Goal: Task Accomplishment & Management: Complete application form

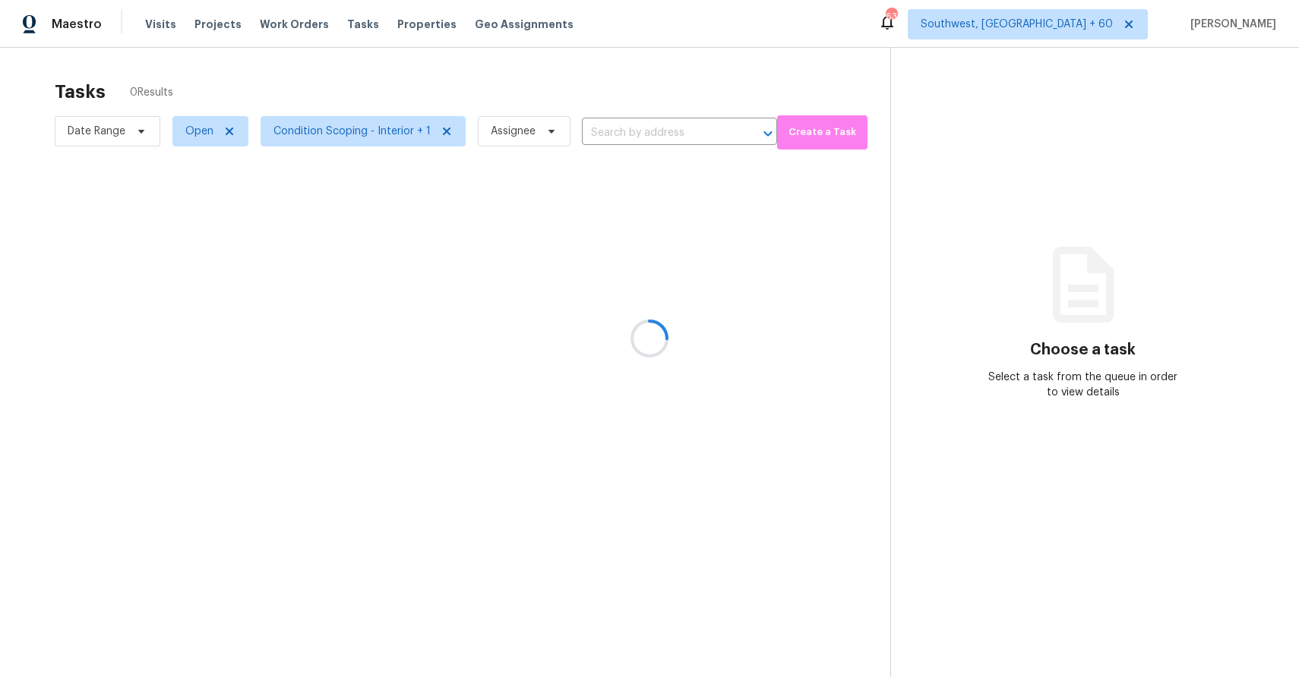
click at [496, 127] on div at bounding box center [649, 338] width 1299 height 677
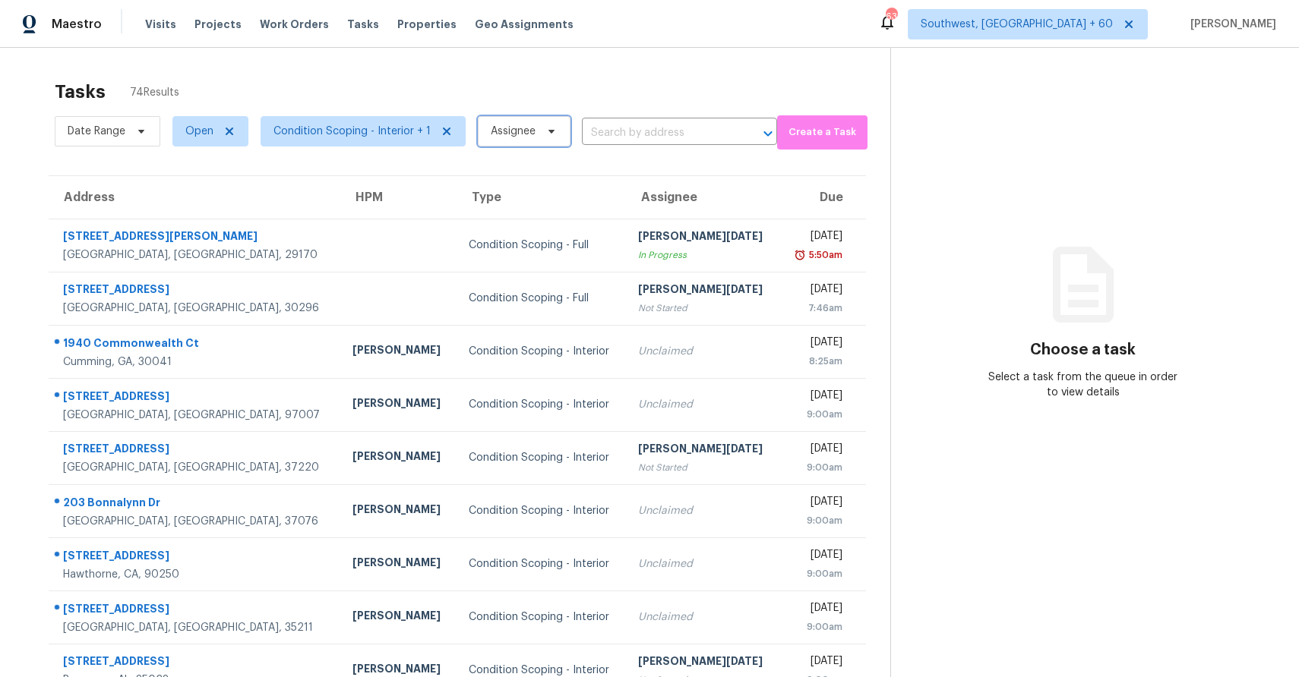
click at [496, 127] on span "Assignee" at bounding box center [513, 131] width 45 height 15
click at [526, 175] on input "search" at bounding box center [562, 179] width 162 height 30
click at [193, 135] on span "Open" at bounding box center [199, 131] width 28 height 15
click at [207, 224] on label "Blocked" at bounding box center [211, 217] width 60 height 15
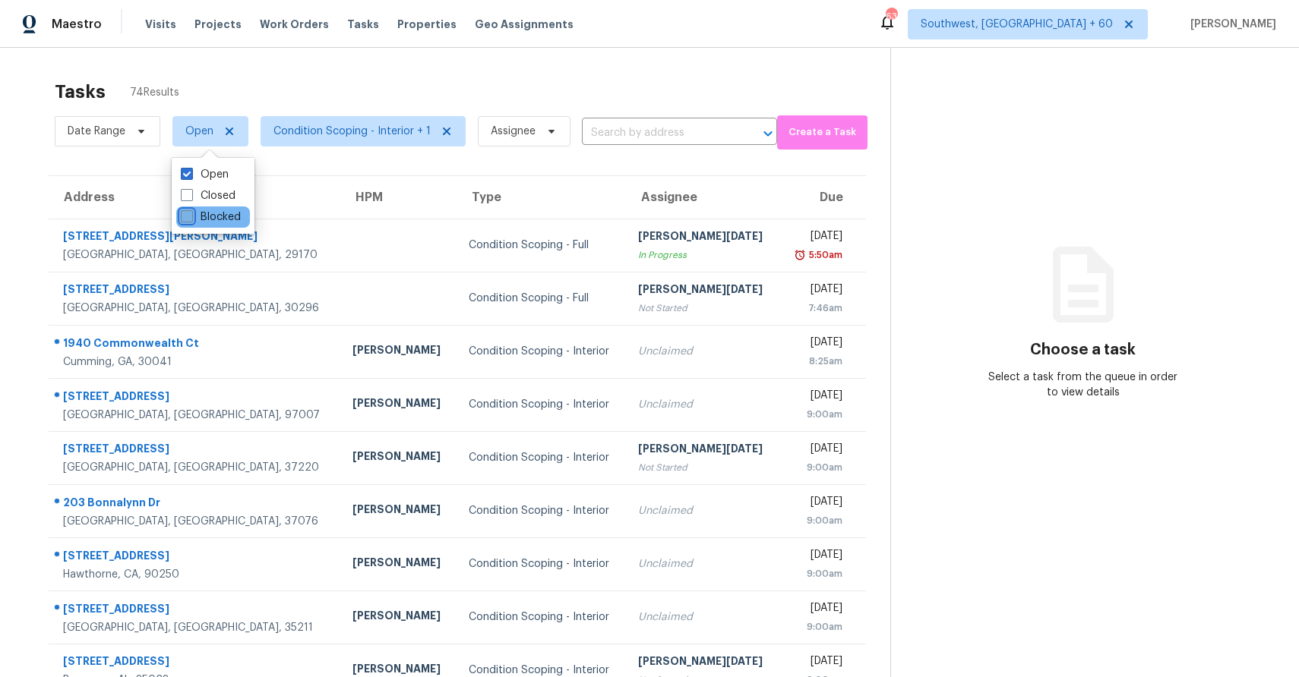
click at [191, 219] on input "Blocked" at bounding box center [186, 215] width 10 height 10
checkbox input "true"
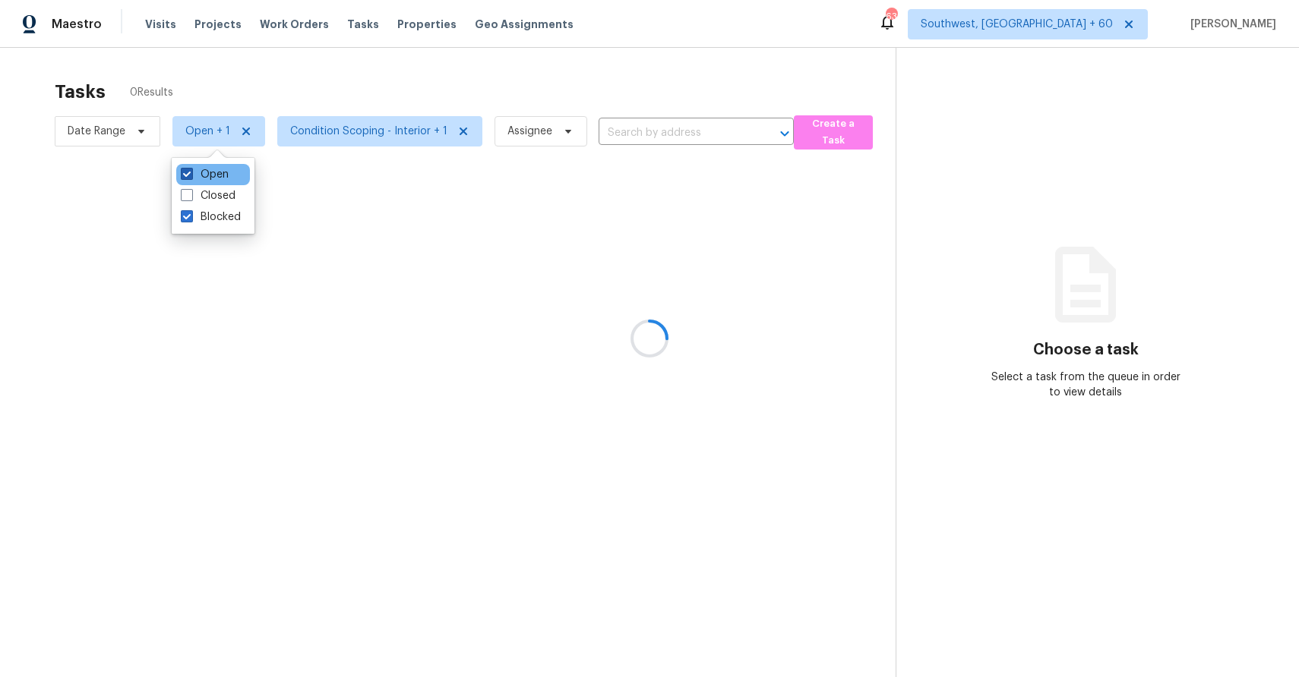
click at [222, 167] on label "Open" at bounding box center [205, 174] width 48 height 15
click at [191, 167] on input "Open" at bounding box center [186, 172] width 10 height 10
checkbox input "false"
click at [334, 103] on div at bounding box center [649, 338] width 1299 height 677
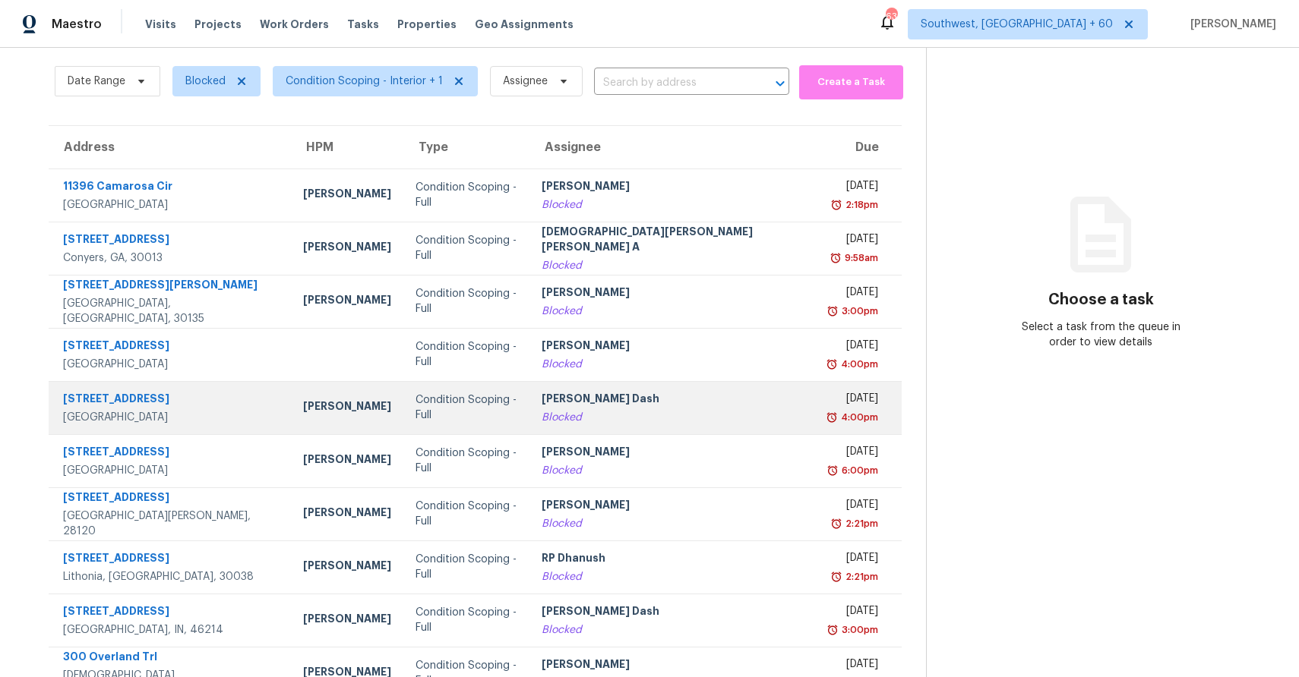
scroll to position [113, 0]
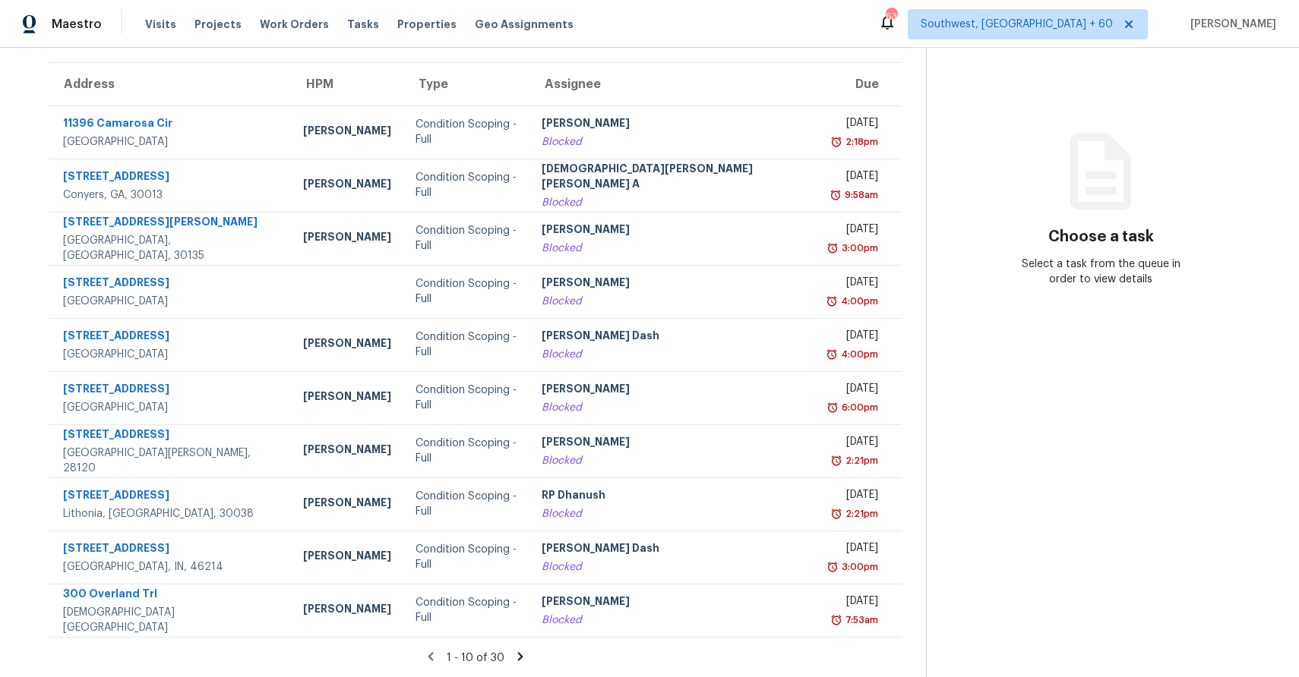
click at [513, 658] on icon at bounding box center [520, 657] width 14 height 14
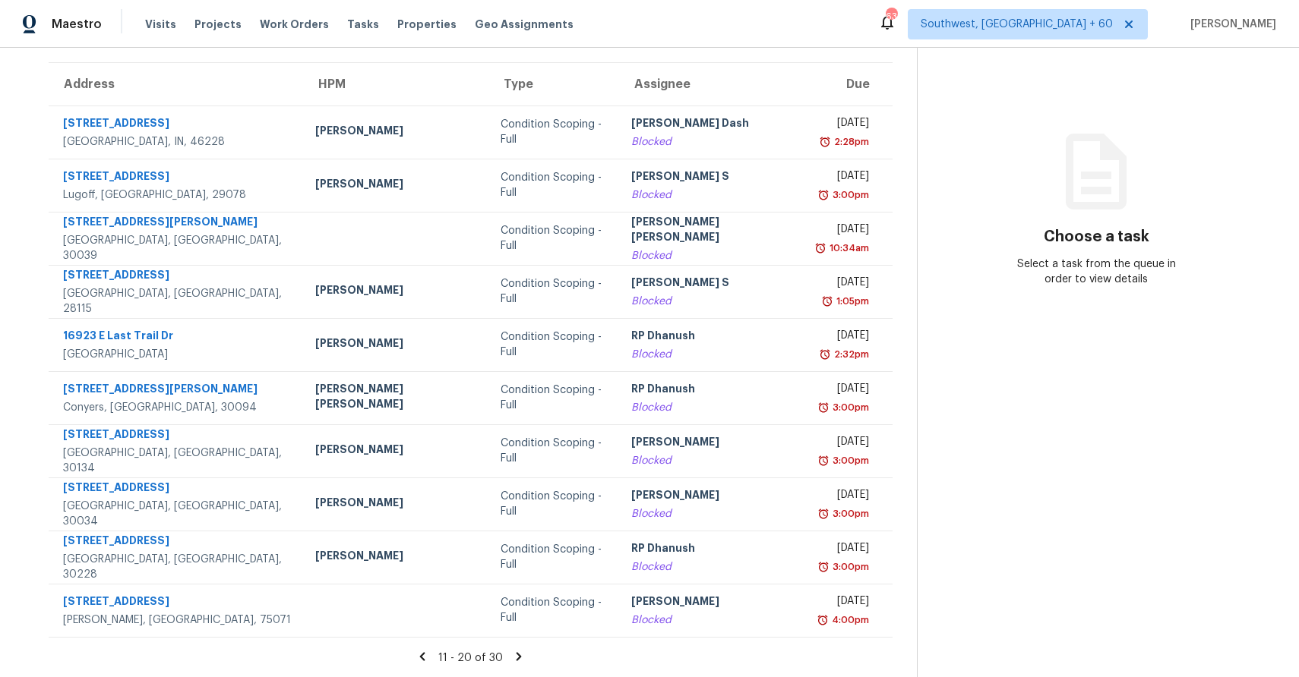
click at [516, 658] on icon at bounding box center [518, 656] width 5 height 8
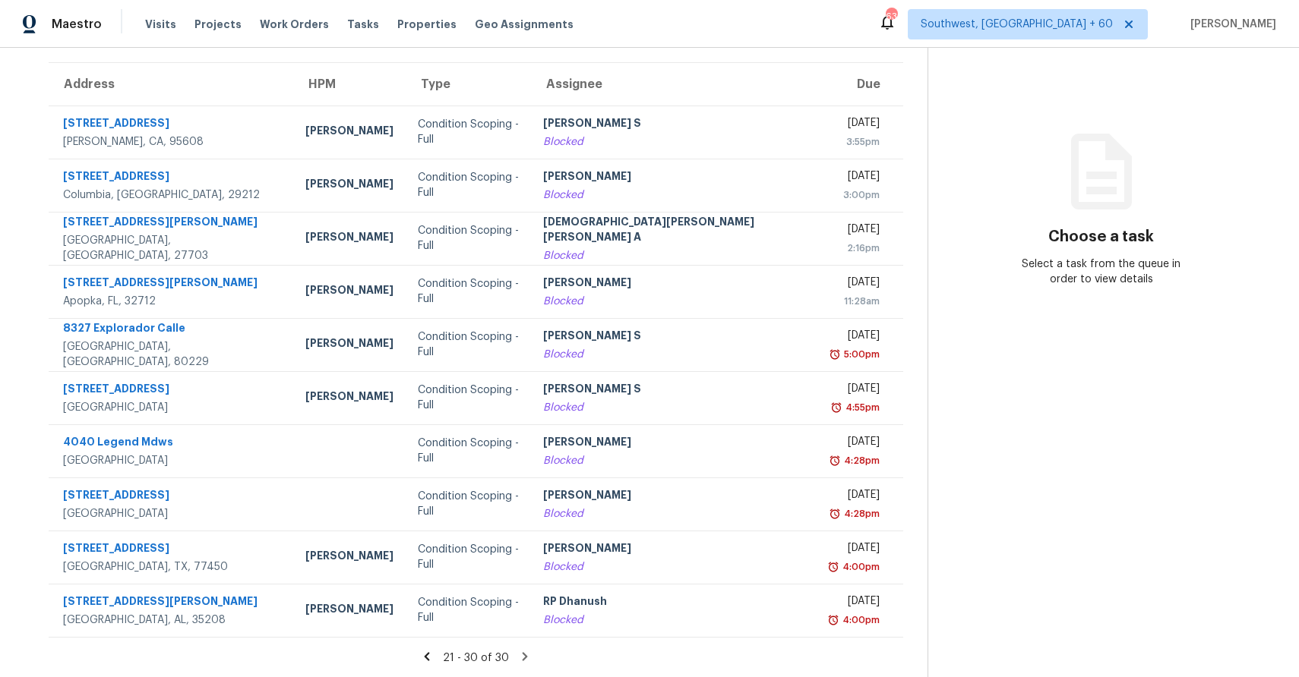
click at [518, 650] on icon at bounding box center [525, 657] width 14 height 14
click at [405, 665] on section "Tasks 30 Results Date Range Blocked Condition Scoping - Interior + 1 Assignee ​…" at bounding box center [475, 318] width 903 height 719
click at [420, 657] on icon at bounding box center [427, 657] width 14 height 14
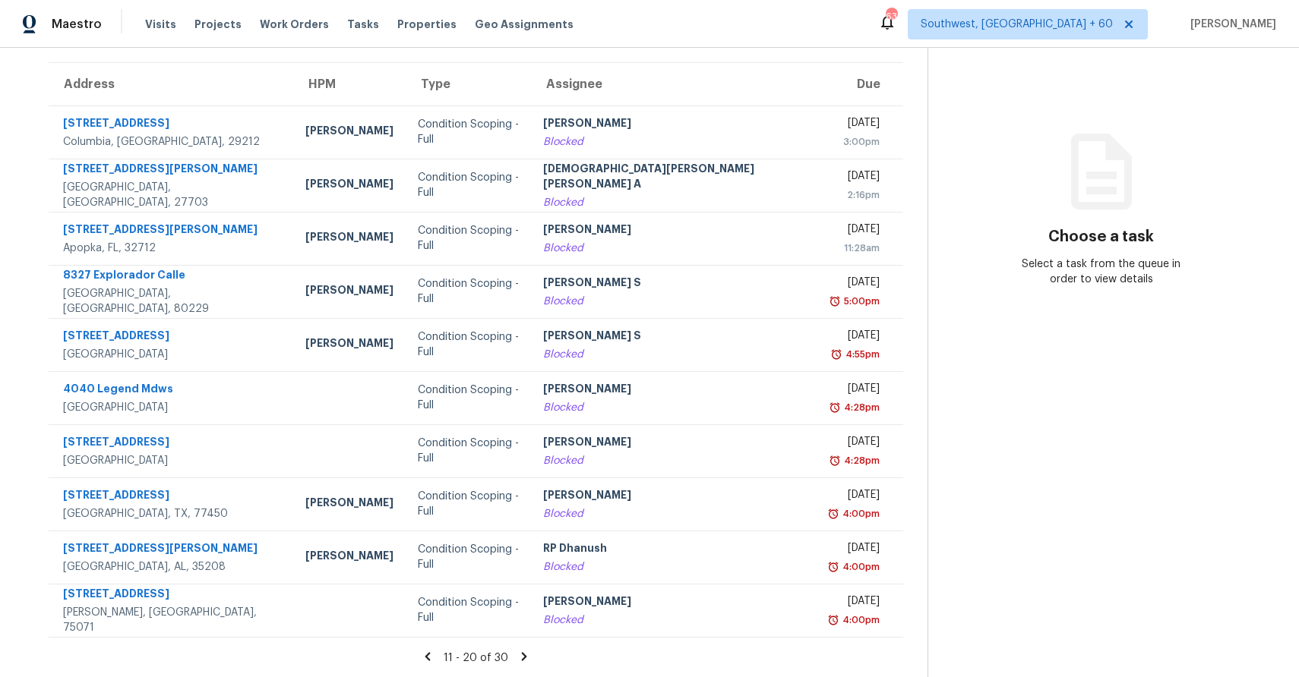
click at [421, 657] on icon at bounding box center [428, 657] width 14 height 14
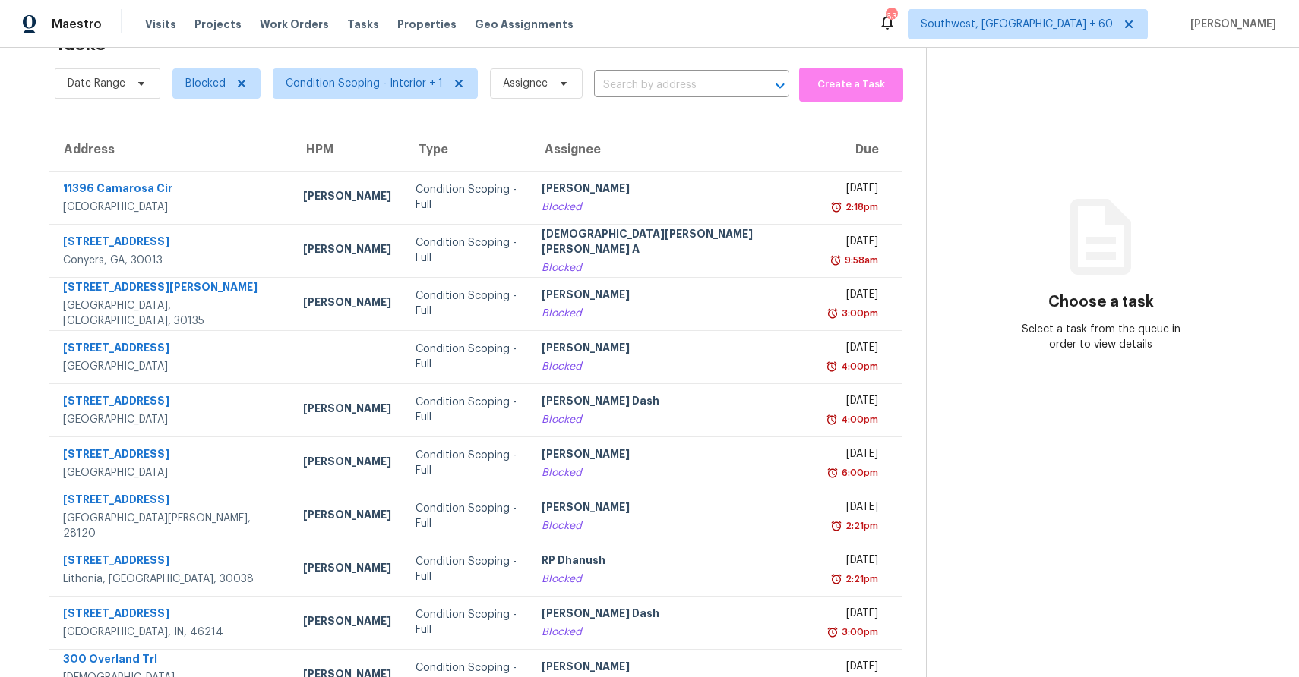
scroll to position [113, 0]
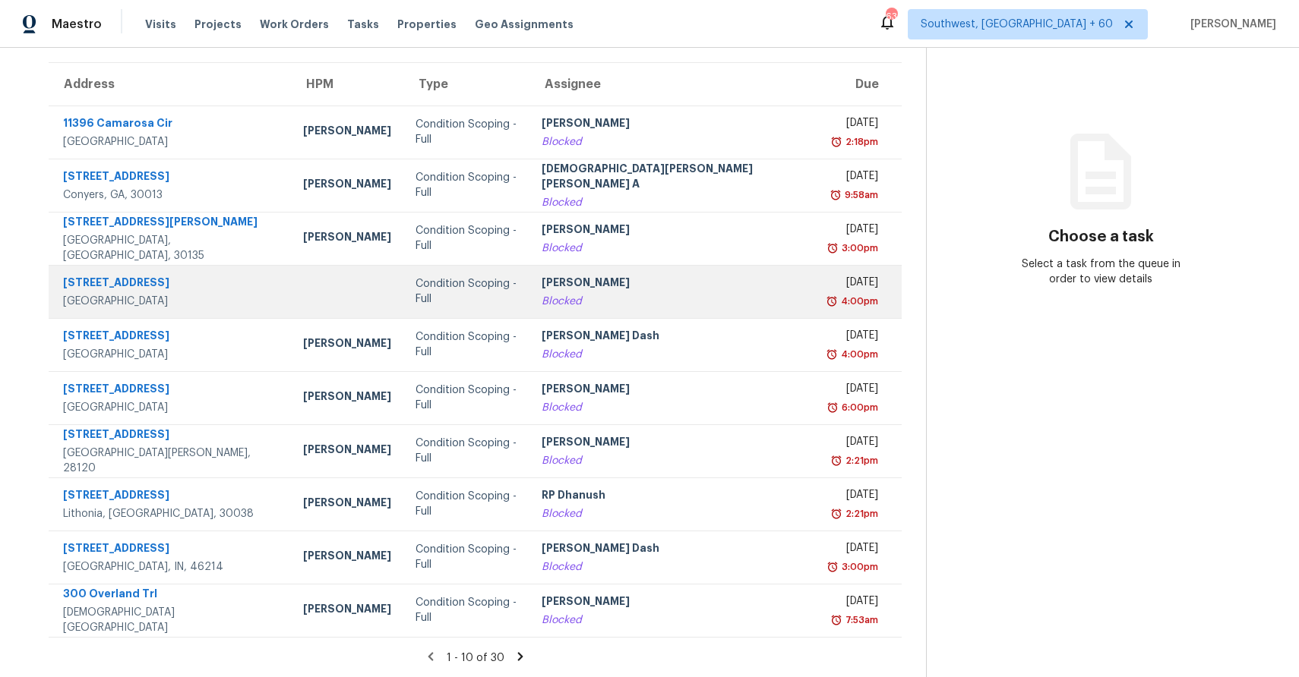
click at [652, 287] on div "[PERSON_NAME]" at bounding box center [672, 284] width 263 height 19
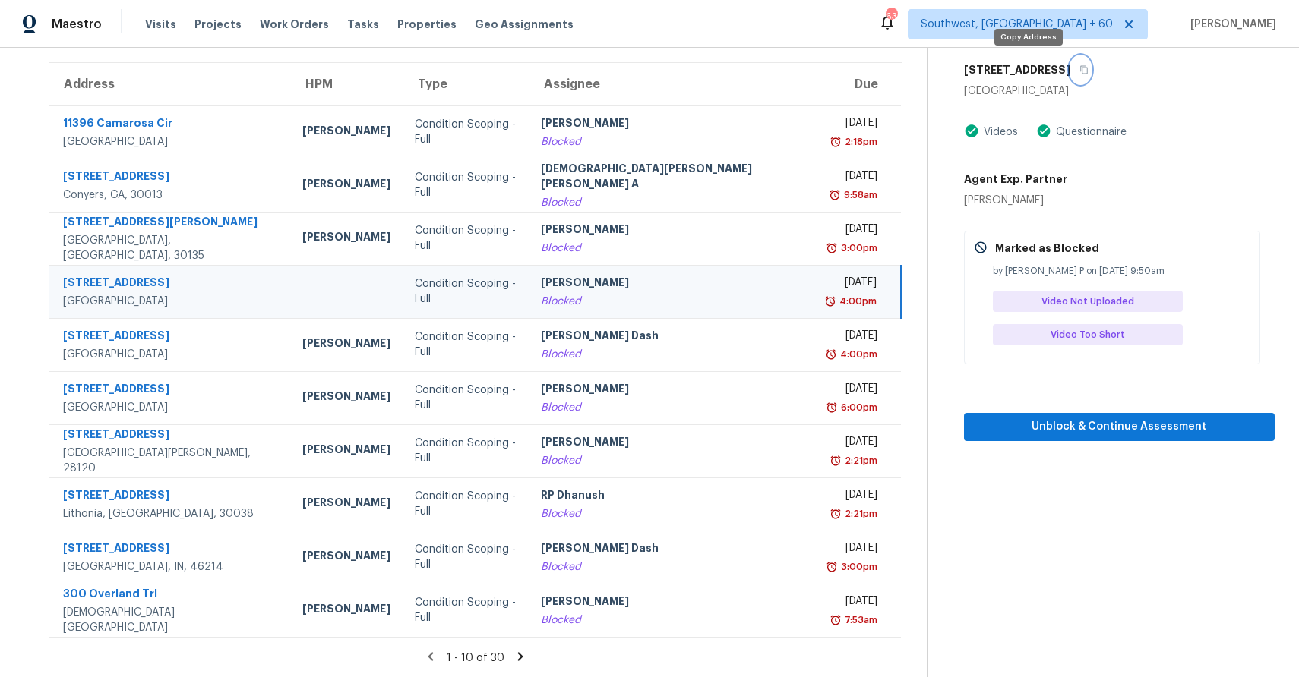
click at [1079, 69] on icon "button" at bounding box center [1083, 69] width 9 height 9
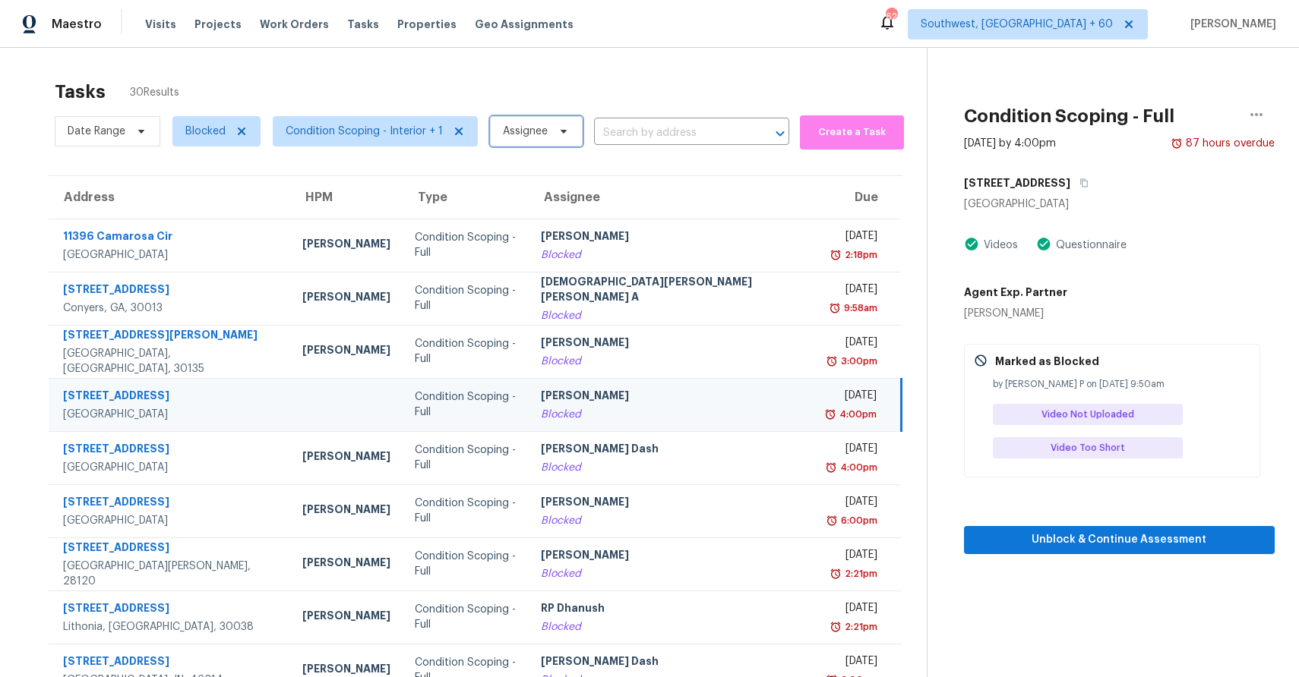
click at [519, 131] on span "Assignee" at bounding box center [525, 131] width 45 height 15
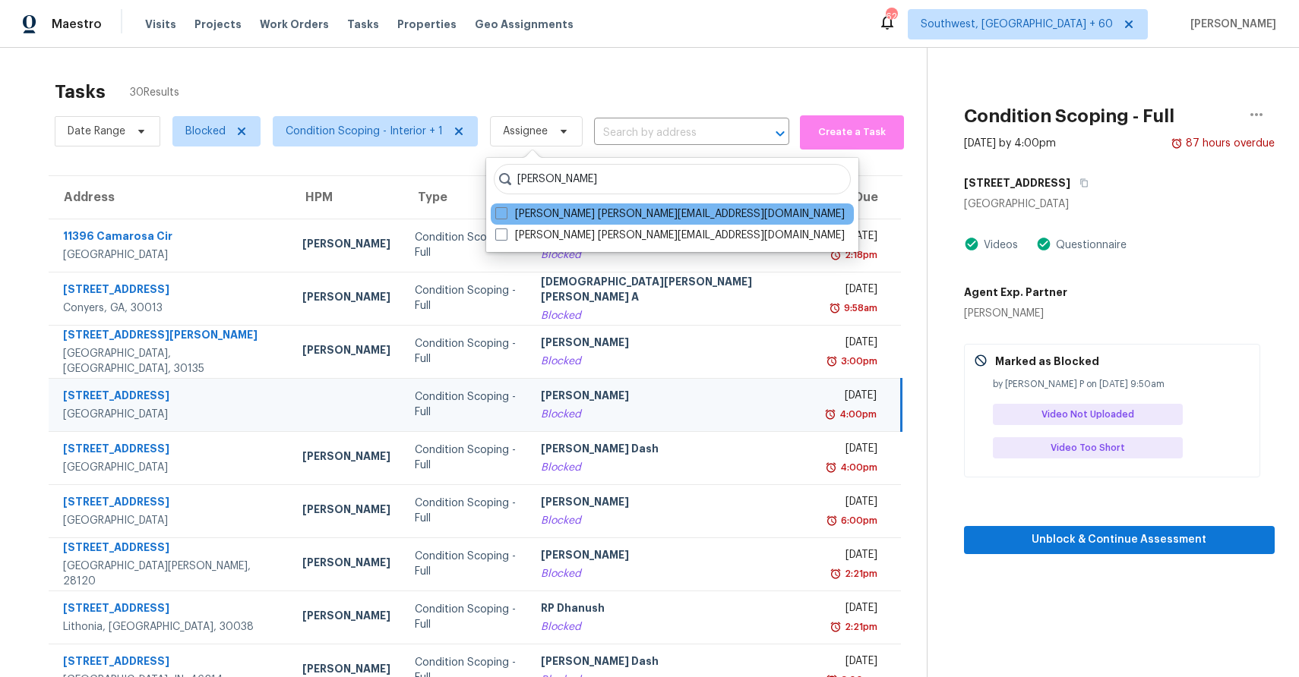
type input "RANJITH"
click at [616, 222] on div "Ranjith Kumar P ranjith.kumar@opendoor.com" at bounding box center [672, 214] width 363 height 21
click at [606, 214] on label "Ranjith Kumar P ranjith.kumar@opendoor.com" at bounding box center [669, 214] width 349 height 15
click at [505, 214] on input "Ranjith Kumar P ranjith.kumar@opendoor.com" at bounding box center [500, 212] width 10 height 10
checkbox input "true"
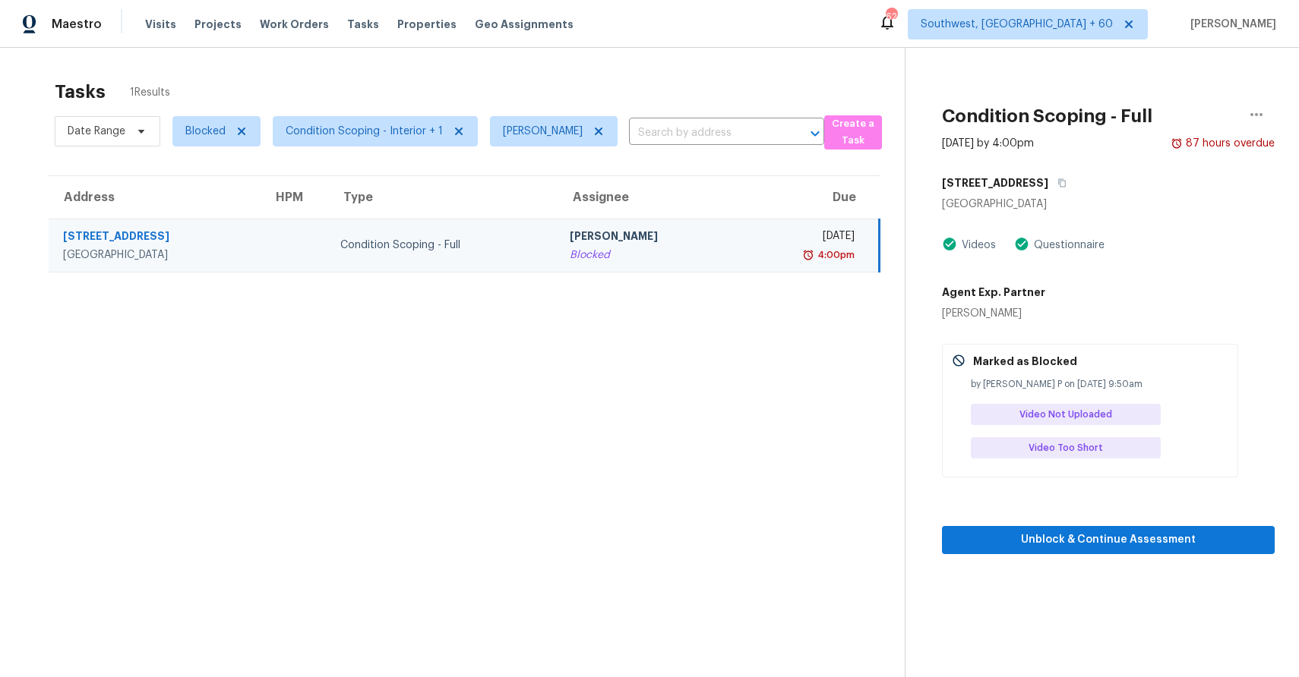
click at [690, 118] on div "Date Range Blocked Condition Scoping - Interior + 1 Ranjith Kumar P ​" at bounding box center [439, 131] width 769 height 39
click at [720, 140] on input "text" at bounding box center [705, 134] width 153 height 24
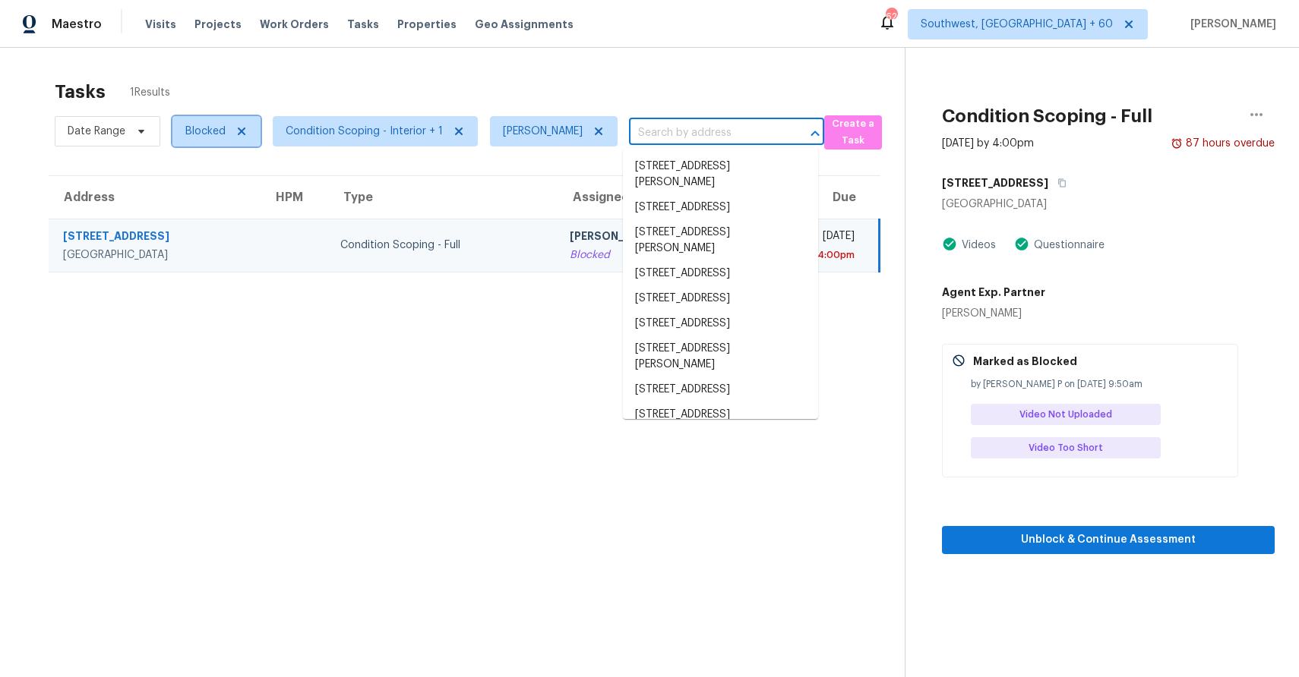
click at [197, 133] on span "Blocked" at bounding box center [205, 131] width 40 height 15
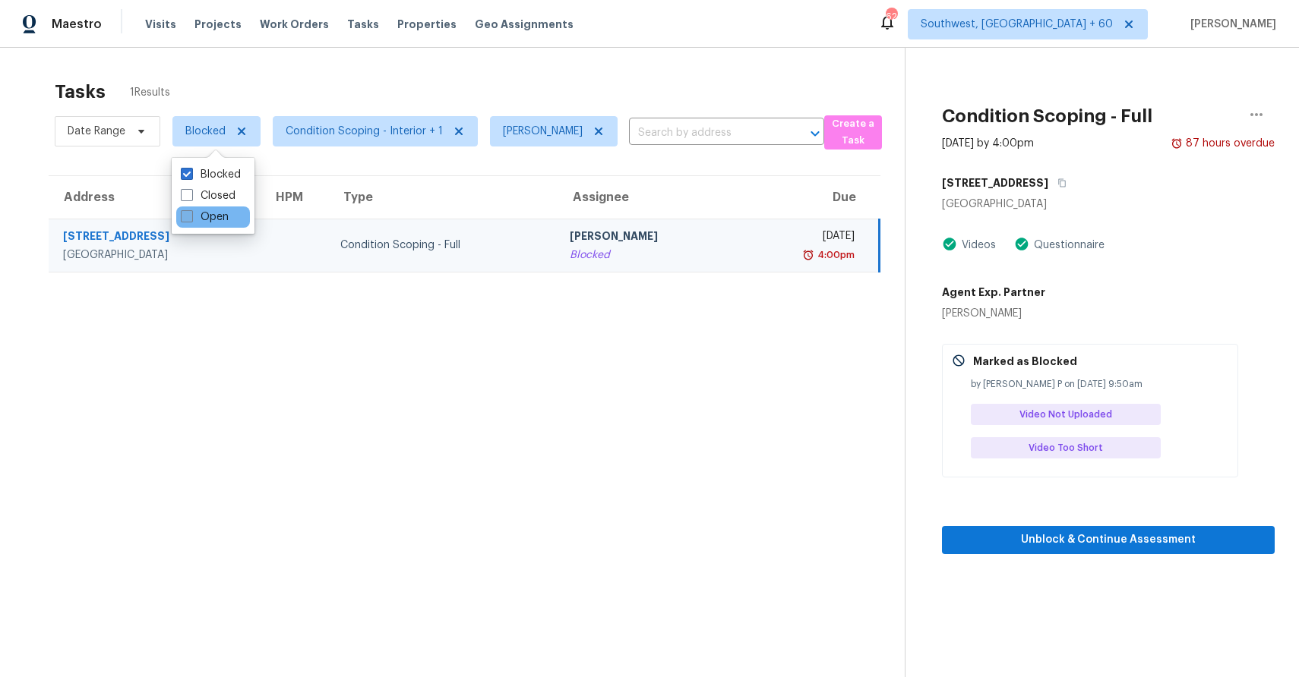
click at [215, 212] on label "Open" at bounding box center [205, 217] width 48 height 15
click at [191, 212] on input "Open" at bounding box center [186, 215] width 10 height 10
checkbox input "true"
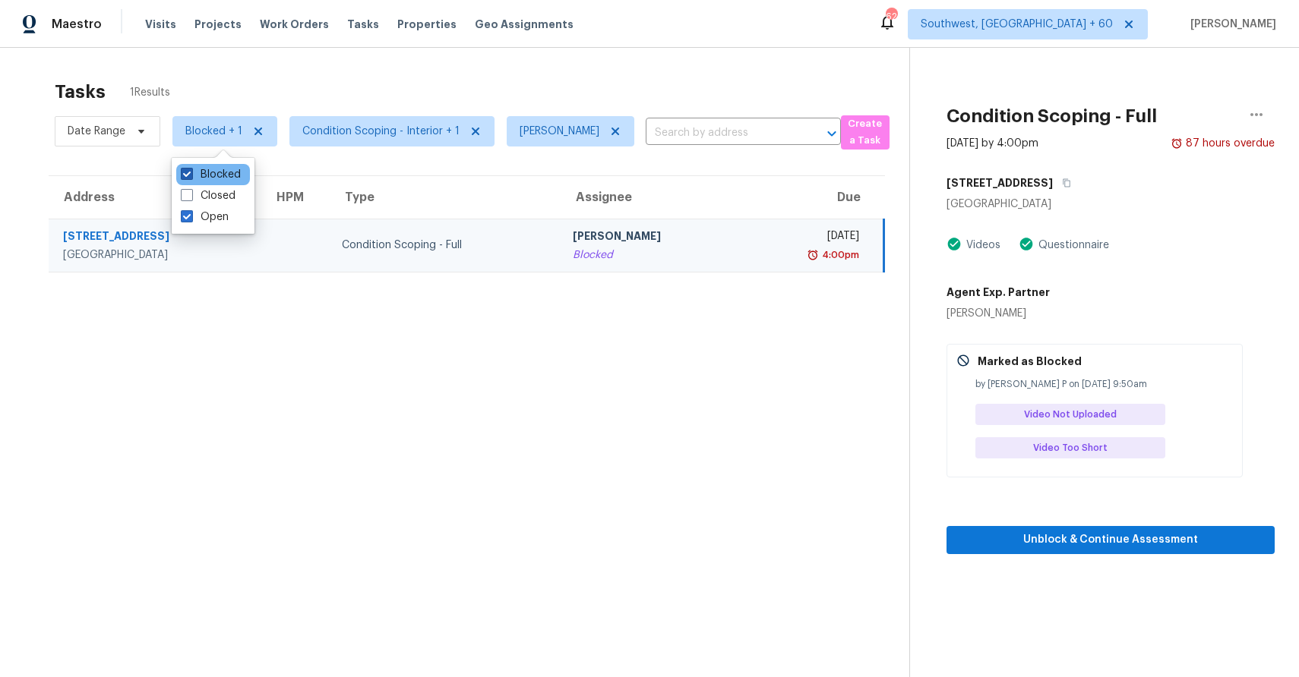
click at [220, 174] on label "Blocked" at bounding box center [211, 174] width 60 height 15
click at [191, 174] on input "Blocked" at bounding box center [186, 172] width 10 height 10
checkbox input "false"
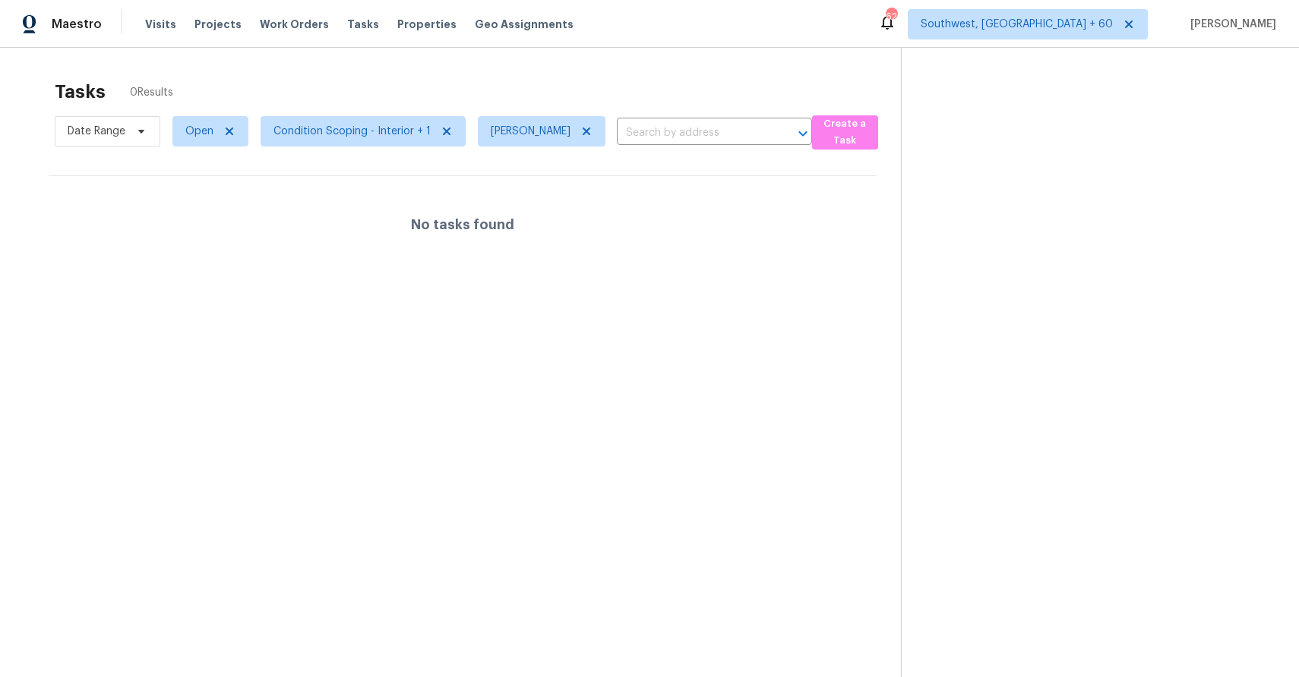
click at [395, 99] on div "Tasks 0 Results" at bounding box center [478, 91] width 846 height 39
click at [582, 132] on icon at bounding box center [586, 132] width 8 height 8
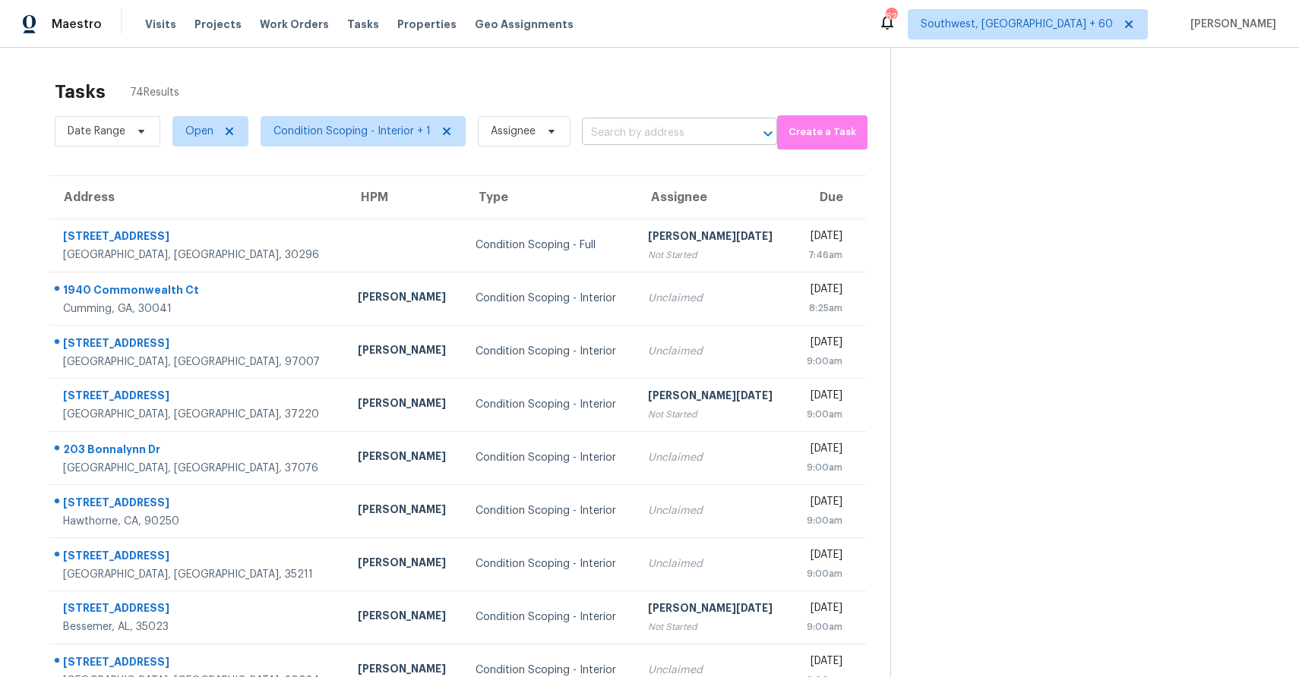
click at [649, 142] on input "text" at bounding box center [658, 134] width 153 height 24
paste input "903 Walnut St, Royse City, TX 75189"
type input "903 Walnut St, Royse City, TX 75189"
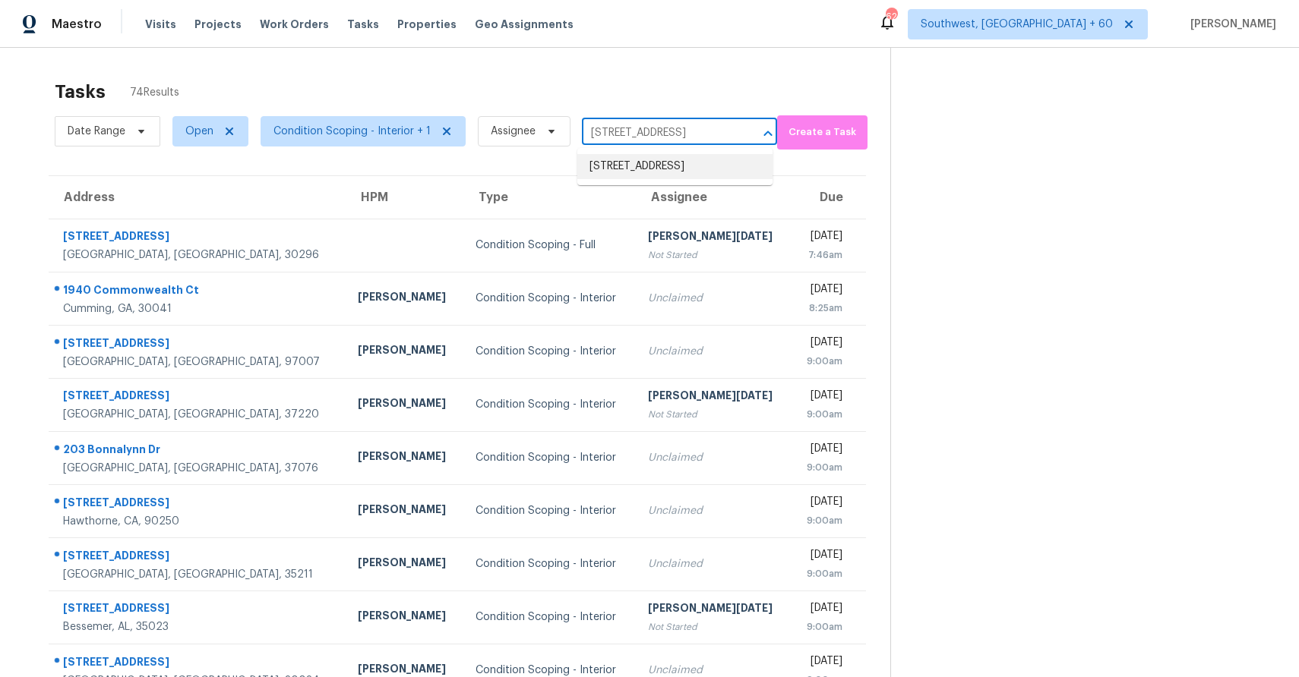
click at [664, 179] on li "903 Walnut St, Royse City, TX 75189" at bounding box center [674, 166] width 195 height 25
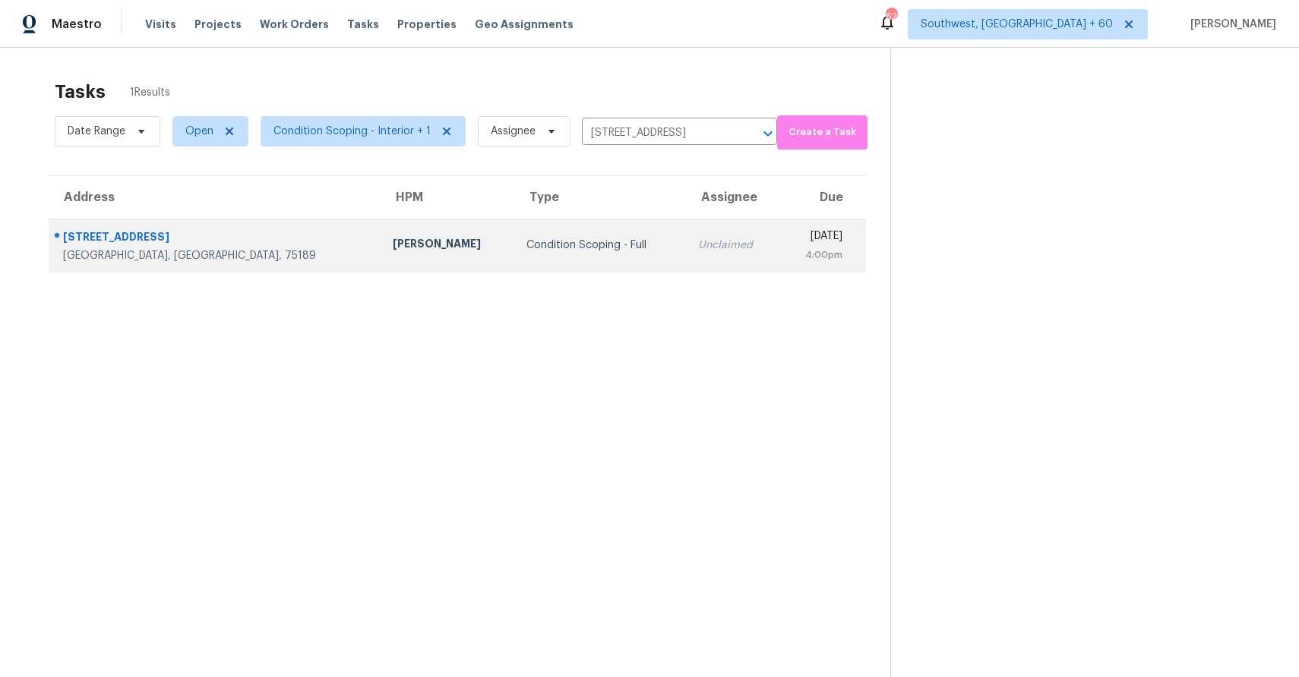
click at [686, 226] on td "Unclaimed" at bounding box center [733, 245] width 94 height 53
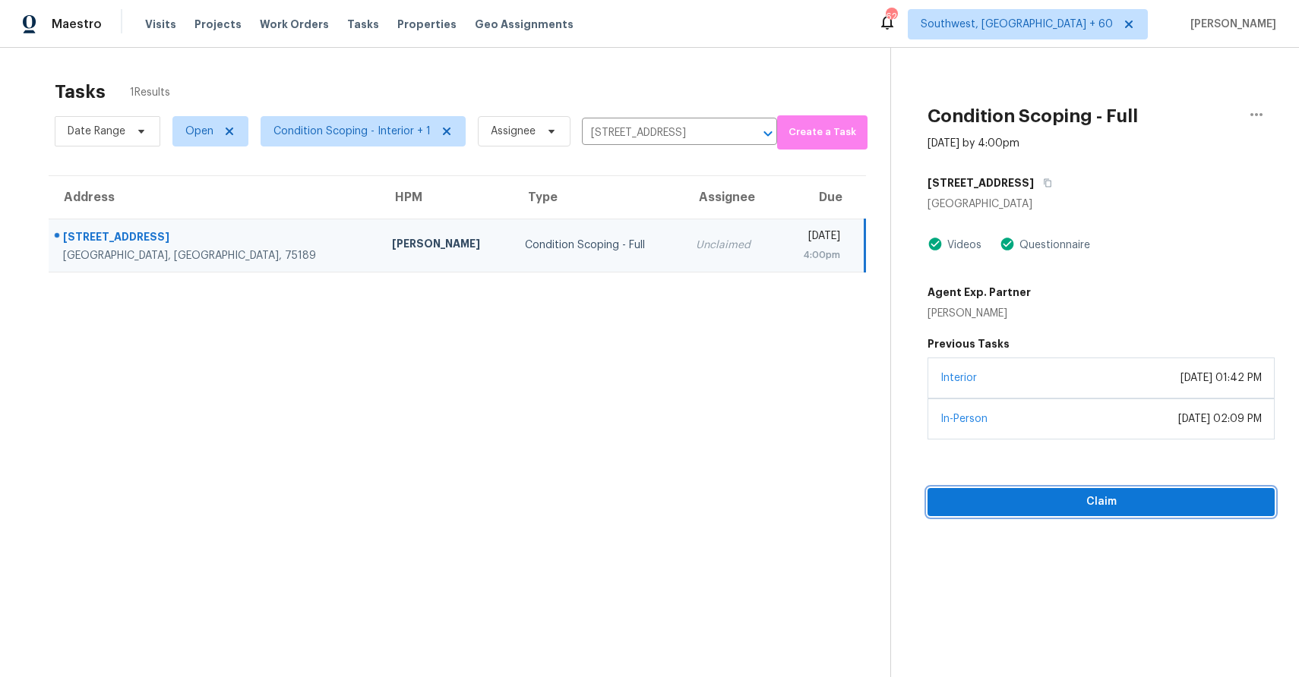
click at [1106, 502] on span "Claim" at bounding box center [1100, 502] width 323 height 19
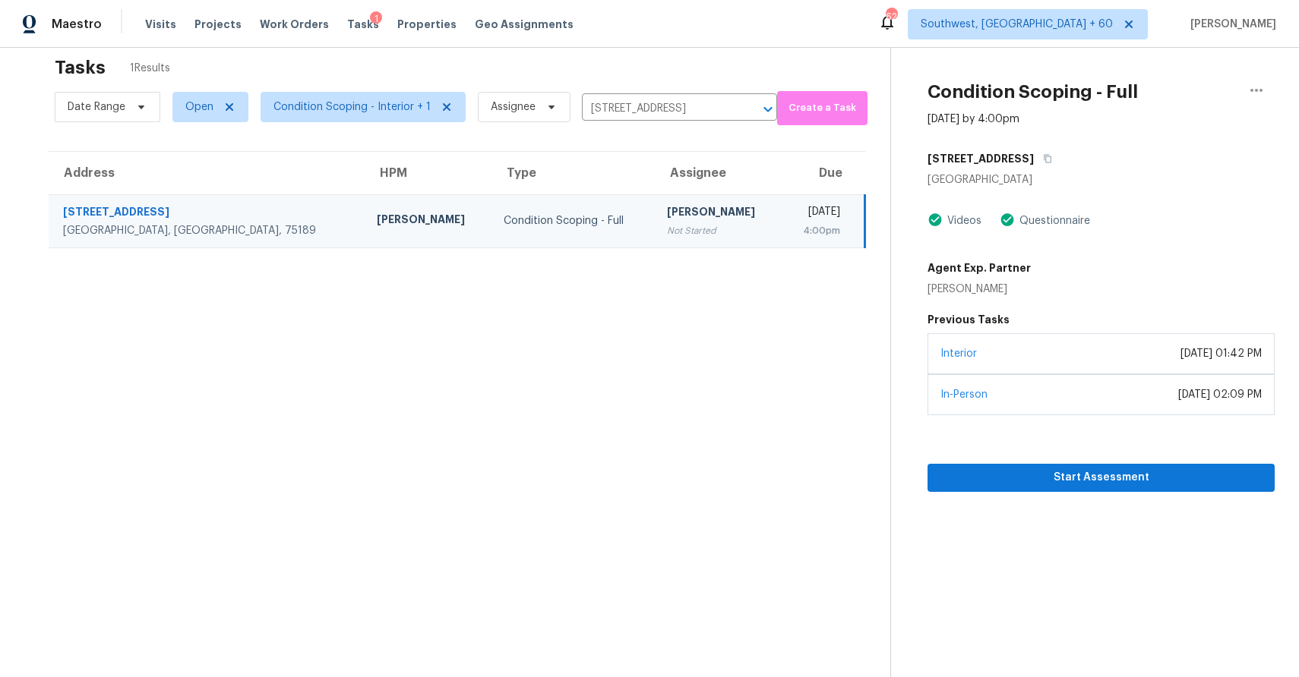
scroll to position [35, 0]
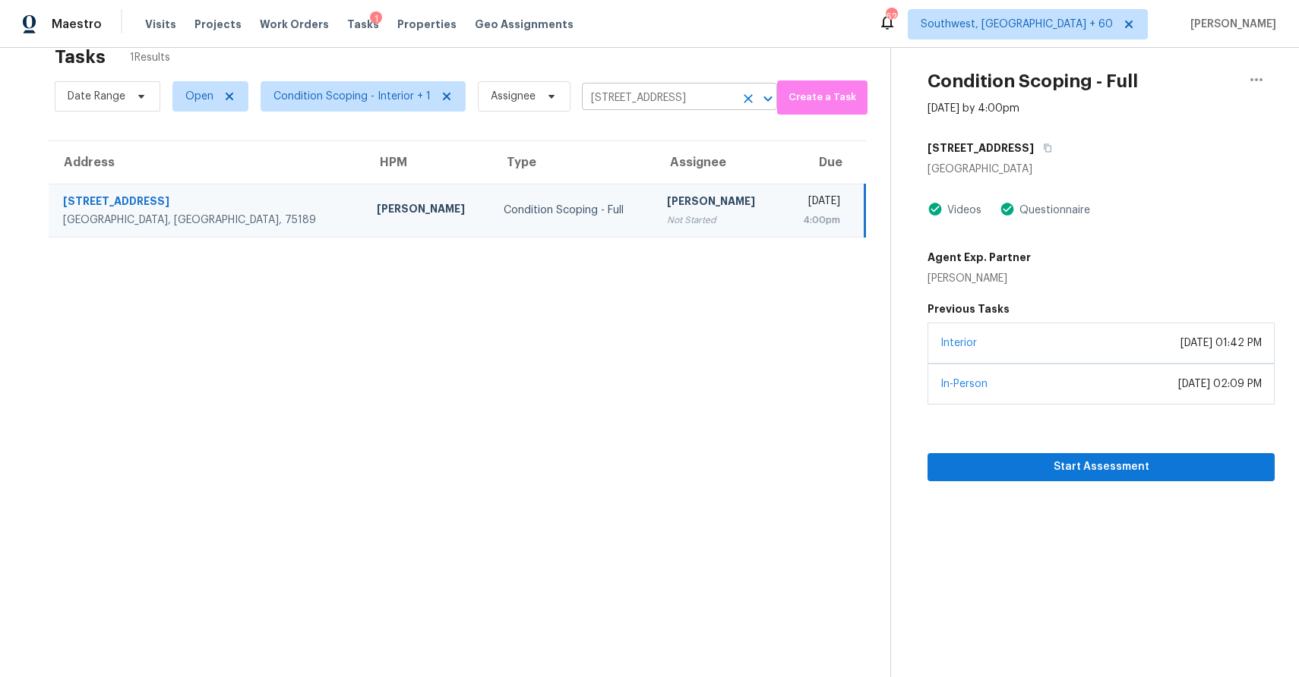
click at [655, 94] on input "903 Walnut St, Royse City, TX 75189" at bounding box center [658, 99] width 153 height 24
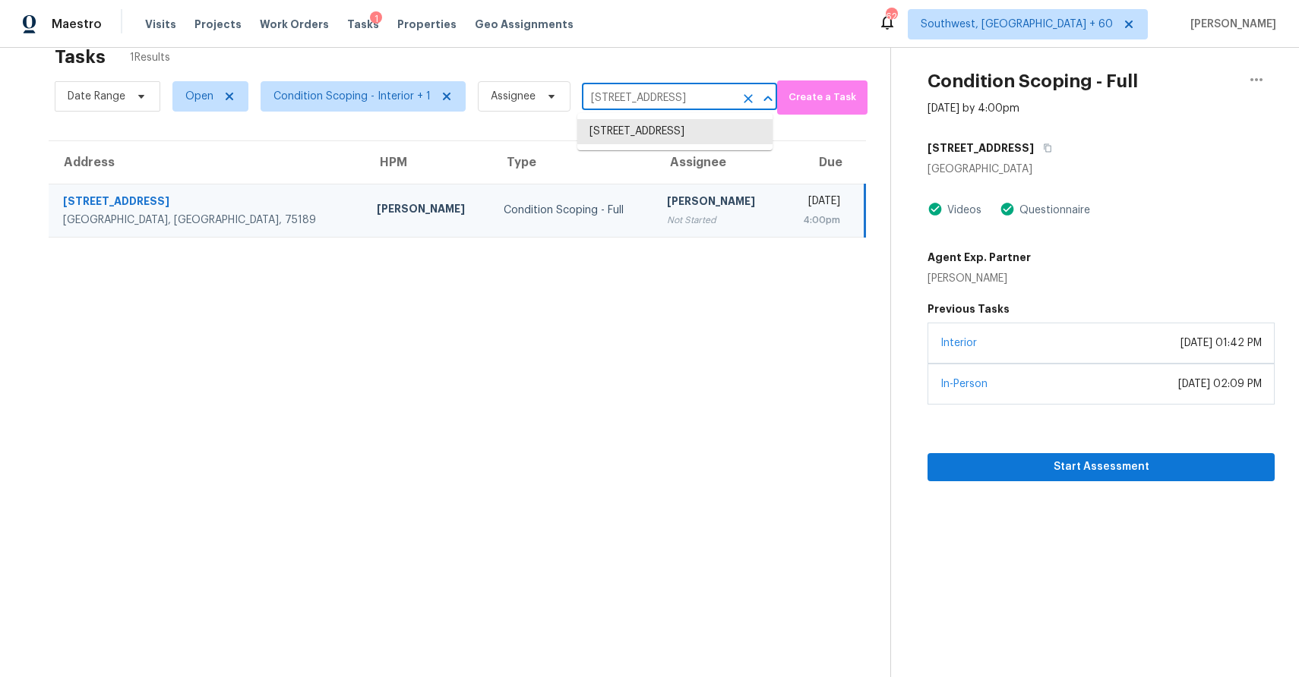
paste input "168 Game Trl, Thomasville, NC, 27360"
type input "168 Game Trl, Thomasville, NC, 27360"
click at [643, 133] on li "168 Game Trl, Thomasville, NC 27360" at bounding box center [674, 131] width 195 height 25
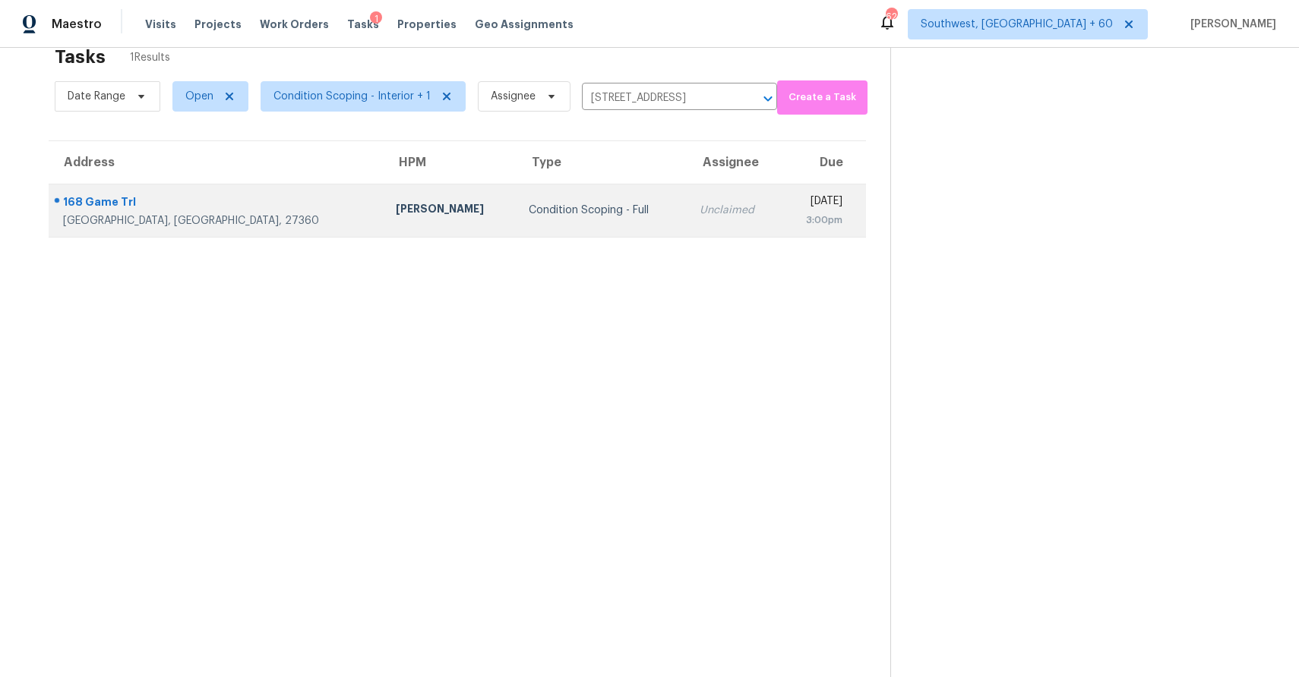
click at [687, 200] on td "Unclaimed" at bounding box center [733, 210] width 93 height 53
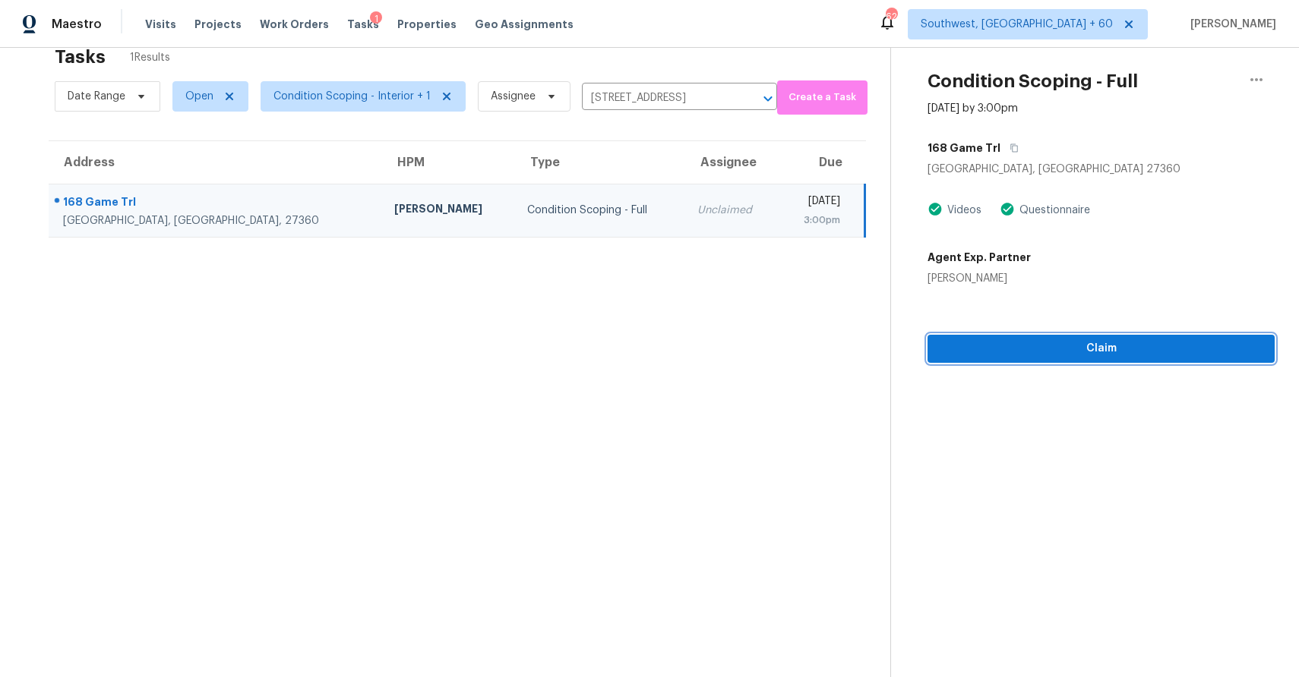
click at [1156, 358] on span "Claim" at bounding box center [1100, 348] width 323 height 19
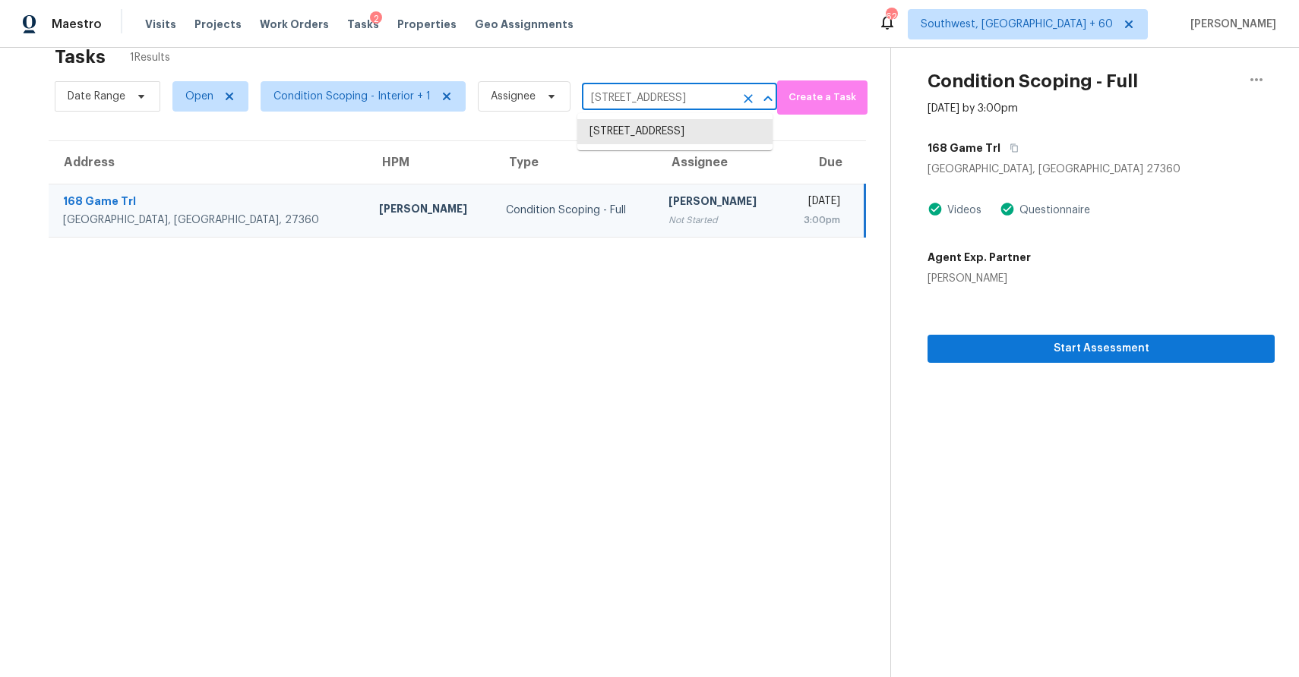
click at [660, 97] on input "168 Game Trl, Thomasville, NC 27360" at bounding box center [658, 99] width 153 height 24
paste input "6226 Fred Couples, Schertz, TX, 78108"
type input "6226 Fred Couples, Schertz, TX, 78108"
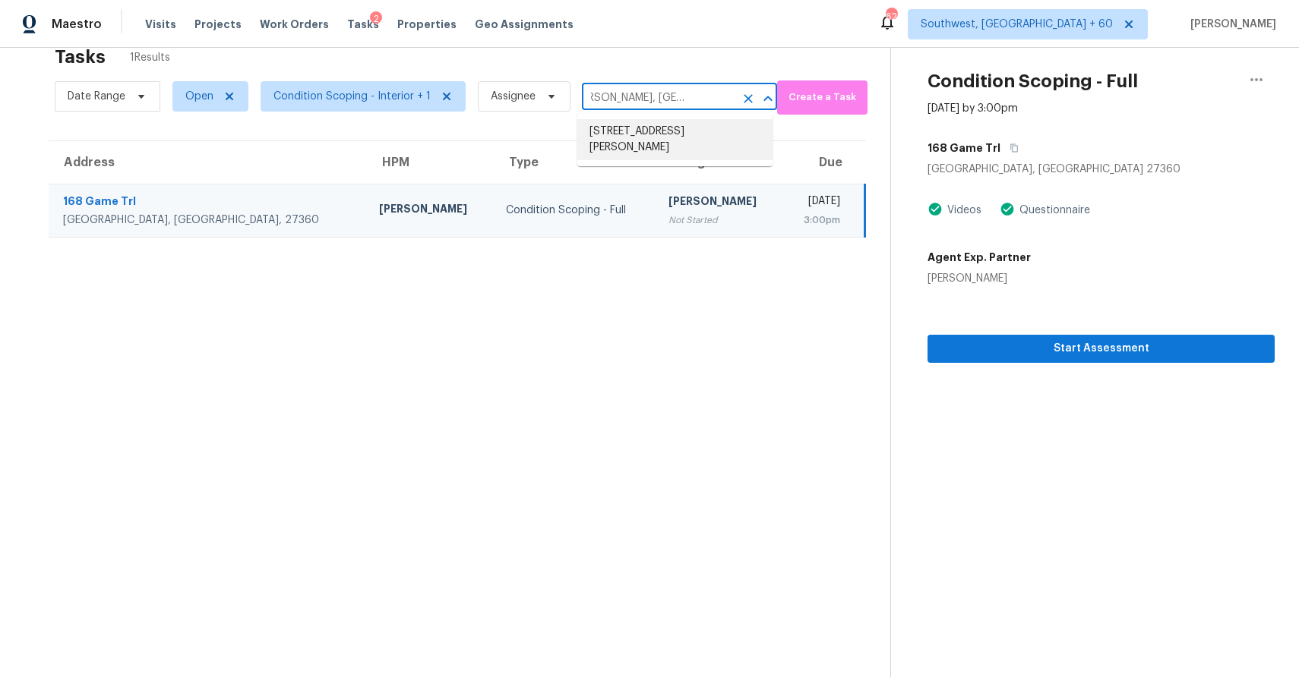
click at [659, 143] on li "6226 Fred Couples, Schertz, TX 78108" at bounding box center [674, 139] width 195 height 41
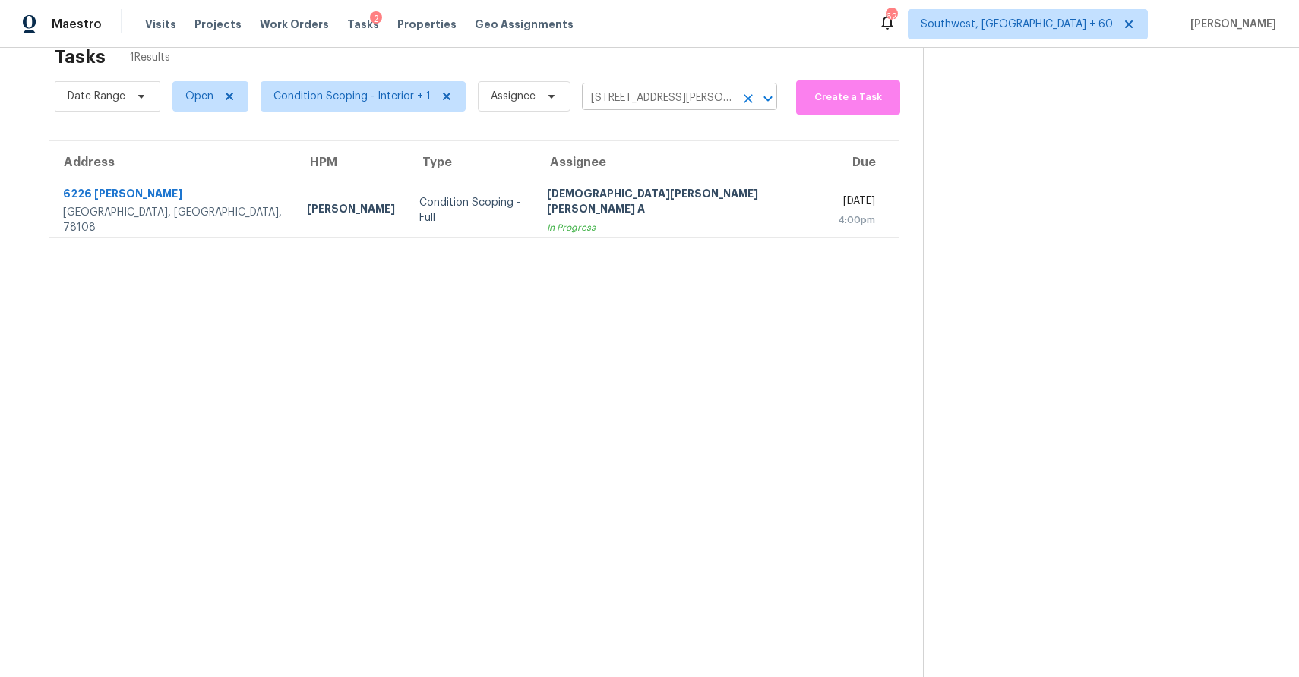
click at [671, 91] on input "6226 Fred Couples, Schertz, TX 78108" at bounding box center [658, 99] width 153 height 24
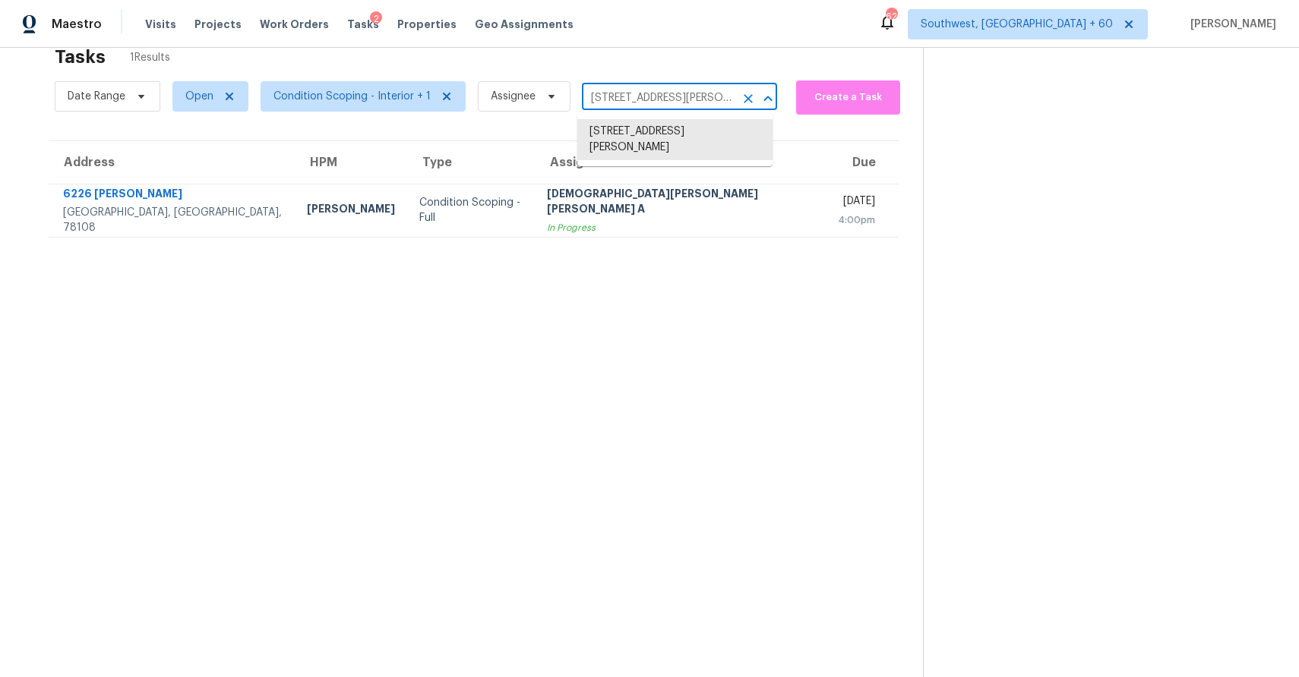
paste input "168 Game Trl, Thomasville, NC, 27360"
type input "168 Game Trl, Thomasville, NC, 27360"
click at [671, 133] on li "168 Game Trl, Thomasville, NC 27360" at bounding box center [674, 131] width 195 height 25
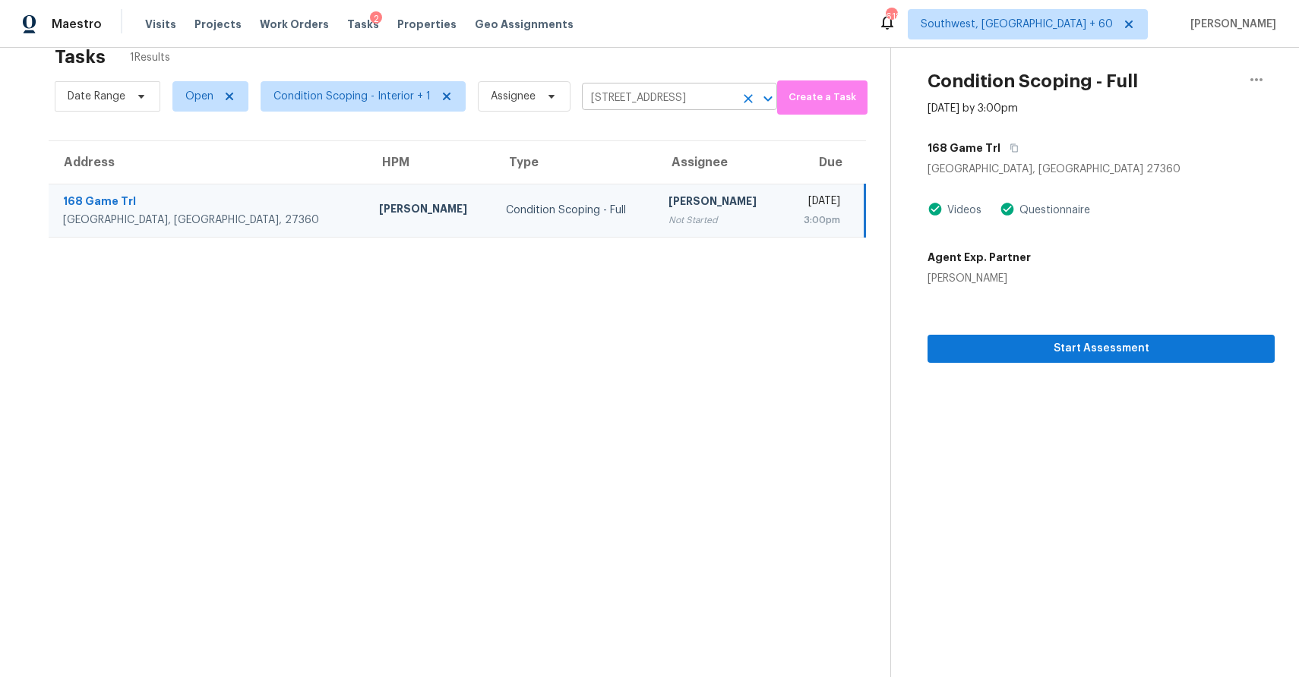
click at [698, 103] on input "168 Game Trl, Thomasville, NC 27360" at bounding box center [658, 99] width 153 height 24
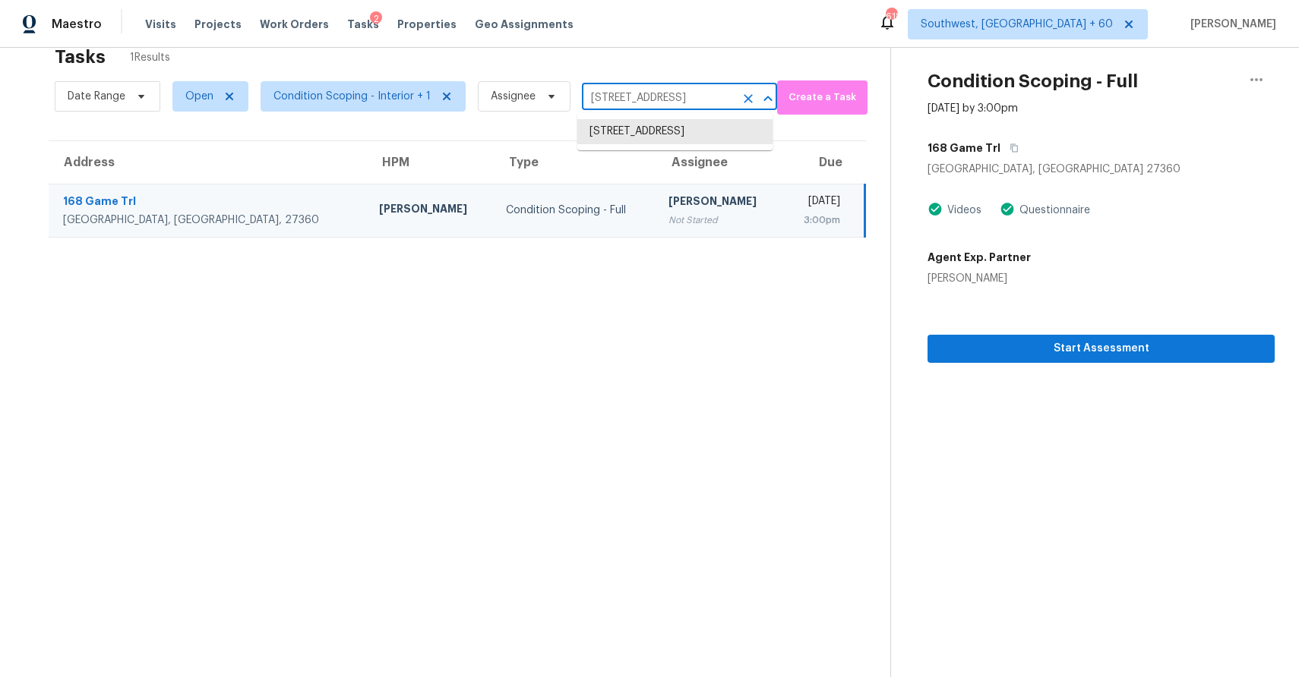
paste input "903 Walnut St, Royse City, TX 75189"
type input "903 Walnut St, Royse City, TX 75189"
click at [691, 124] on li "903 Walnut St, Royse City, TX 75189" at bounding box center [674, 131] width 195 height 25
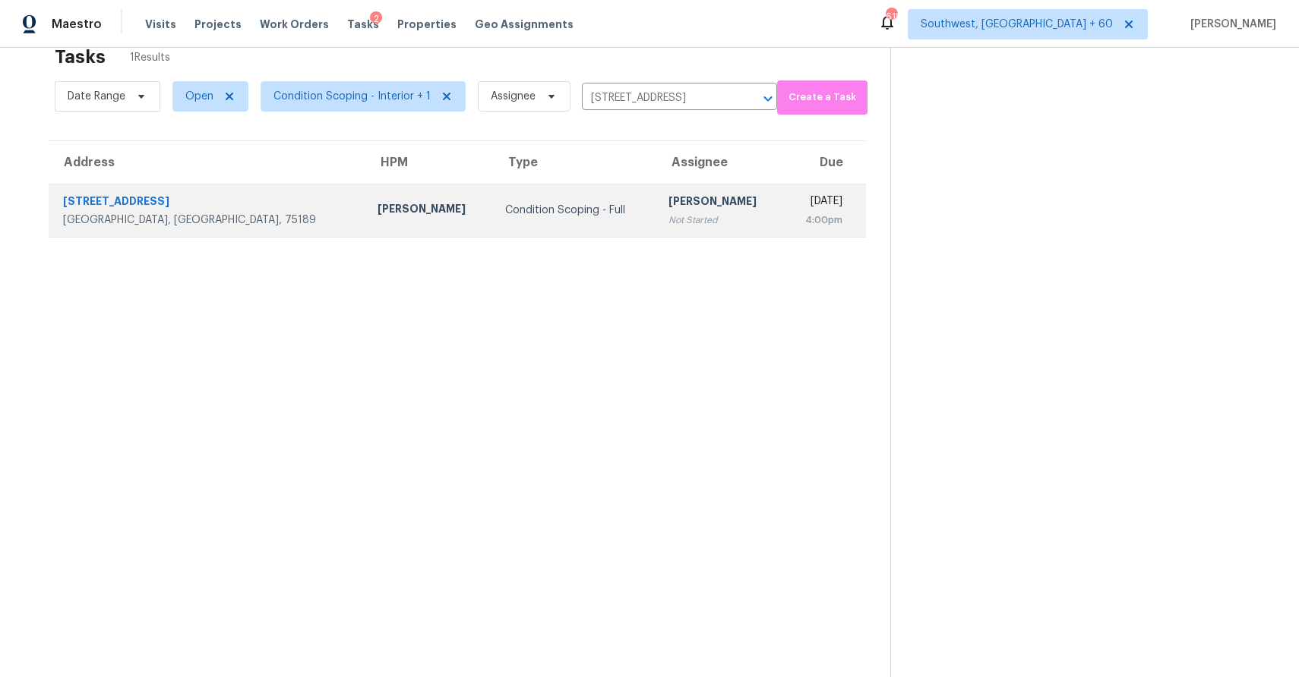
click at [668, 218] on div "Not Started" at bounding box center [719, 220] width 103 height 15
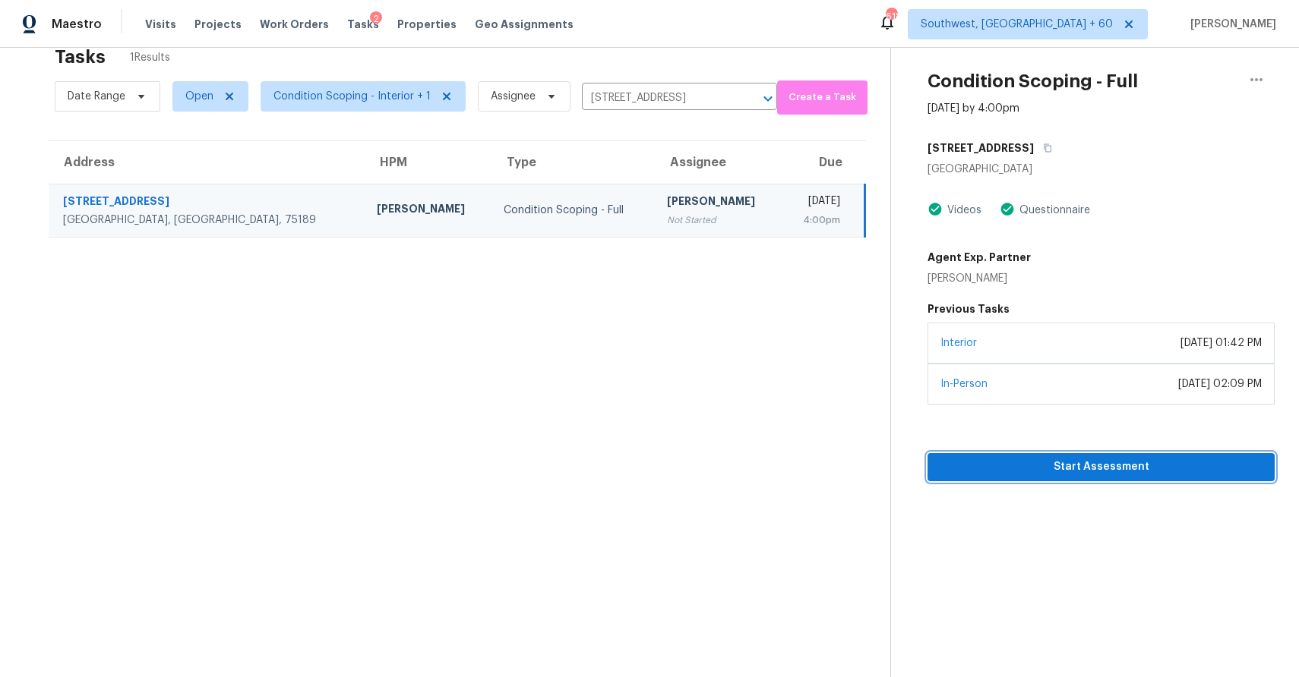
click at [1197, 471] on span "Start Assessment" at bounding box center [1100, 467] width 323 height 19
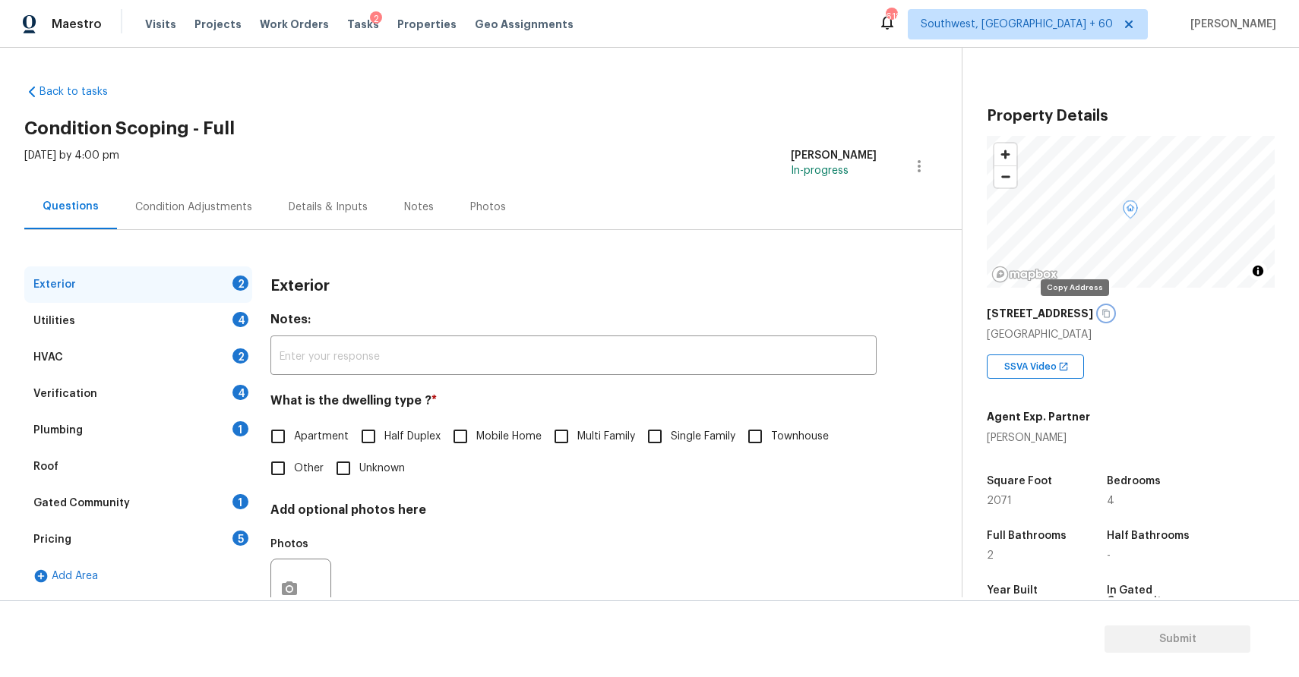
click at [1101, 309] on icon "button" at bounding box center [1105, 313] width 9 height 9
click at [649, 450] on input "Single Family" at bounding box center [655, 437] width 32 height 32
checkbox input "true"
click at [162, 318] on div "Utilities 4" at bounding box center [138, 321] width 228 height 36
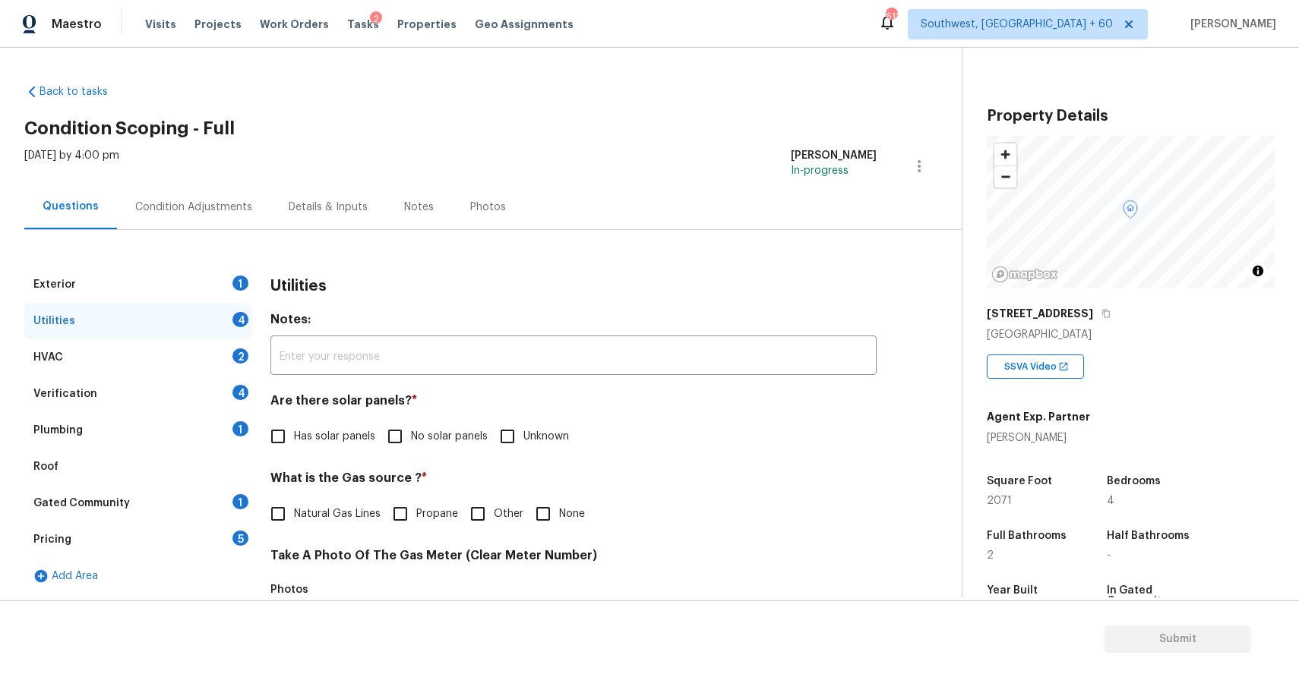
click at [245, 303] on div "Utilities 4" at bounding box center [138, 321] width 228 height 36
click at [249, 295] on div "Exterior 1" at bounding box center [138, 285] width 228 height 36
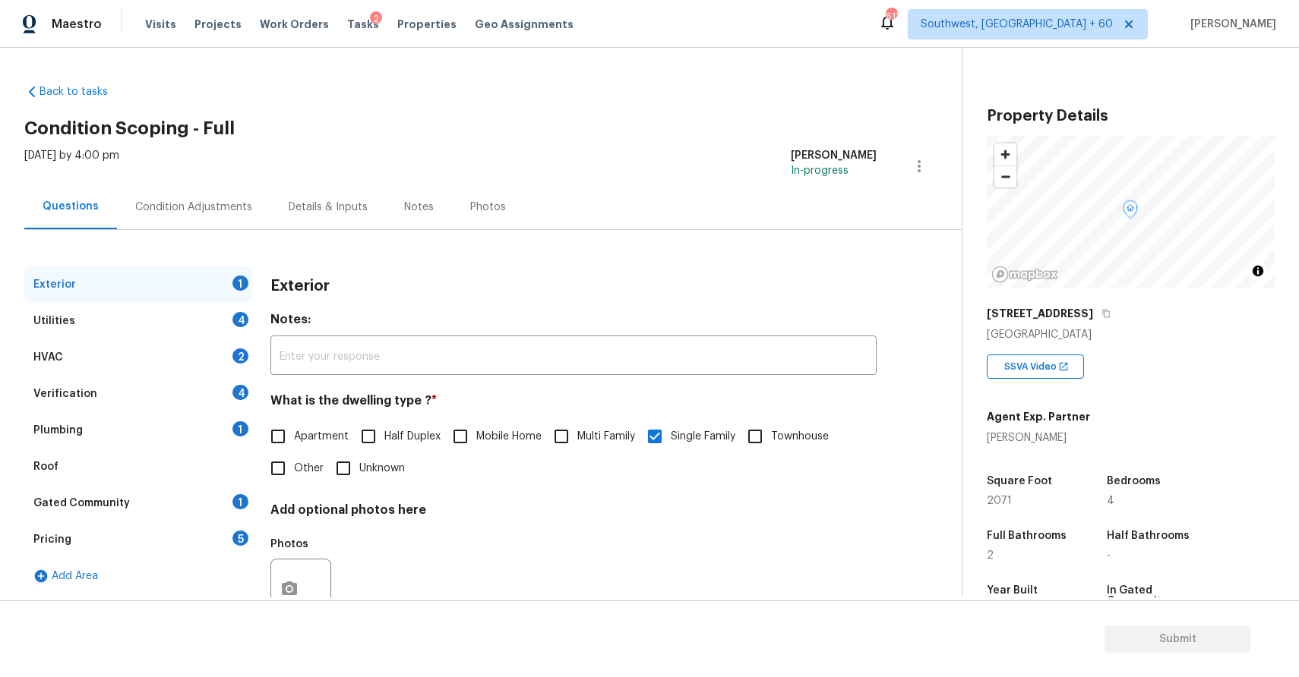
click at [150, 295] on div "Exterior 1" at bounding box center [138, 285] width 228 height 36
click at [171, 329] on div "Utilities 4" at bounding box center [138, 321] width 228 height 36
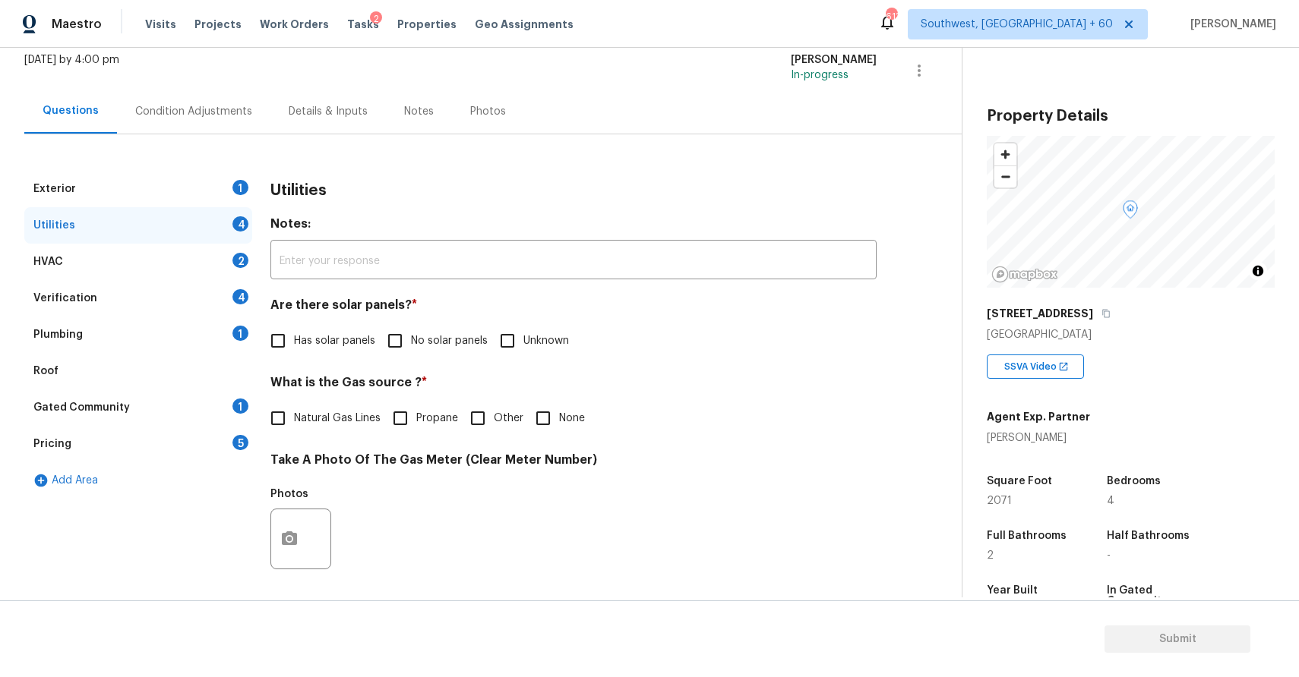
scroll to position [146, 0]
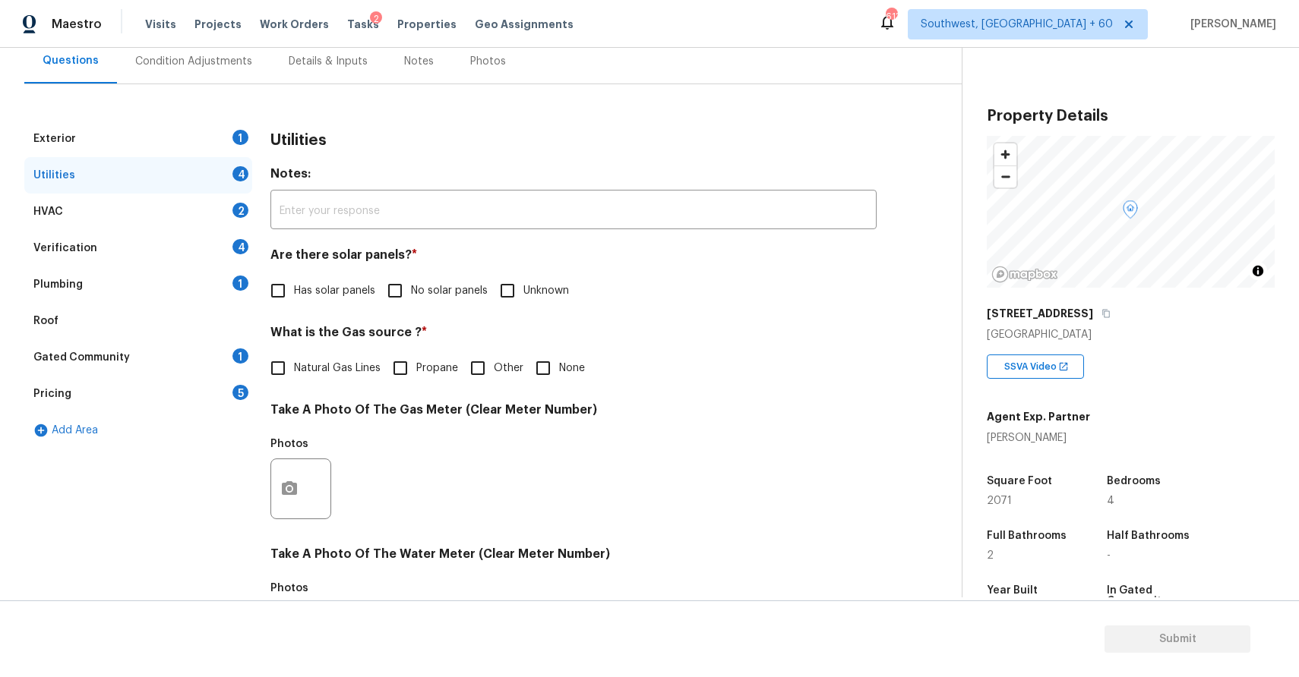
click at [445, 295] on span "No solar panels" at bounding box center [449, 291] width 77 height 16
click at [411, 295] on input "No solar panels" at bounding box center [395, 291] width 32 height 32
checkbox input "true"
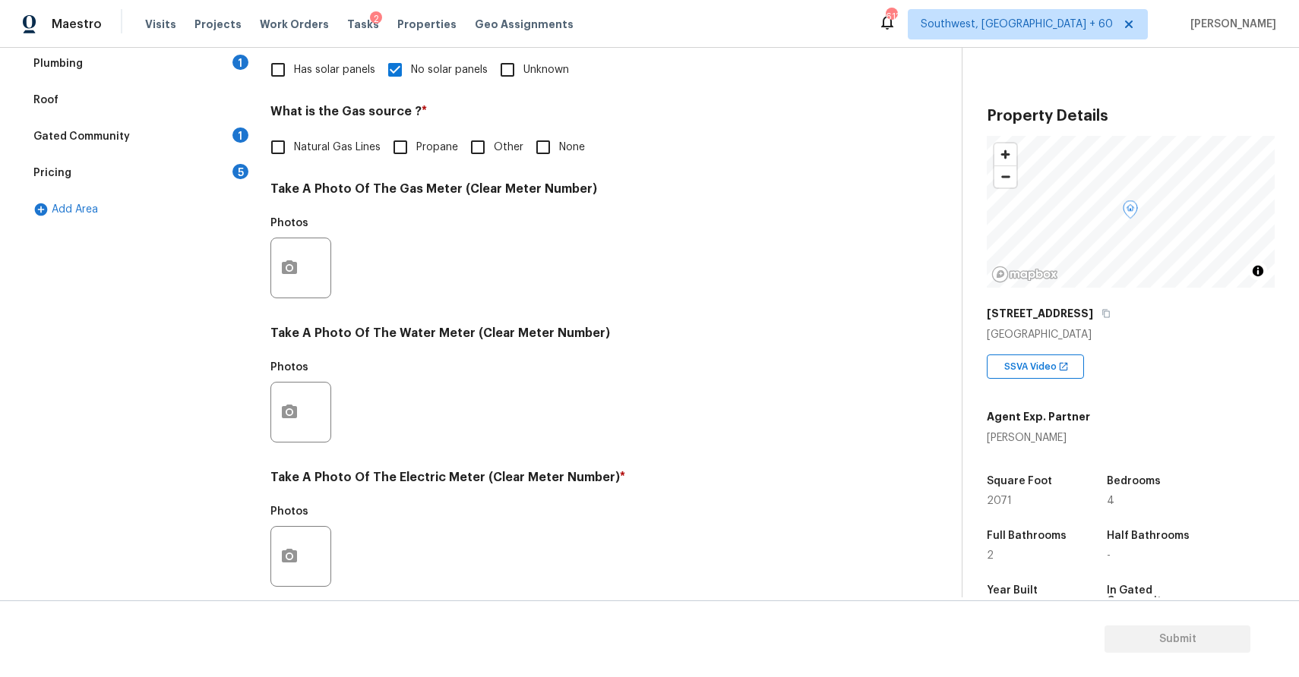
scroll to position [378, 0]
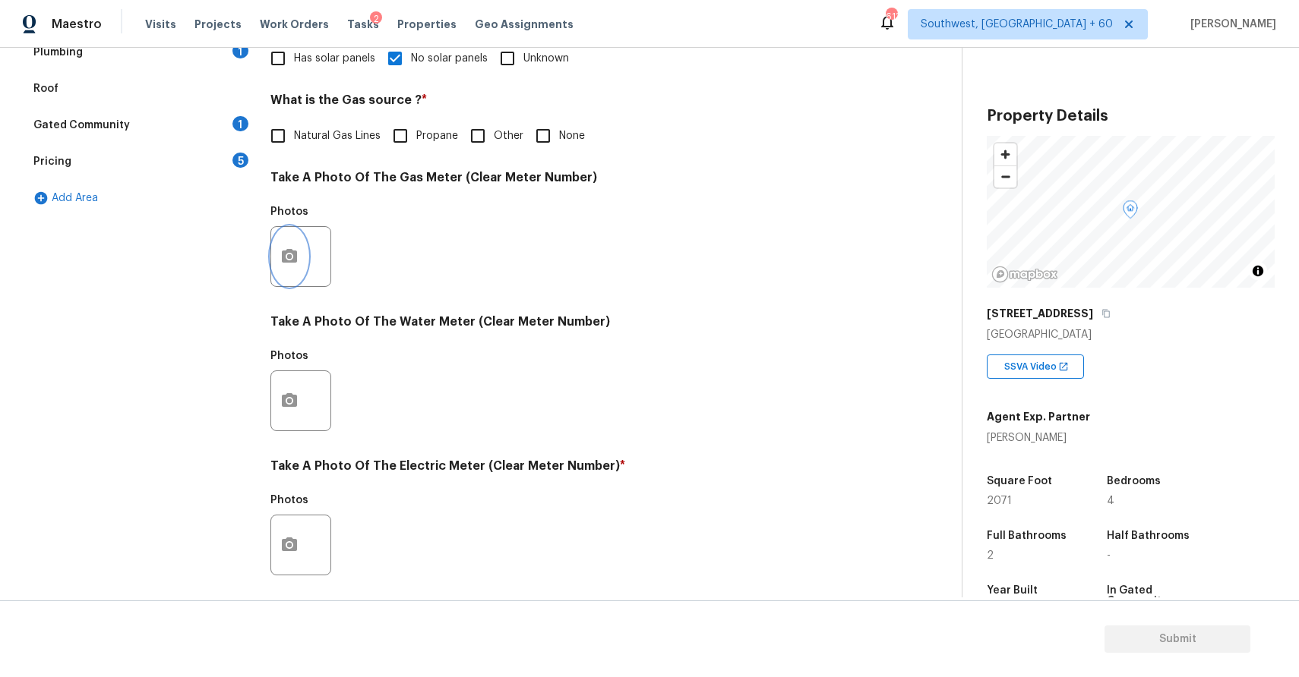
click at [293, 241] on button "button" at bounding box center [289, 256] width 36 height 59
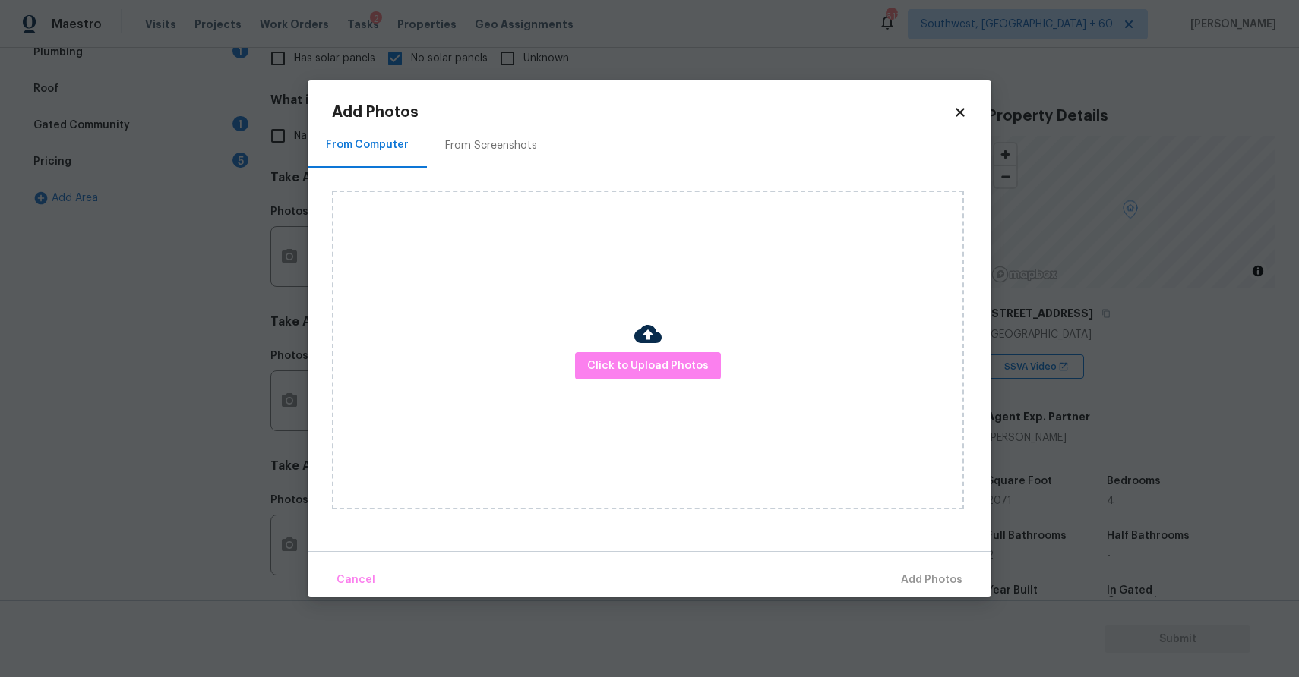
click at [625, 339] on div "Click to Upload Photos" at bounding box center [648, 350] width 632 height 319
click at [642, 369] on span "Click to Upload Photos" at bounding box center [648, 366] width 122 height 19
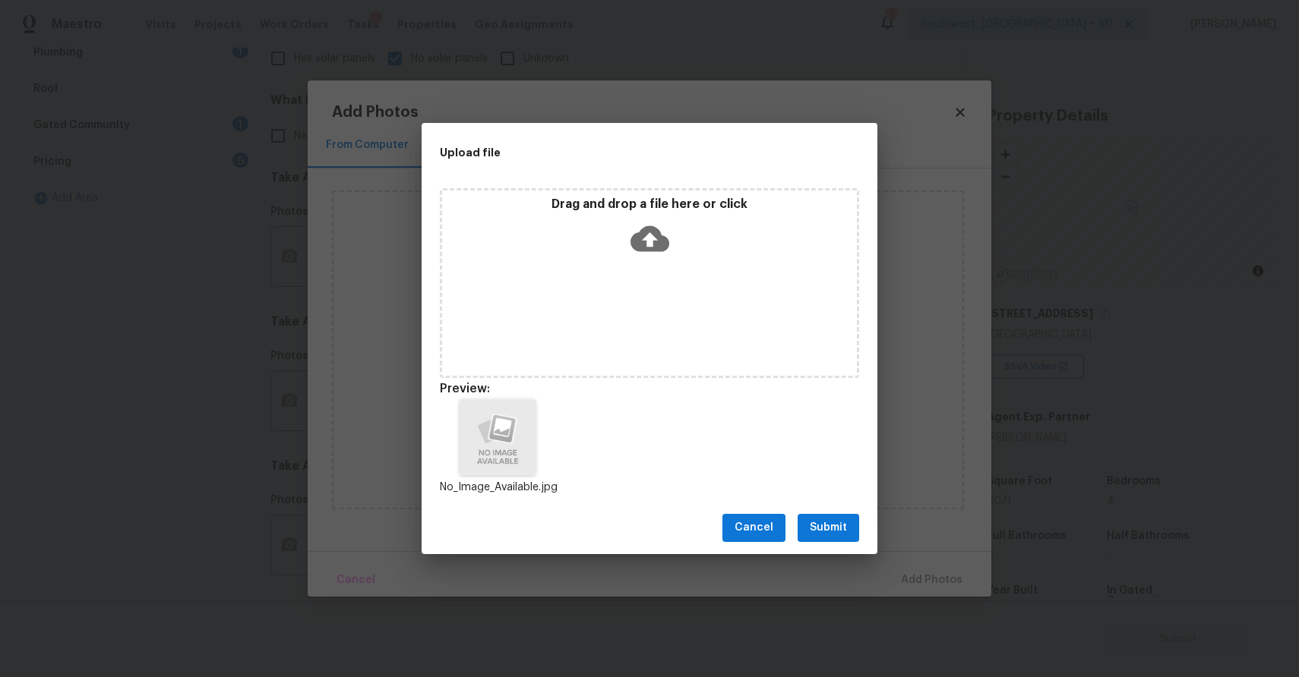
click at [839, 524] on span "Submit" at bounding box center [828, 528] width 37 height 19
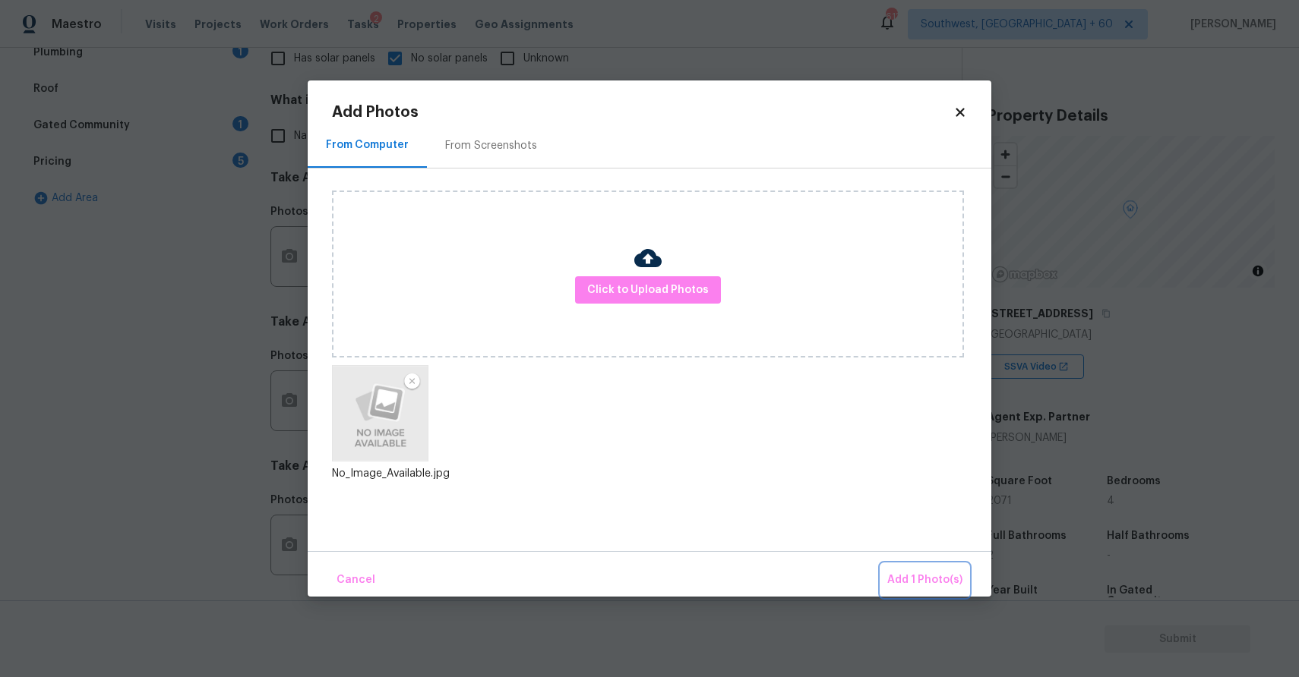
click at [936, 577] on span "Add 1 Photo(s)" at bounding box center [924, 580] width 75 height 19
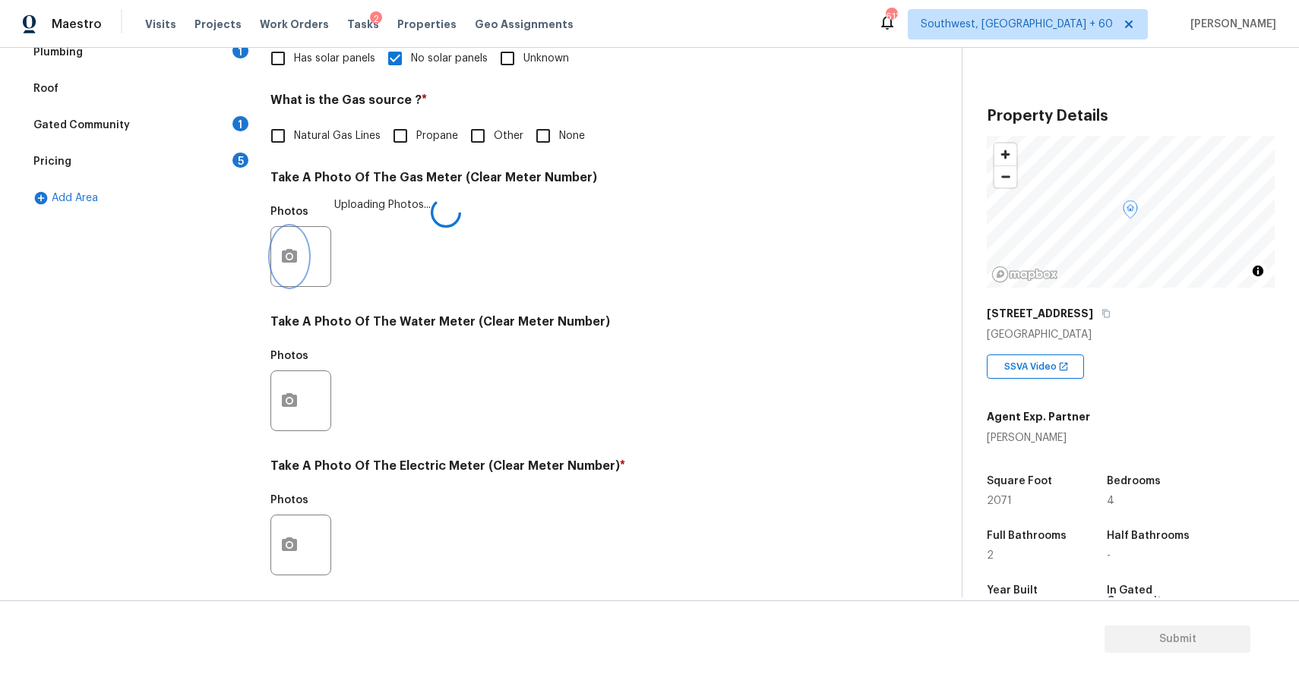
scroll to position [466, 0]
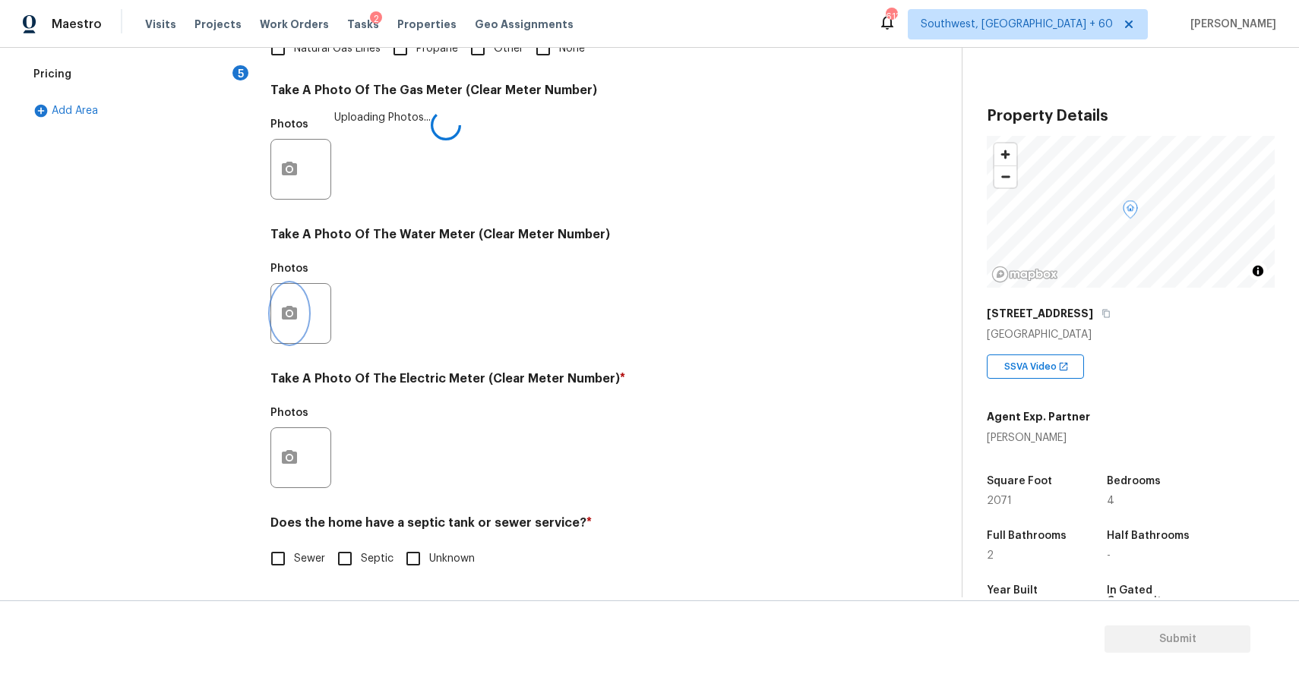
click at [294, 320] on icon "button" at bounding box center [289, 314] width 18 height 18
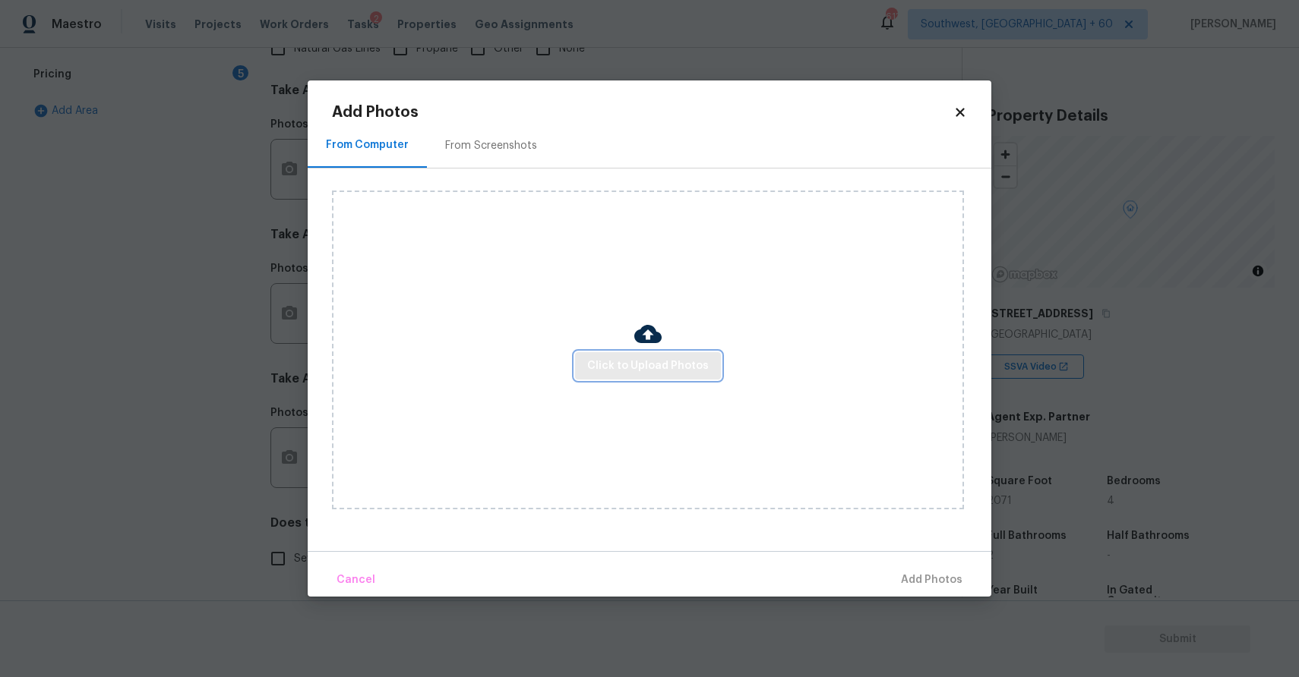
click at [645, 368] on span "Click to Upload Photos" at bounding box center [648, 366] width 122 height 19
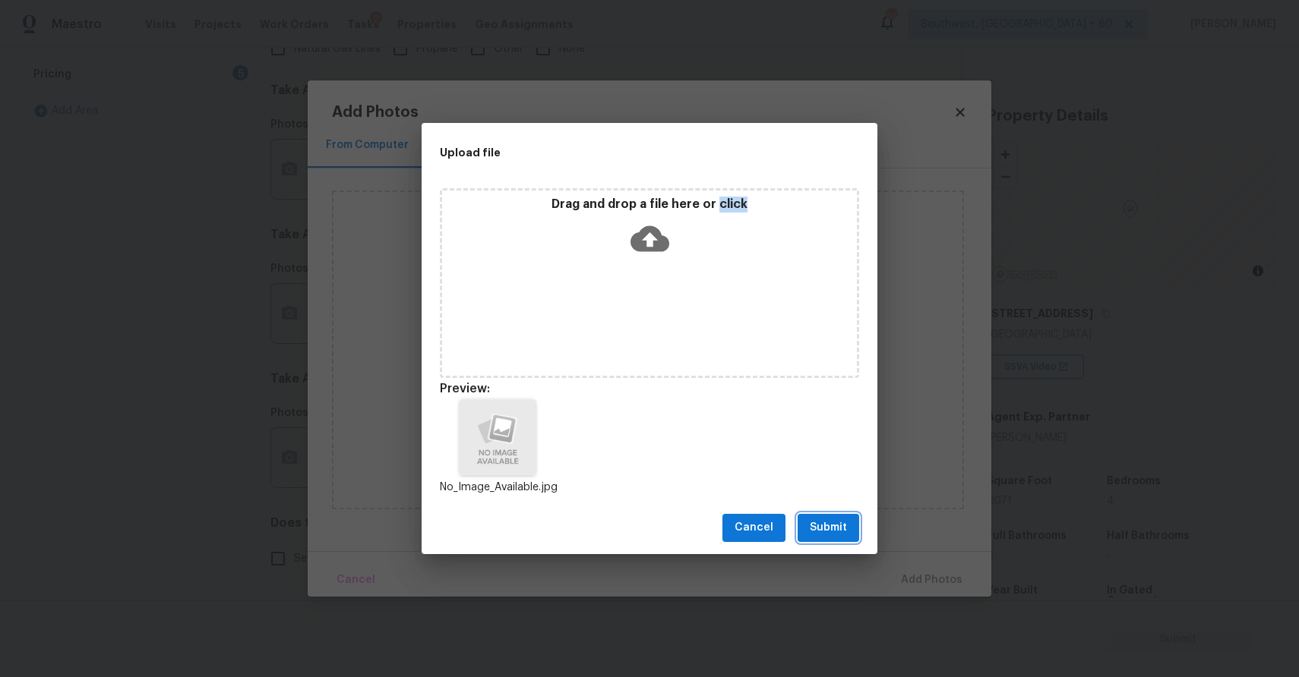
click at [832, 527] on span "Submit" at bounding box center [828, 528] width 37 height 19
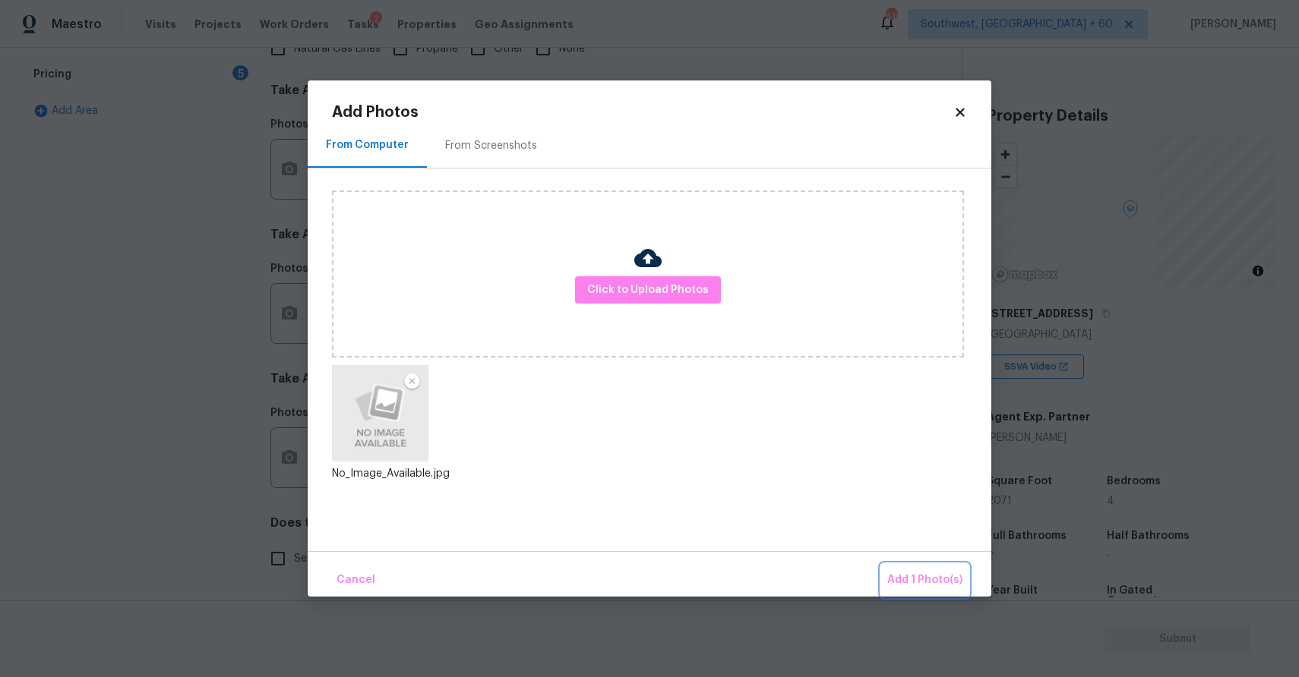
click at [920, 571] on span "Add 1 Photo(s)" at bounding box center [924, 580] width 75 height 19
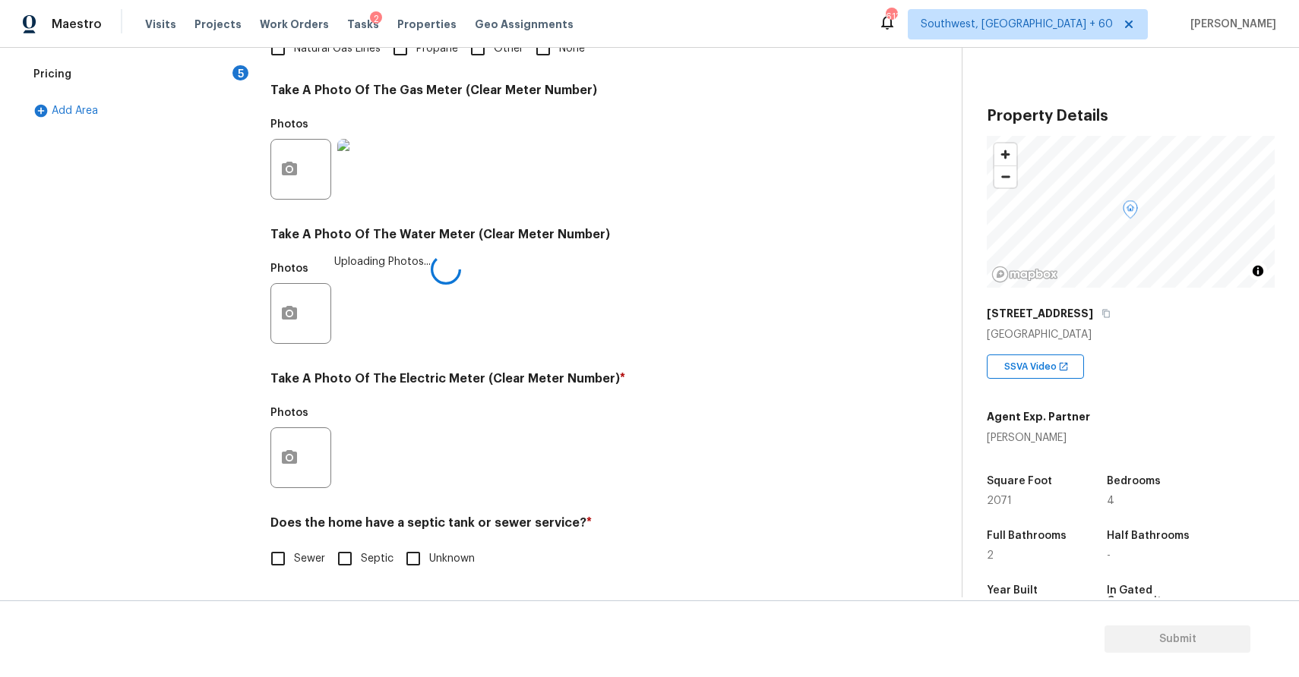
click at [920, 570] on div "Exterior 1 Utilities 3 HVAC 2 Verification 4 Plumbing 1 Roof Gated Community 1 …" at bounding box center [474, 197] width 901 height 792
click at [281, 473] on button "button" at bounding box center [289, 457] width 36 height 59
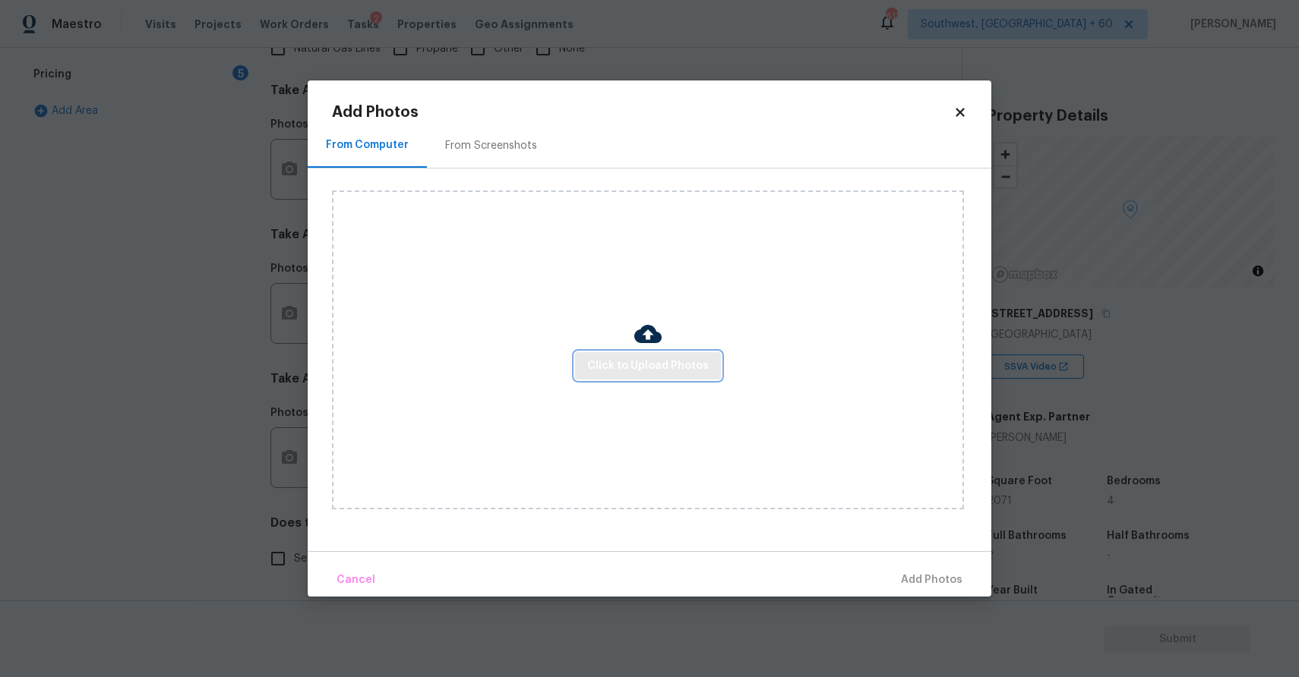
click at [658, 372] on span "Click to Upload Photos" at bounding box center [648, 366] width 122 height 19
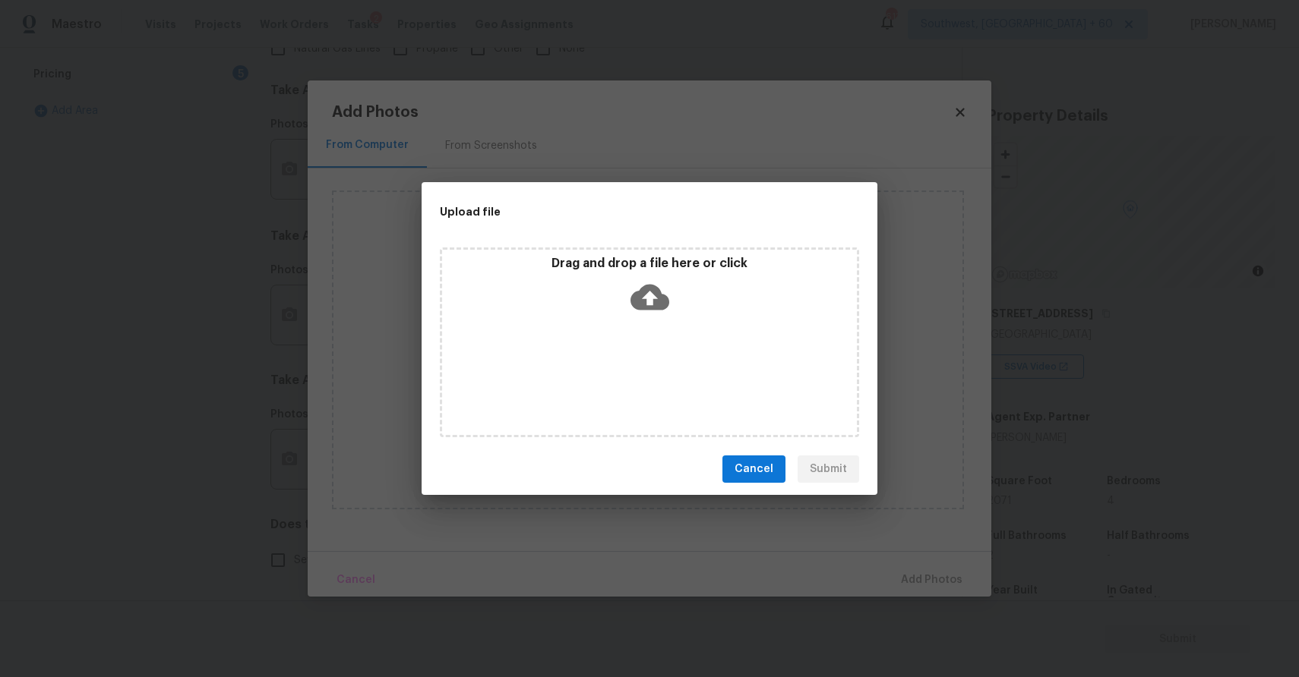
click at [658, 372] on div "Drag and drop a file here or click" at bounding box center [649, 343] width 419 height 190
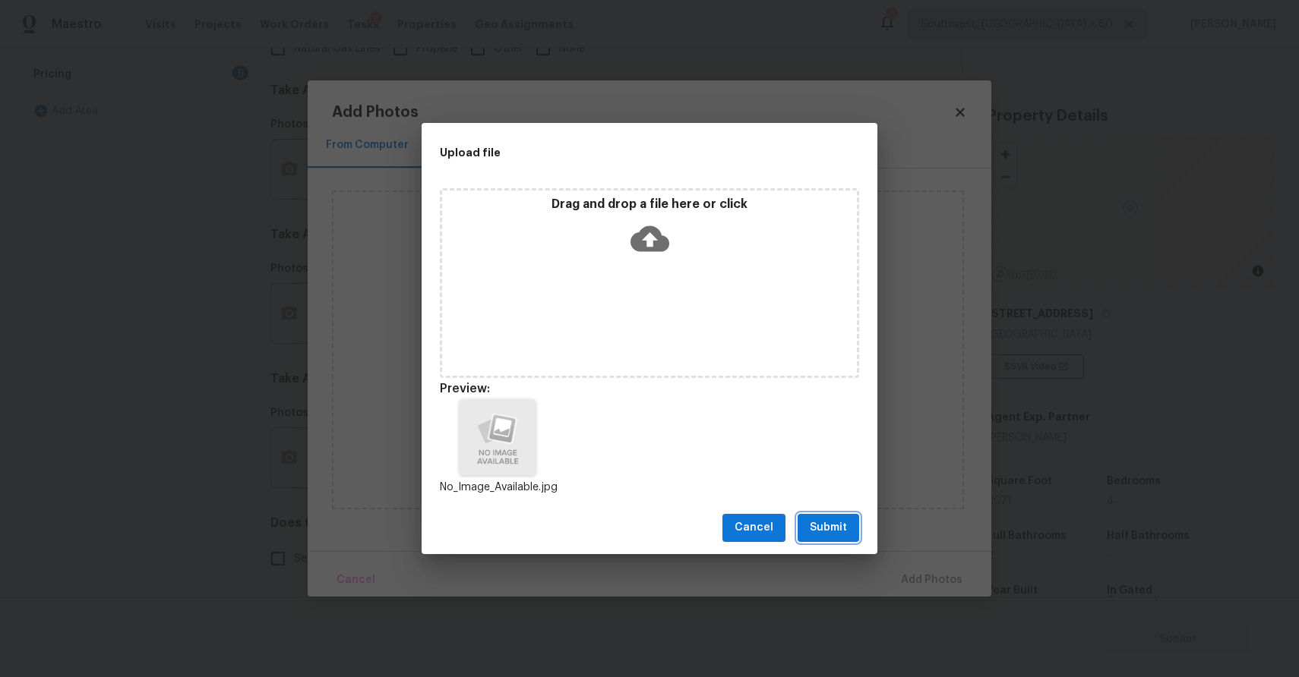
click at [832, 518] on button "Submit" at bounding box center [828, 528] width 62 height 28
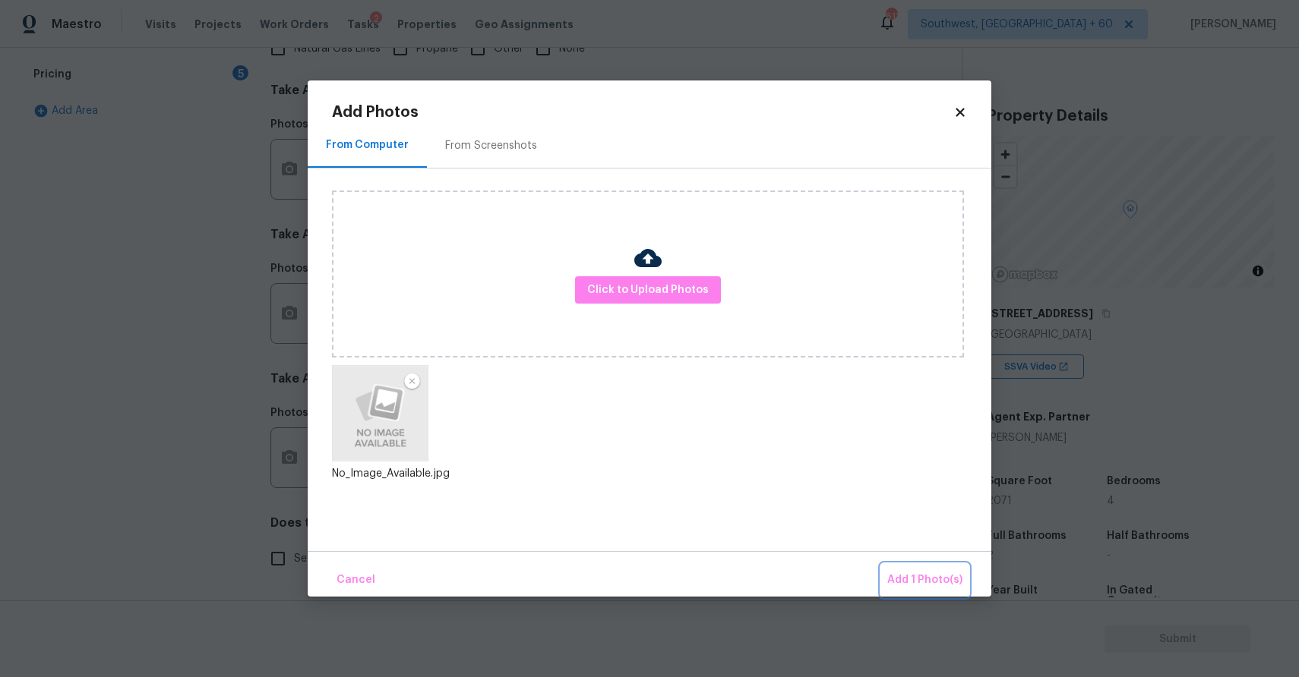
click at [935, 589] on span "Add 1 Photo(s)" at bounding box center [924, 580] width 75 height 19
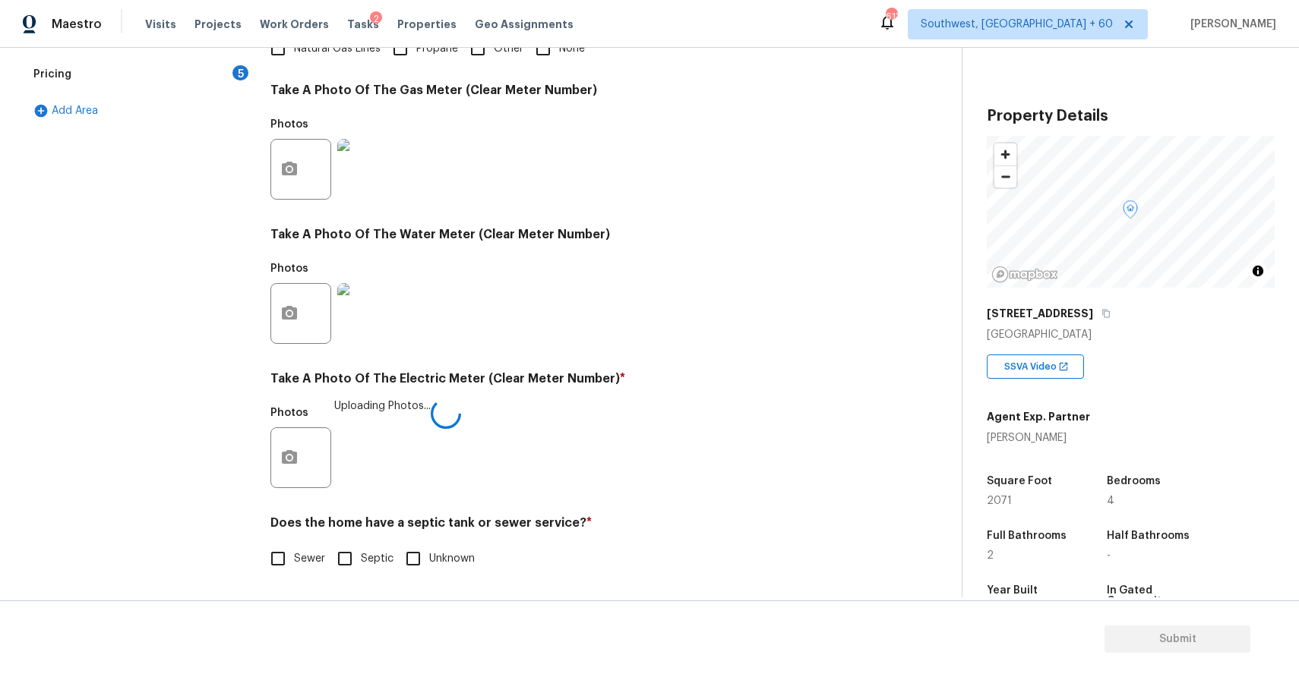
click at [288, 572] on input "Sewer" at bounding box center [278, 559] width 32 height 32
checkbox input "true"
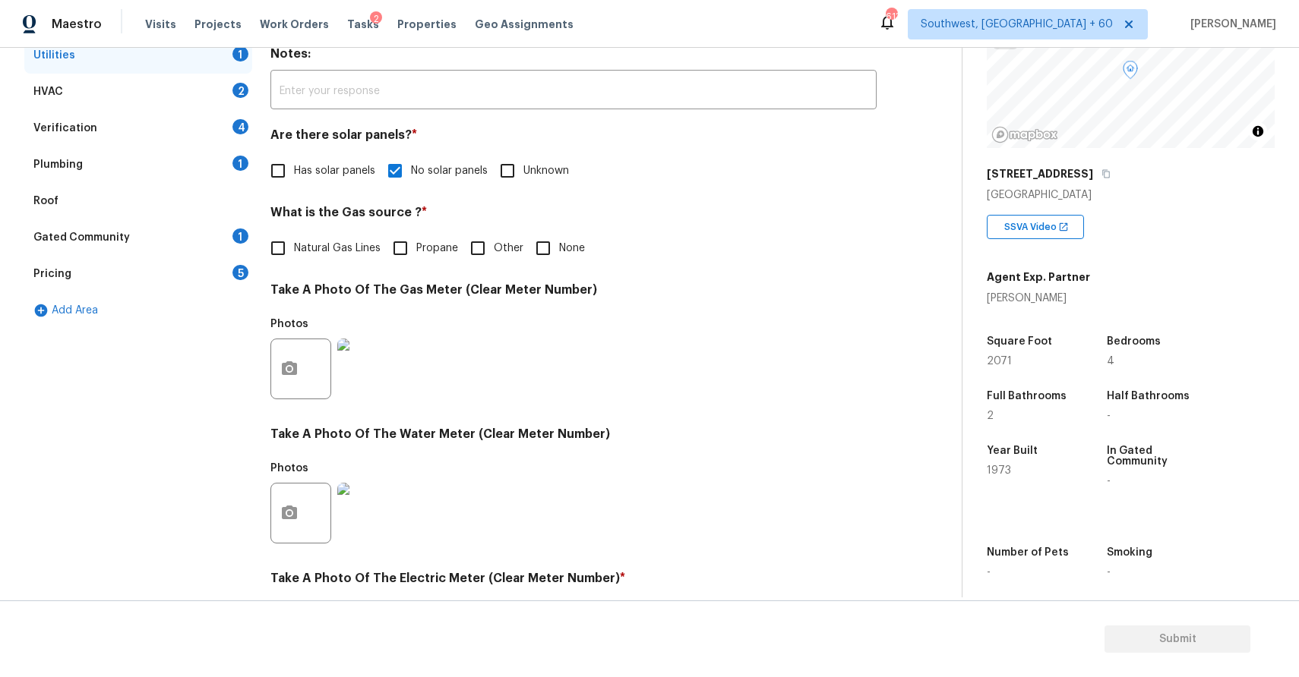
scroll to position [75, 0]
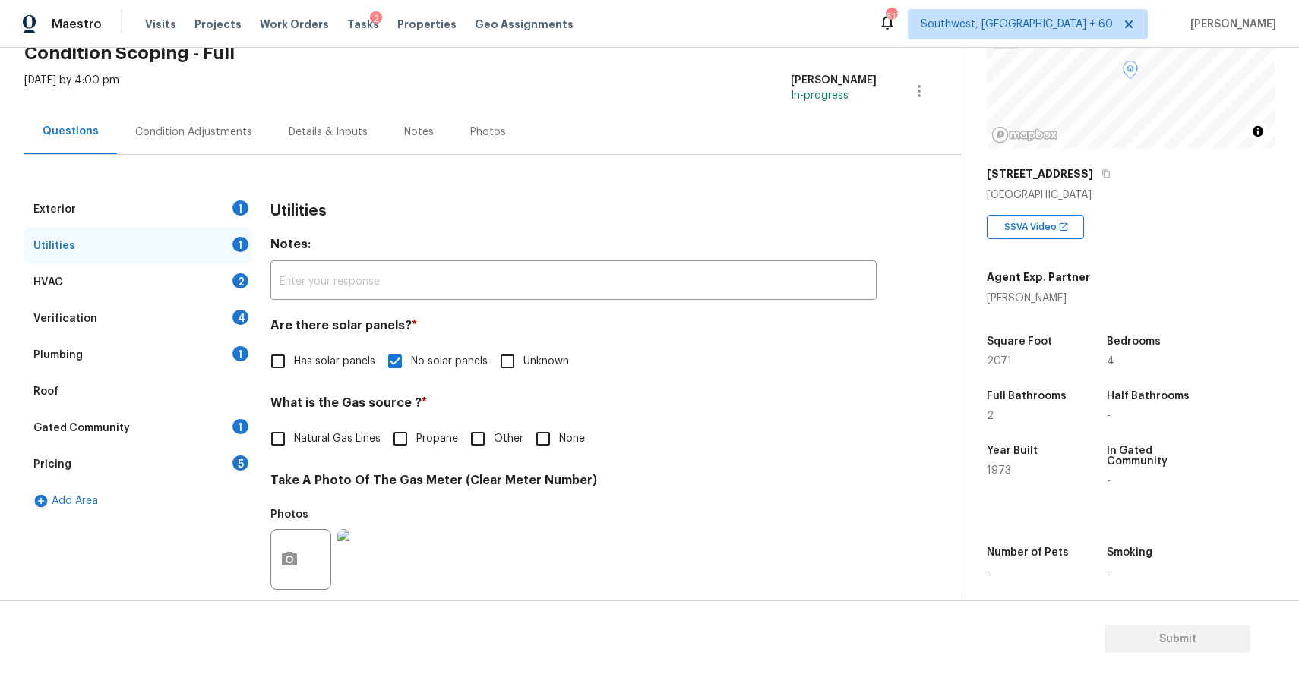
click at [222, 281] on div "HVAC 2" at bounding box center [138, 282] width 228 height 36
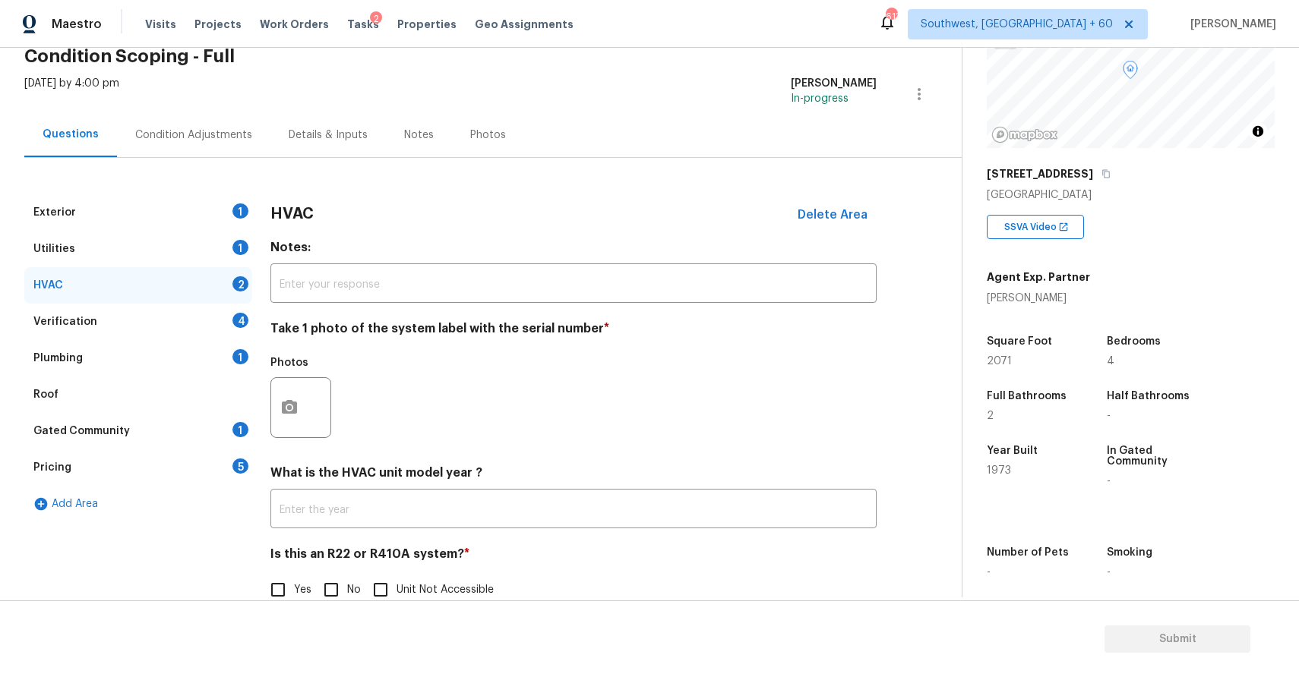
scroll to position [104, 0]
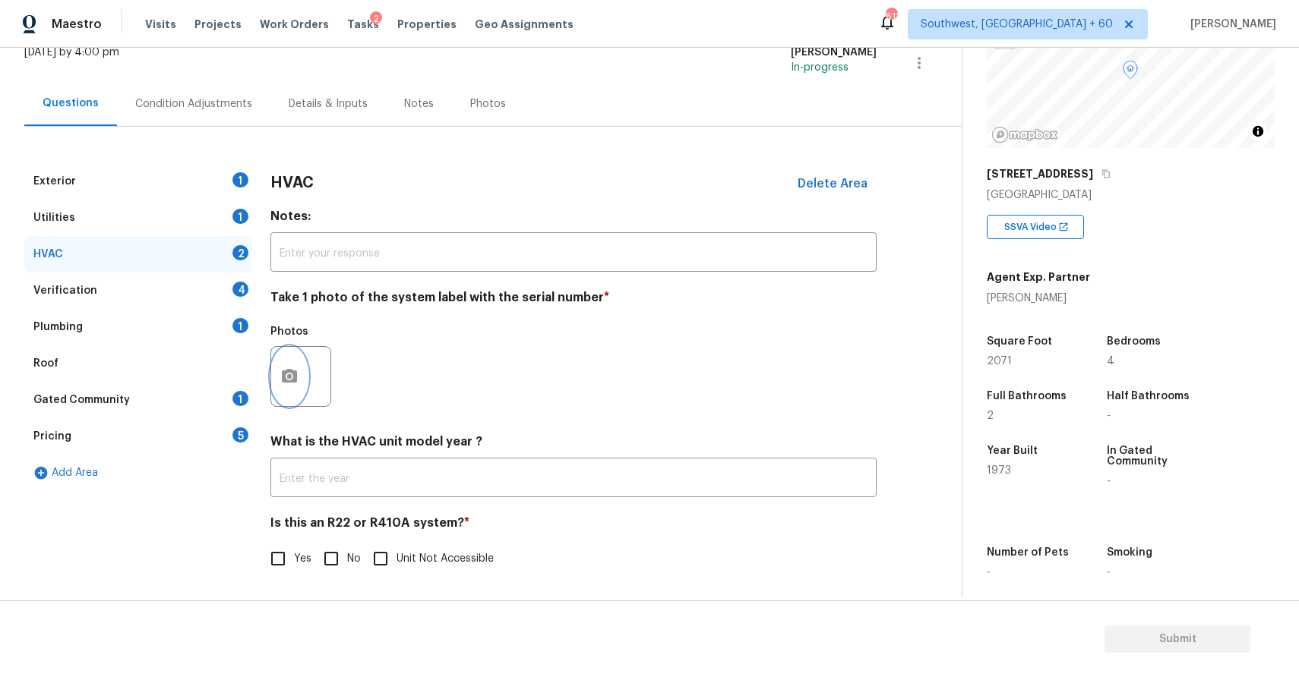
click at [287, 382] on icon "button" at bounding box center [289, 376] width 15 height 14
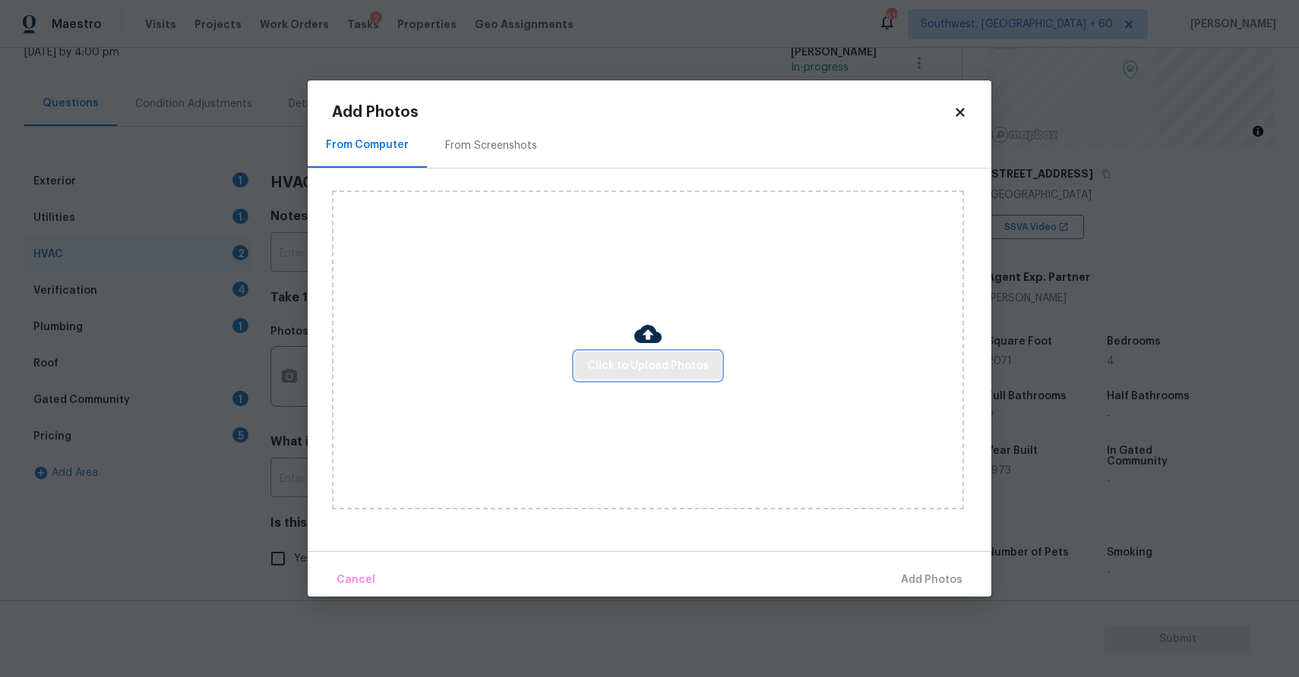
click at [686, 355] on button "Click to Upload Photos" at bounding box center [648, 366] width 146 height 28
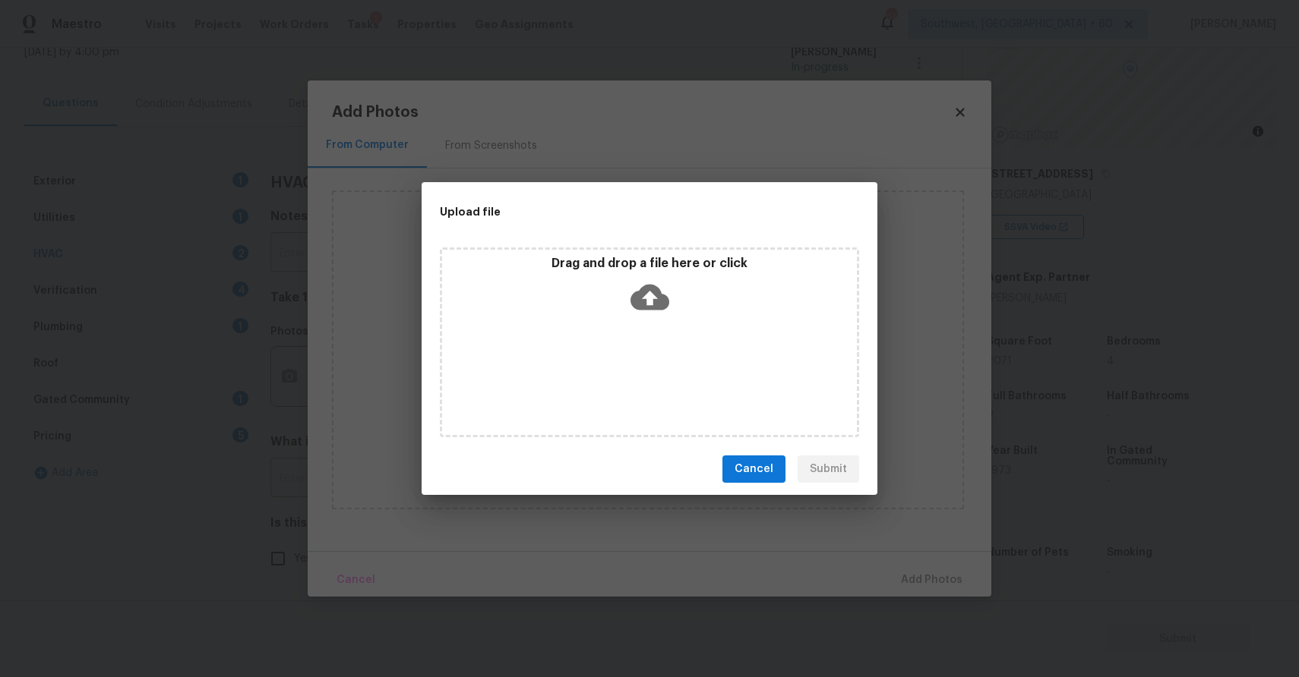
click at [686, 355] on div "Drag and drop a file here or click" at bounding box center [649, 343] width 419 height 190
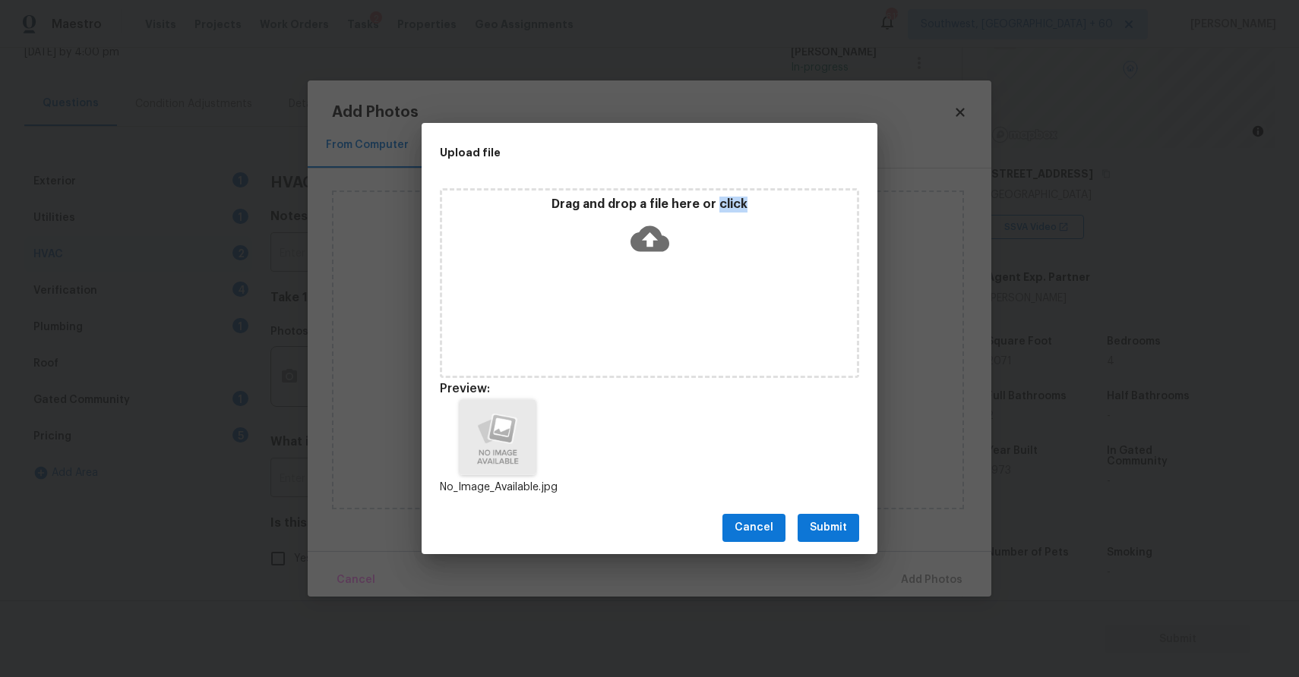
click at [843, 497] on div "No_Image_Available.jpg" at bounding box center [649, 447] width 456 height 133
click at [841, 522] on span "Submit" at bounding box center [828, 528] width 37 height 19
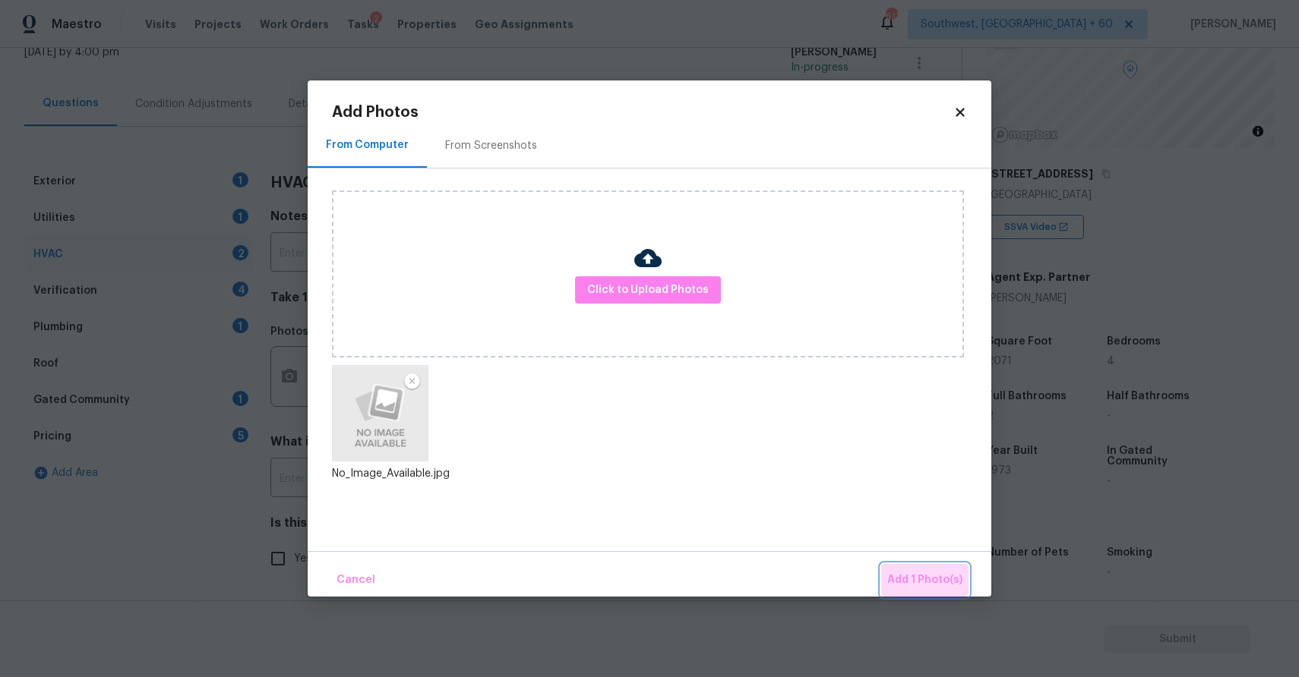
click at [918, 566] on button "Add 1 Photo(s)" at bounding box center [924, 580] width 87 height 33
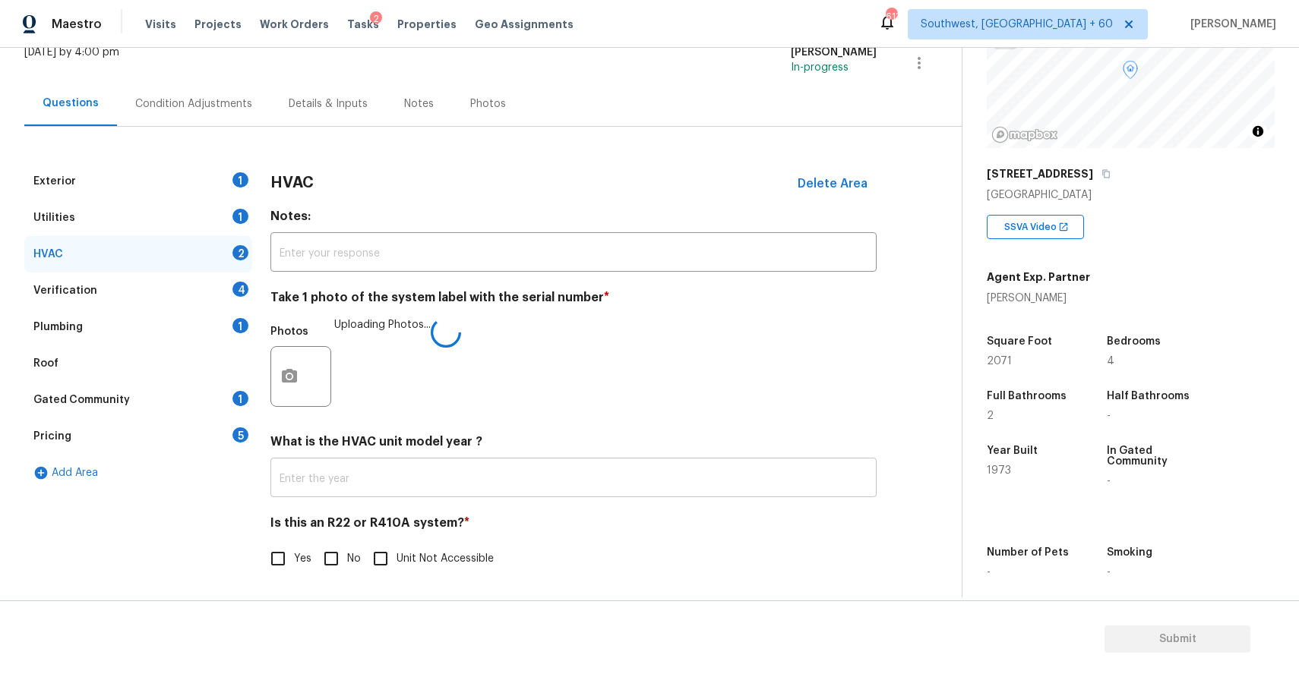
click at [447, 496] on input "text" at bounding box center [573, 480] width 606 height 36
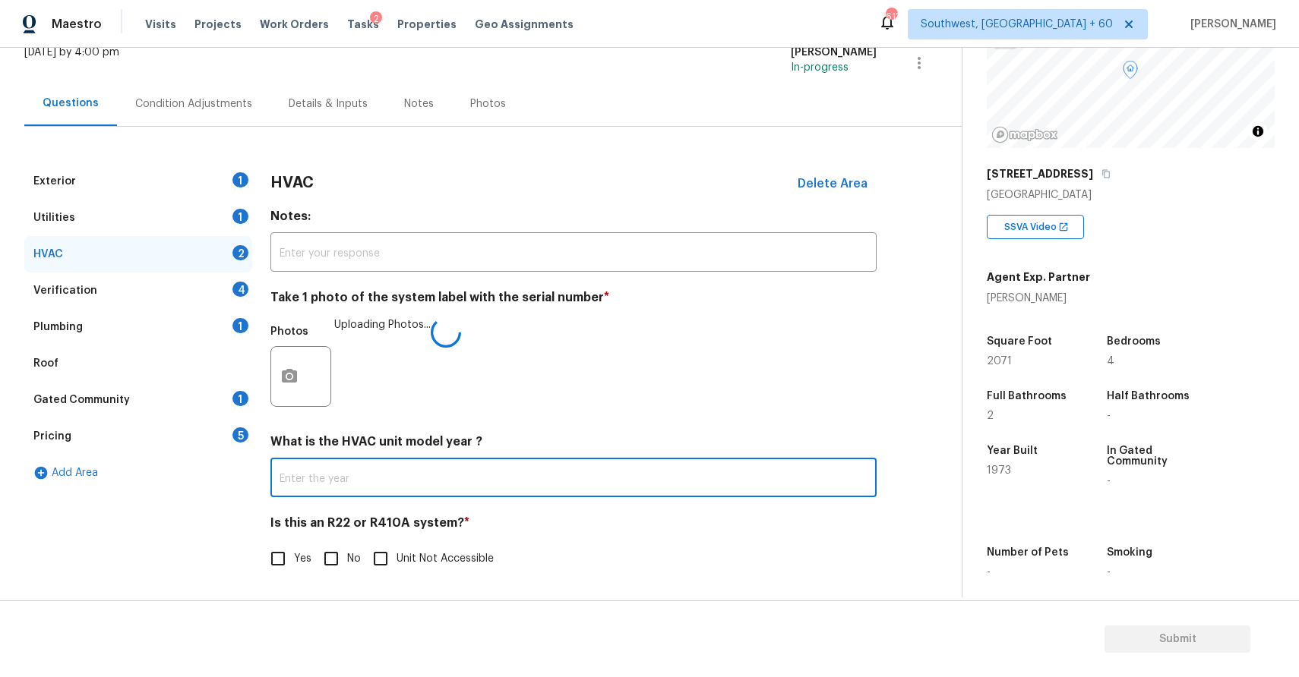
click at [316, 571] on input "No" at bounding box center [331, 559] width 32 height 32
checkbox input "true"
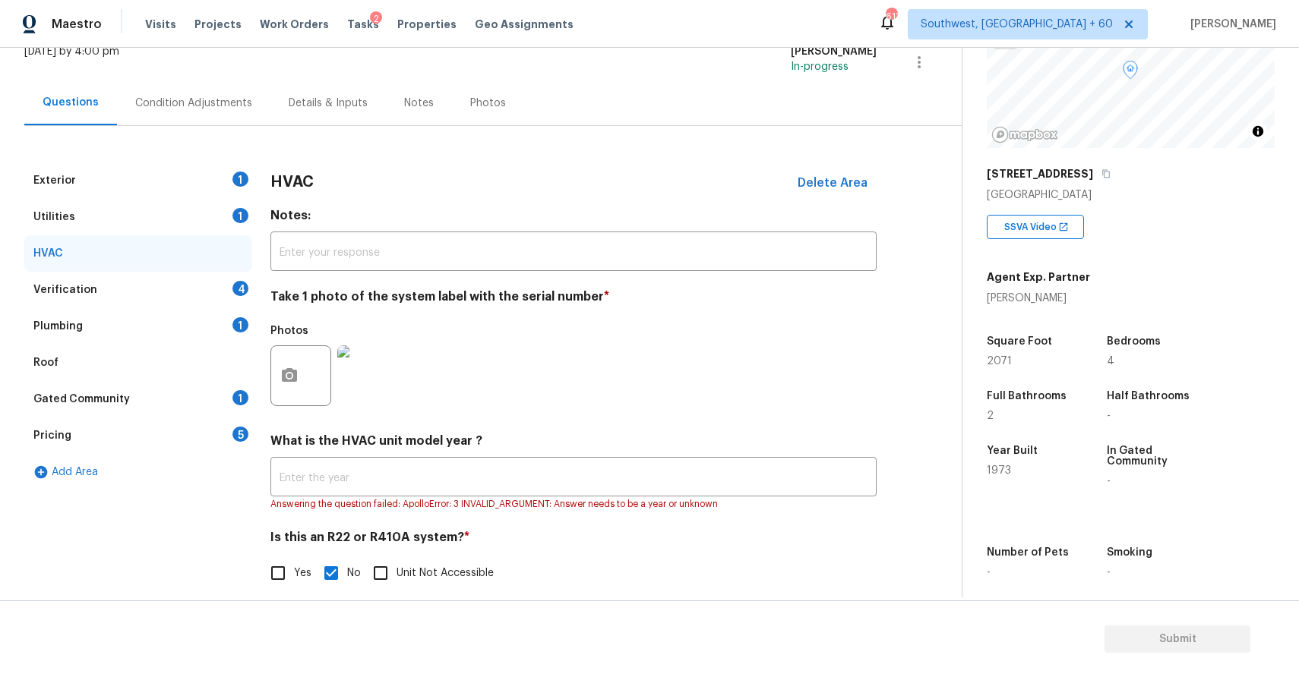
click at [212, 291] on div "Verification 4" at bounding box center [138, 290] width 228 height 36
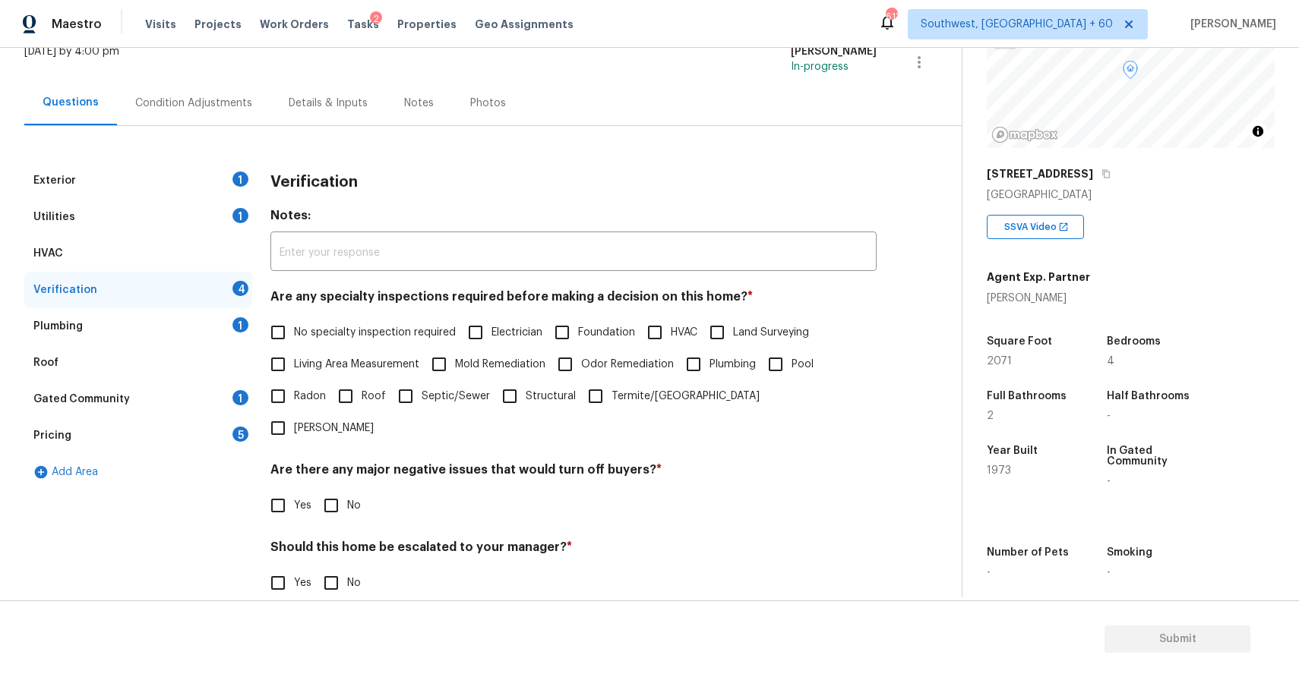
click at [427, 341] on label "No specialty inspection required" at bounding box center [359, 333] width 194 height 32
click at [294, 341] on input "No specialty inspection required" at bounding box center [278, 333] width 32 height 32
checkbox input "true"
click at [328, 490] on input "No" at bounding box center [331, 506] width 32 height 32
click at [328, 491] on input "No" at bounding box center [331, 507] width 32 height 32
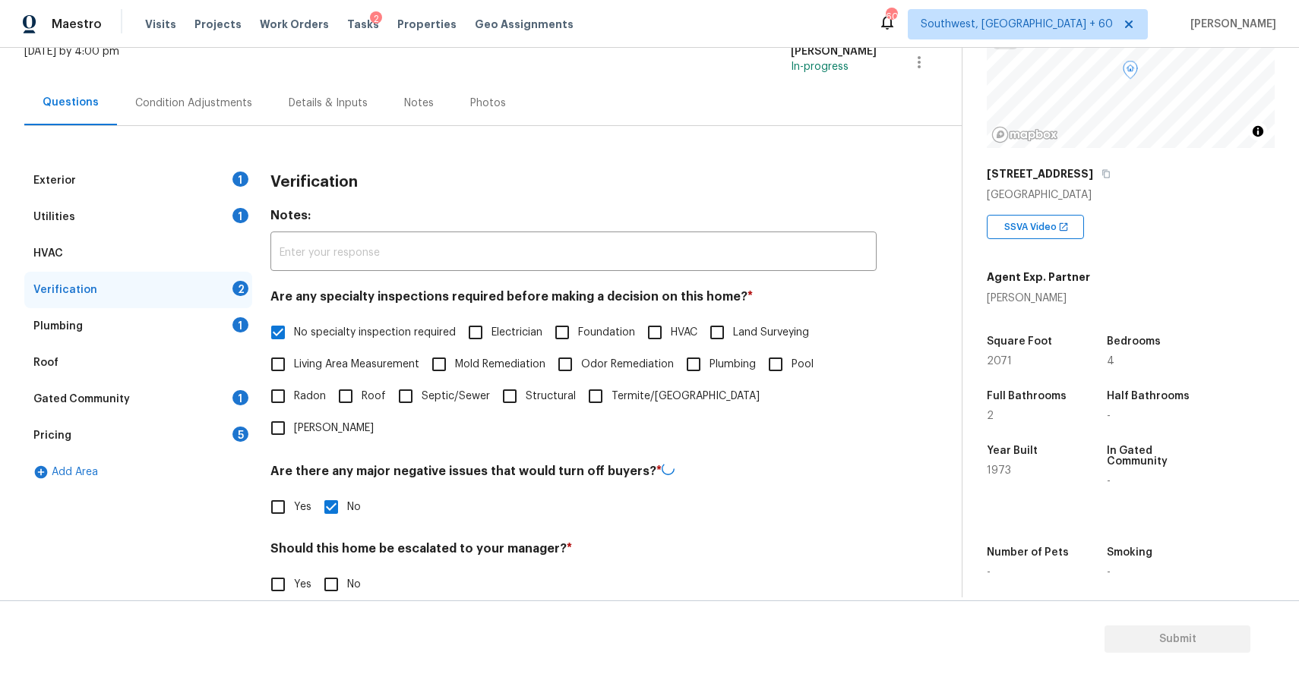
checkbox input "false"
click at [316, 567] on input "No" at bounding box center [331, 583] width 32 height 32
checkbox input "true"
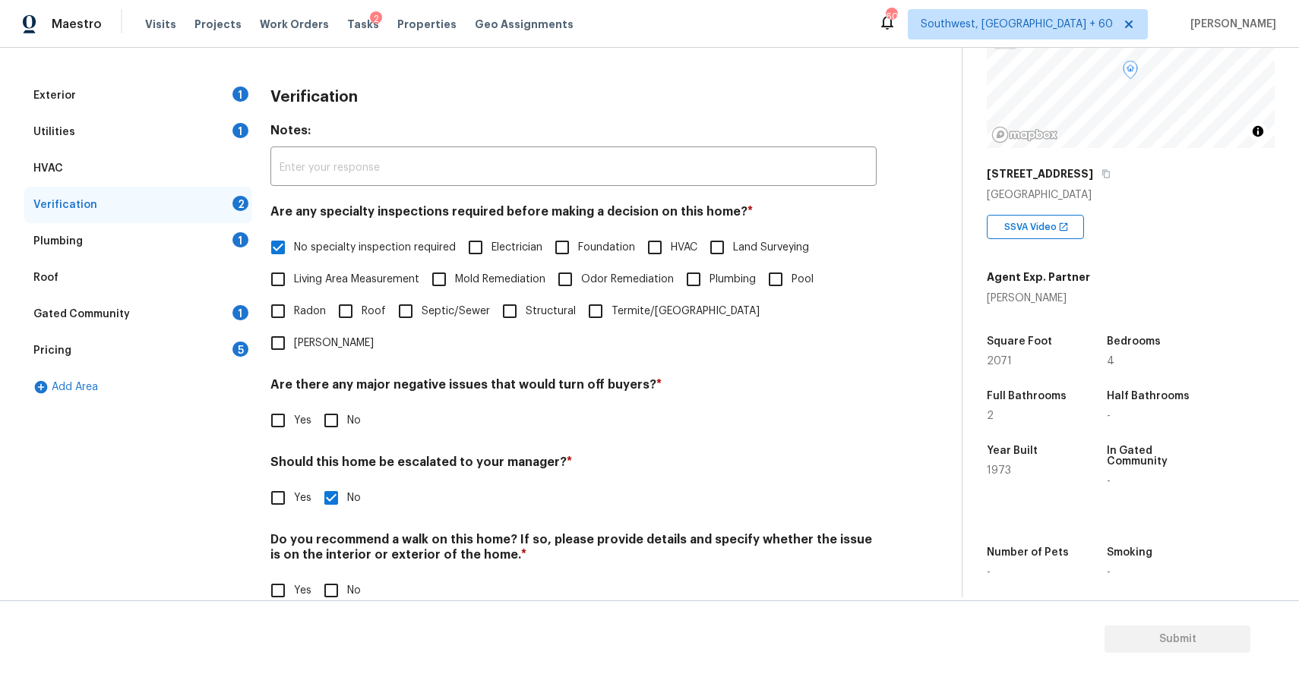
click at [353, 575] on label "No" at bounding box center [338, 591] width 46 height 32
click at [347, 575] on input "No" at bounding box center [331, 591] width 32 height 32
checkbox input "true"
click at [231, 227] on div "Plumbing 1" at bounding box center [138, 241] width 228 height 36
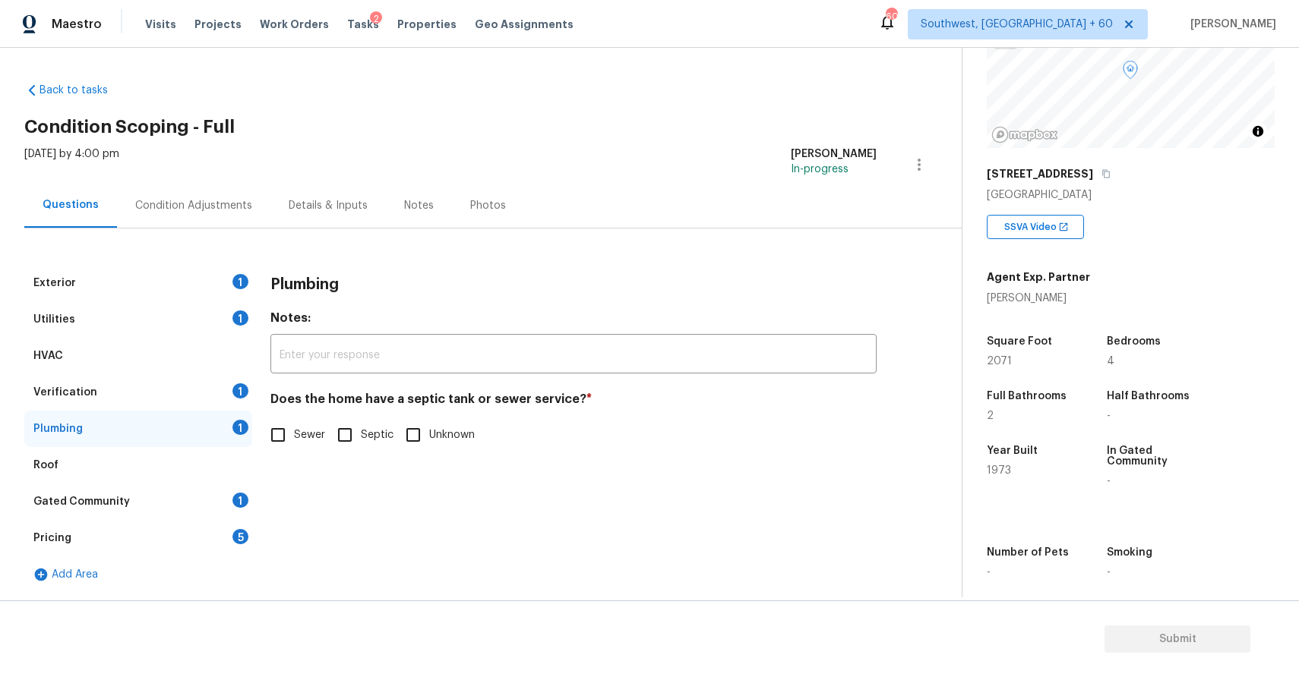
click at [289, 439] on input "Sewer" at bounding box center [278, 435] width 32 height 32
checkbox input "true"
click at [222, 400] on div "Verification 1" at bounding box center [138, 392] width 228 height 36
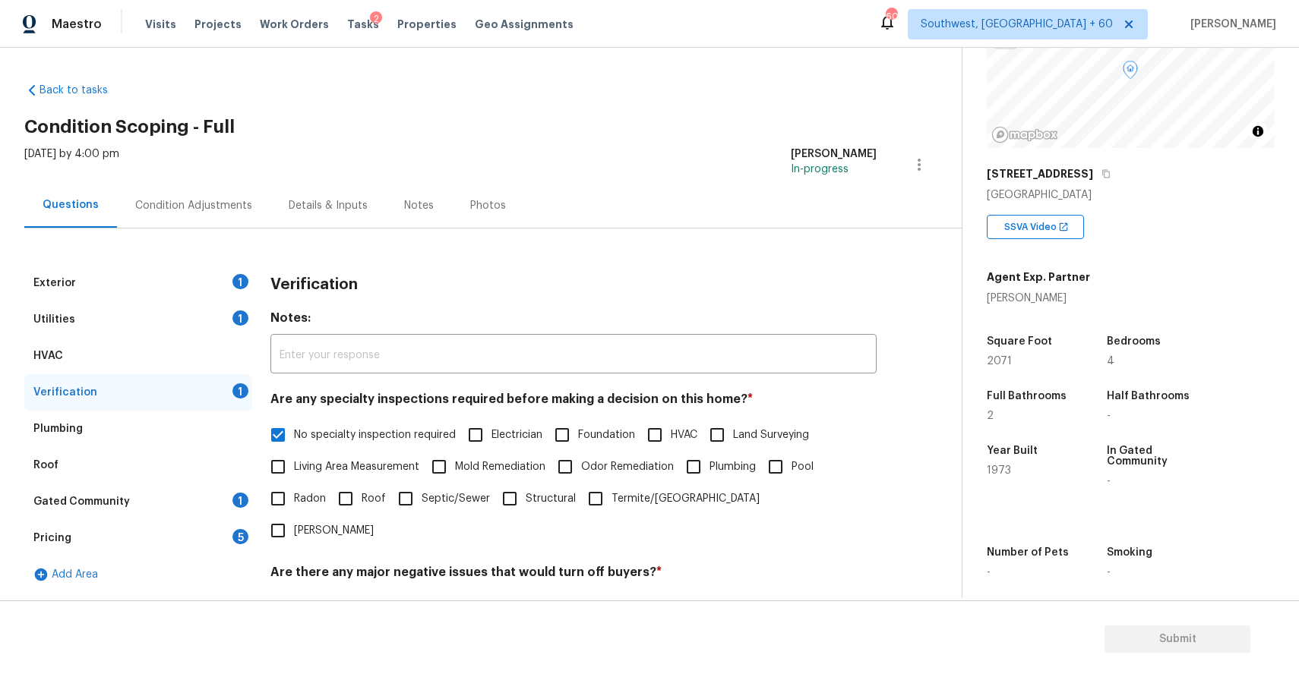
scroll to position [189, 0]
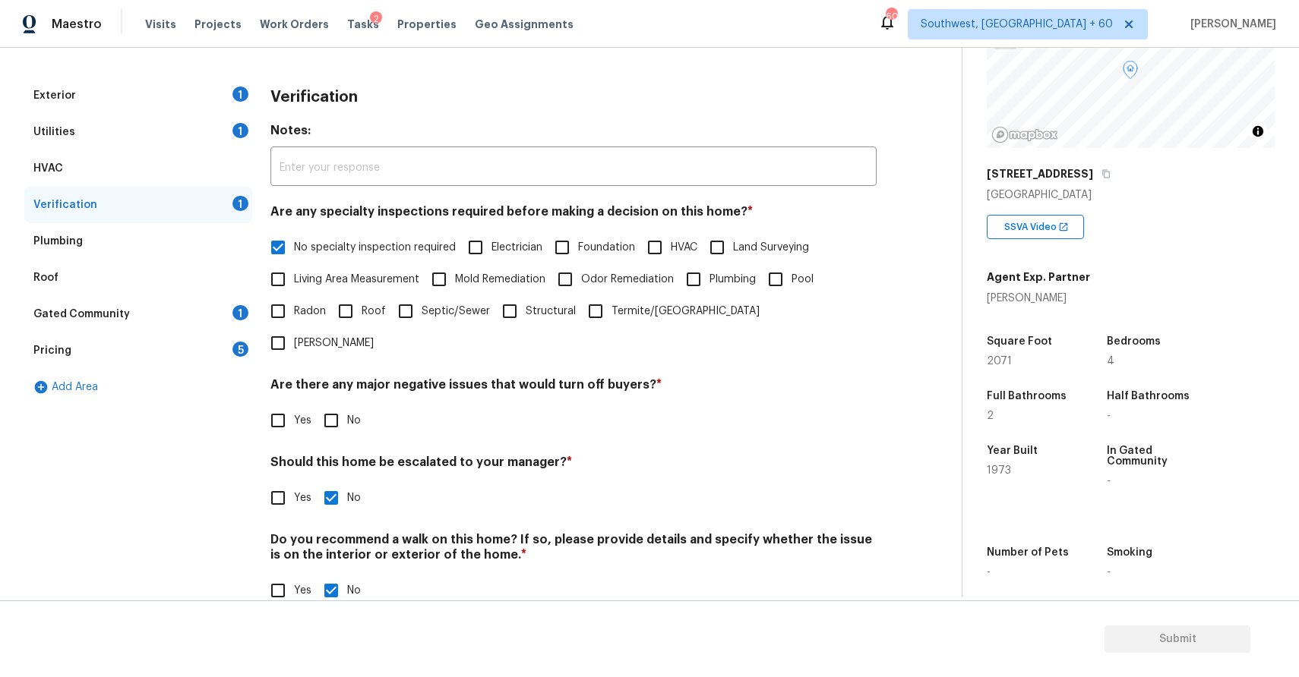
click at [348, 406] on div "Verification Notes: ​ Are any specialty inspections required before making a de…" at bounding box center [573, 351] width 606 height 548
click at [336, 405] on input "No" at bounding box center [331, 421] width 32 height 32
checkbox input "true"
click at [204, 303] on div "Gated Community 1" at bounding box center [138, 314] width 228 height 36
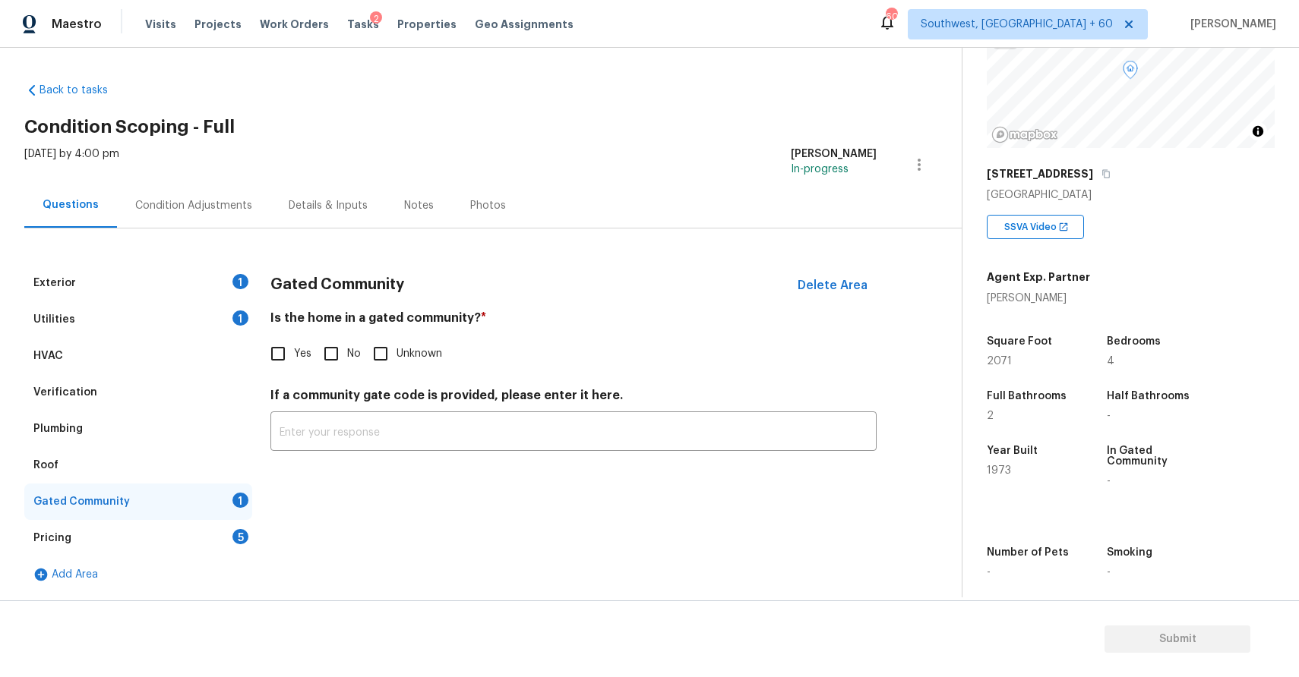
click at [339, 341] on input "No" at bounding box center [331, 354] width 32 height 32
checkbox input "true"
click at [219, 530] on div "Pricing 5" at bounding box center [138, 538] width 228 height 36
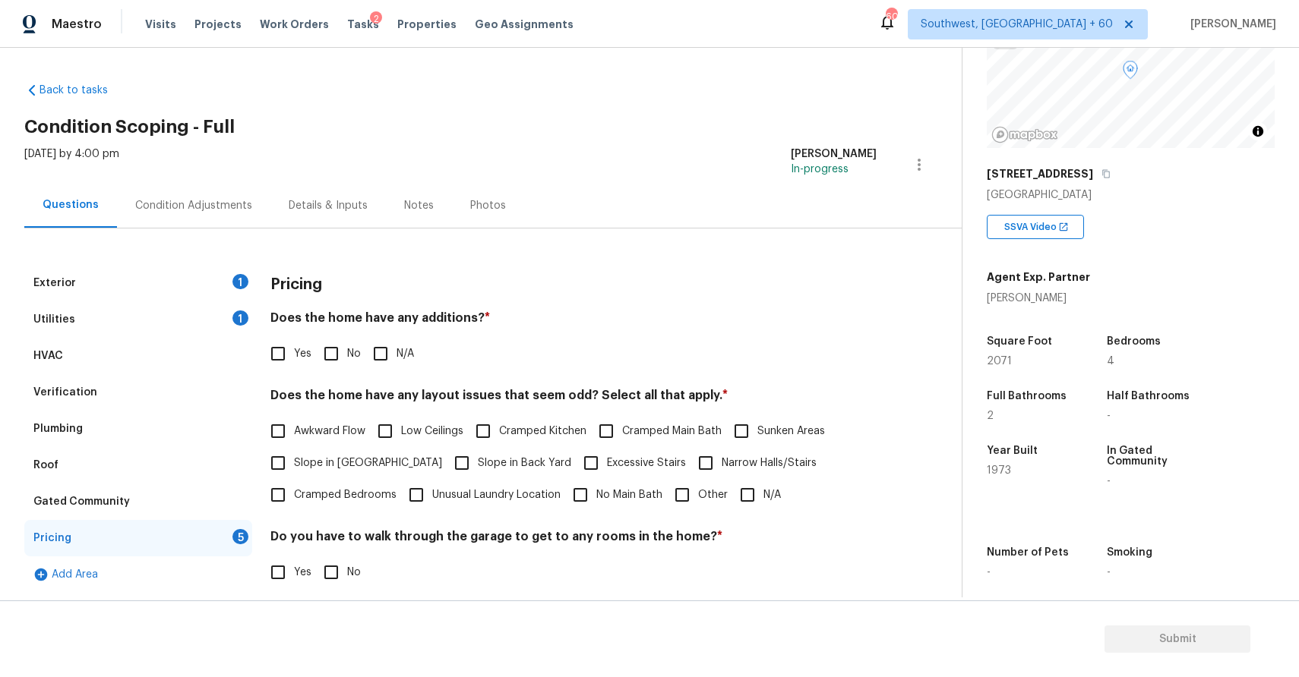
click at [374, 352] on input "N/A" at bounding box center [381, 354] width 32 height 32
checkbox input "true"
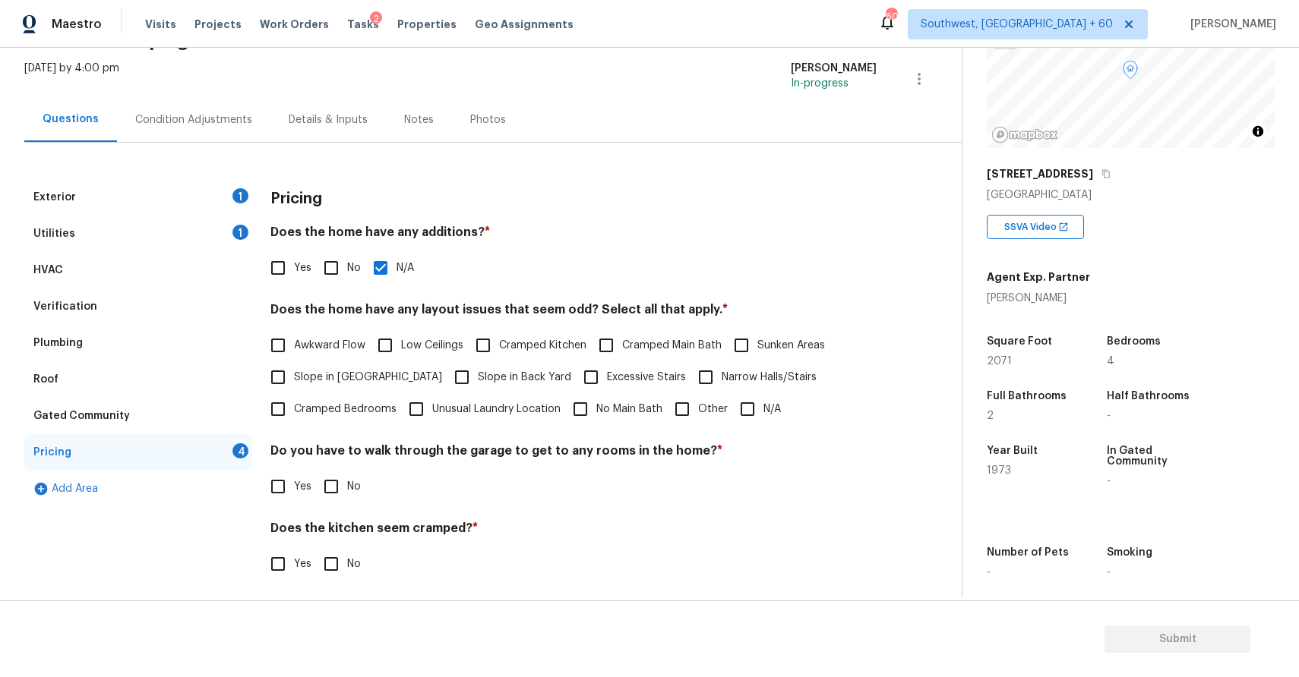
scroll to position [170, 0]
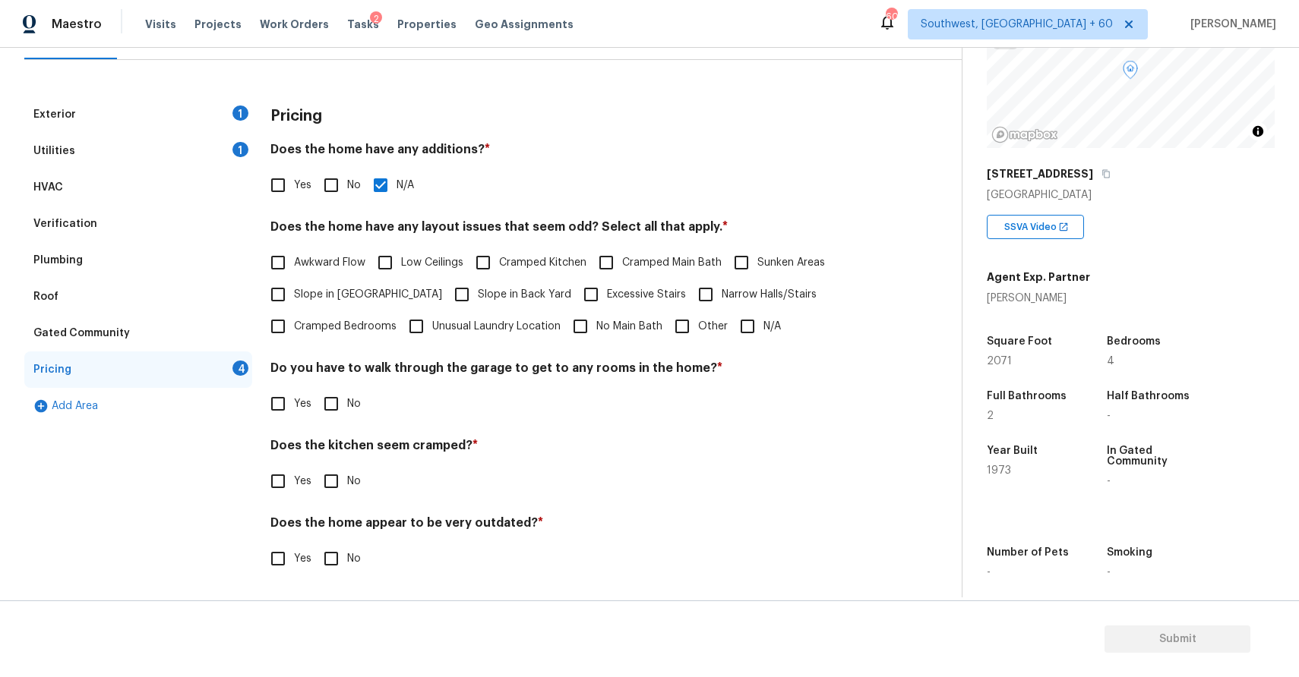
click at [734, 324] on input "N/A" at bounding box center [747, 327] width 32 height 32
click at [734, 324] on input "N/A" at bounding box center [747, 328] width 32 height 32
checkbox input "false"
click at [339, 410] on input "No" at bounding box center [331, 404] width 32 height 32
checkbox input "true"
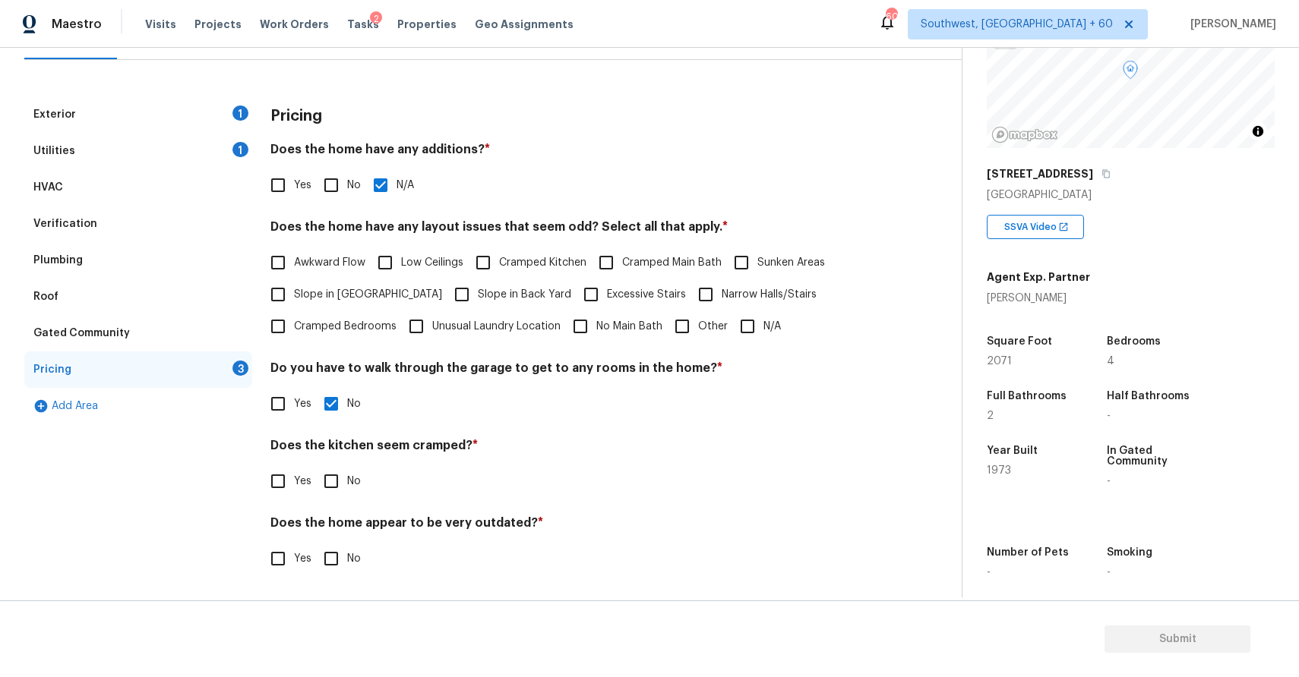
click at [355, 484] on span "No" at bounding box center [354, 482] width 14 height 16
click at [347, 484] on input "No" at bounding box center [331, 482] width 32 height 32
checkbox input "true"
click at [336, 566] on input "No" at bounding box center [331, 559] width 32 height 32
checkbox input "true"
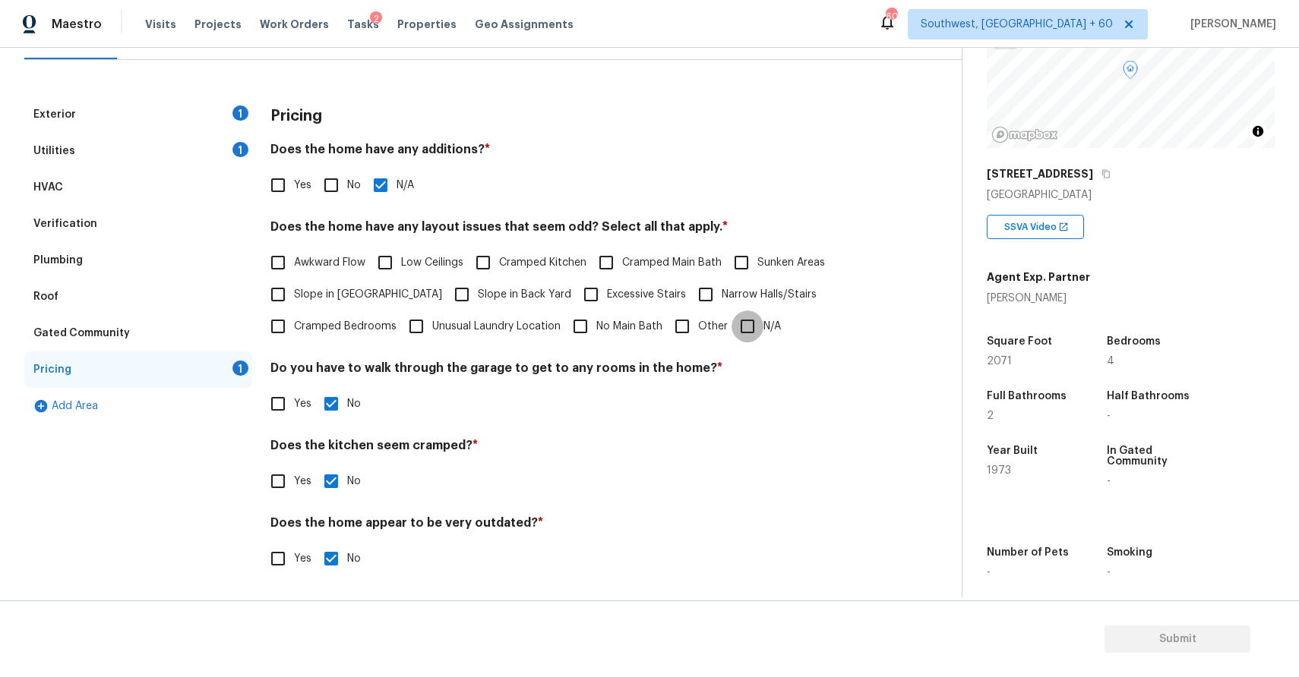
click at [757, 324] on input "N/A" at bounding box center [747, 327] width 32 height 32
checkbox input "true"
click at [156, 154] on div "Utilities 1" at bounding box center [138, 151] width 228 height 36
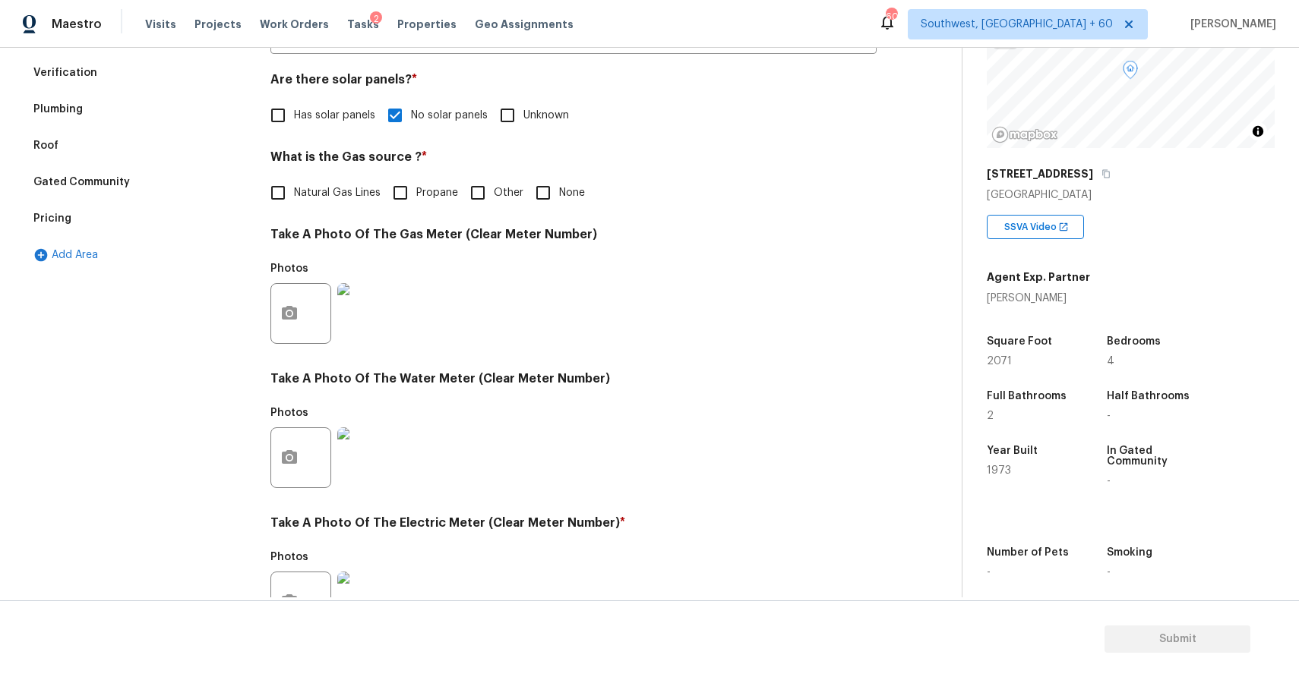
scroll to position [81, 0]
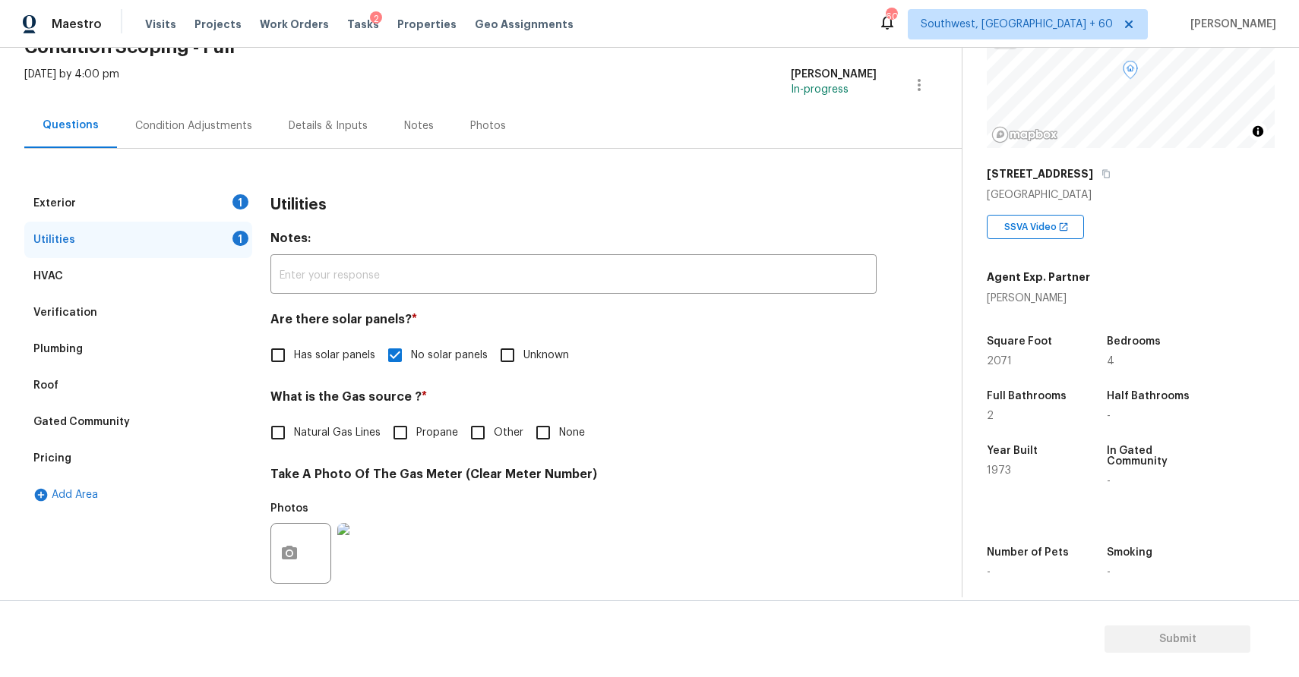
click at [172, 216] on div "Exterior 1" at bounding box center [138, 203] width 228 height 36
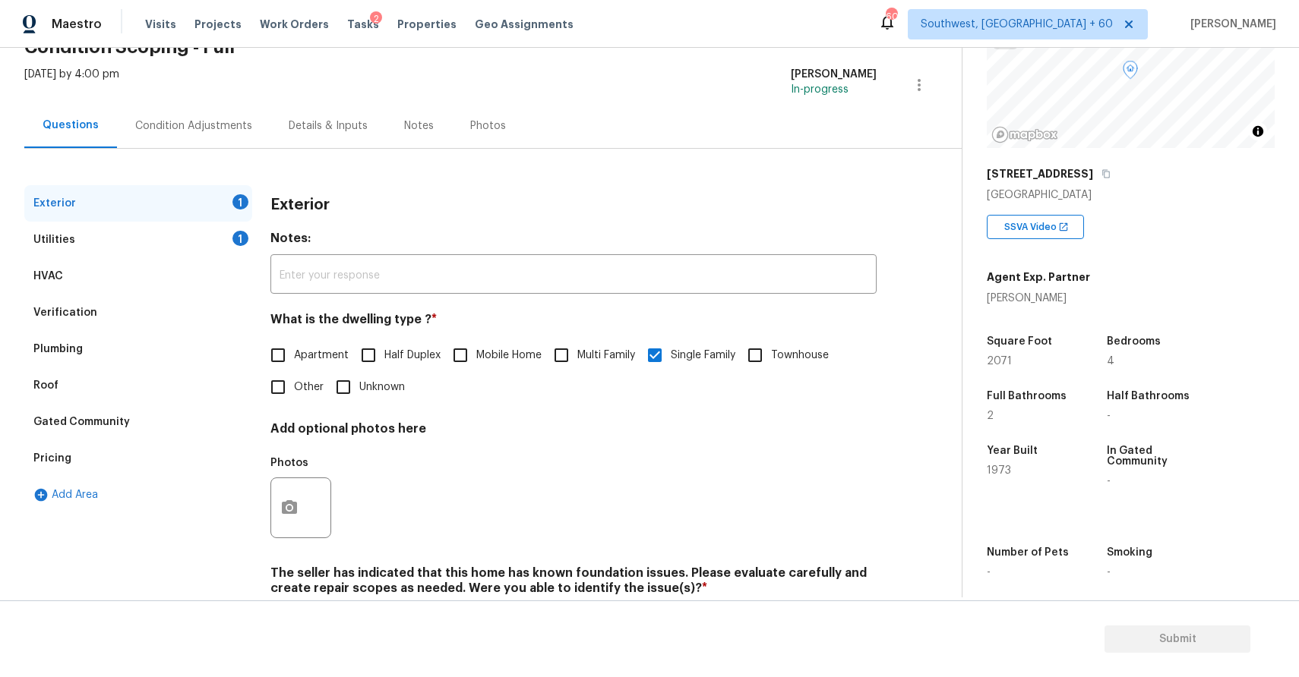
scroll to position [147, 0]
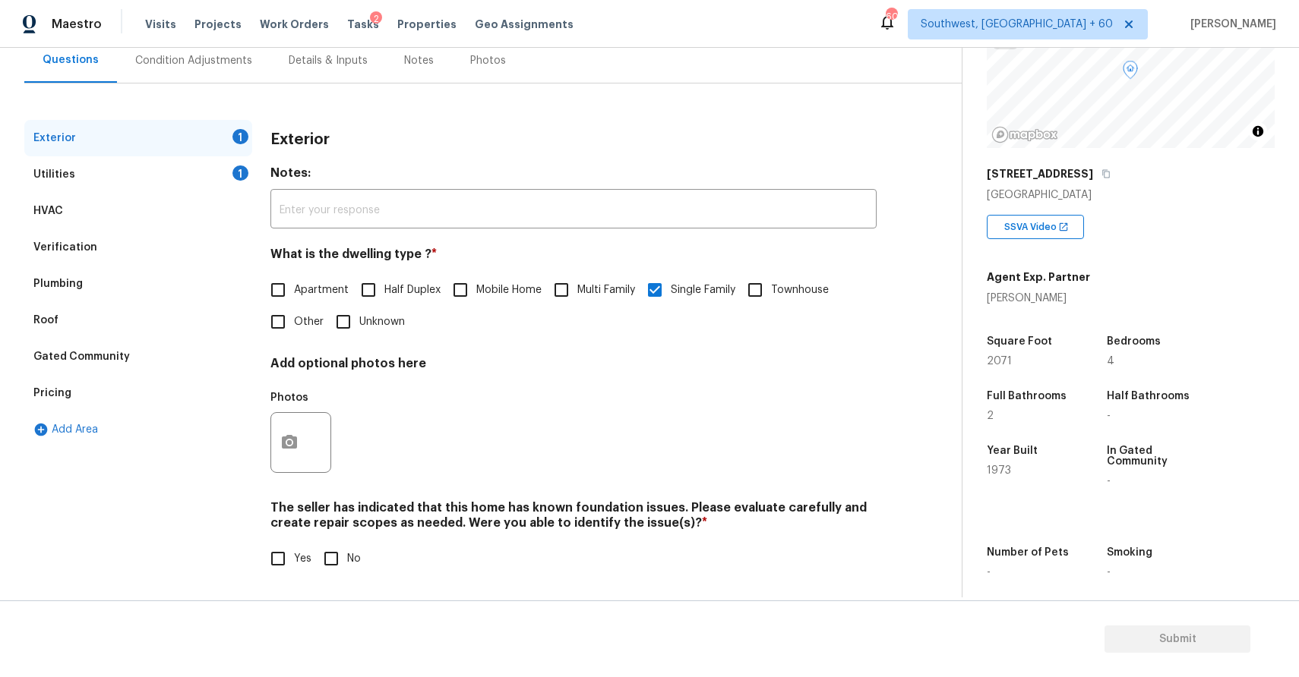
click at [281, 549] on input "Yes" at bounding box center [278, 559] width 32 height 32
checkbox input "true"
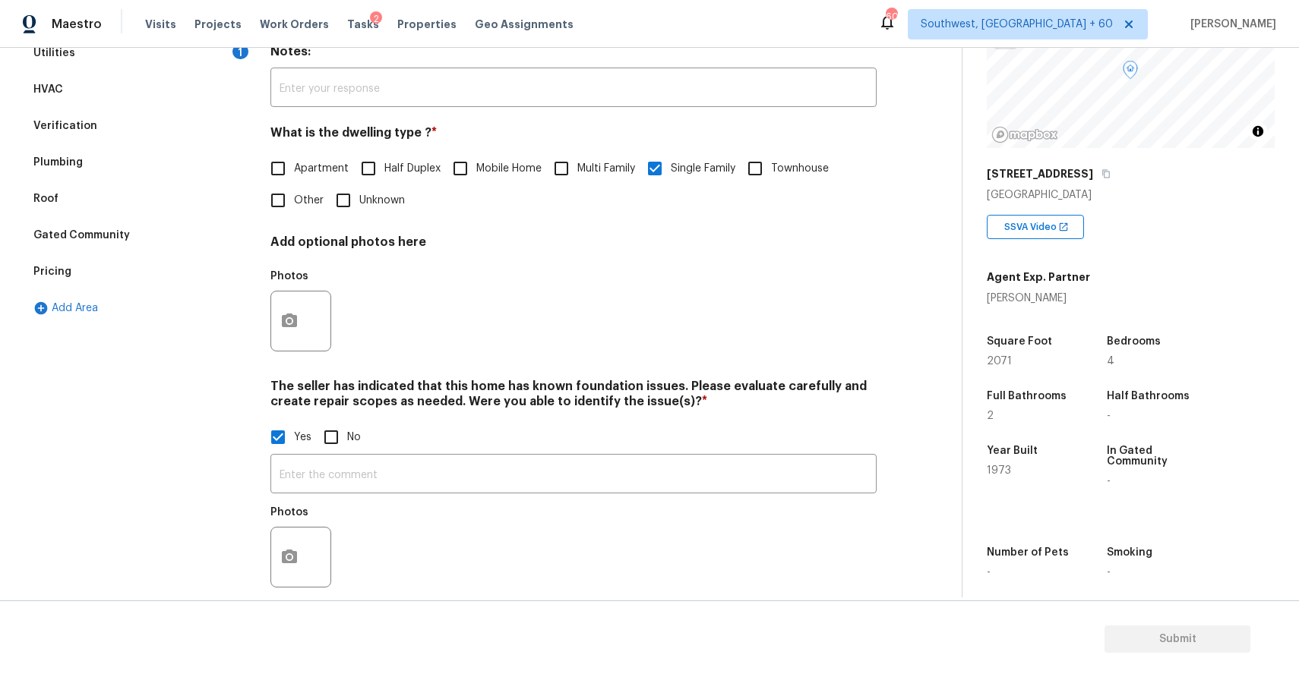
scroll to position [291, 0]
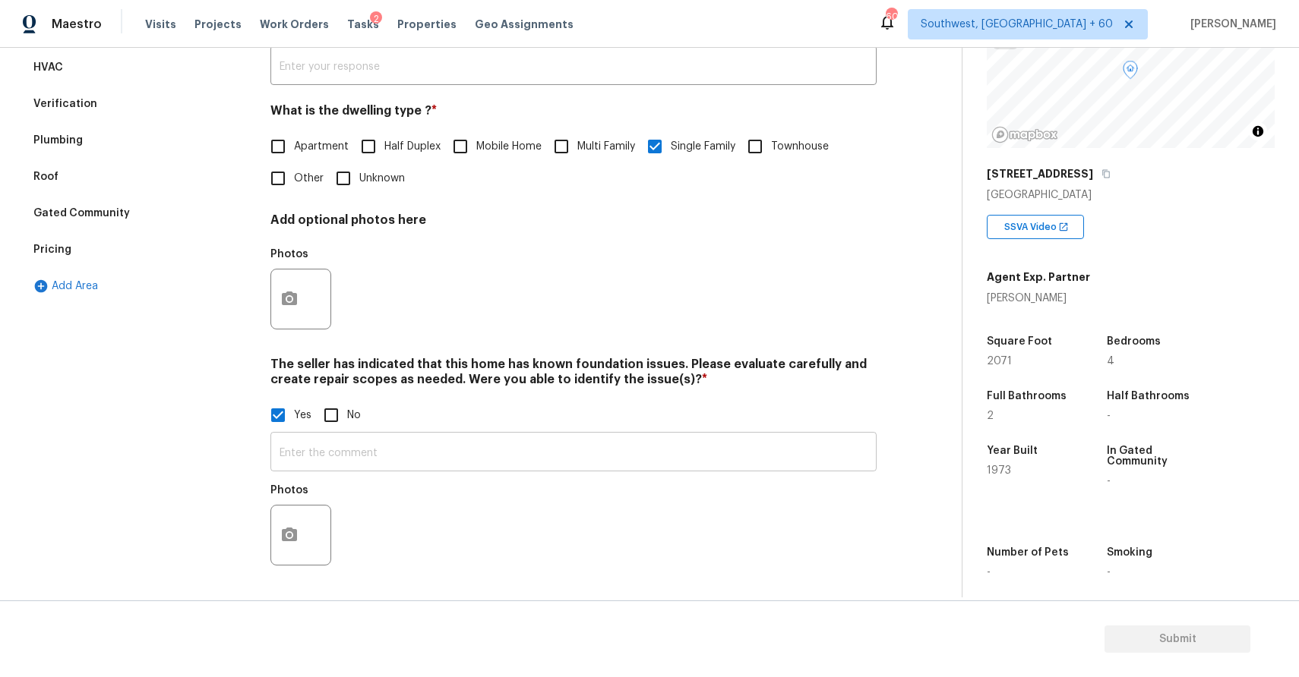
click at [405, 460] on input "text" at bounding box center [573, 454] width 606 height 36
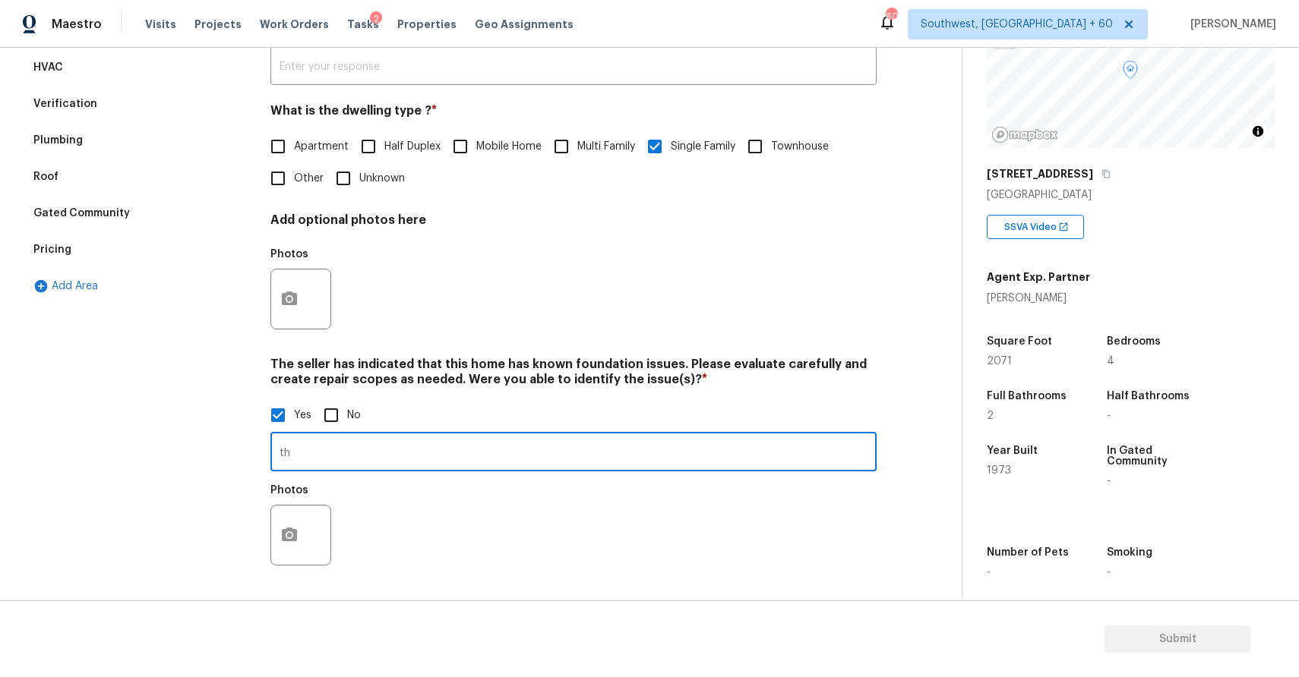
type input "t"
type input "having foundation issue @ 0.39"
click at [292, 537] on icon "button" at bounding box center [289, 535] width 18 height 18
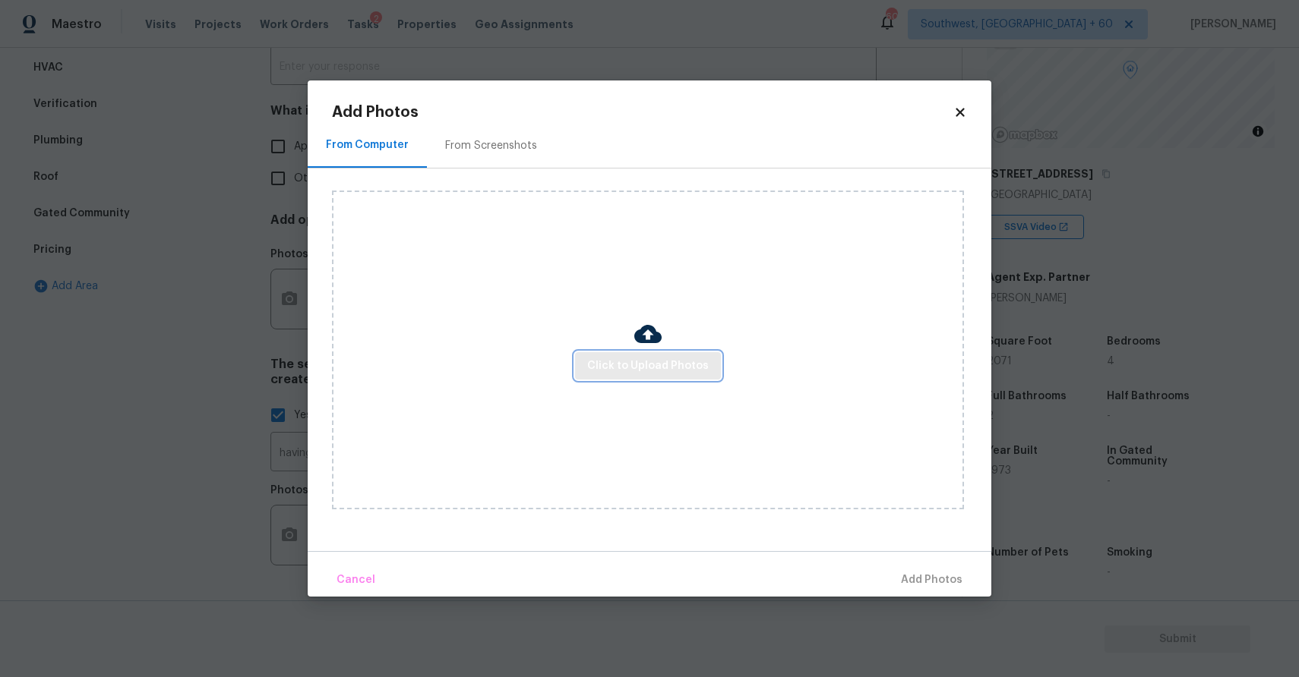
click at [690, 355] on button "Click to Upload Photos" at bounding box center [648, 366] width 146 height 28
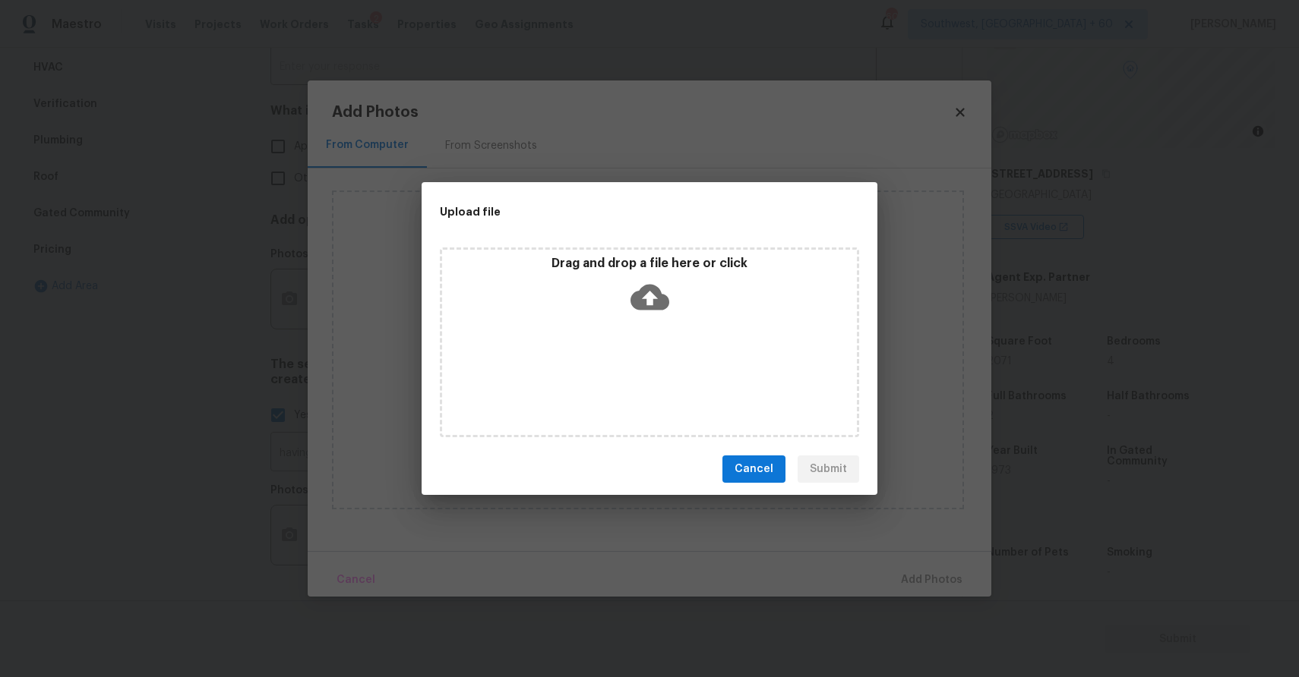
click at [690, 355] on div "Drag and drop a file here or click" at bounding box center [649, 343] width 419 height 190
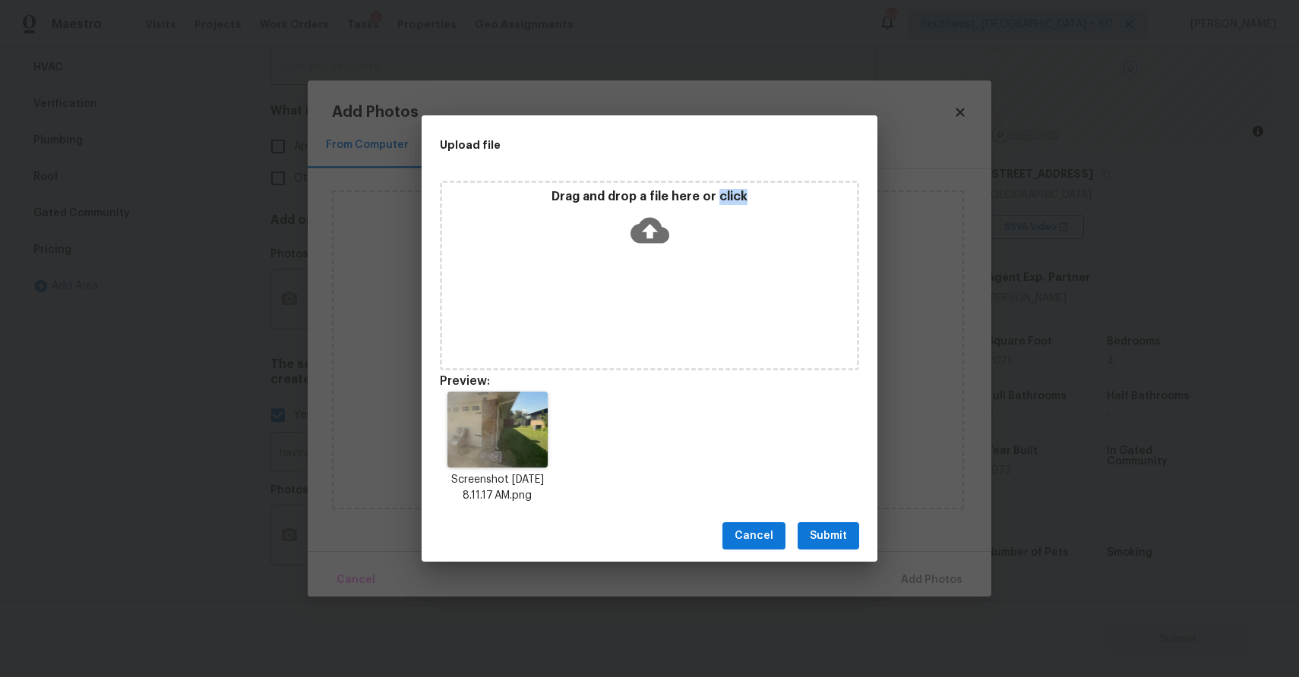
click at [859, 546] on div "Cancel Submit" at bounding box center [649, 536] width 456 height 52
click at [853, 538] on button "Submit" at bounding box center [828, 536] width 62 height 28
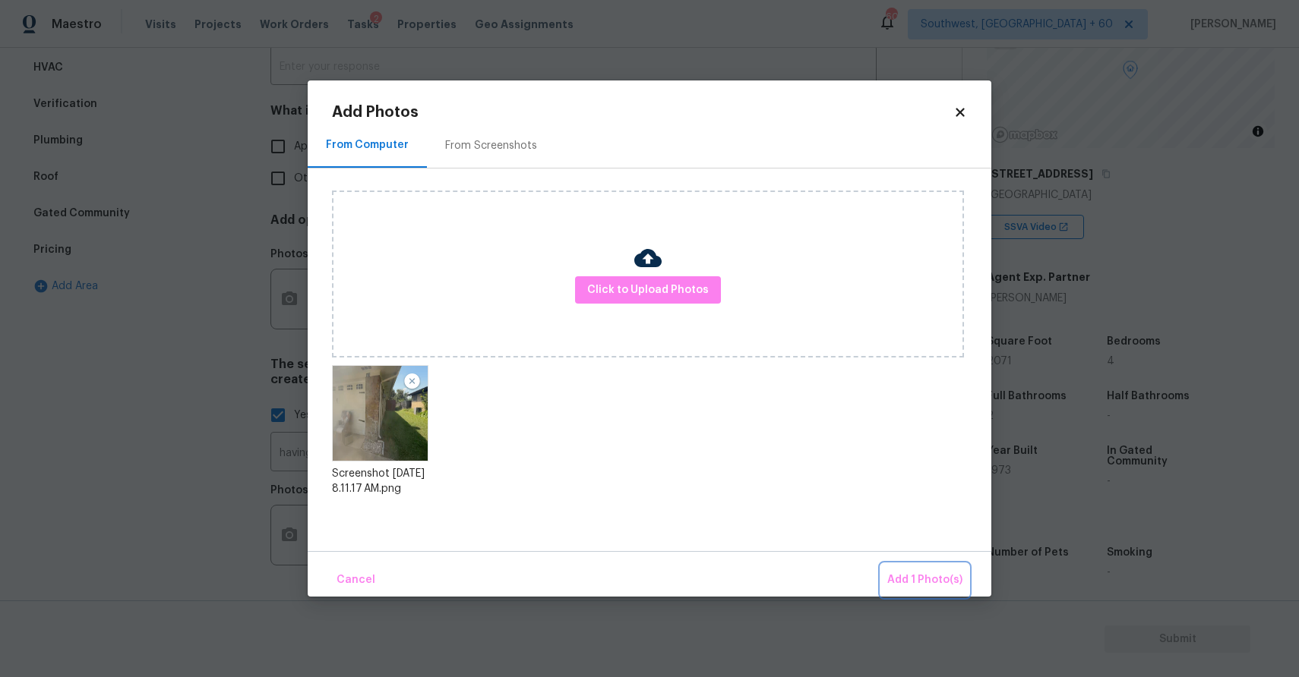
click at [886, 573] on button "Add 1 Photo(s)" at bounding box center [924, 580] width 87 height 33
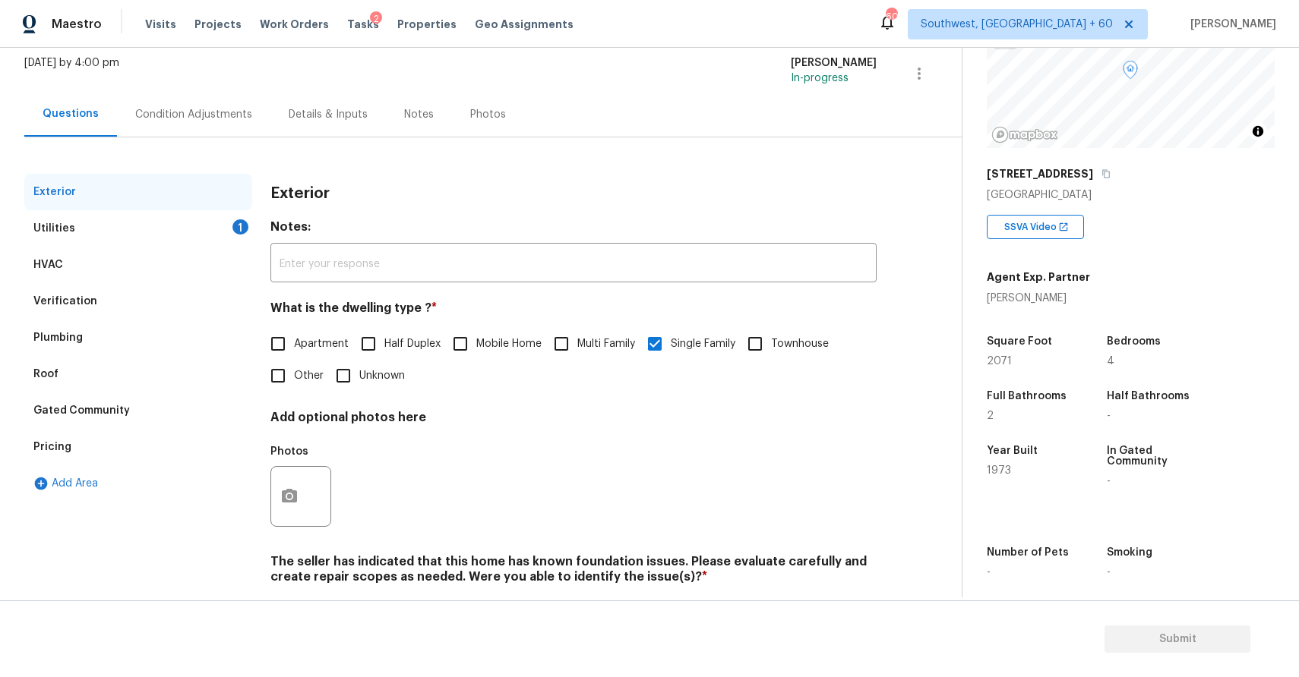
scroll to position [73, 0]
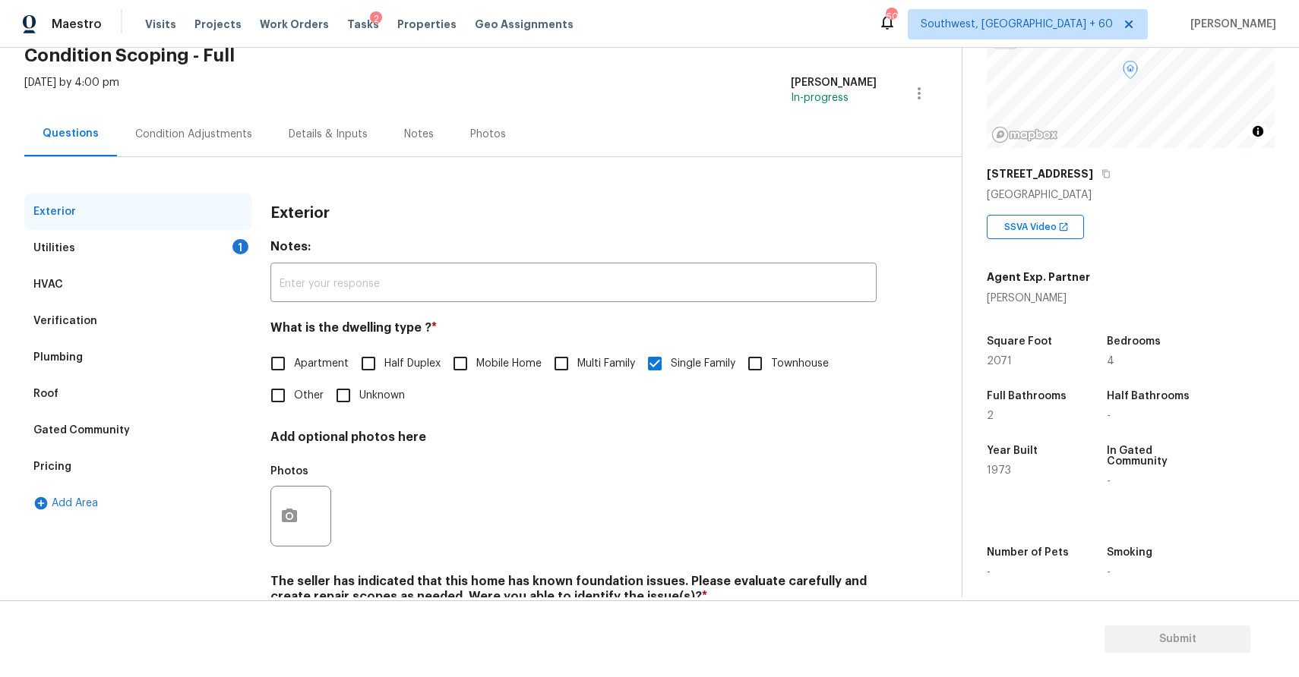
click at [187, 136] on div "Condition Adjustments" at bounding box center [193, 134] width 117 height 15
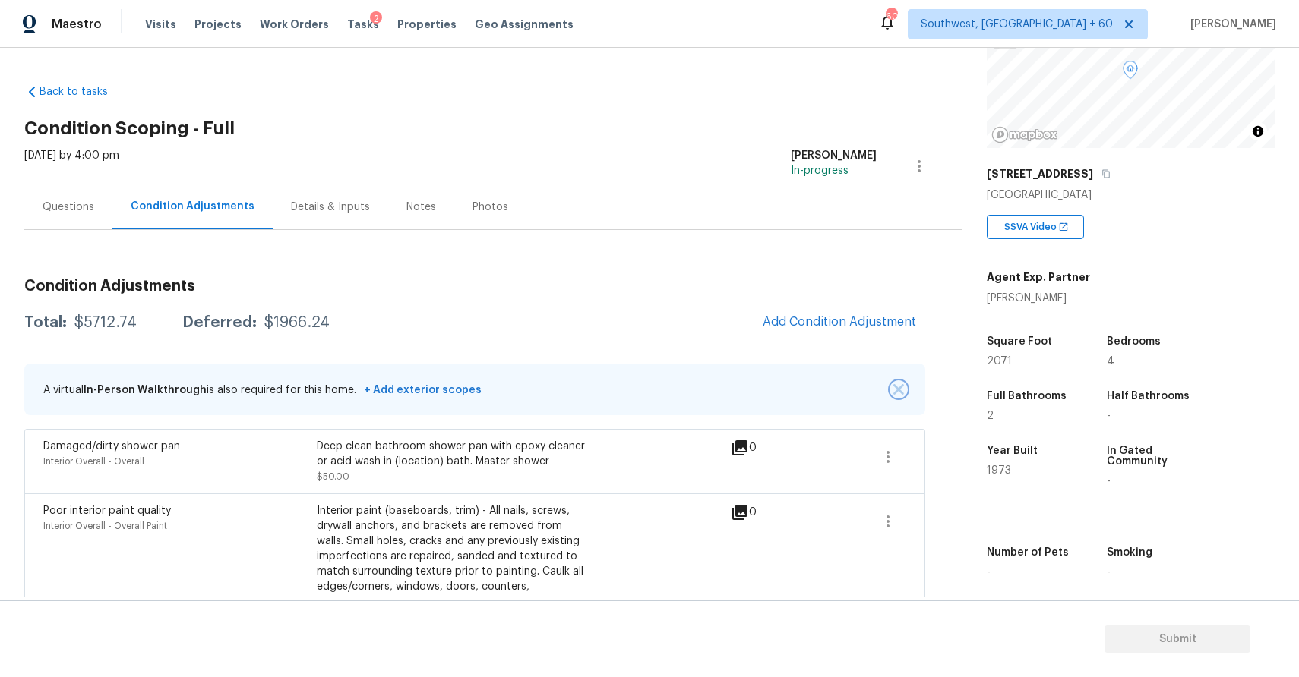
click at [894, 387] on img "button" at bounding box center [898, 389] width 11 height 11
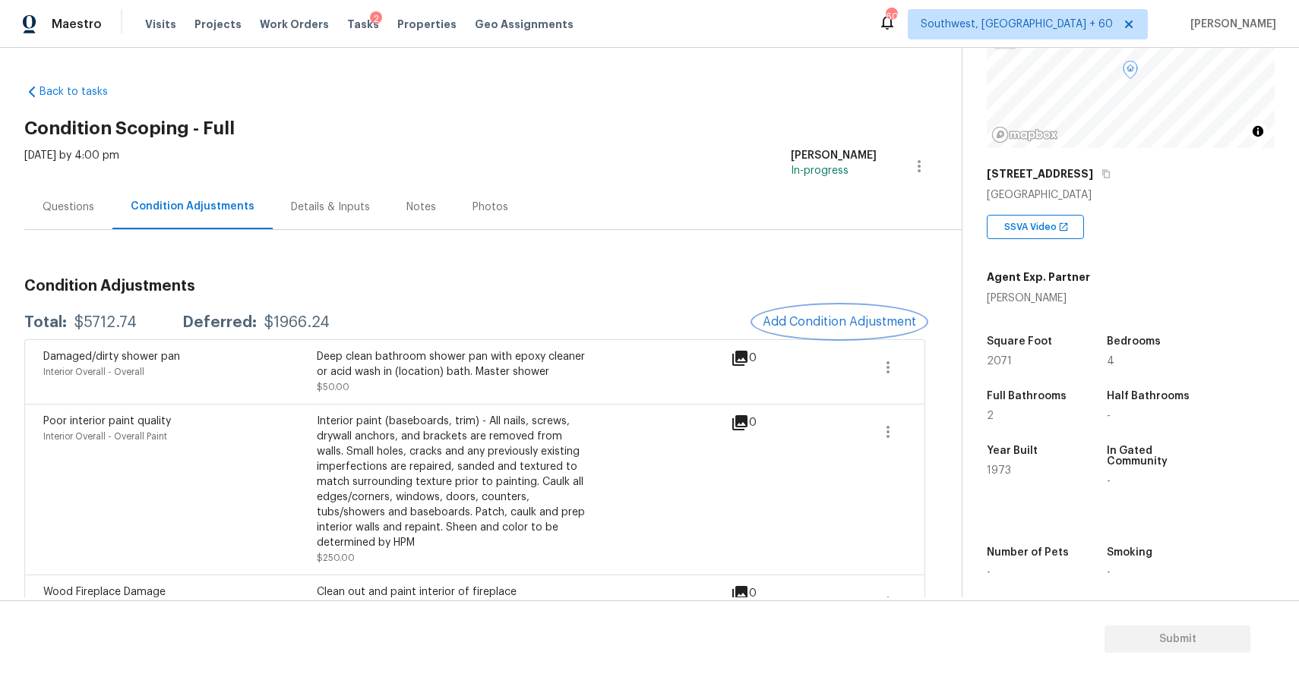
click at [882, 314] on button "Add Condition Adjustment" at bounding box center [839, 322] width 172 height 32
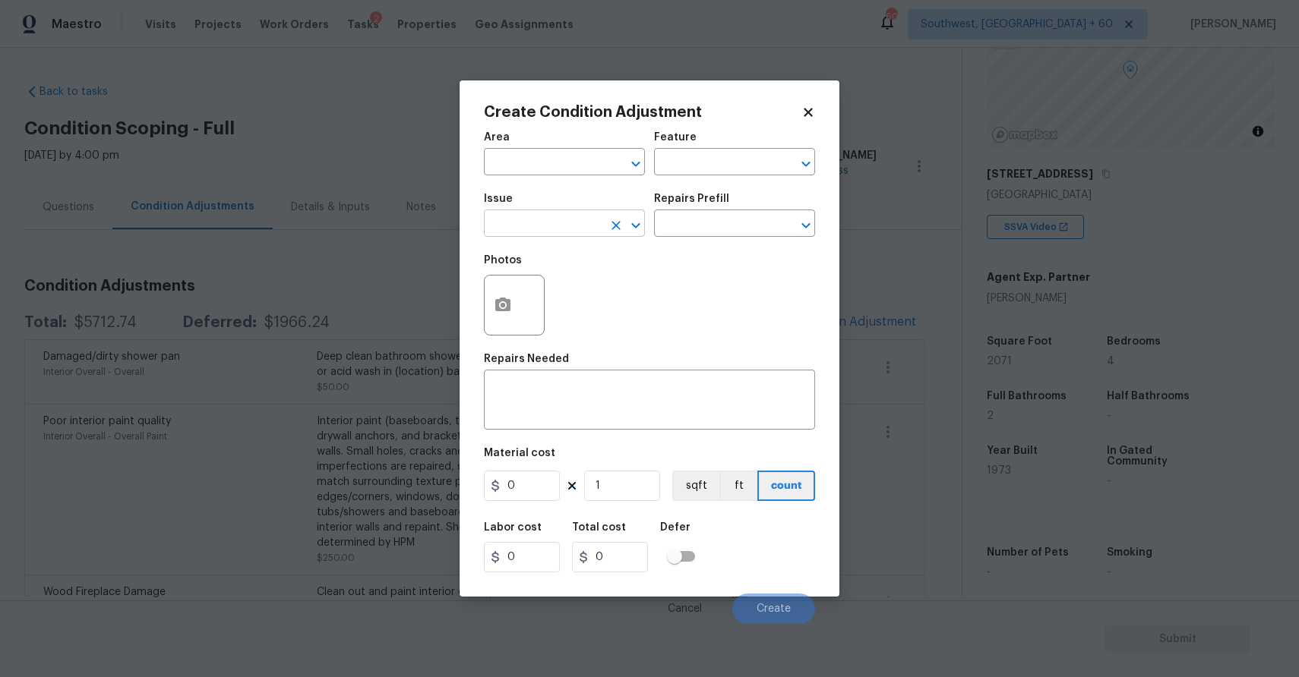
click at [541, 213] on input "text" at bounding box center [543, 225] width 118 height 24
click at [596, 301] on li "ACQ: Foundation" at bounding box center [564, 295] width 161 height 25
type input "ACQ: Foundation"
click at [596, 301] on div "Photos" at bounding box center [649, 295] width 331 height 99
click at [704, 223] on input "text" at bounding box center [713, 225] width 118 height 24
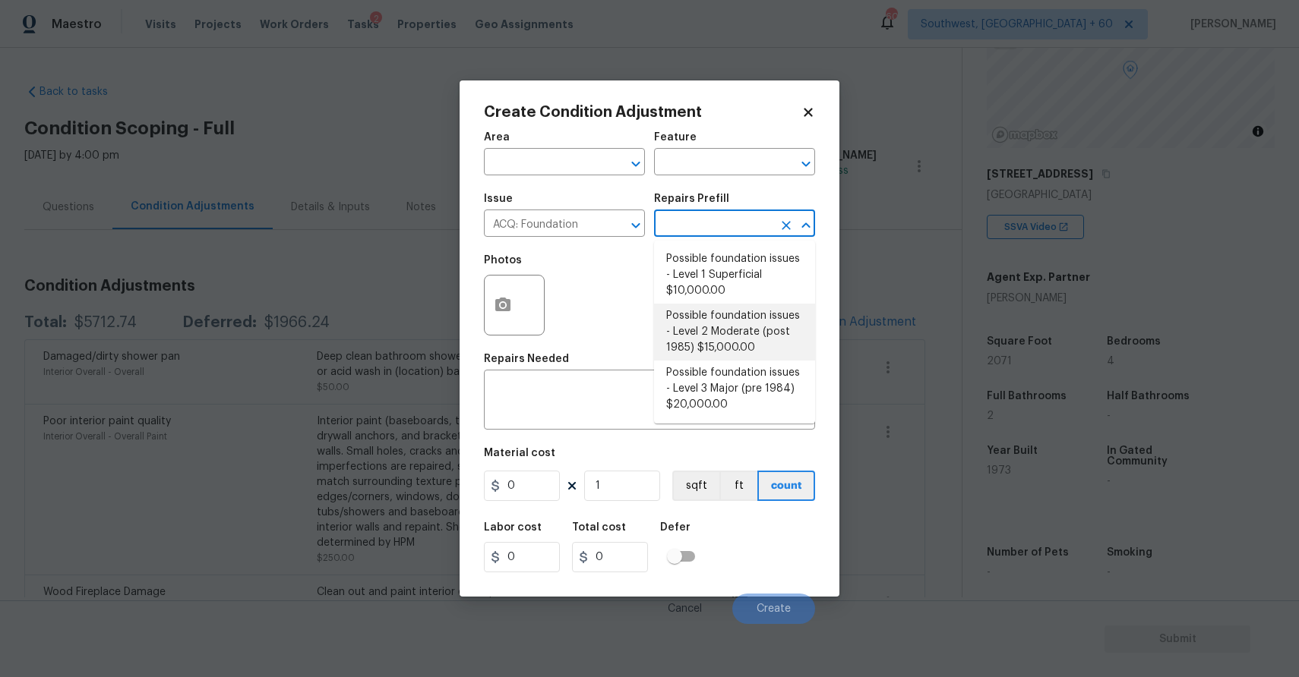
click at [748, 349] on li "Possible foundation issues - Level 2 Moderate (post 1985) $15,000.00" at bounding box center [734, 332] width 161 height 57
type input "Acquisition"
type textarea "Possible foundation issues - Level 2 Moderate: Disclaimer: This is NOT a techni…"
type input "15000"
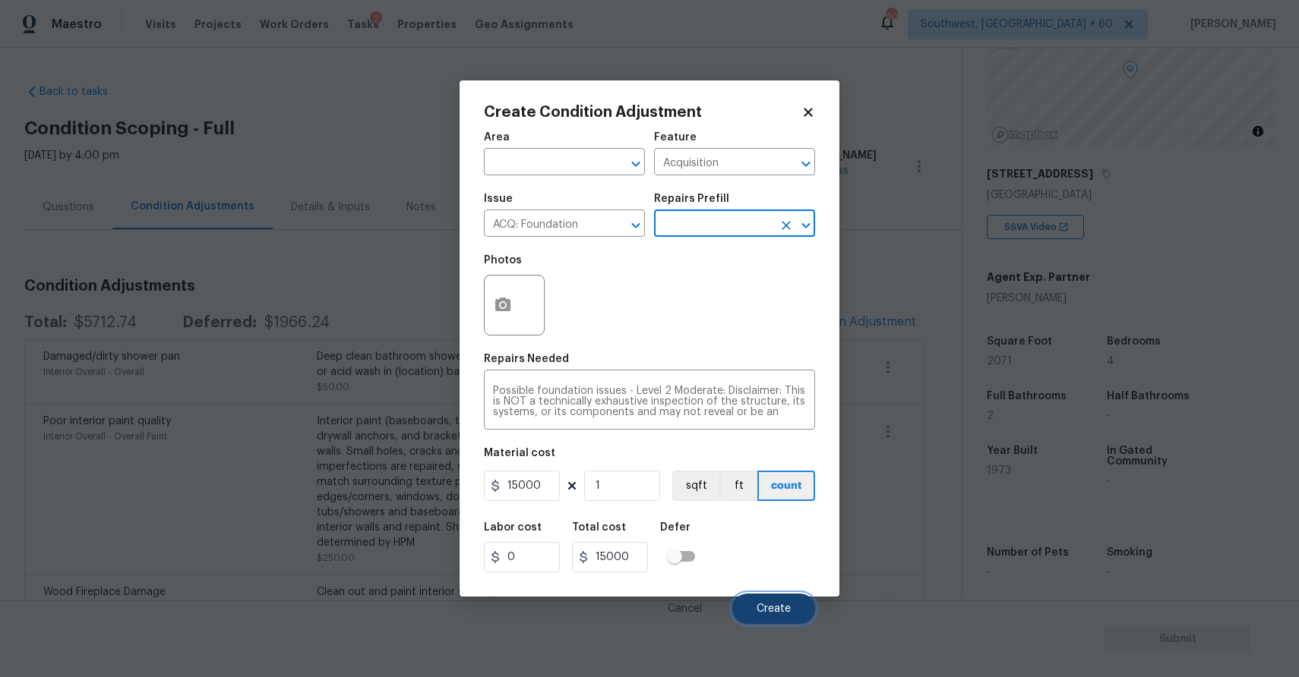
click at [775, 608] on span "Create" at bounding box center [773, 609] width 34 height 11
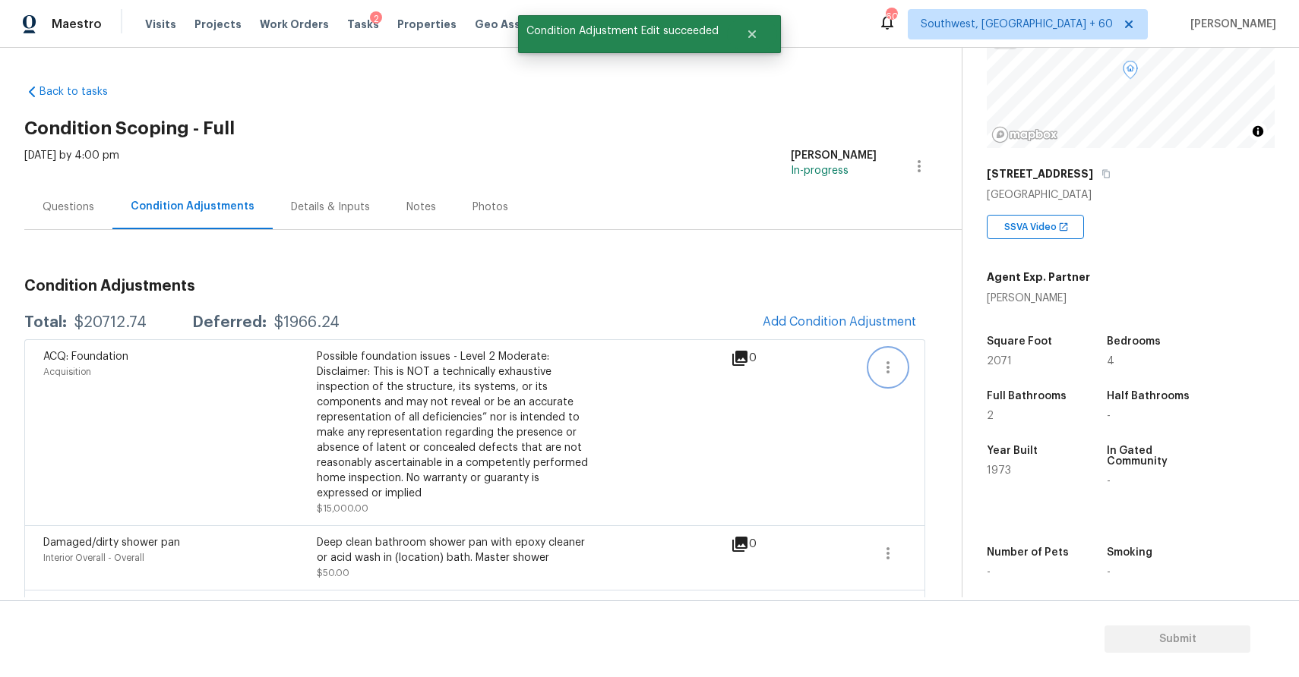
click at [889, 369] on icon "button" at bounding box center [888, 367] width 18 height 18
click at [980, 363] on div "Edit" at bounding box center [974, 364] width 118 height 15
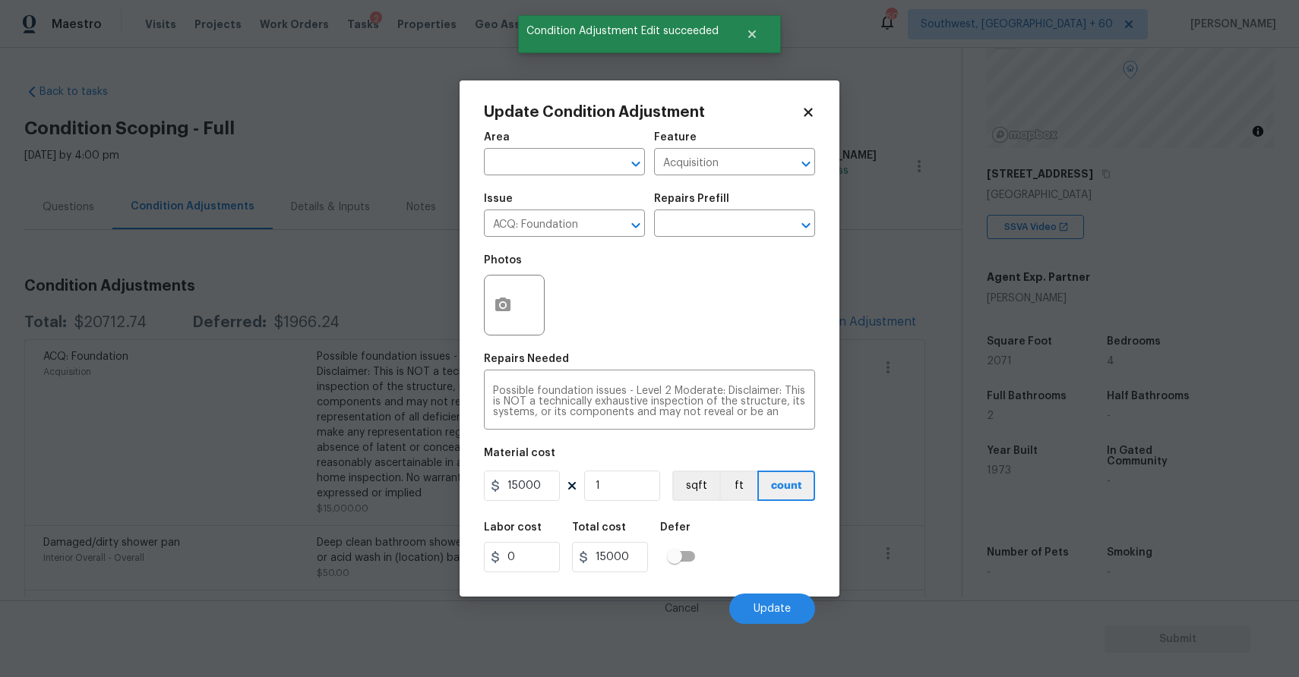
click at [519, 323] on div at bounding box center [514, 305] width 61 height 61
click at [503, 299] on icon "button" at bounding box center [502, 305] width 15 height 14
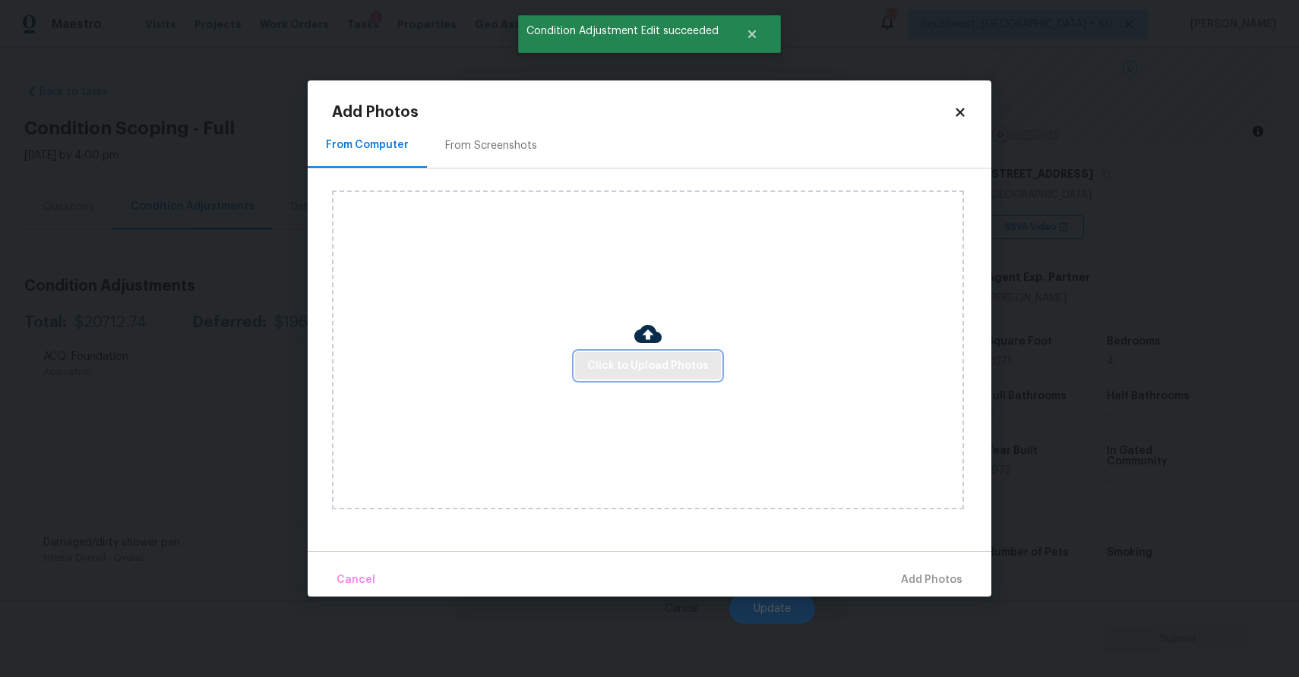
click at [661, 358] on span "Click to Upload Photos" at bounding box center [648, 366] width 122 height 19
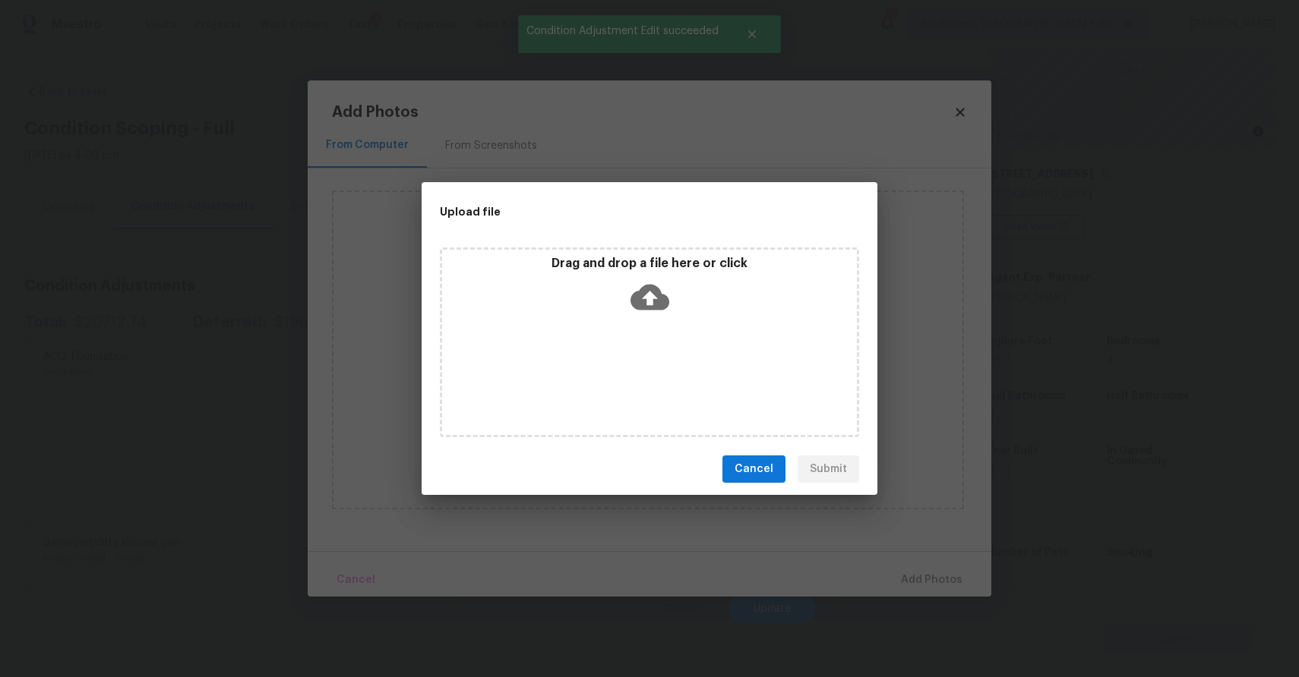
click at [661, 358] on div "Drag and drop a file here or click" at bounding box center [649, 343] width 419 height 190
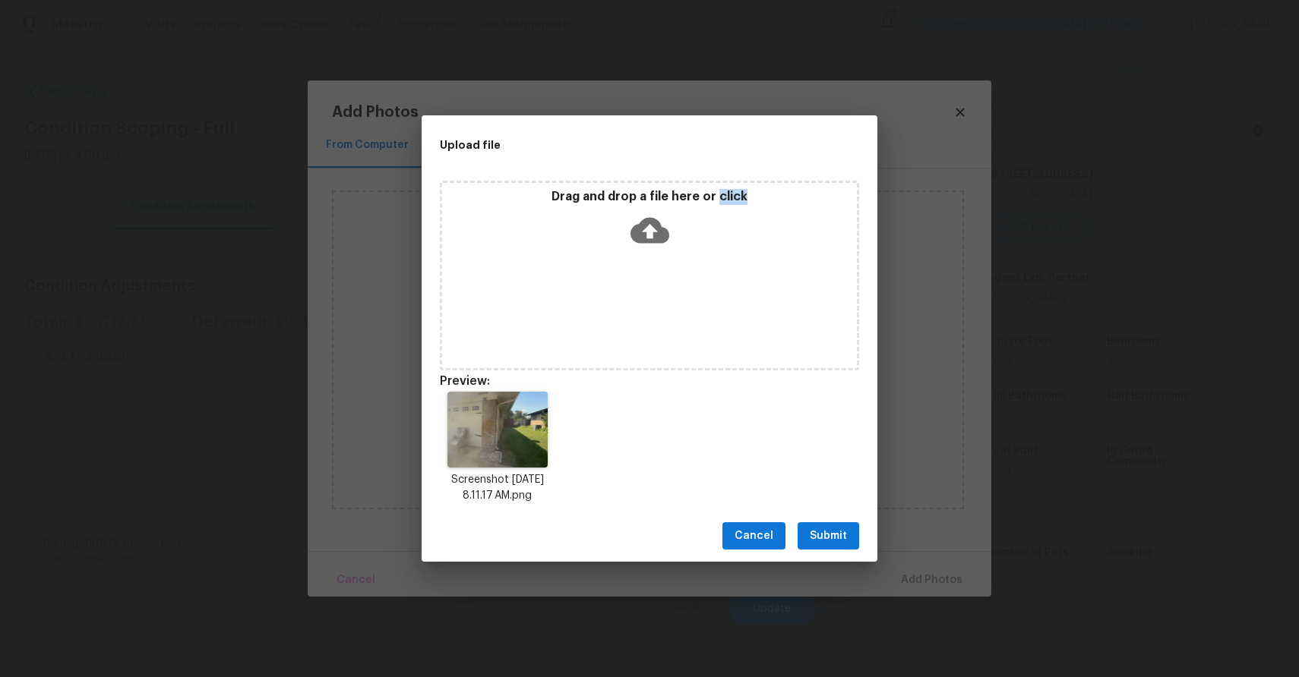
click at [817, 537] on span "Submit" at bounding box center [828, 536] width 37 height 19
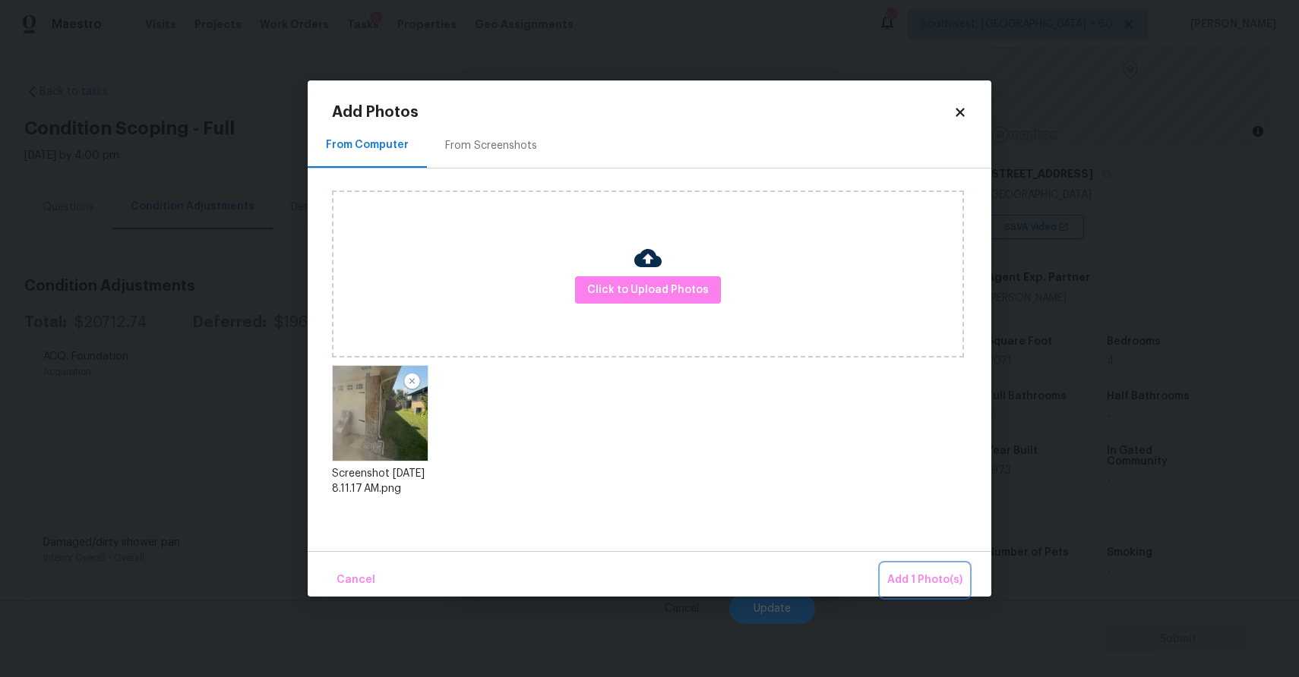
click at [886, 578] on button "Add 1 Photo(s)" at bounding box center [924, 580] width 87 height 33
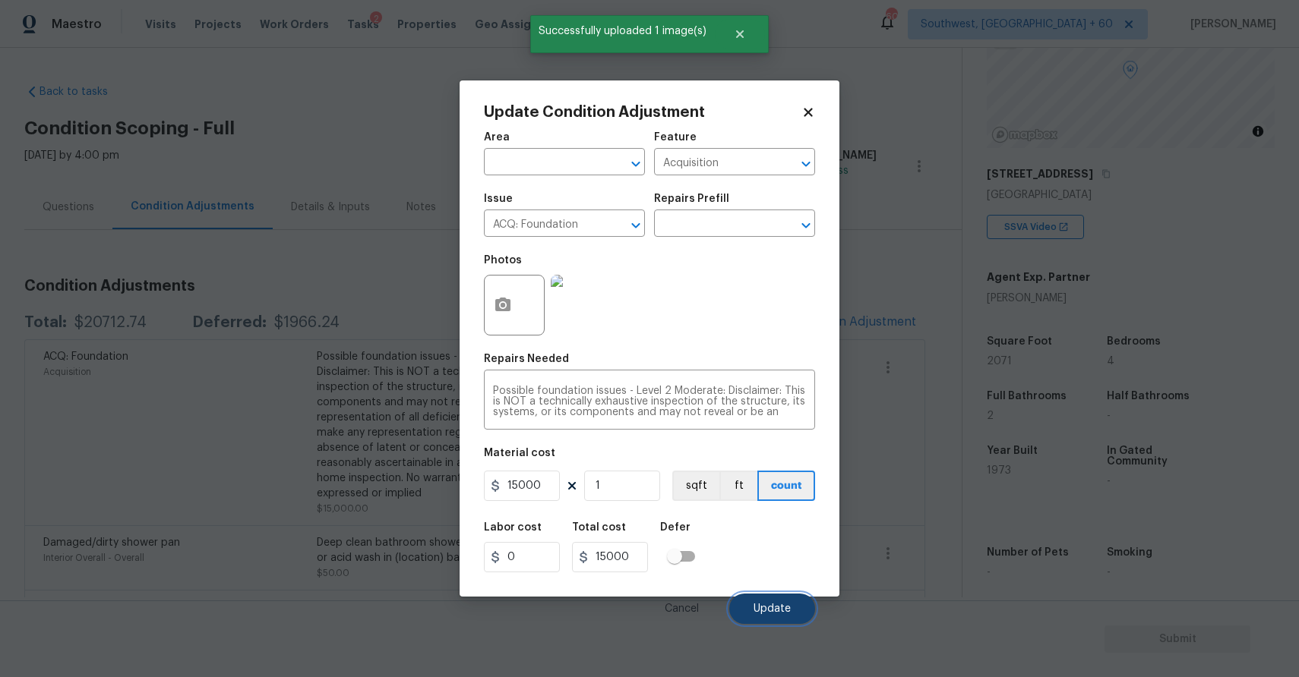
click at [765, 616] on button "Update" at bounding box center [772, 609] width 86 height 30
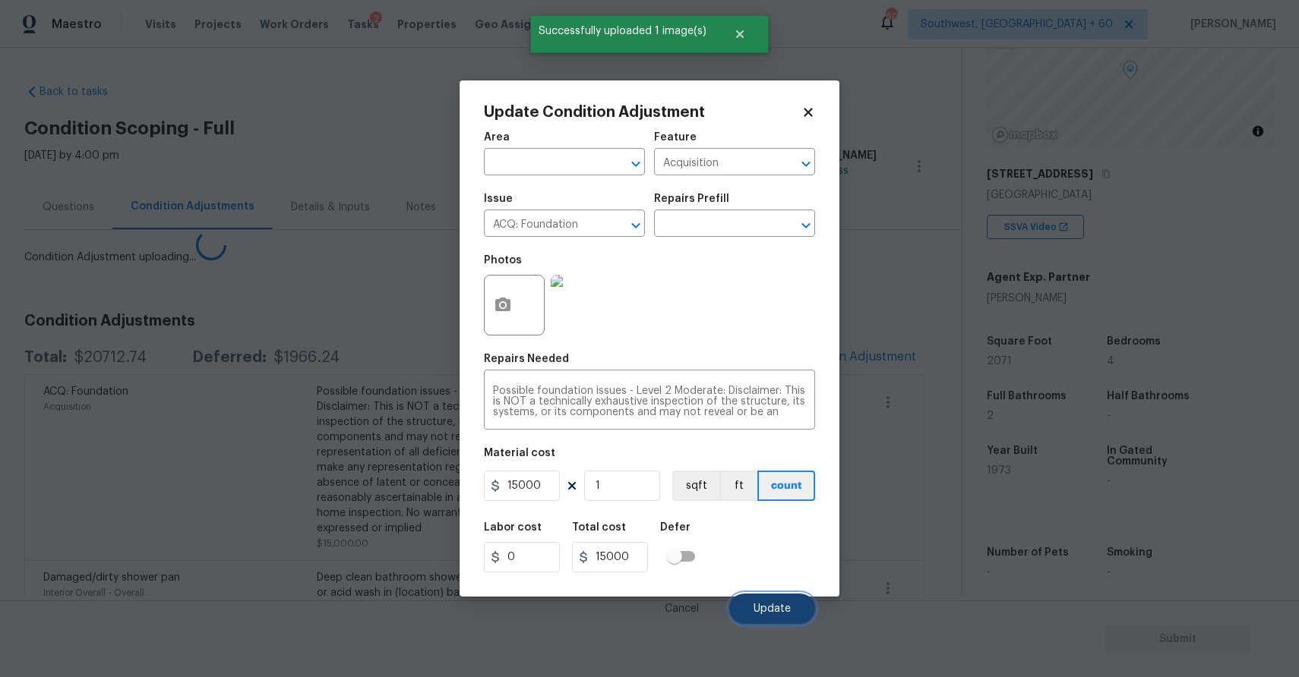
click at [765, 616] on button "Update" at bounding box center [772, 609] width 86 height 30
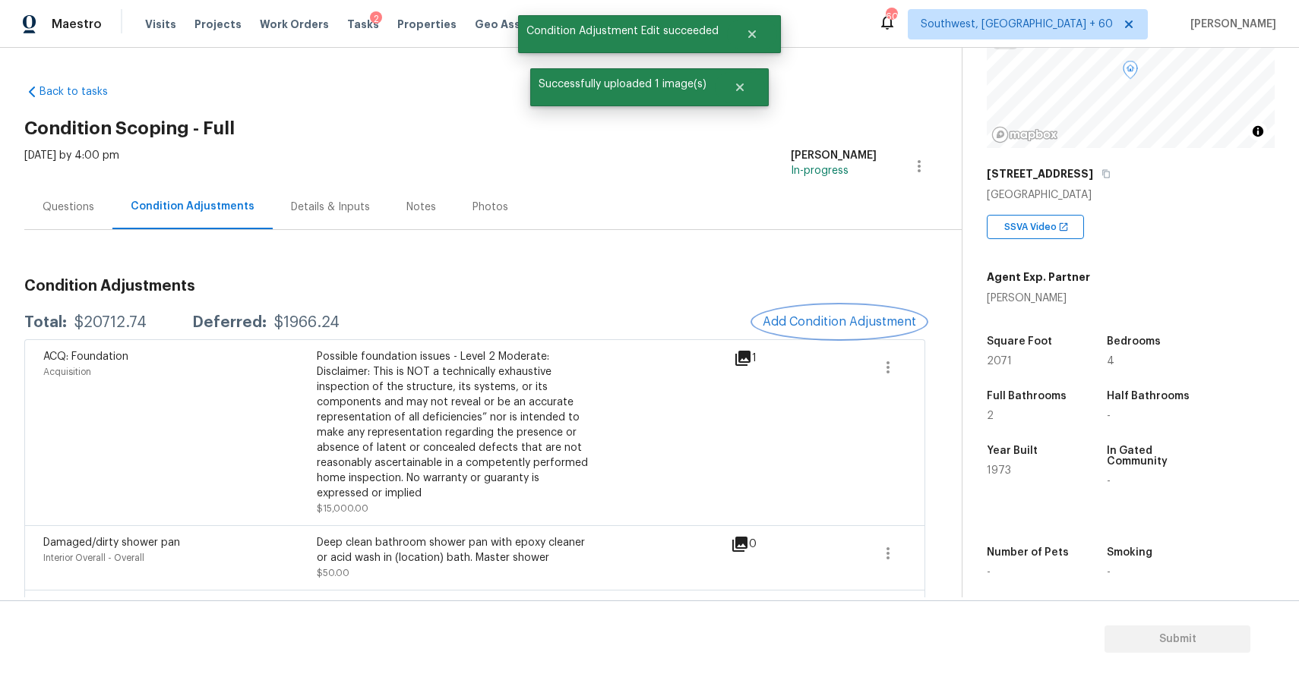
click at [799, 317] on span "Add Condition Adjustment" at bounding box center [838, 322] width 153 height 14
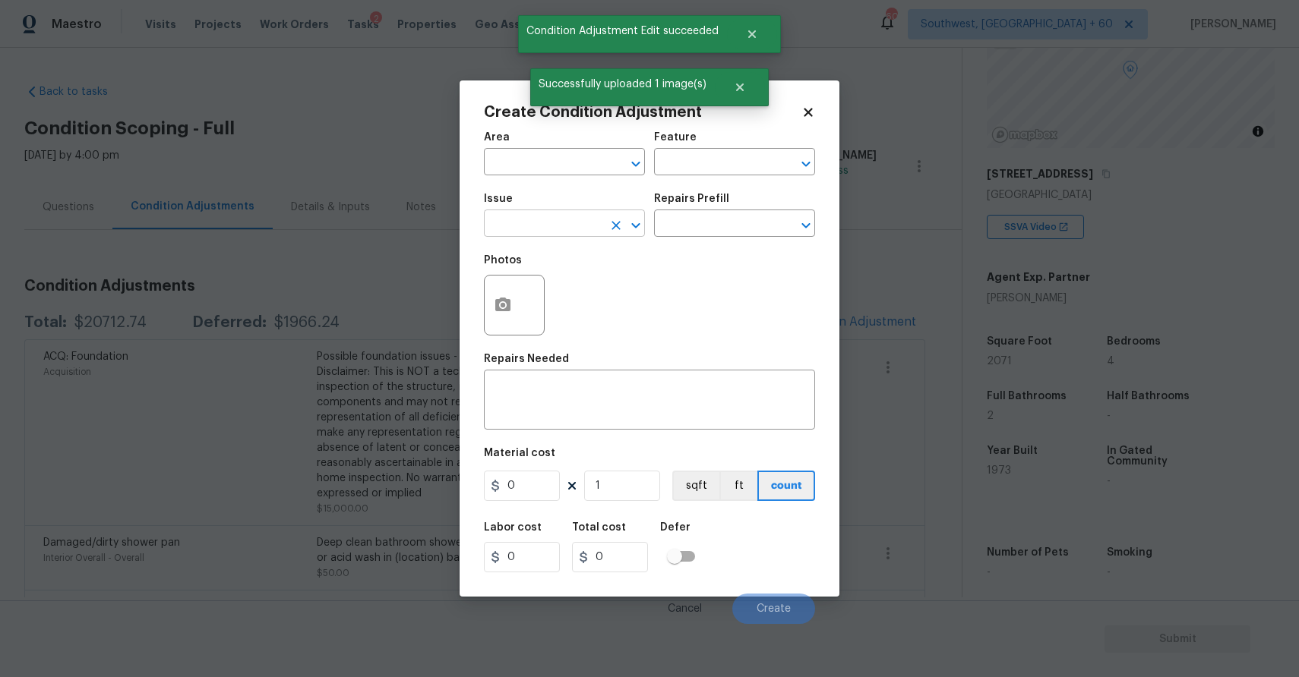
click at [573, 232] on input "text" at bounding box center [543, 225] width 118 height 24
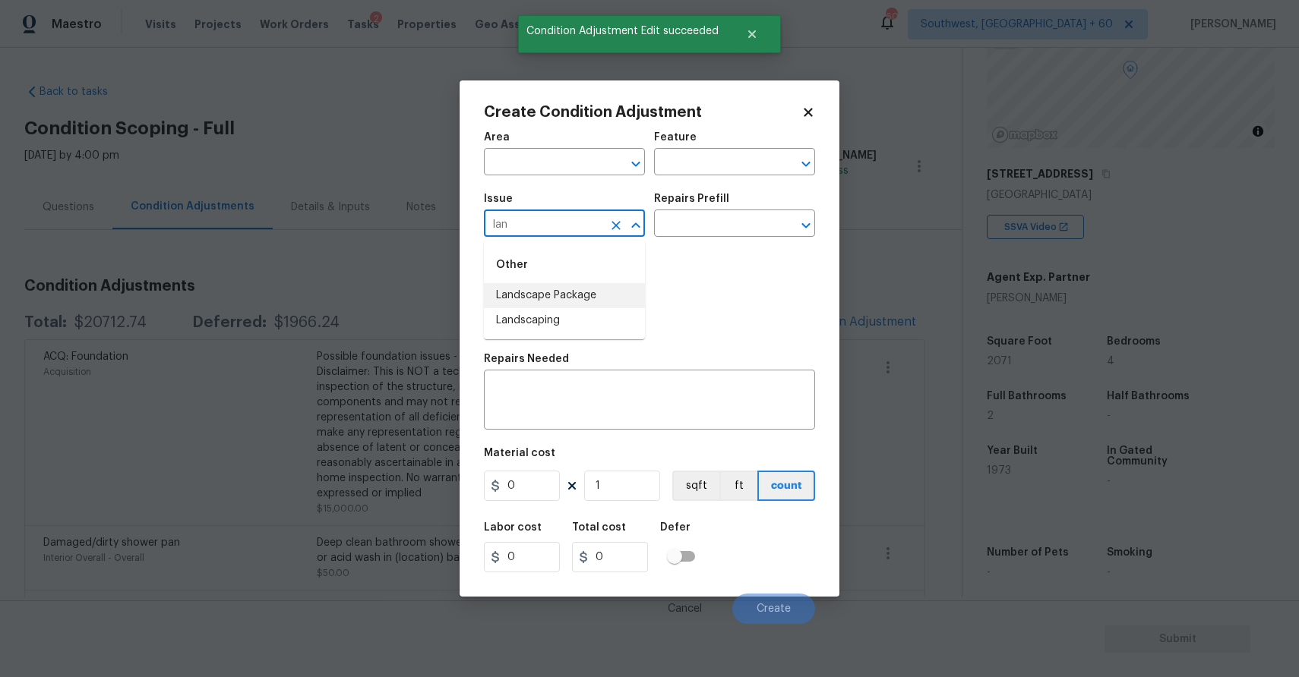
click at [612, 284] on li "Landscape Package" at bounding box center [564, 295] width 161 height 25
type input "Landscape Package"
click at [718, 207] on div "Repairs Prefill" at bounding box center [734, 204] width 161 height 20
click at [741, 212] on div "Repairs Prefill" at bounding box center [734, 204] width 161 height 20
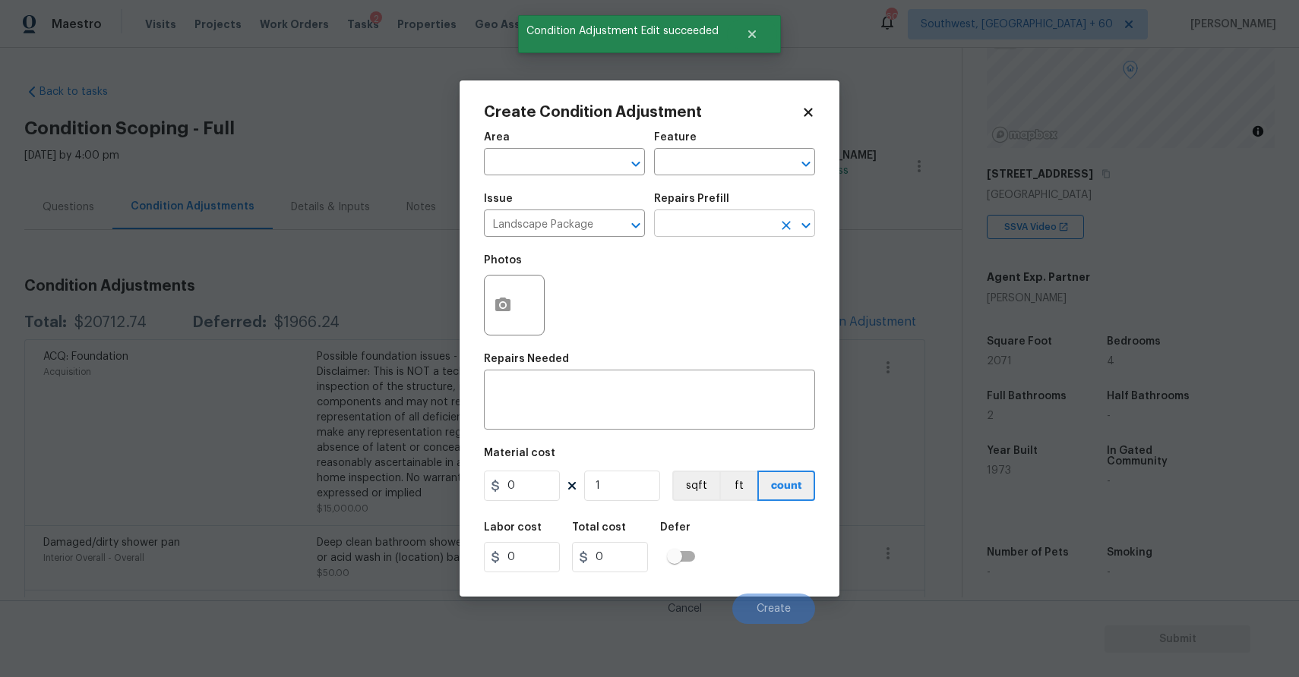
click at [771, 229] on input "text" at bounding box center [713, 225] width 118 height 24
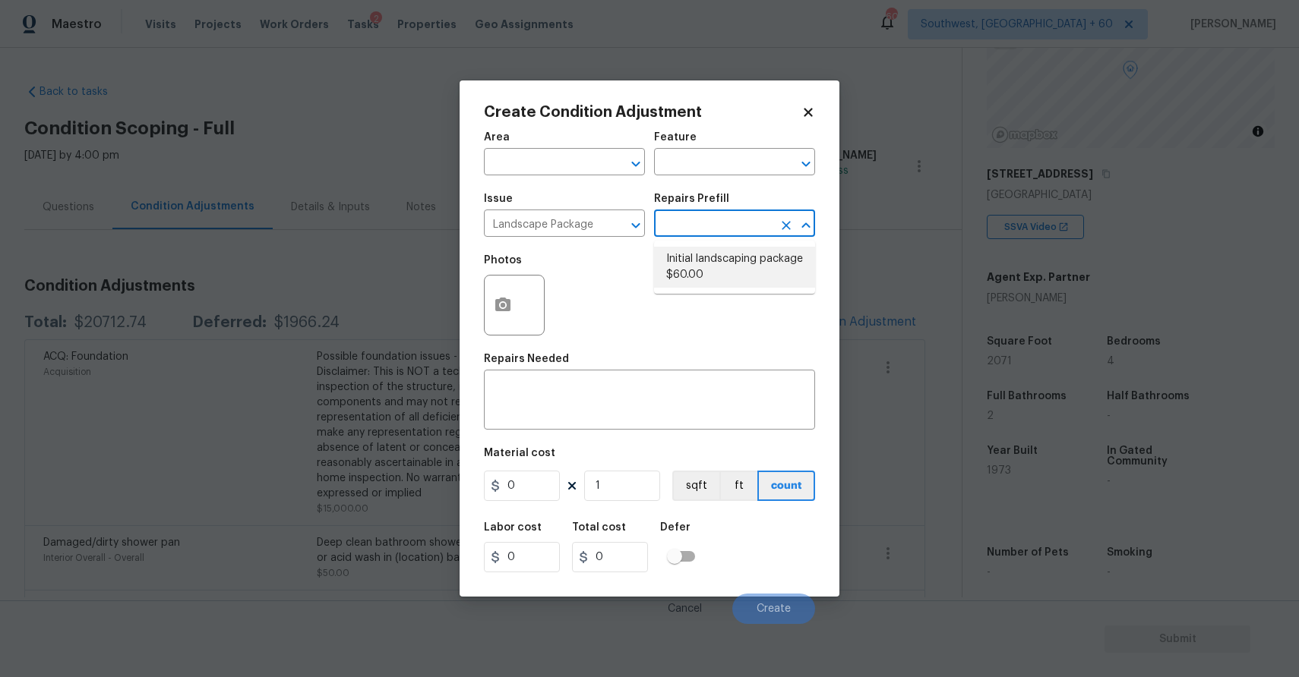
click at [714, 279] on li "Initial landscaping package $60.00" at bounding box center [734, 267] width 161 height 41
type input "Home Readiness Packages"
type textarea "Mowing of grass up to 6" in height. Mow, edge along driveways & sidewalks, trim…"
type input "60"
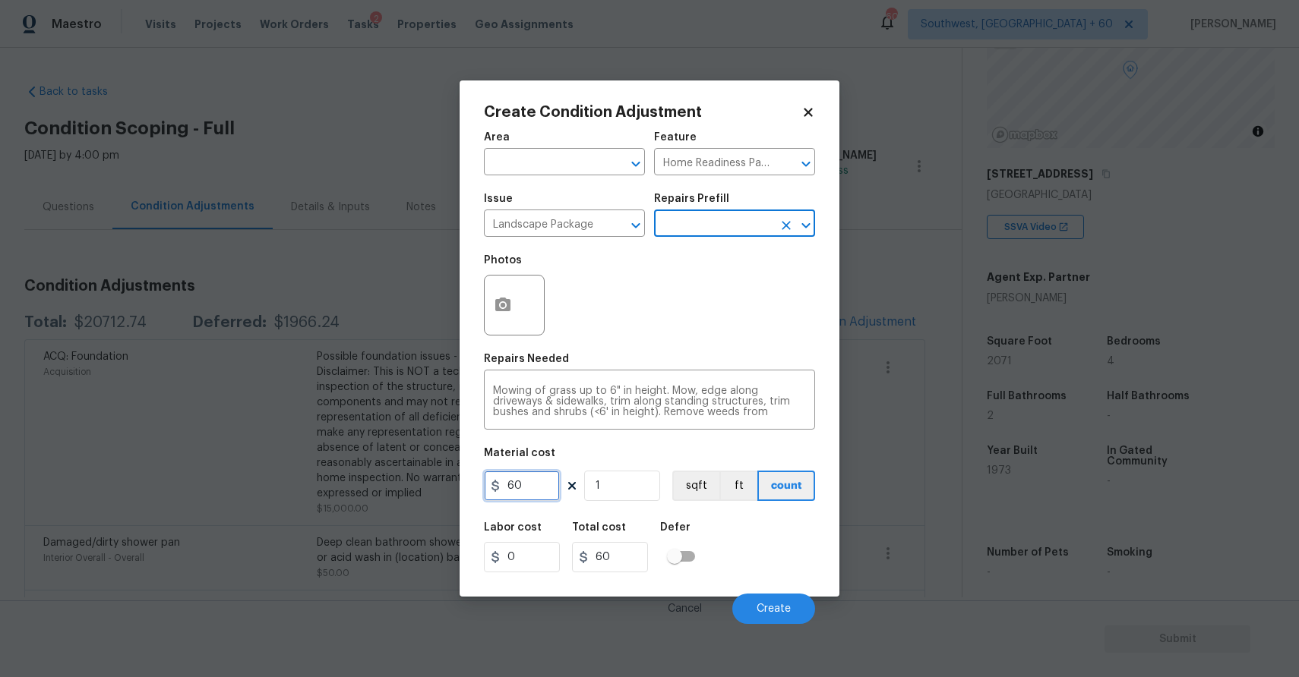
click at [550, 481] on input "60" at bounding box center [522, 486] width 76 height 30
type input "300"
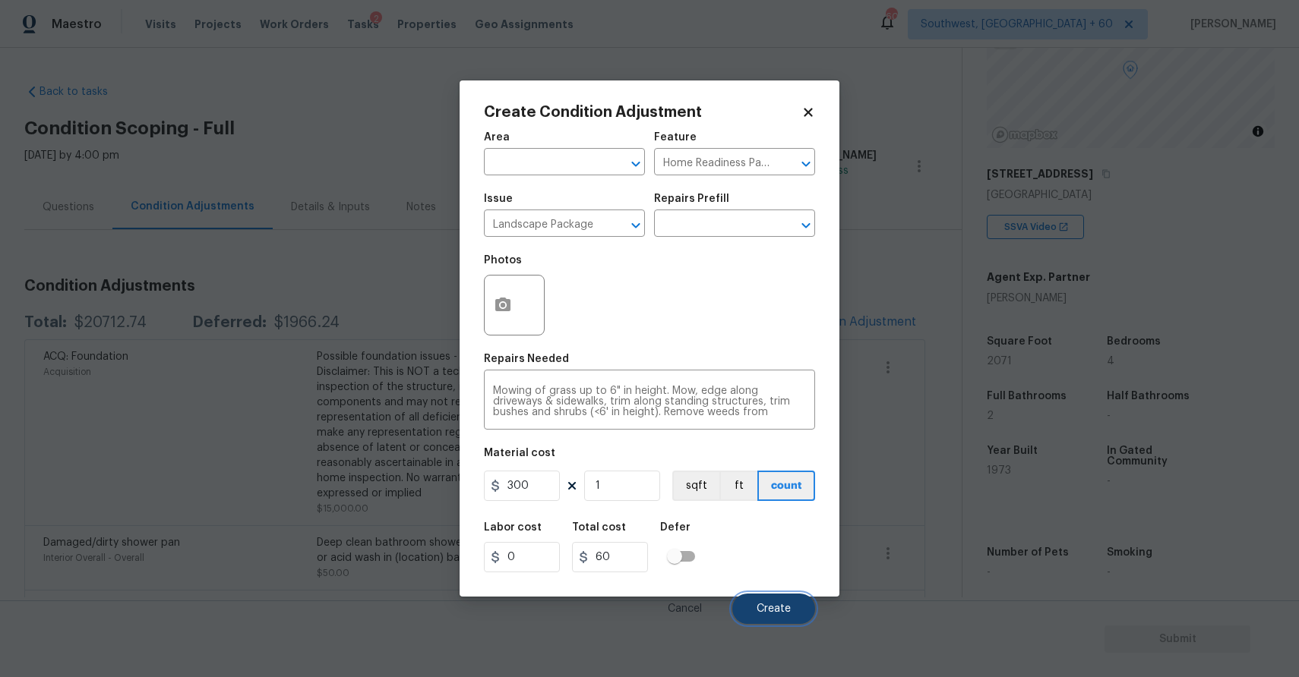
type input "300"
click at [777, 617] on button "Create" at bounding box center [773, 609] width 83 height 30
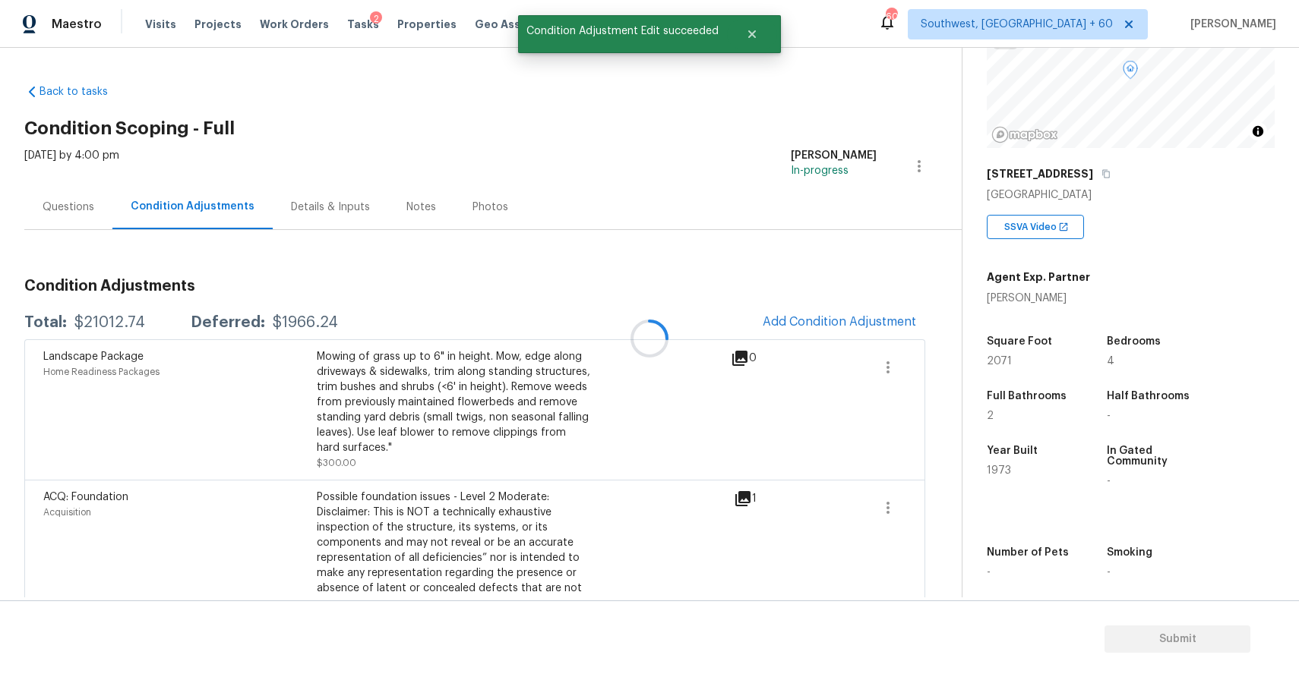
click at [838, 328] on div at bounding box center [649, 338] width 1299 height 677
click at [834, 309] on button "Add Condition Adjustment" at bounding box center [839, 322] width 172 height 32
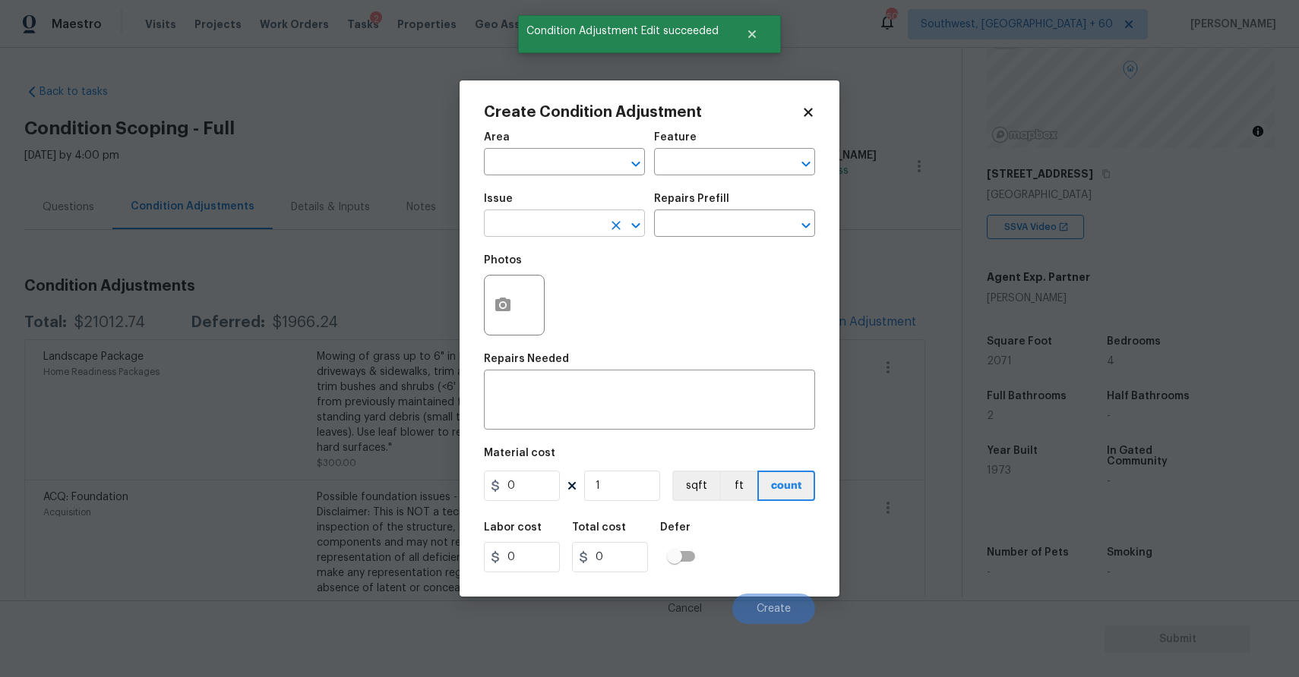
click at [619, 222] on icon "Clear" at bounding box center [615, 225] width 9 height 9
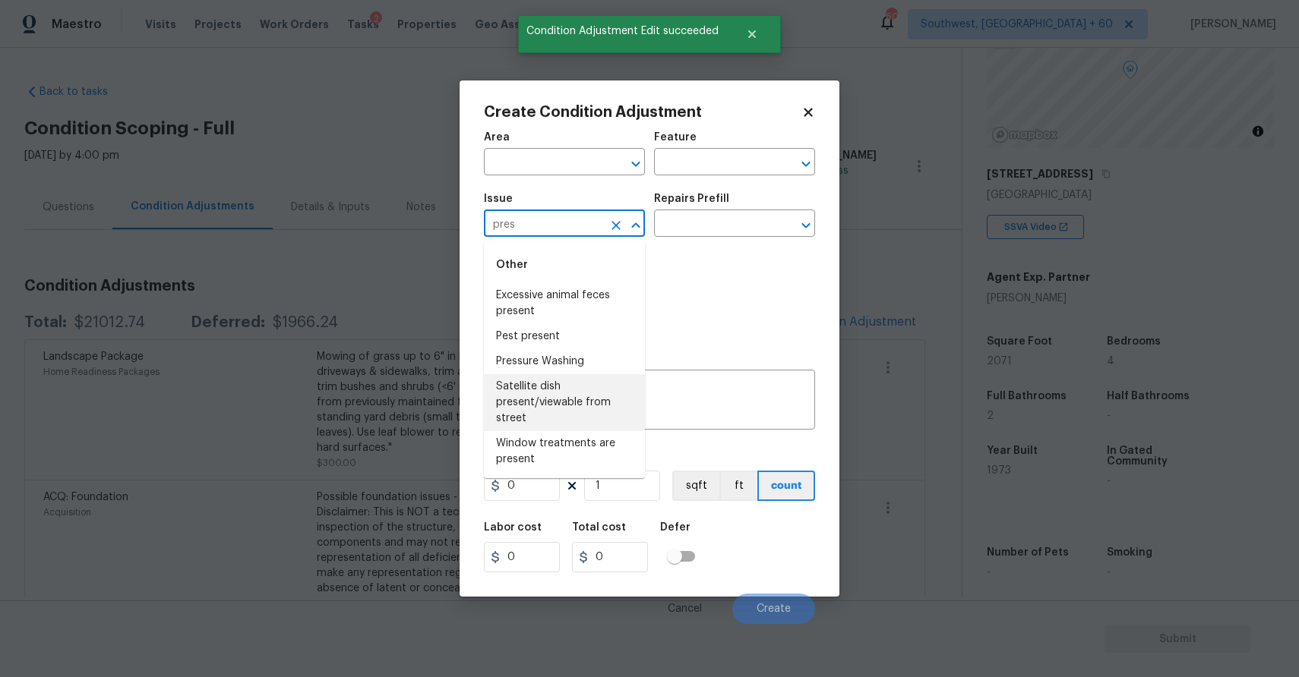
click at [536, 361] on li "Pressure Washing" at bounding box center [564, 361] width 161 height 25
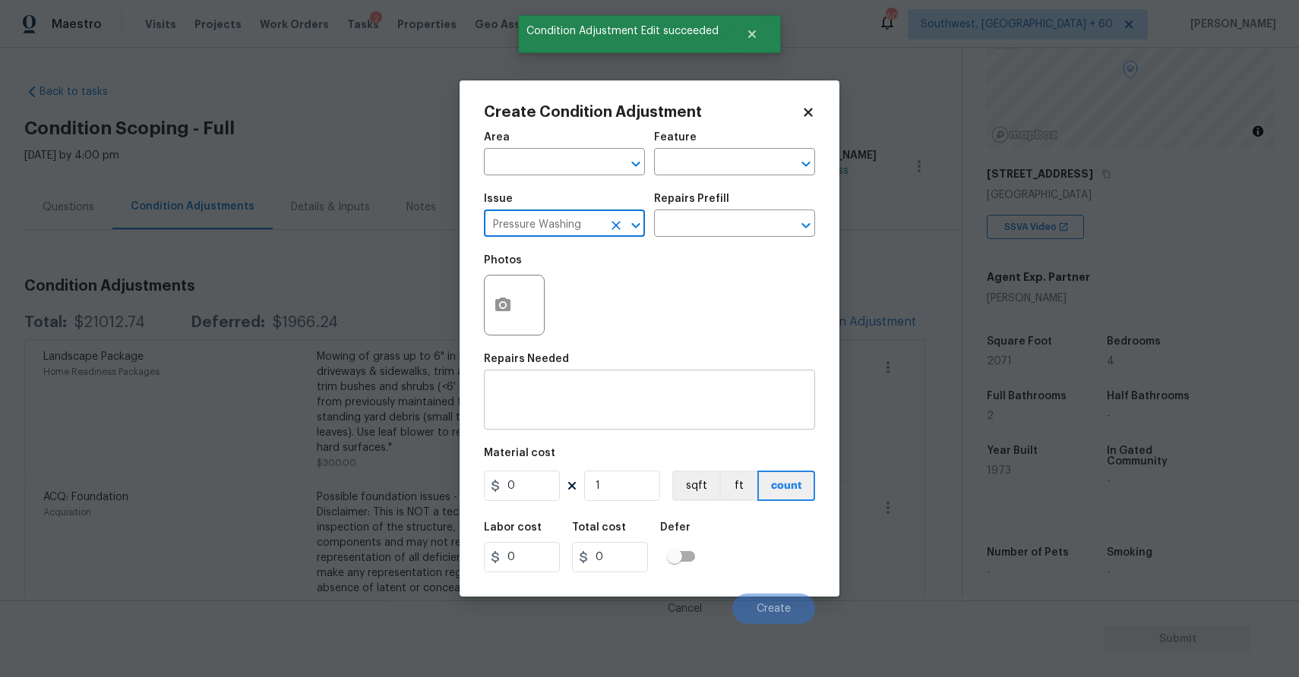
type input "Pressure Washing"
click at [544, 398] on textarea at bounding box center [649, 402] width 313 height 32
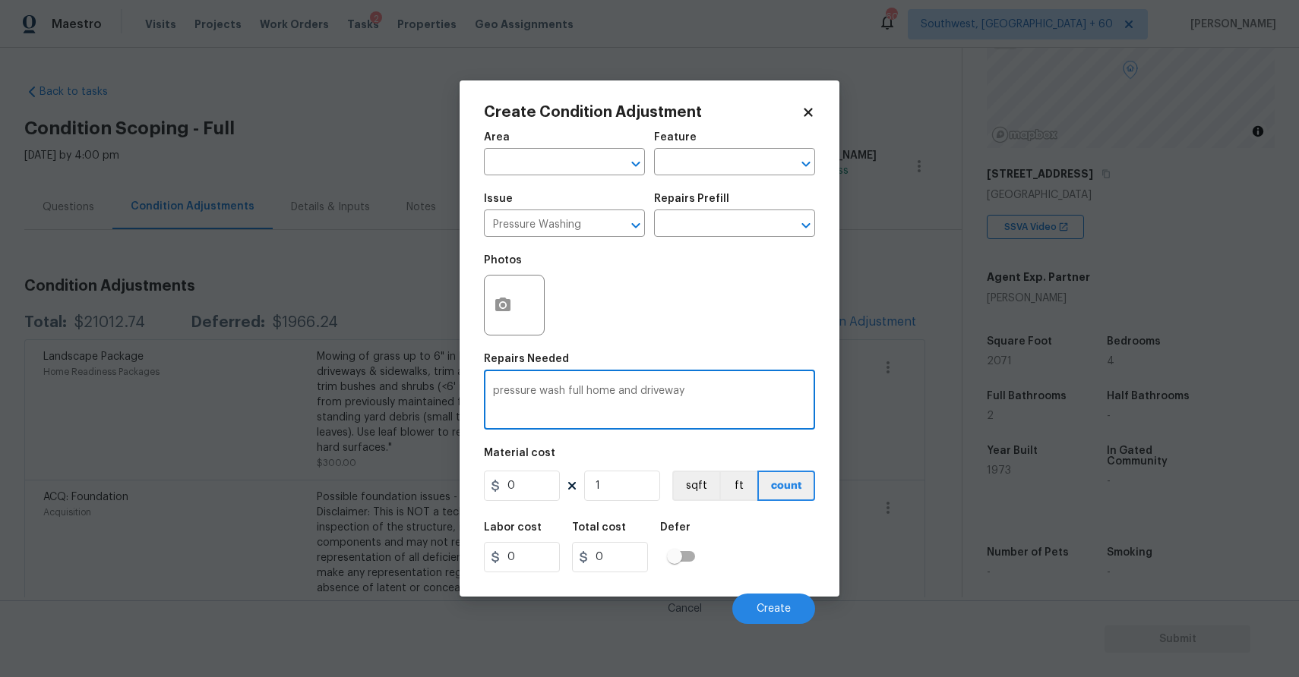
type textarea "pressure wash full home and driveway"
click at [528, 478] on input "0" at bounding box center [522, 486] width 76 height 30
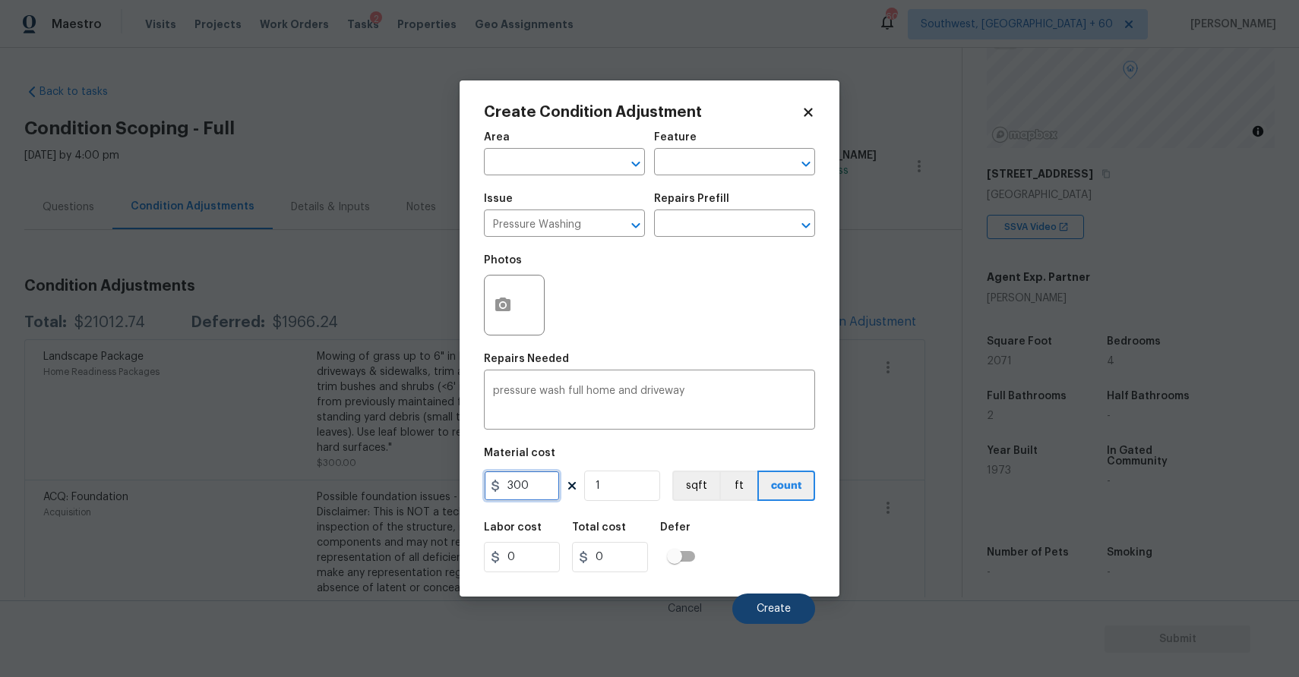
type input "300"
click at [778, 601] on button "Create" at bounding box center [773, 609] width 83 height 30
type input "300"
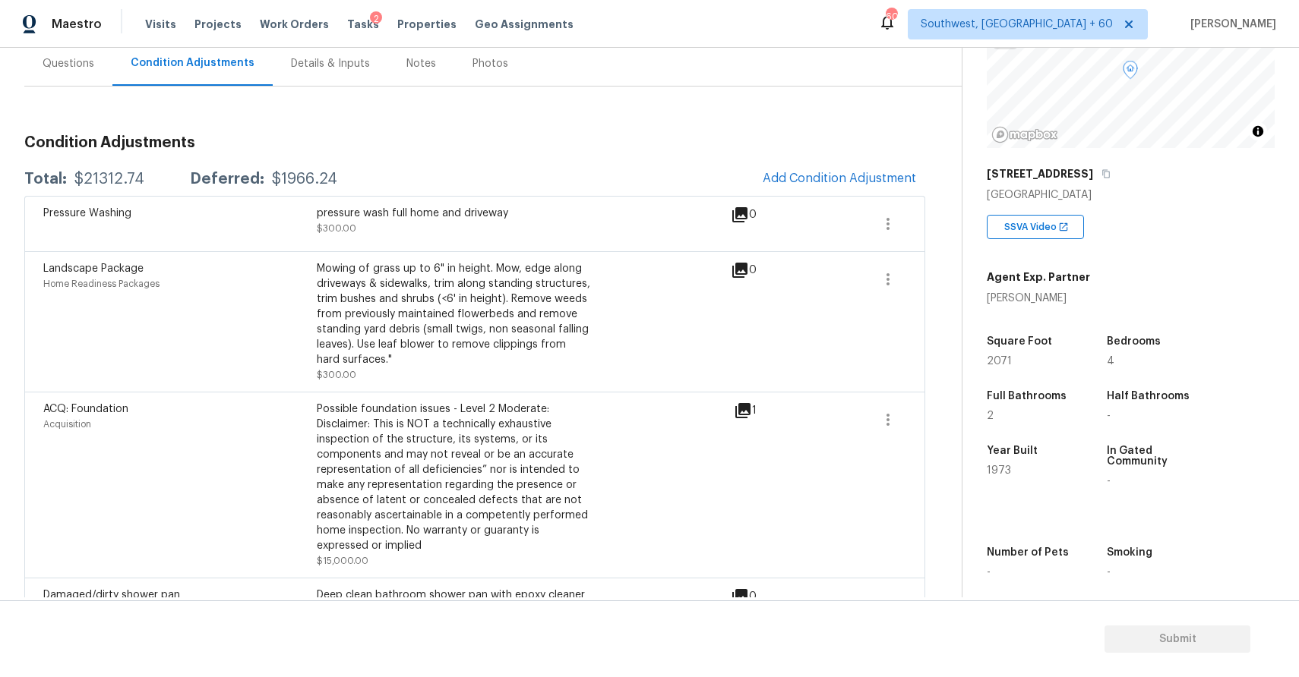
scroll to position [112, 0]
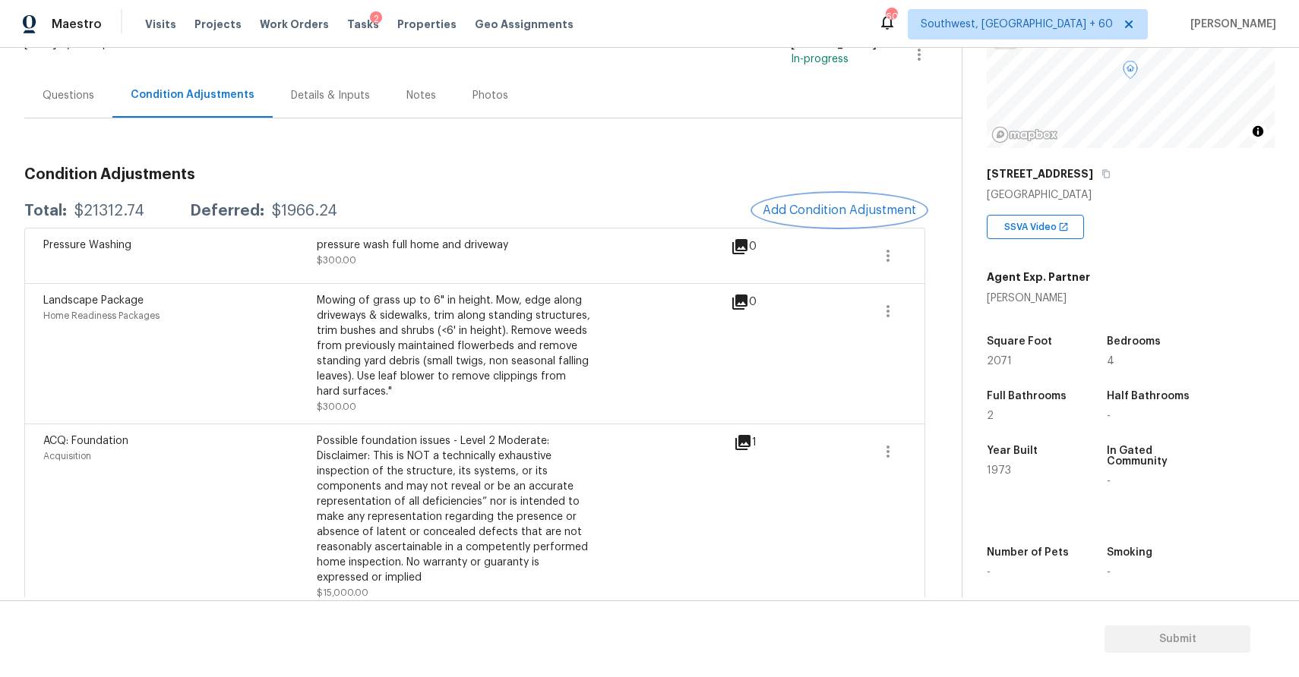
click at [838, 214] on span "Add Condition Adjustment" at bounding box center [838, 211] width 153 height 14
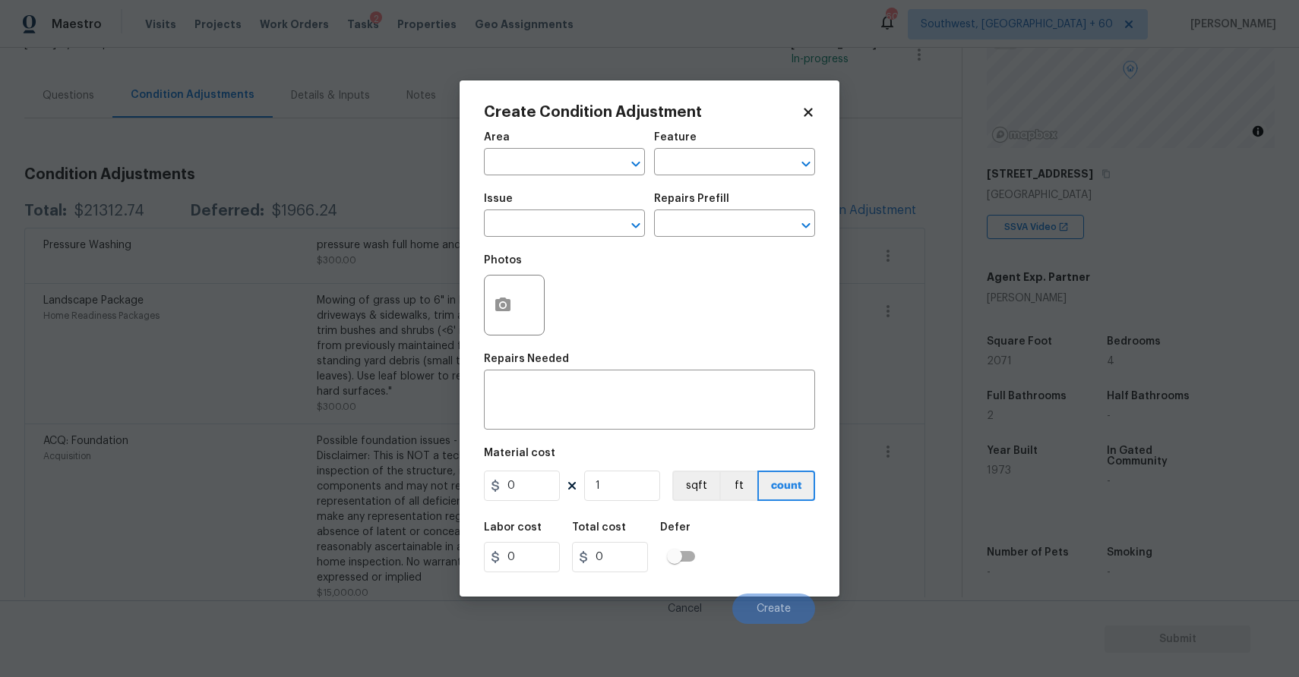
click at [551, 246] on span "Issue ​" at bounding box center [564, 216] width 161 height 62
click at [570, 232] on input "text" at bounding box center [543, 225] width 118 height 24
click at [567, 286] on li "ACQ: HVAC" at bounding box center [564, 295] width 161 height 25
type input "ACQ: HVAC"
click at [721, 223] on input "text" at bounding box center [713, 225] width 118 height 24
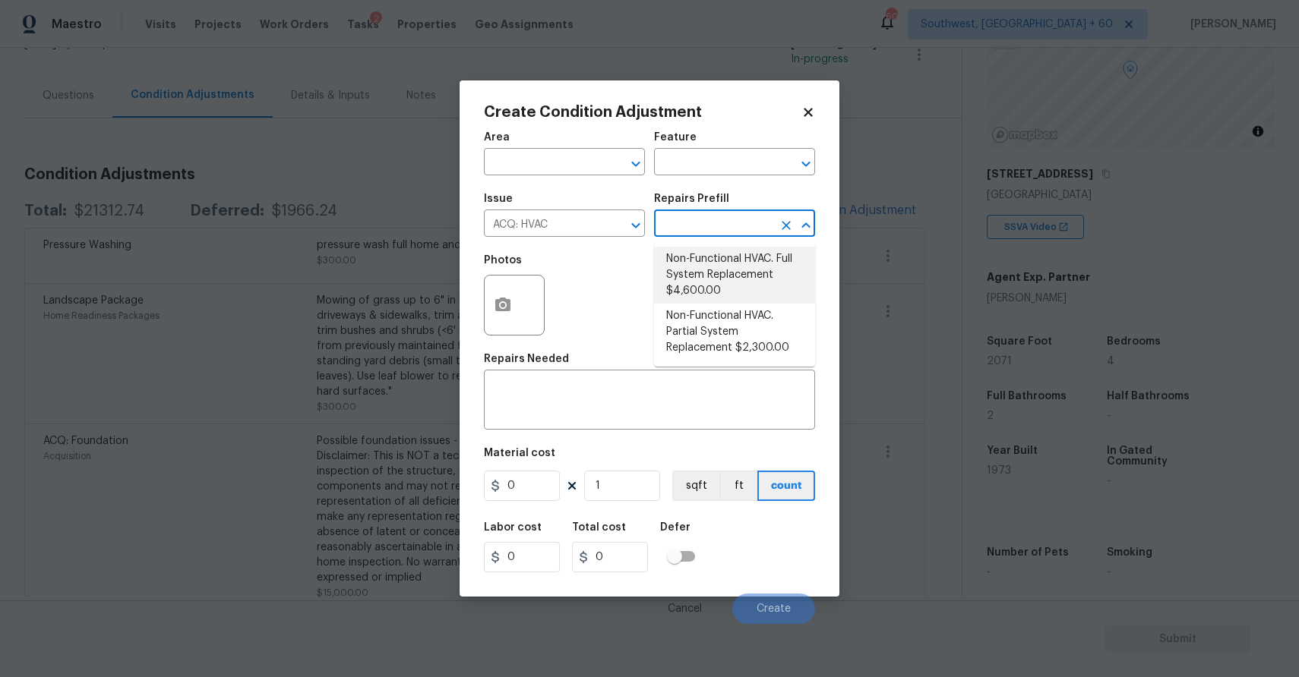
click at [761, 279] on li "Non-Functional HVAC. Full System Replacement $4,600.00" at bounding box center [734, 275] width 161 height 57
type input "Acquisition"
type textarea "Acquisition Scope: Full System Replacement"
type input "4600"
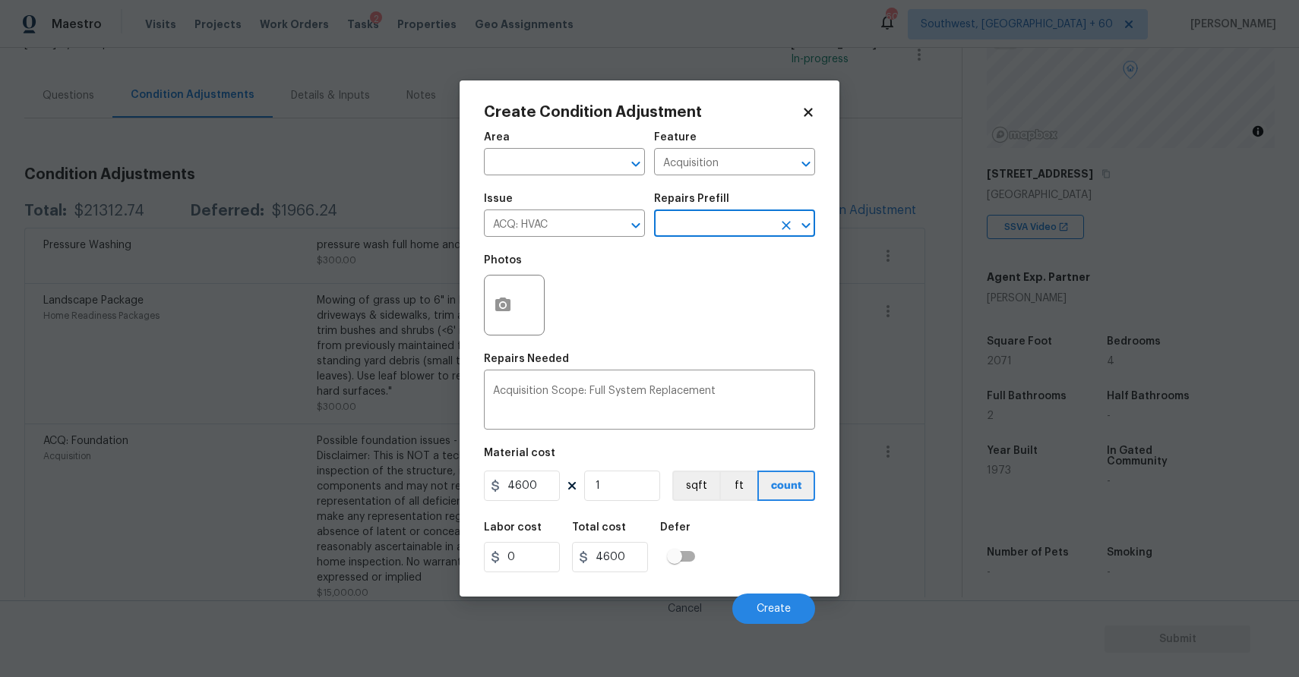
click at [945, 365] on body "Maestro Visits Projects Work Orders Tasks 2 Properties Geo Assignments 606 Sout…" at bounding box center [649, 338] width 1299 height 677
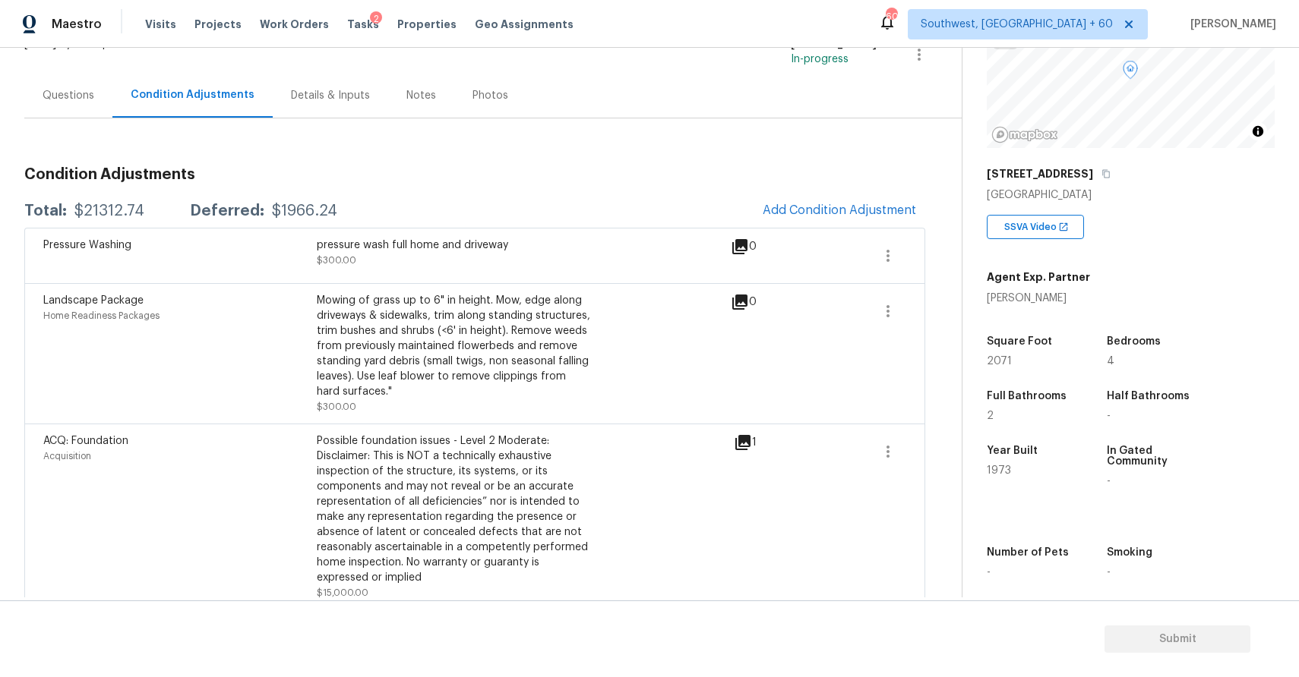
click at [78, 104] on div "Questions" at bounding box center [68, 95] width 88 height 45
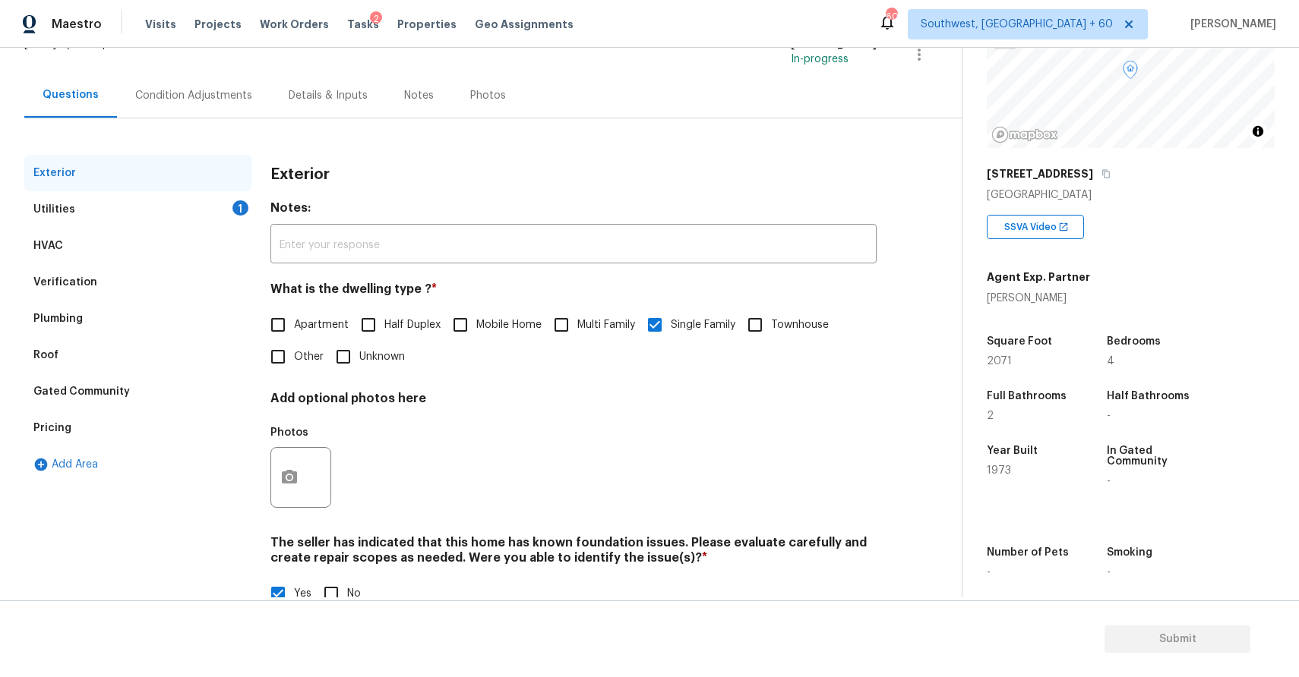
click at [124, 241] on div "HVAC" at bounding box center [138, 246] width 228 height 36
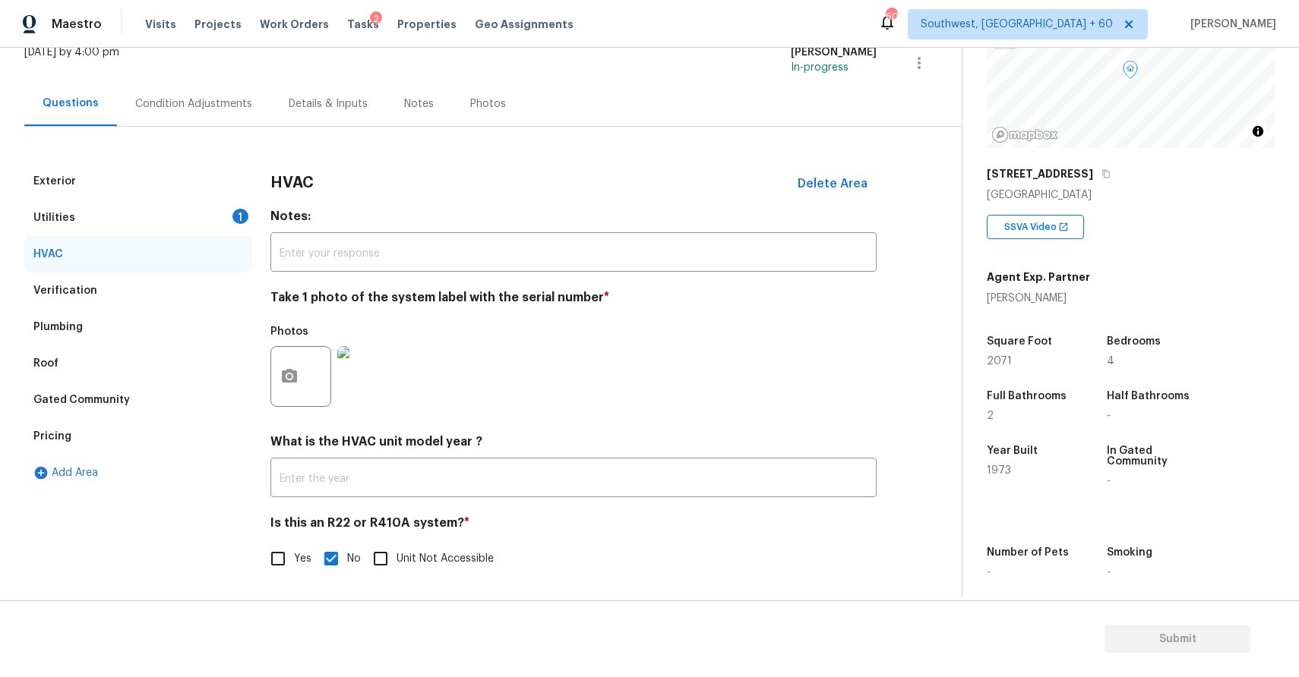
click at [150, 227] on div "Utilities 1" at bounding box center [138, 218] width 228 height 36
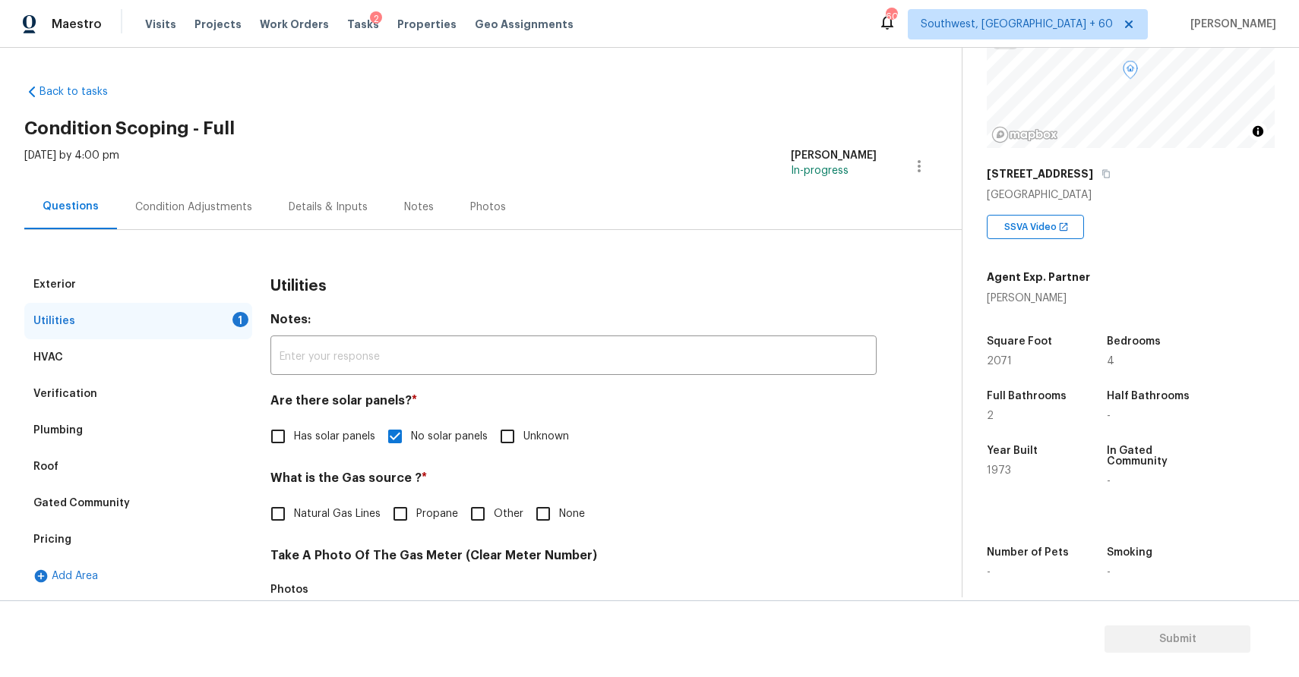
click at [106, 353] on div "HVAC" at bounding box center [138, 357] width 228 height 36
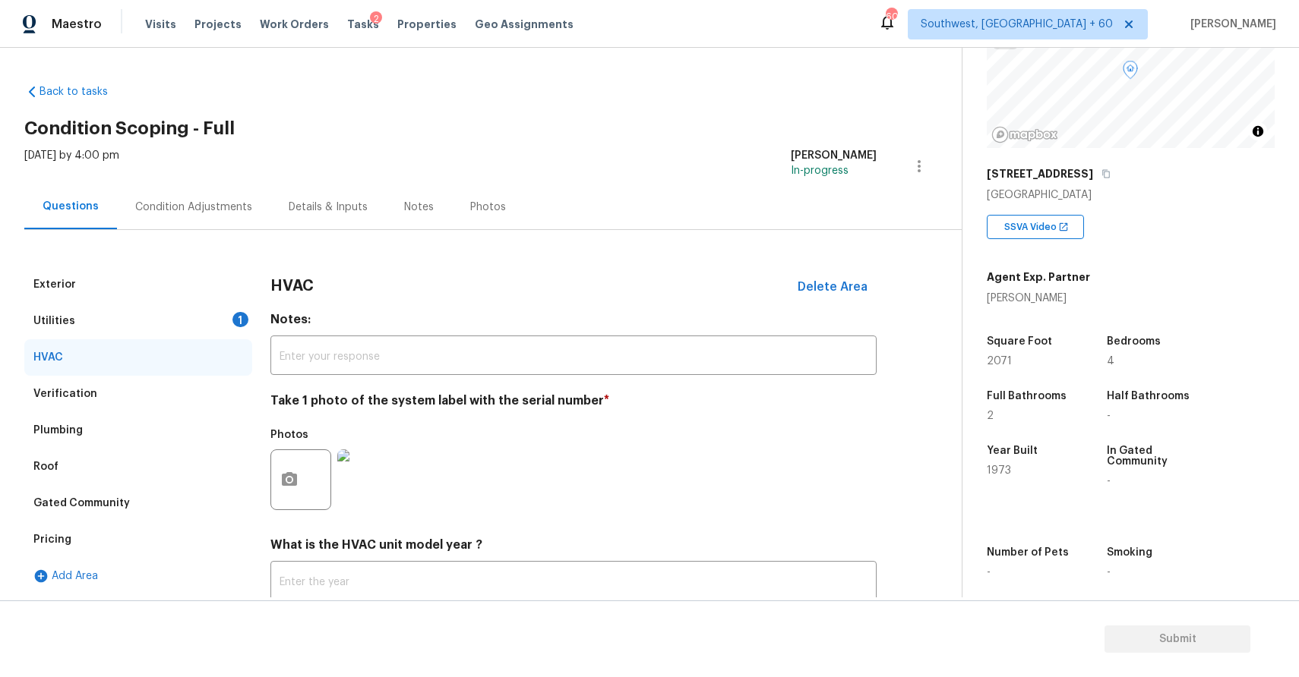
click at [366, 483] on img at bounding box center [367, 480] width 61 height 61
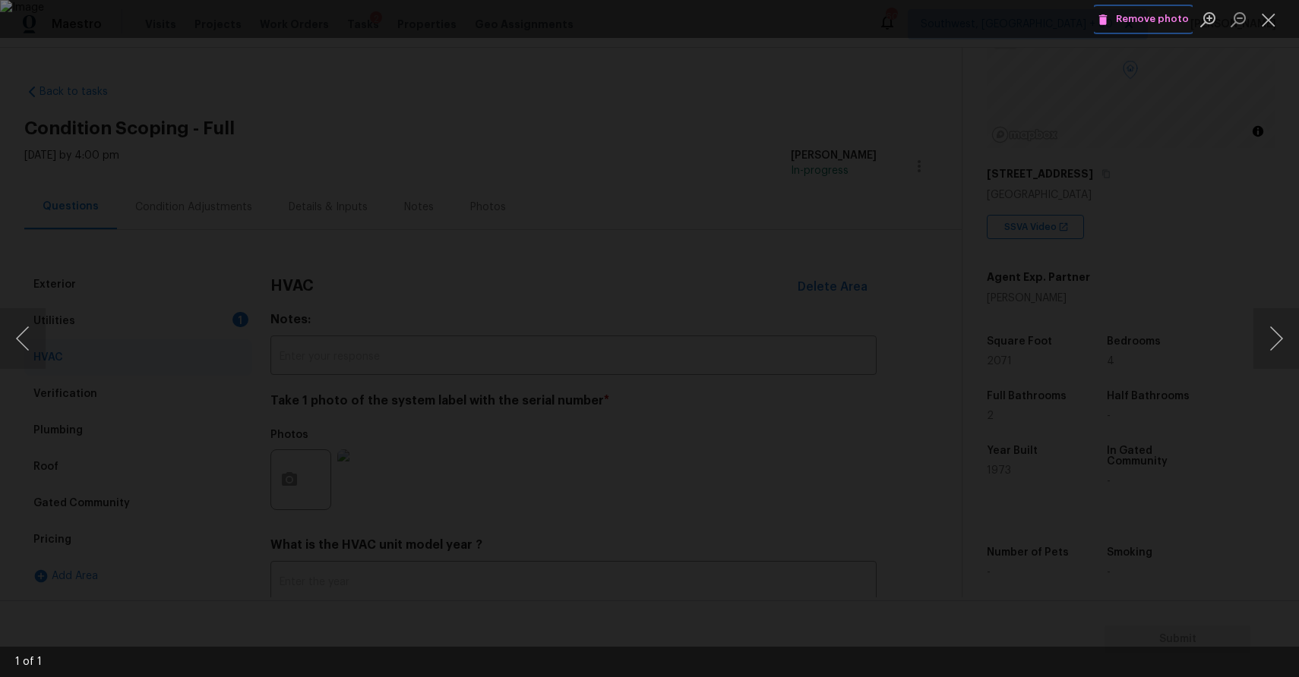
click at [1141, 9] on button "Remove photo" at bounding box center [1143, 20] width 99 height 24
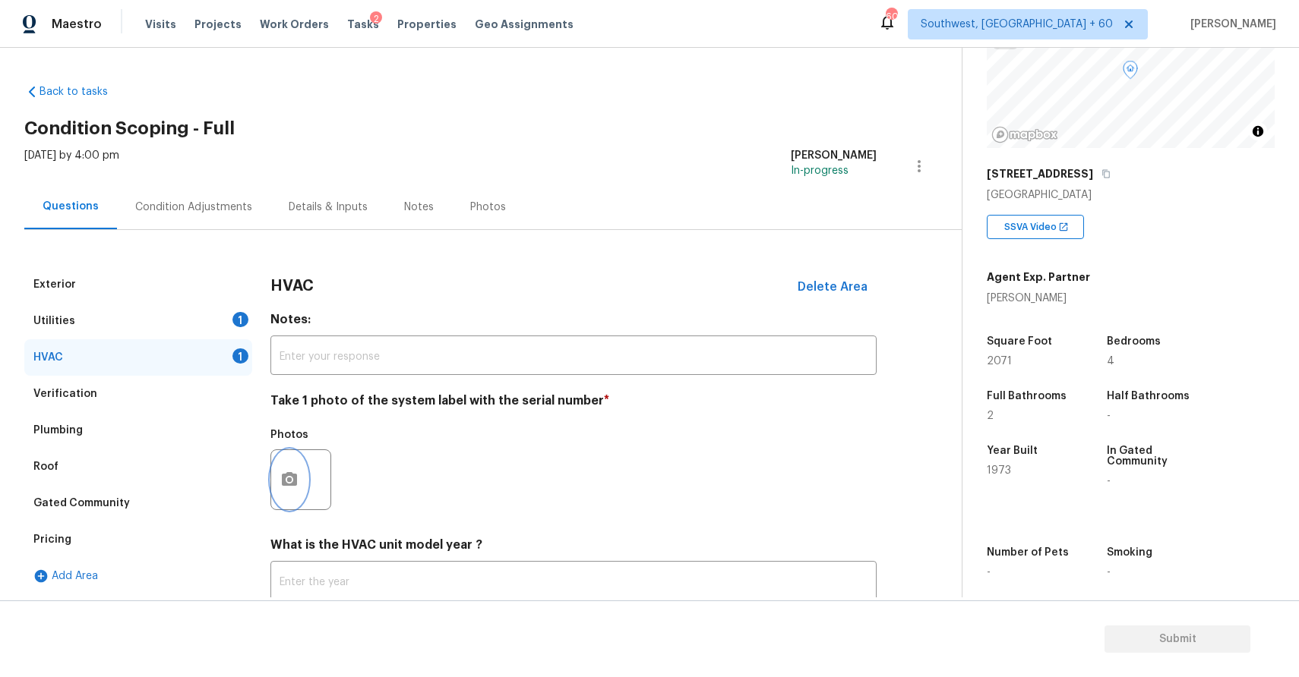
click at [290, 496] on button "button" at bounding box center [289, 479] width 36 height 59
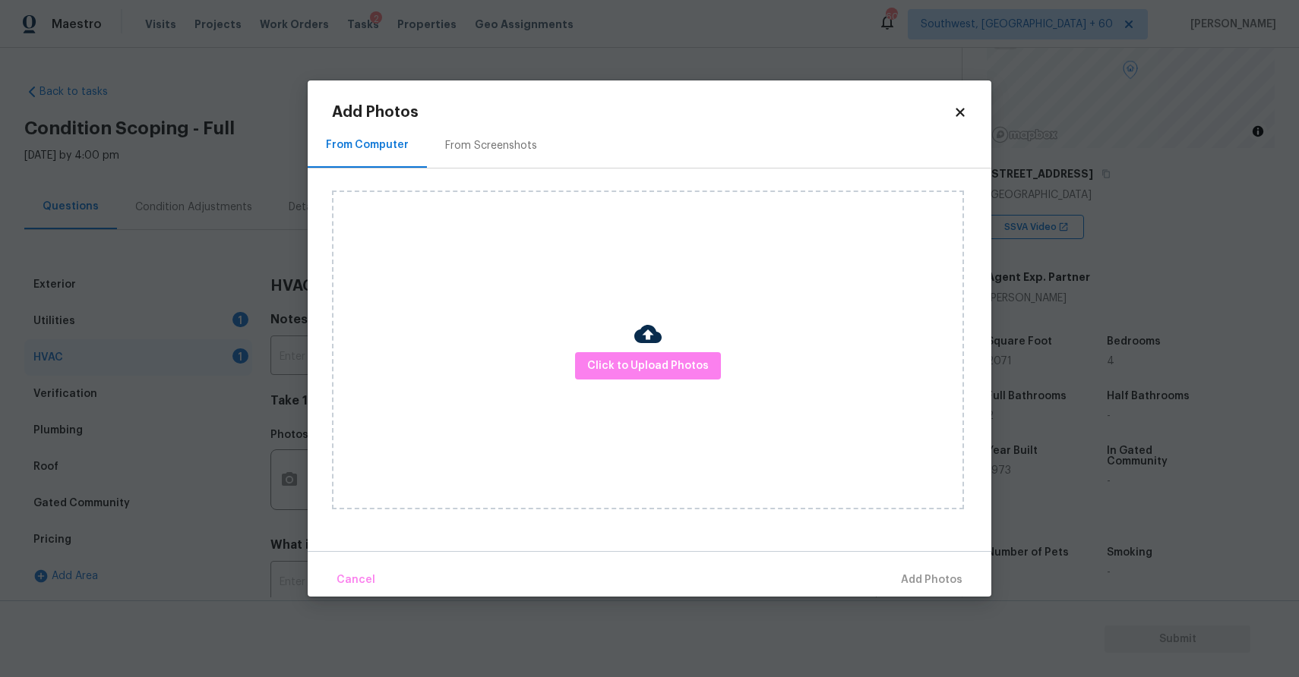
click at [725, 342] on div "Click to Upload Photos" at bounding box center [648, 350] width 632 height 319
click at [699, 362] on span "Click to Upload Photos" at bounding box center [648, 366] width 122 height 19
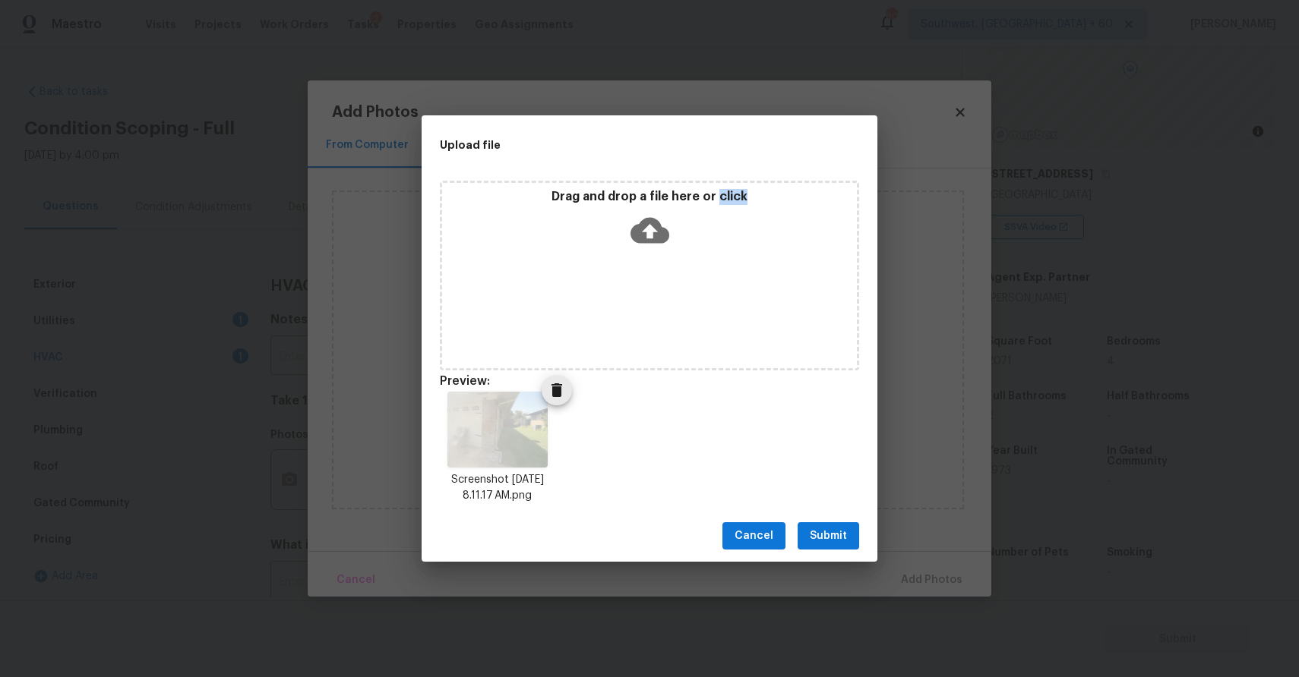
click at [550, 403] on button "Delete" at bounding box center [556, 390] width 30 height 30
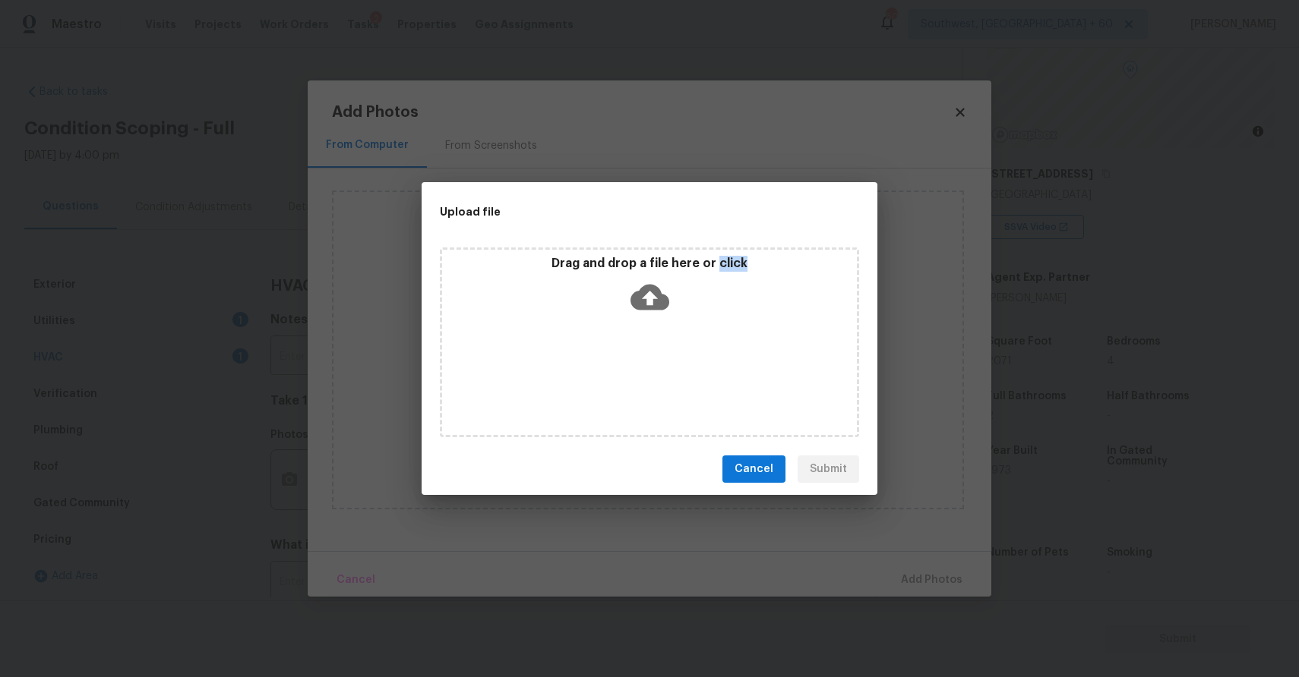
click at [621, 326] on div "Drag and drop a file here or click" at bounding box center [649, 343] width 419 height 190
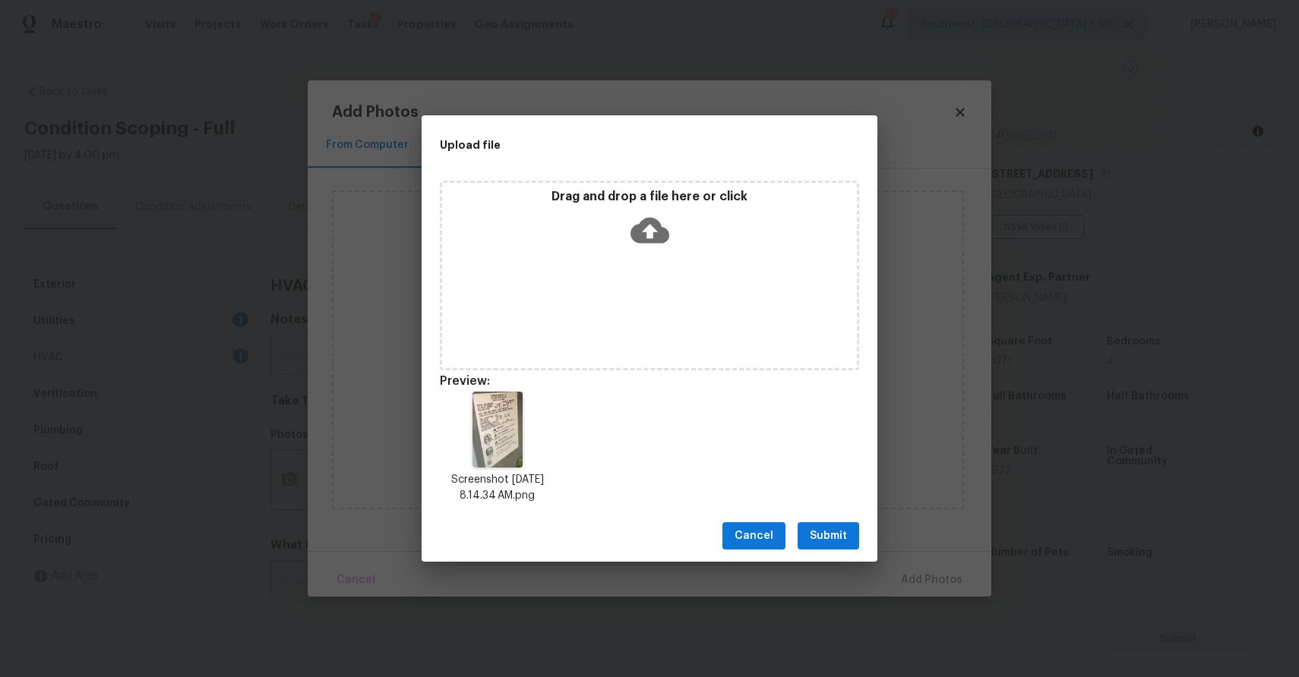
click at [840, 535] on span "Submit" at bounding box center [828, 536] width 37 height 19
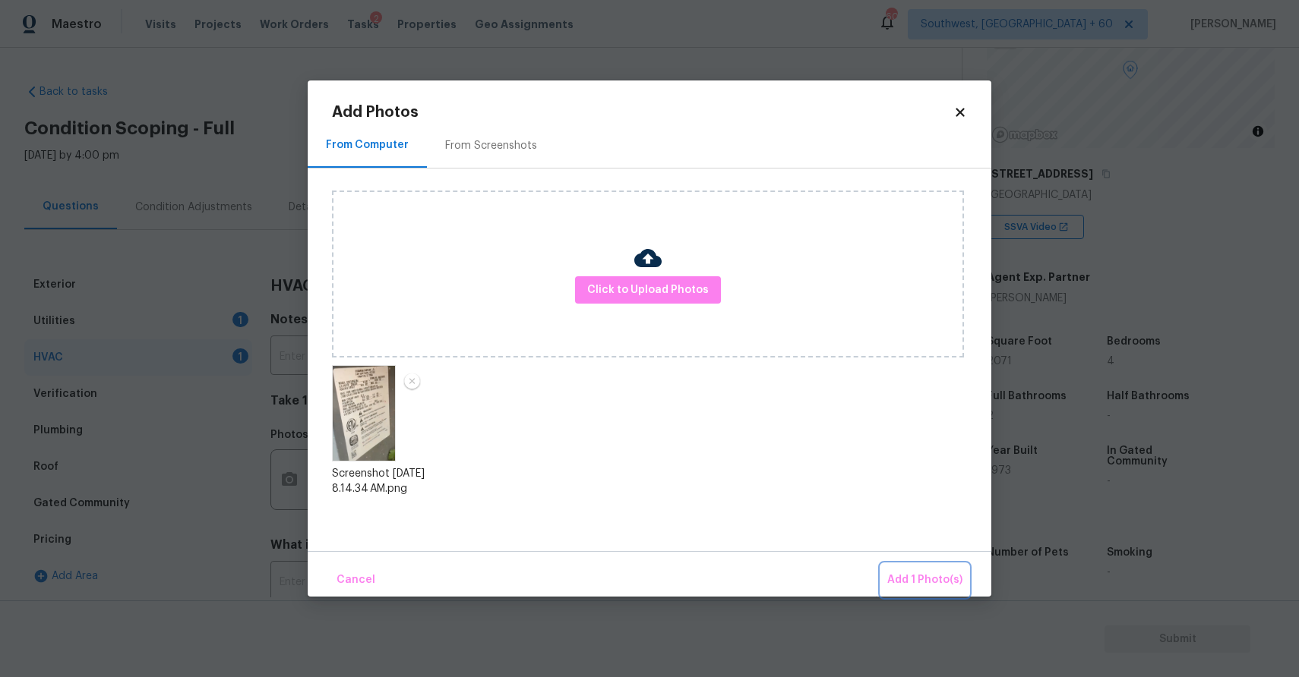
click at [913, 579] on span "Add 1 Photo(s)" at bounding box center [924, 580] width 75 height 19
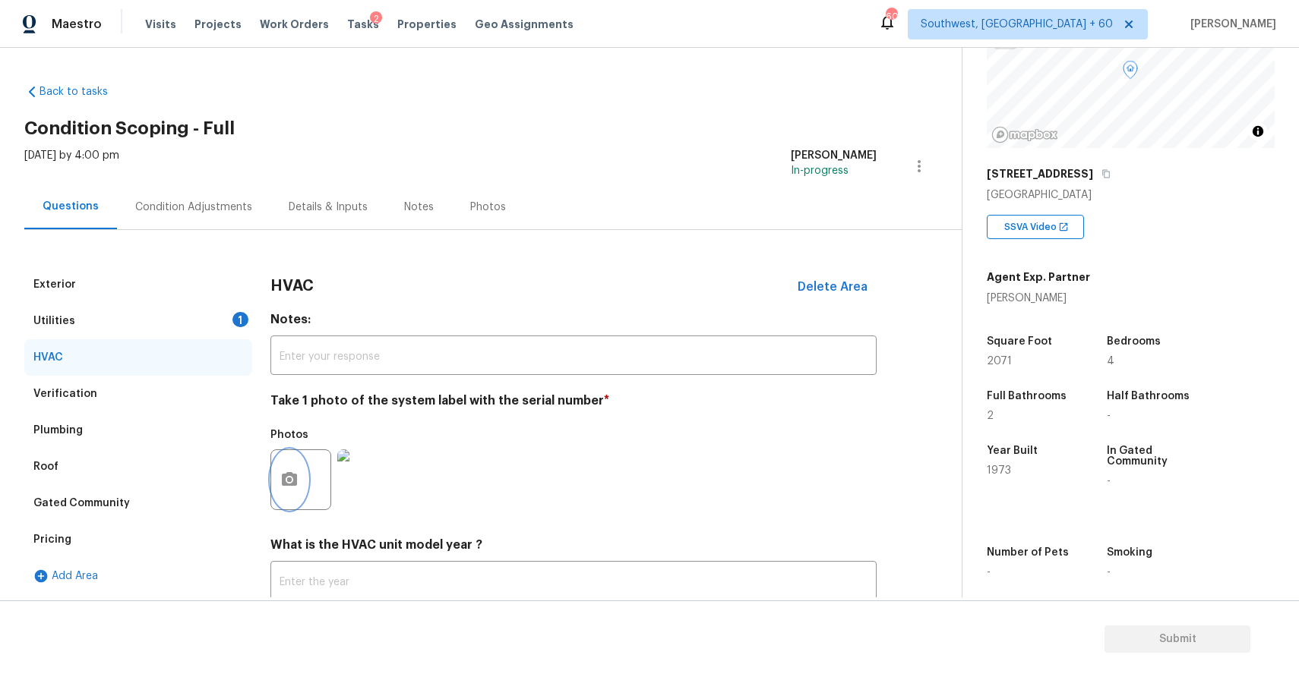
scroll to position [104, 0]
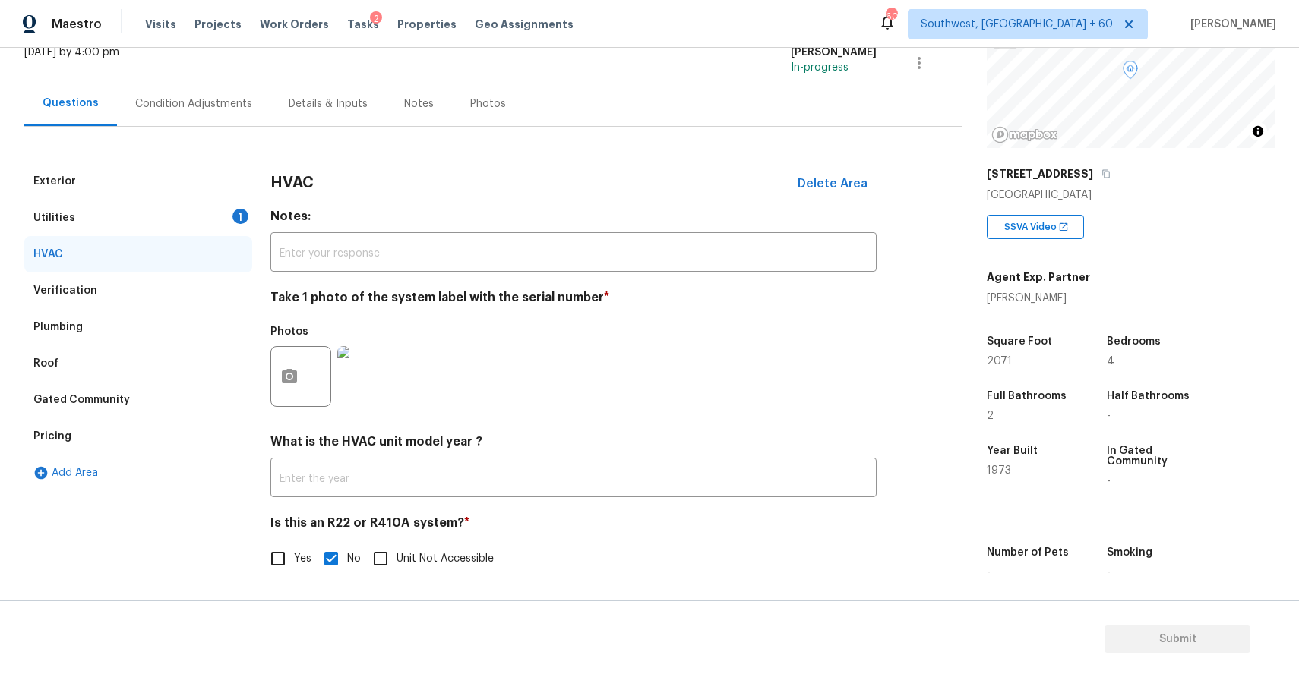
click at [254, 115] on div "Condition Adjustments" at bounding box center [193, 103] width 153 height 45
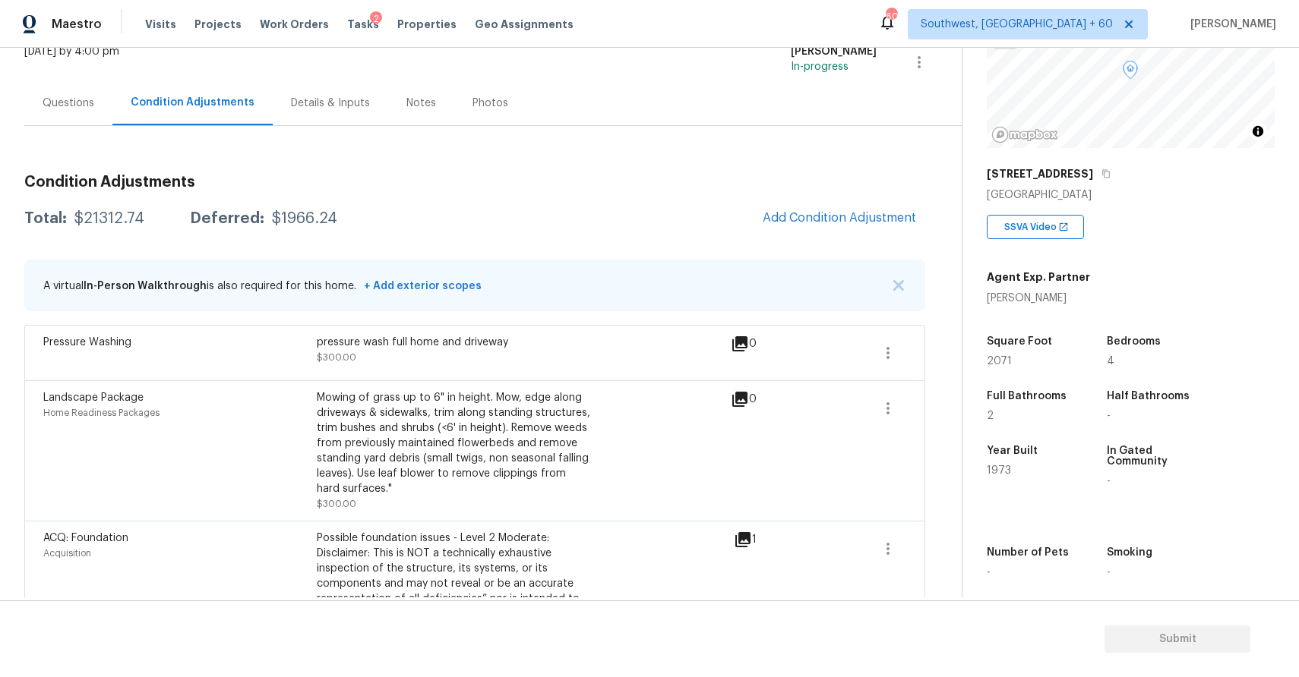
click at [254, 115] on div "Condition Adjustments" at bounding box center [192, 102] width 160 height 45
click at [873, 213] on span "Add Condition Adjustment" at bounding box center [838, 218] width 153 height 14
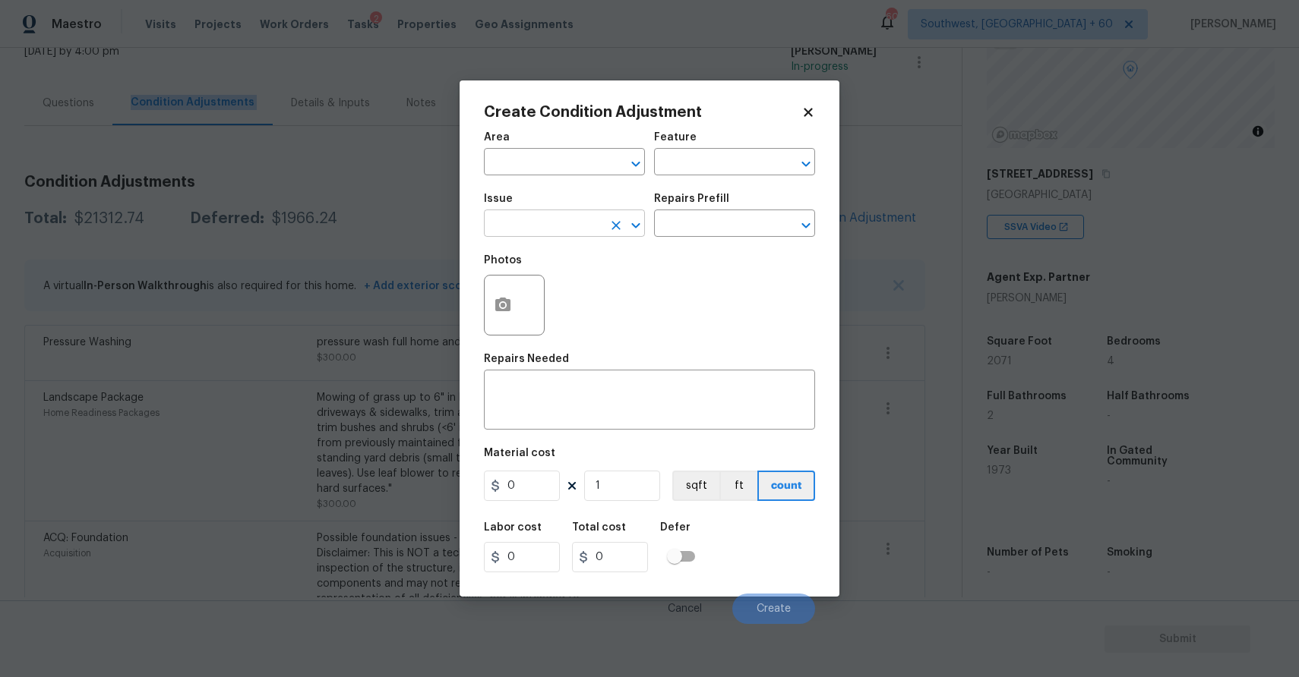
click at [556, 216] on input "text" at bounding box center [543, 225] width 118 height 24
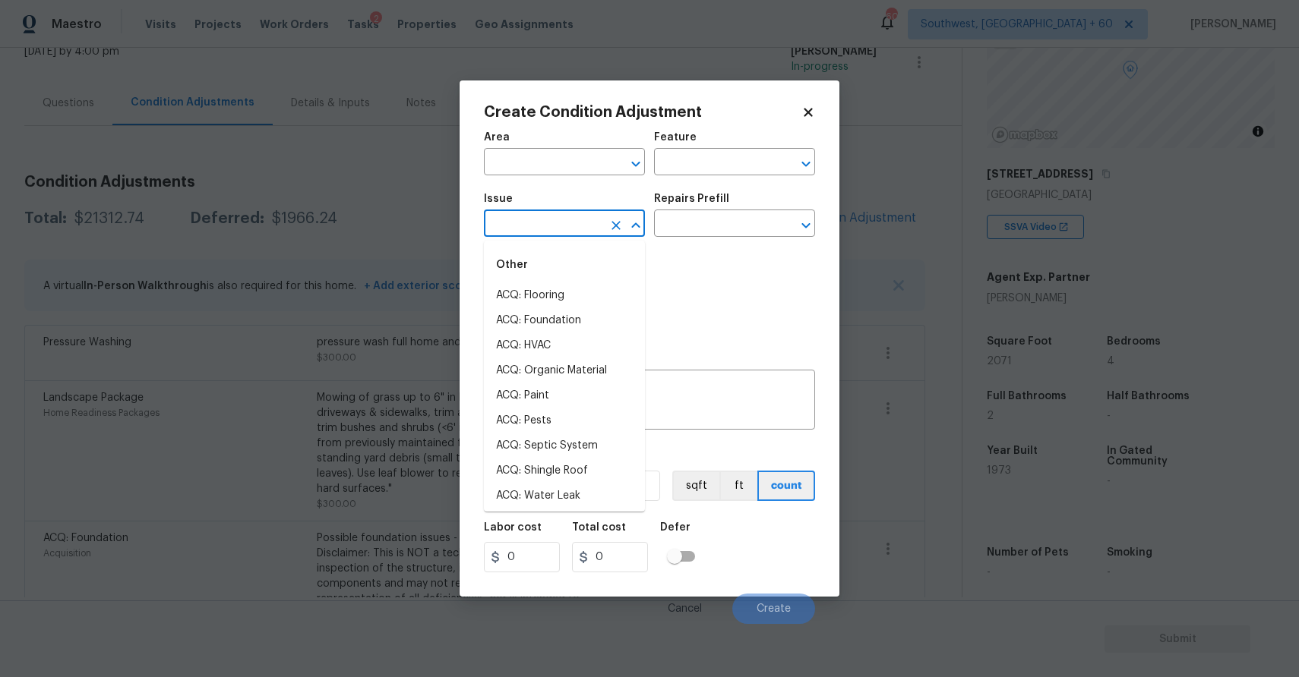
click at [556, 216] on input "text" at bounding box center [543, 225] width 118 height 24
click at [581, 494] on li "Interior Door" at bounding box center [564, 496] width 161 height 25
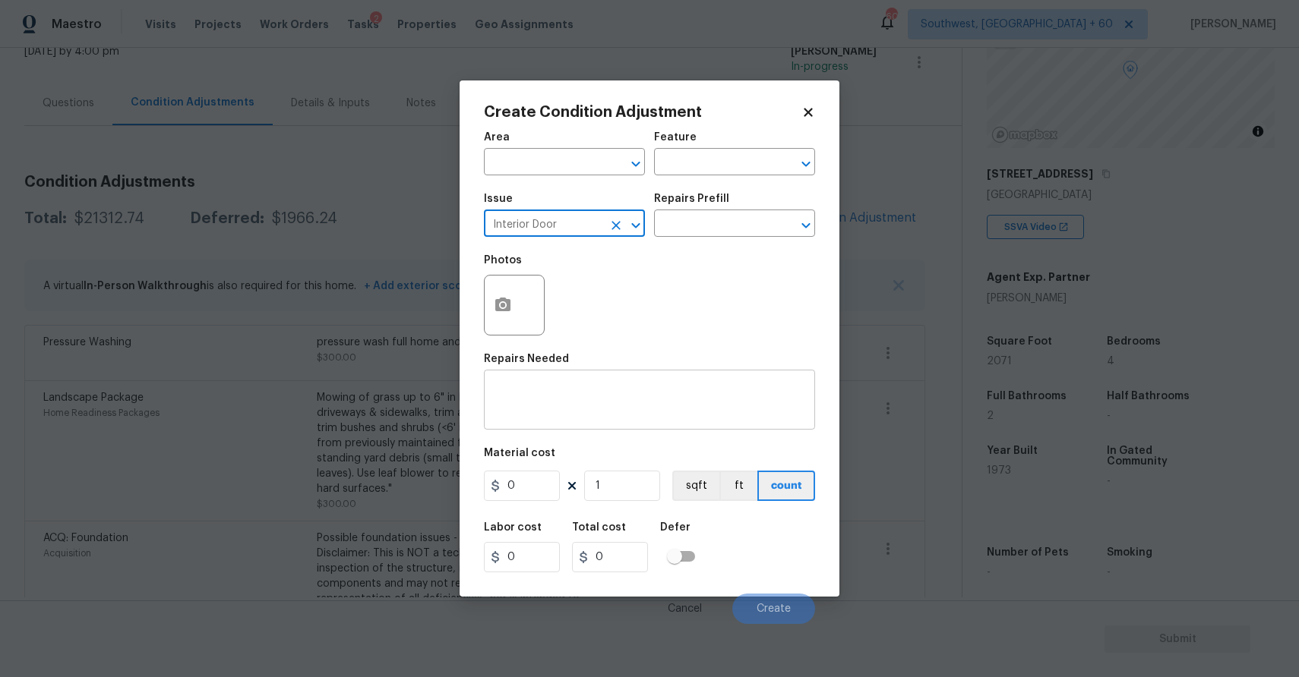
type input "Interior Door"
click at [639, 396] on textarea at bounding box center [649, 402] width 313 height 32
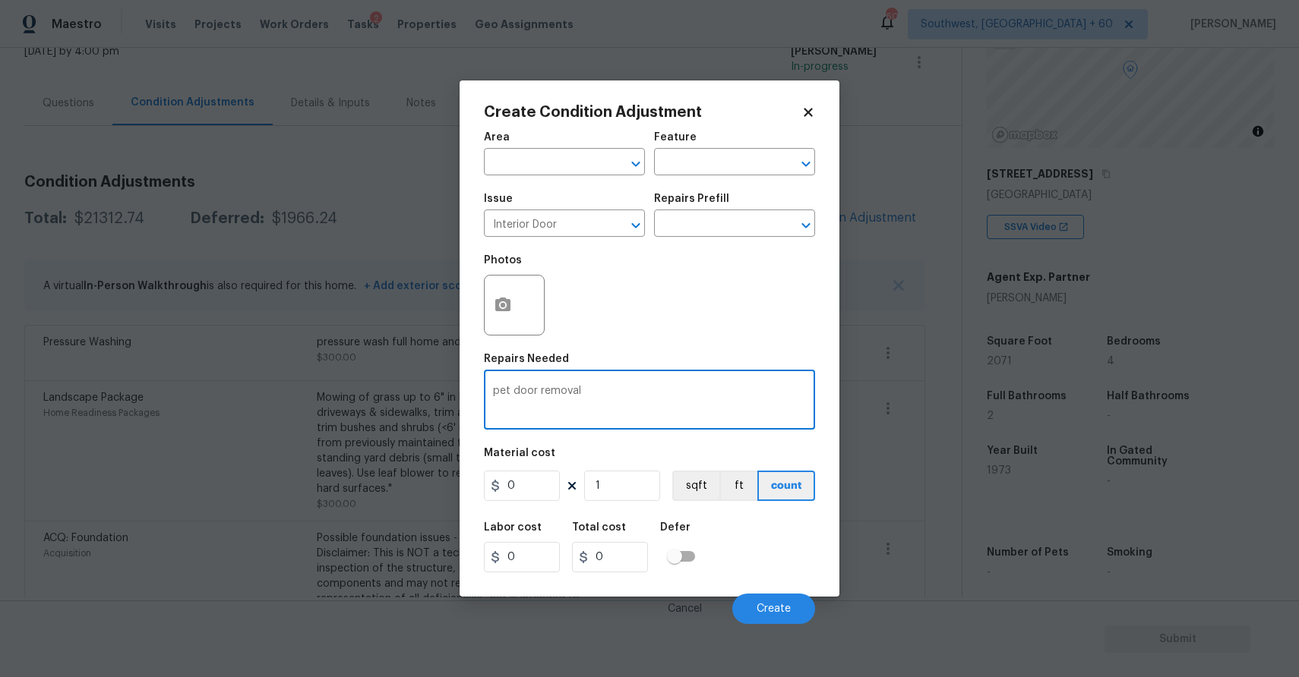
type textarea "pet door removal"
click at [535, 501] on input "0" at bounding box center [522, 486] width 76 height 30
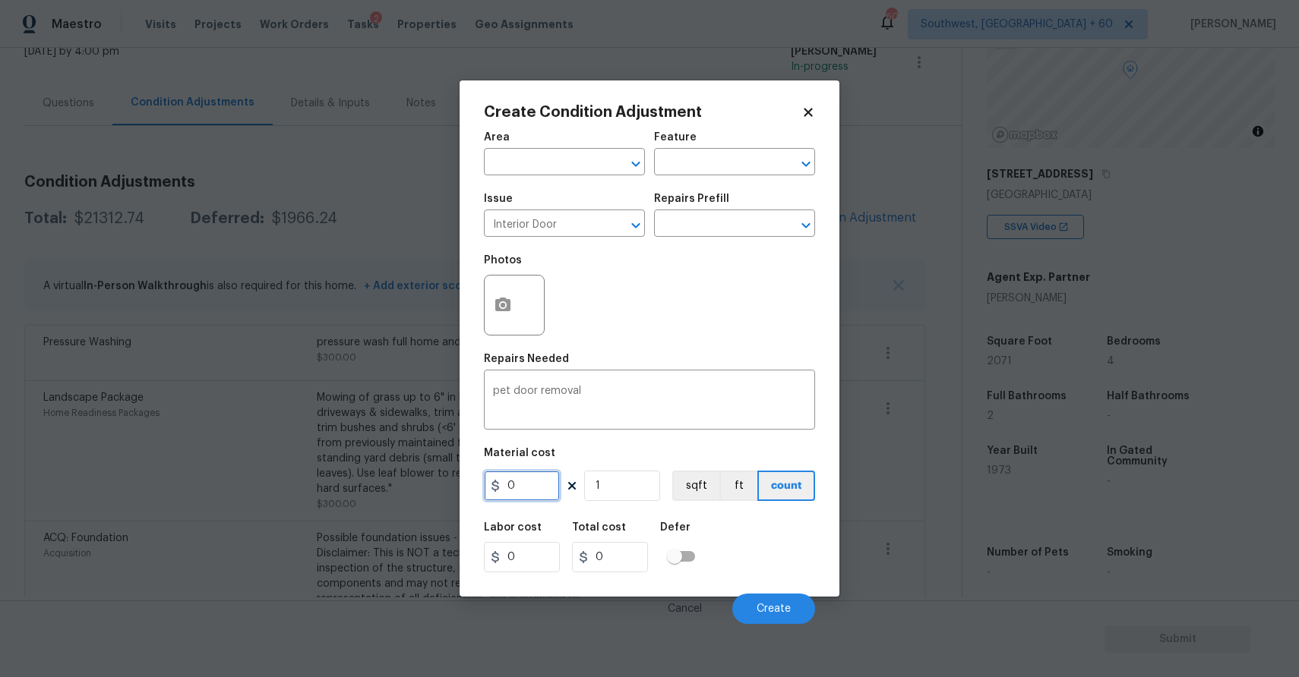
click at [535, 501] on input "0" at bounding box center [522, 486] width 76 height 30
type input "250"
click at [494, 274] on div "Photos" at bounding box center [516, 265] width 64 height 20
click at [502, 292] on button "button" at bounding box center [502, 305] width 36 height 59
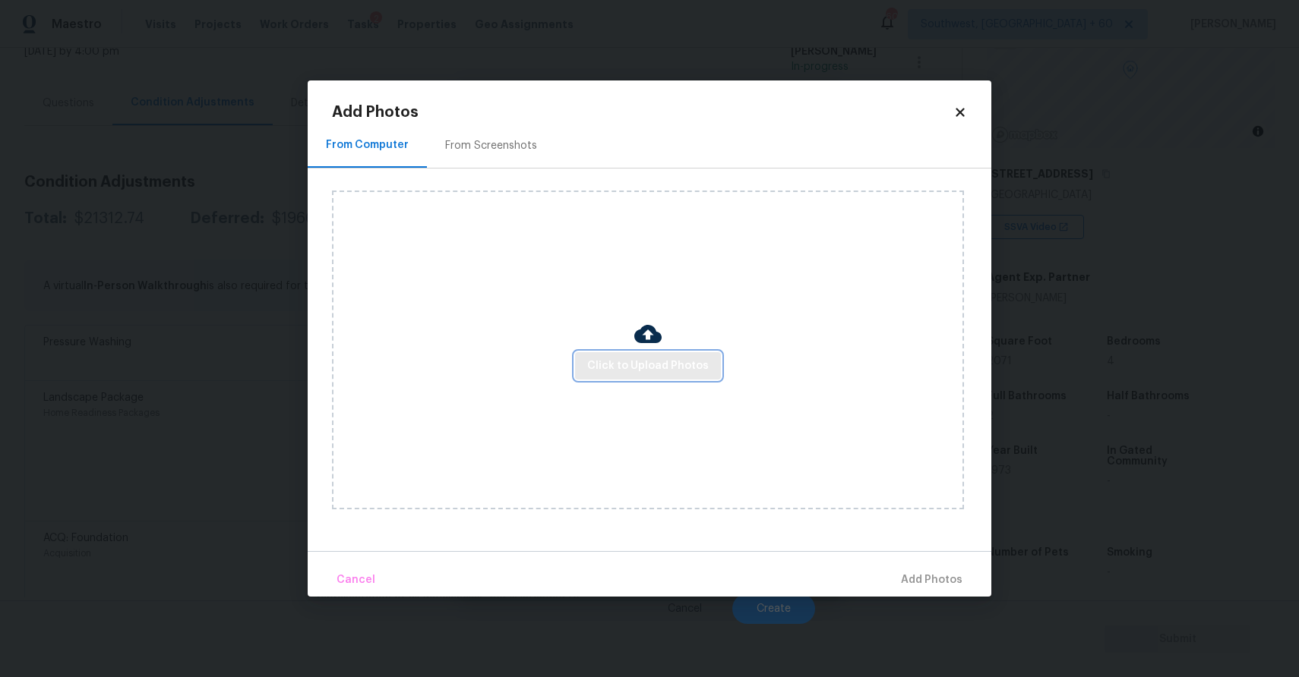
click at [621, 358] on span "Click to Upload Photos" at bounding box center [648, 366] width 122 height 19
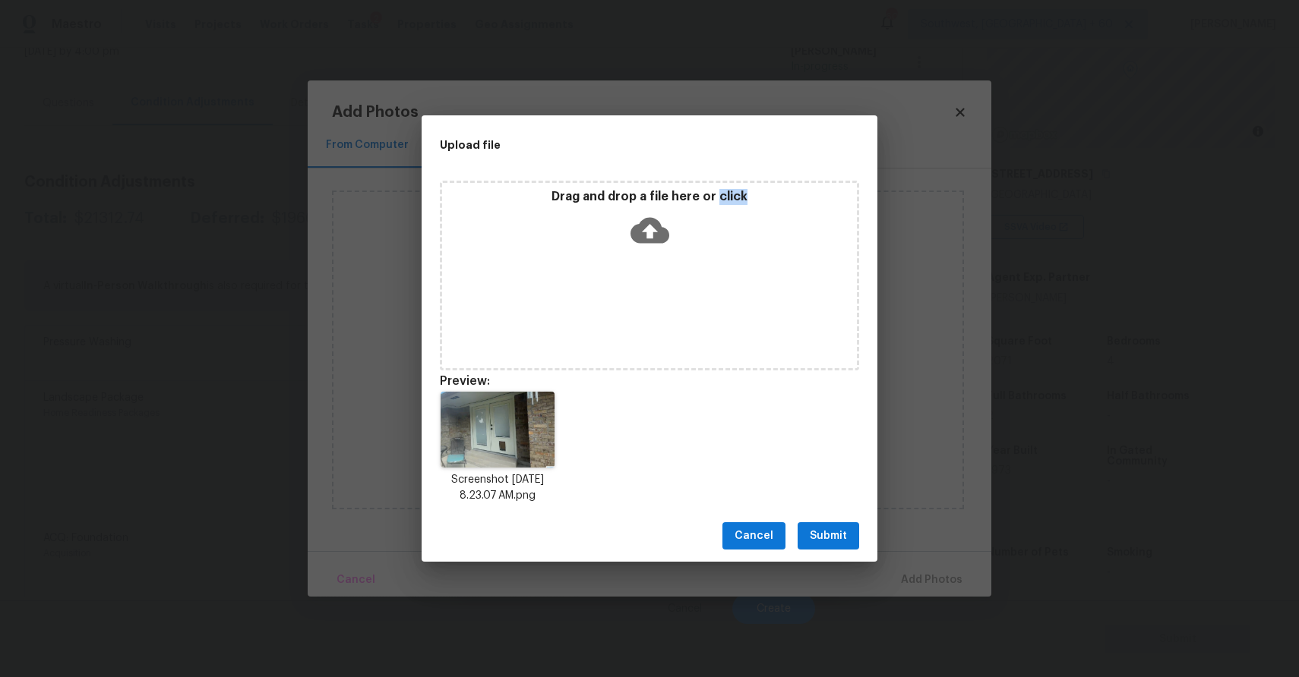
click at [829, 525] on button "Submit" at bounding box center [828, 536] width 62 height 28
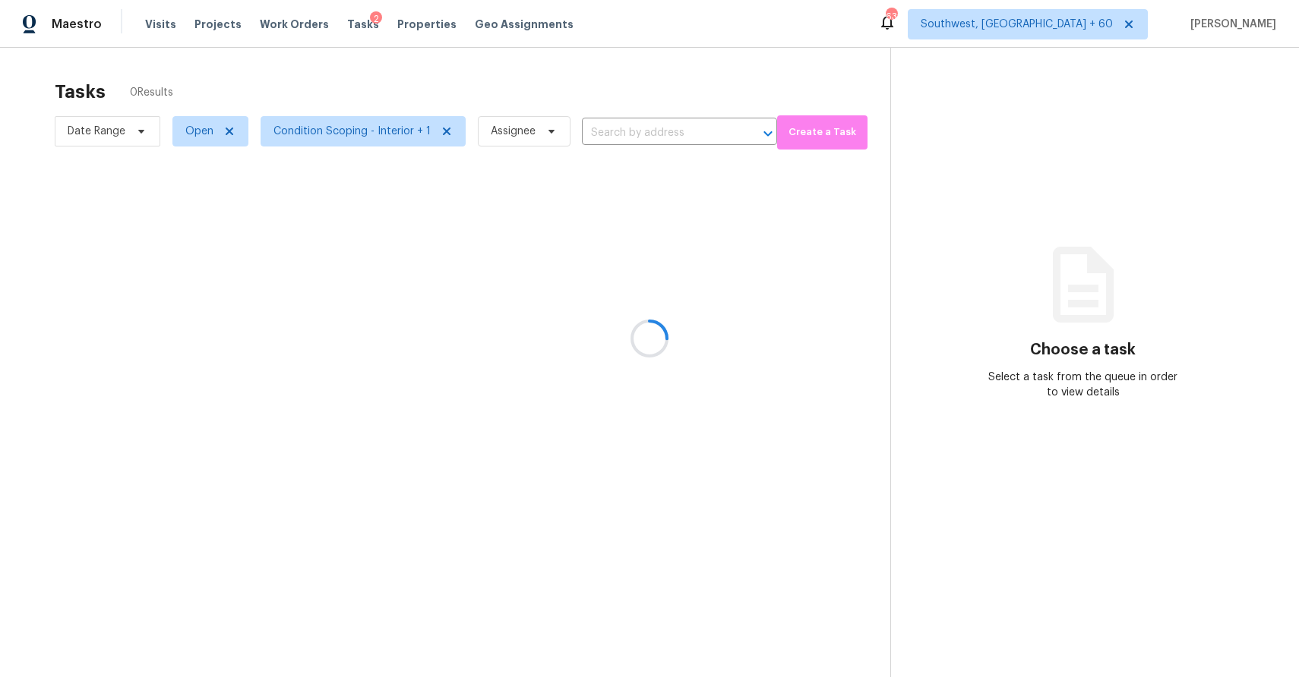
click at [623, 116] on div at bounding box center [649, 338] width 1299 height 677
click at [632, 126] on div at bounding box center [649, 338] width 1299 height 677
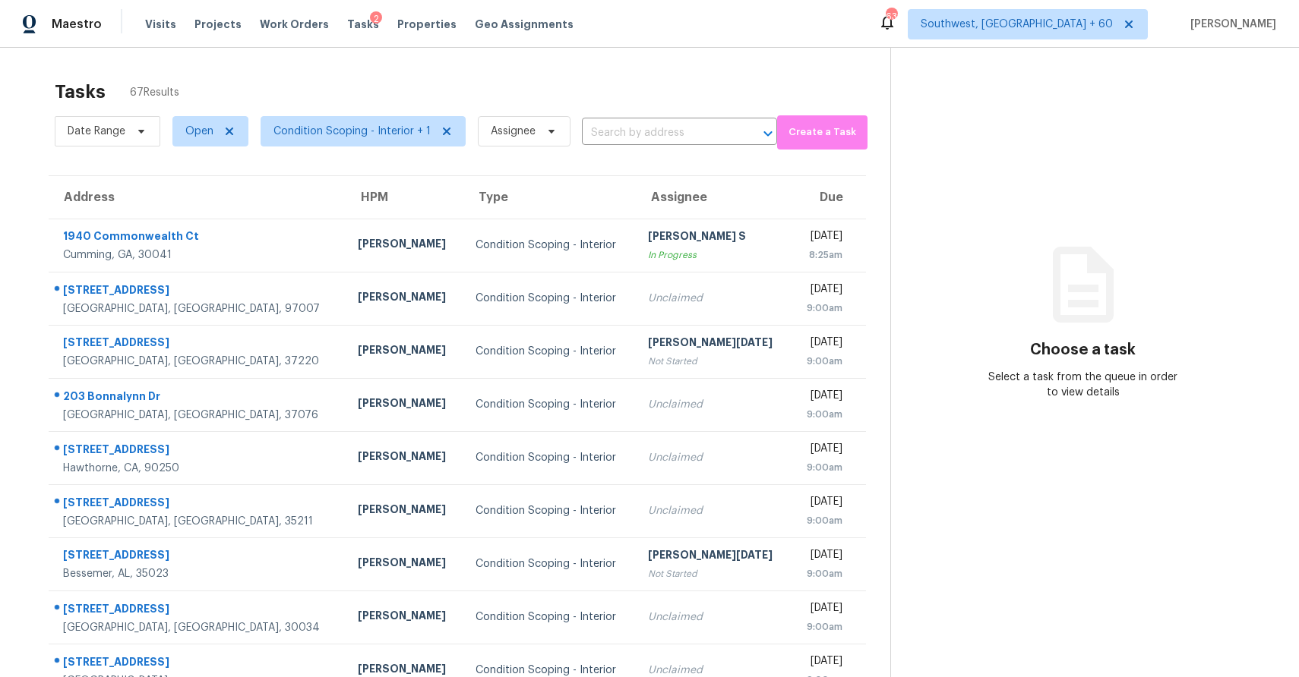
click at [632, 126] on input "text" at bounding box center [658, 134] width 153 height 24
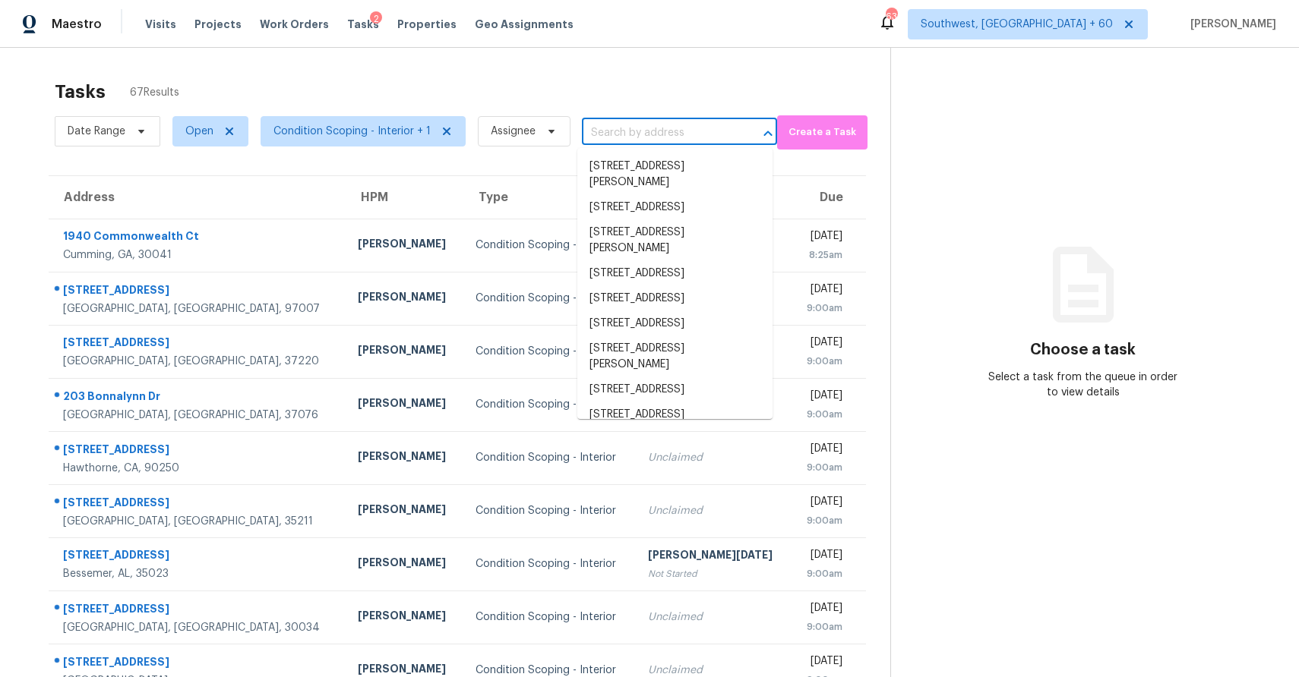
click at [639, 126] on input "text" at bounding box center [658, 134] width 153 height 24
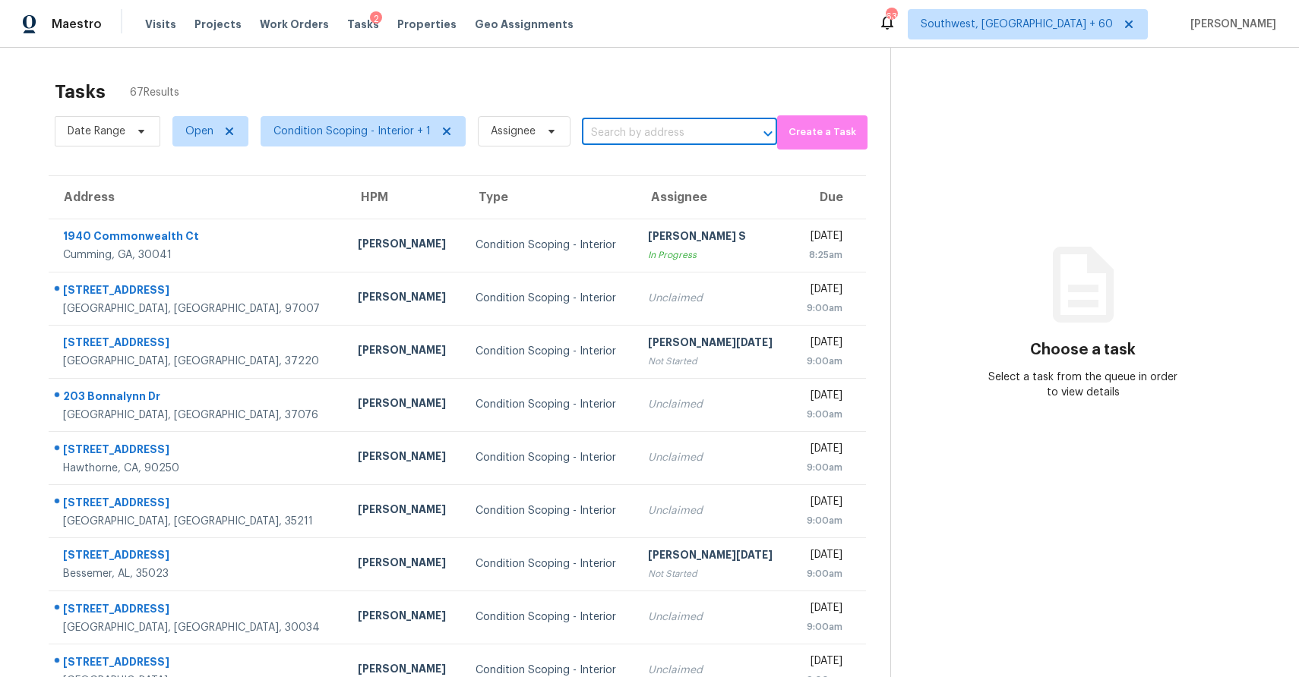
paste input "21 Inner Dr, Circle Pines, MN 55014"
type input "21 Inner Dr, Circle Pines, MN 55014"
click at [710, 175] on li "21 Inner Dr, Circle Pines, MN 55014" at bounding box center [674, 166] width 195 height 25
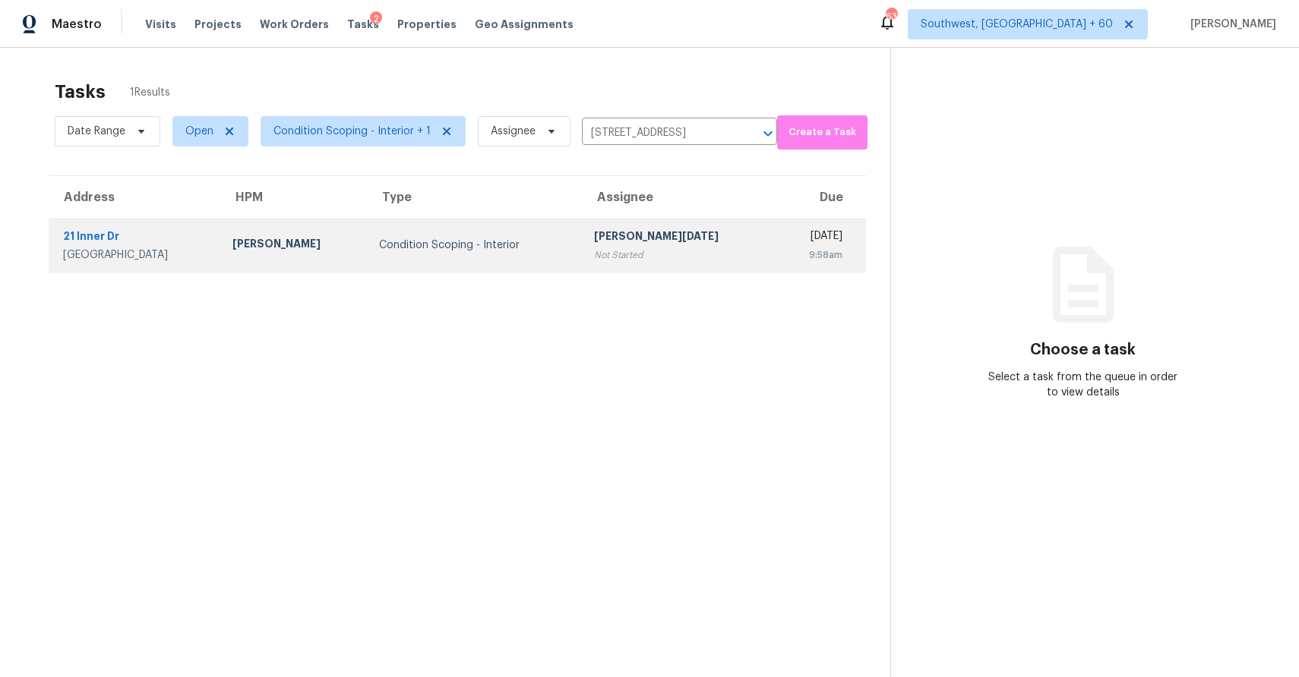
click at [649, 237] on div "Prabhu Raja" at bounding box center [679, 238] width 170 height 19
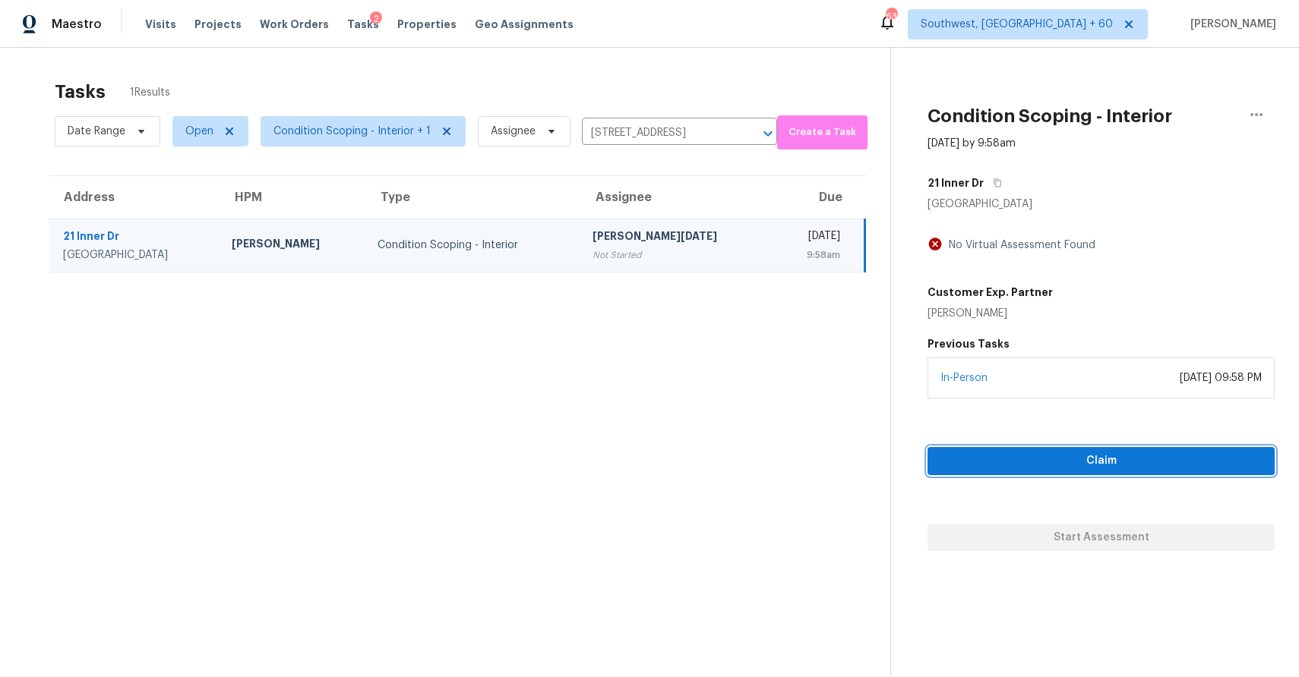
click at [1167, 448] on button "Claim" at bounding box center [1100, 461] width 347 height 28
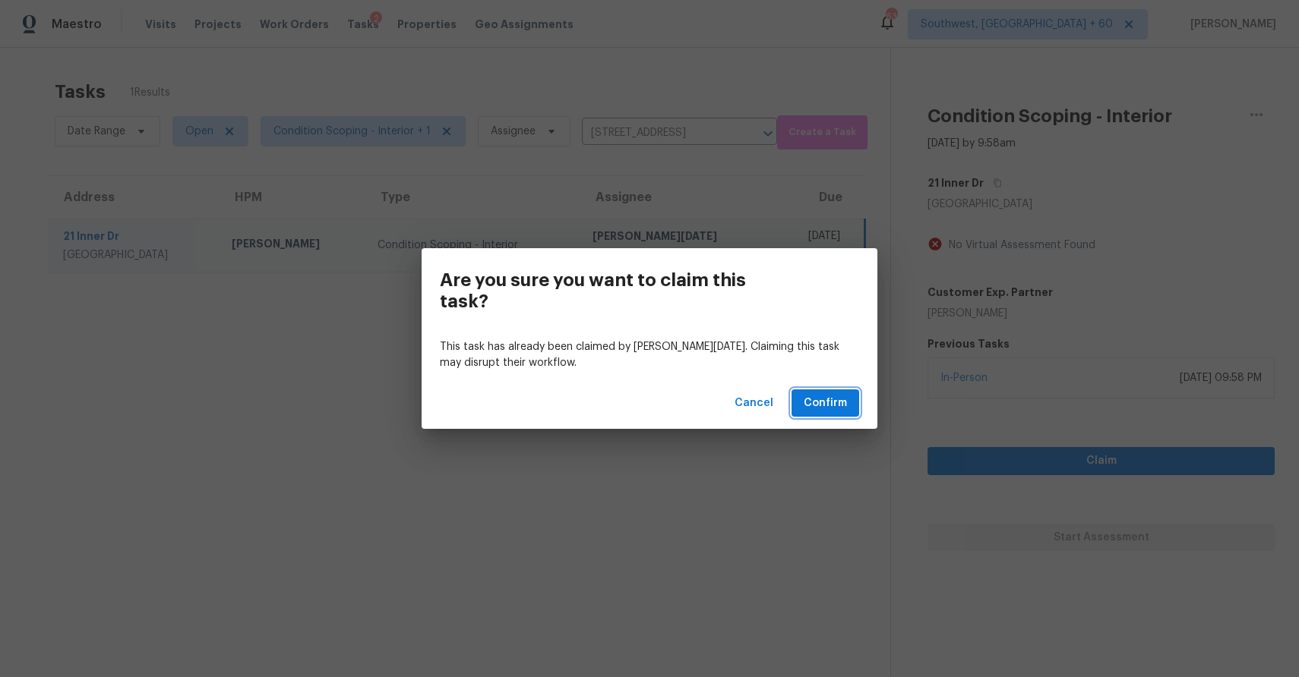
click at [832, 414] on button "Confirm" at bounding box center [825, 404] width 68 height 28
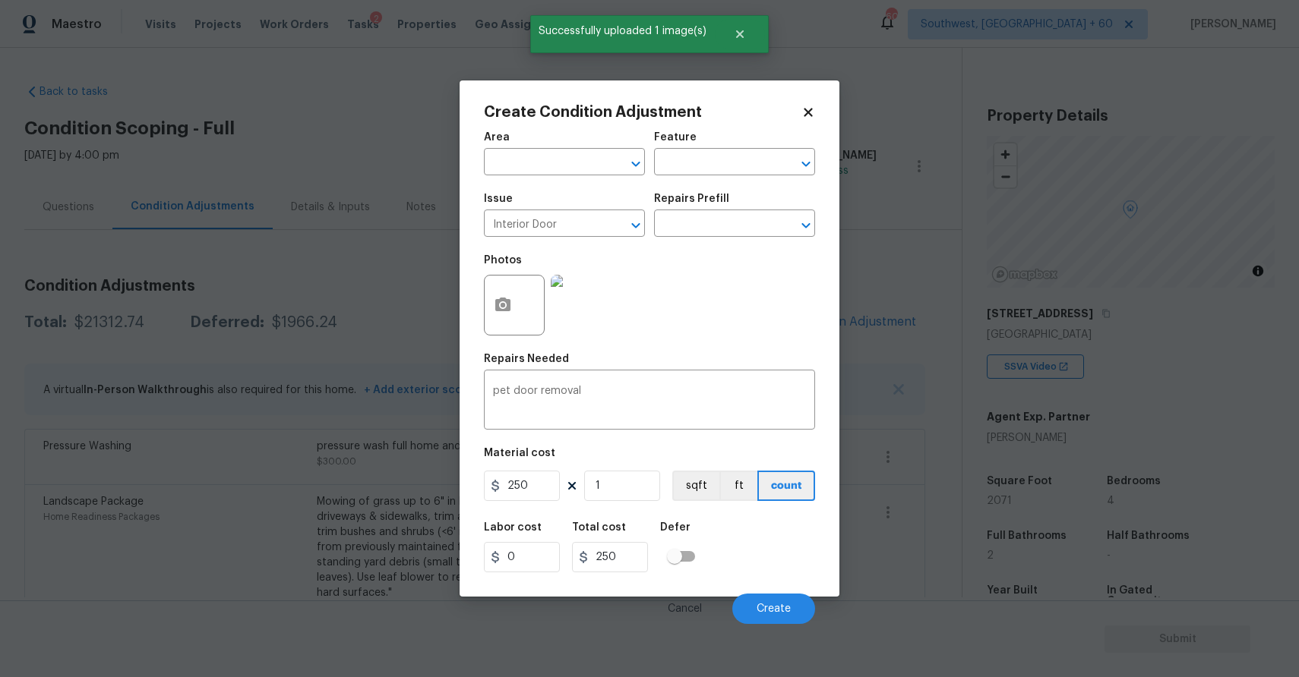
scroll to position [140, 0]
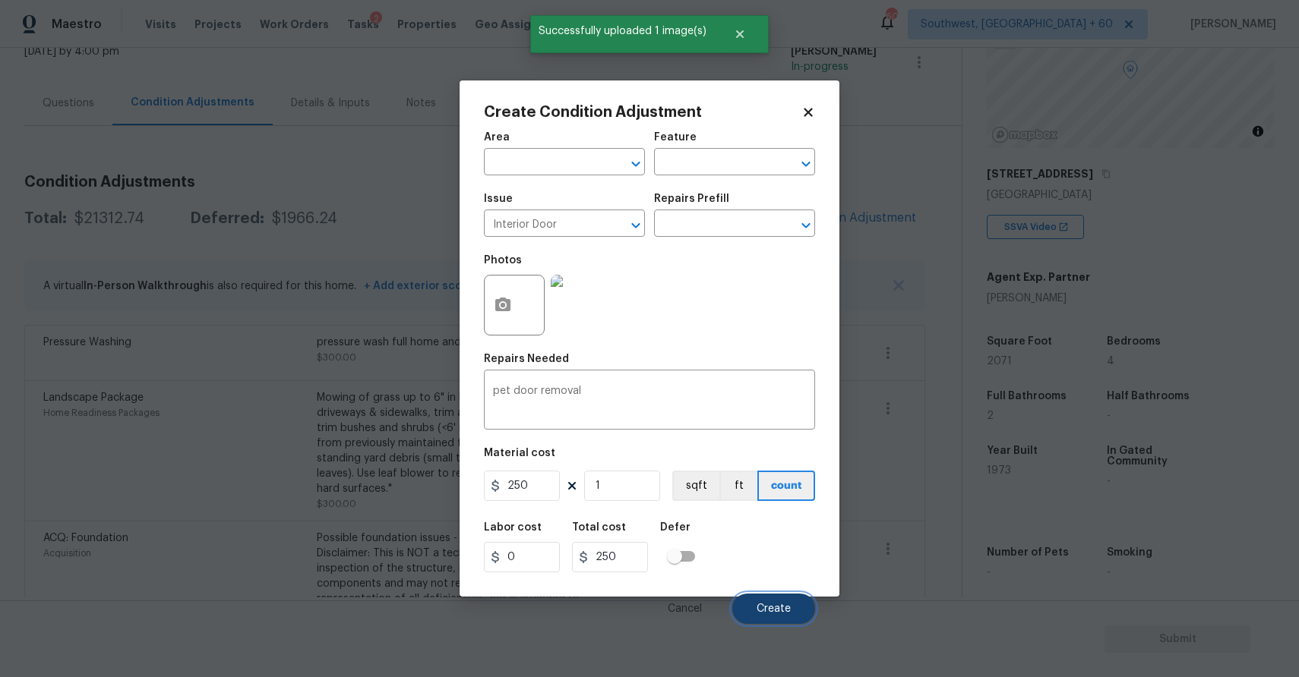
click at [776, 603] on button "Create" at bounding box center [773, 609] width 83 height 30
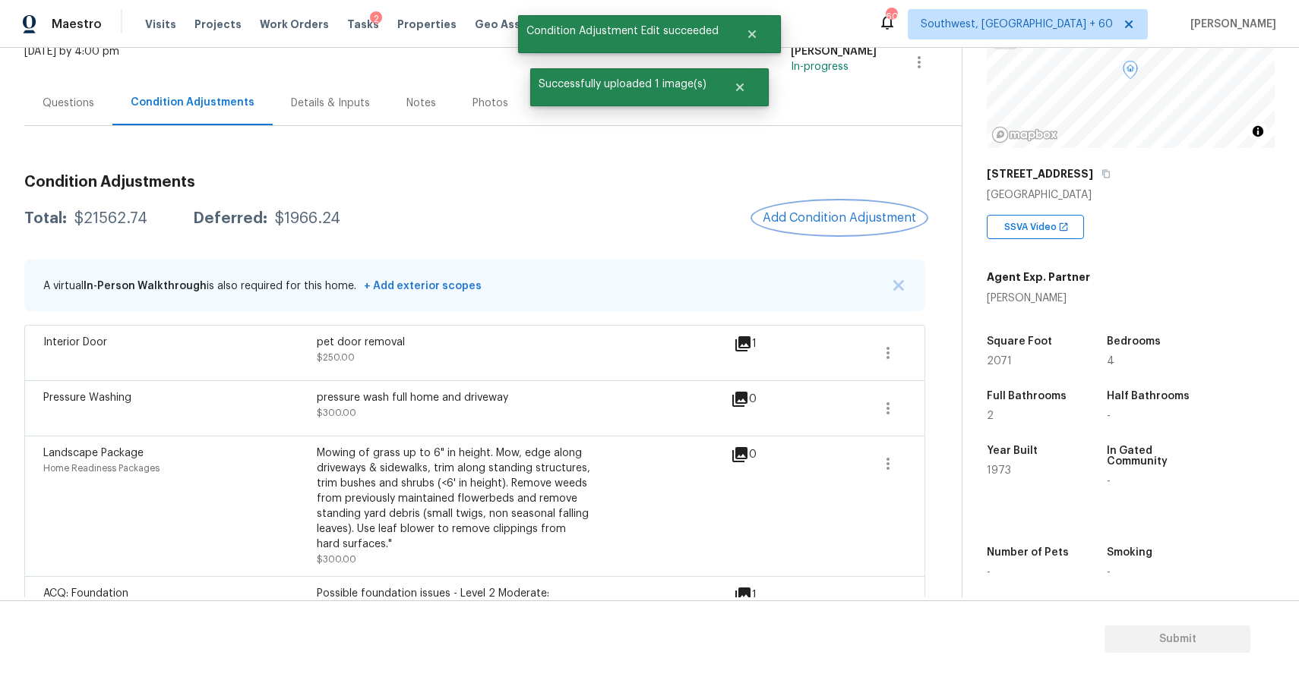
click at [822, 218] on span "Add Condition Adjustment" at bounding box center [838, 218] width 153 height 14
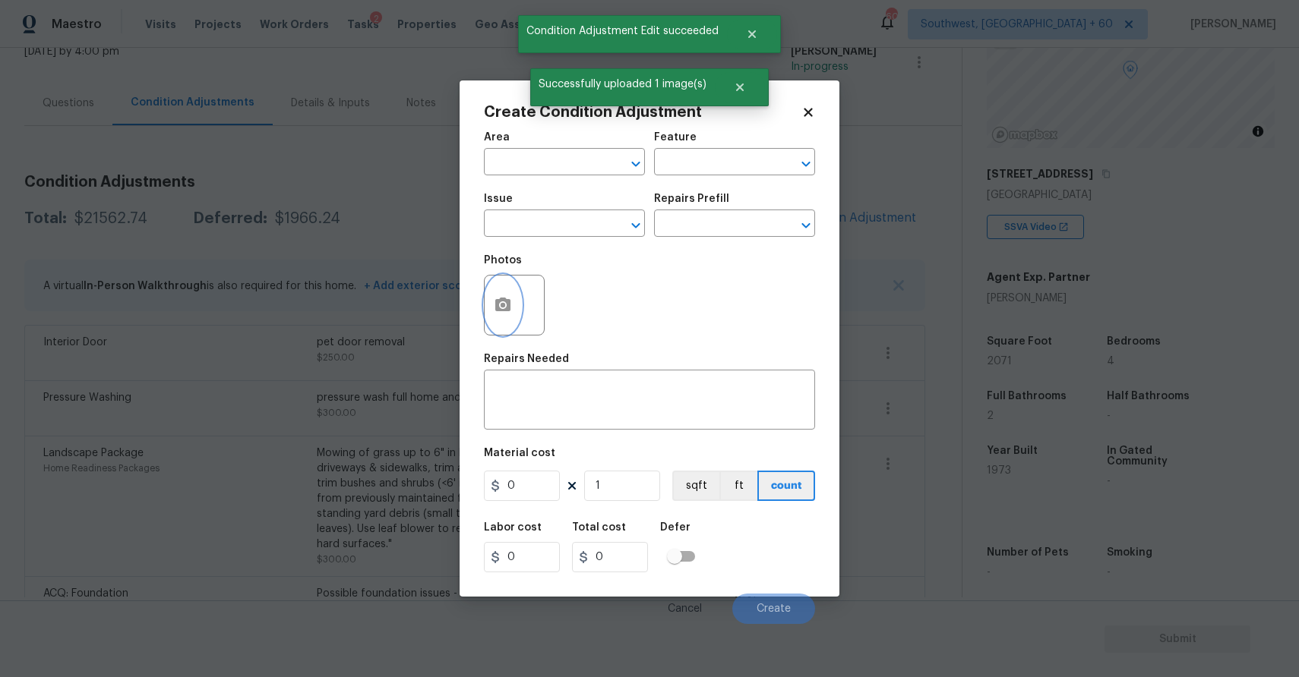
click at [506, 305] on icon "button" at bounding box center [503, 305] width 18 height 18
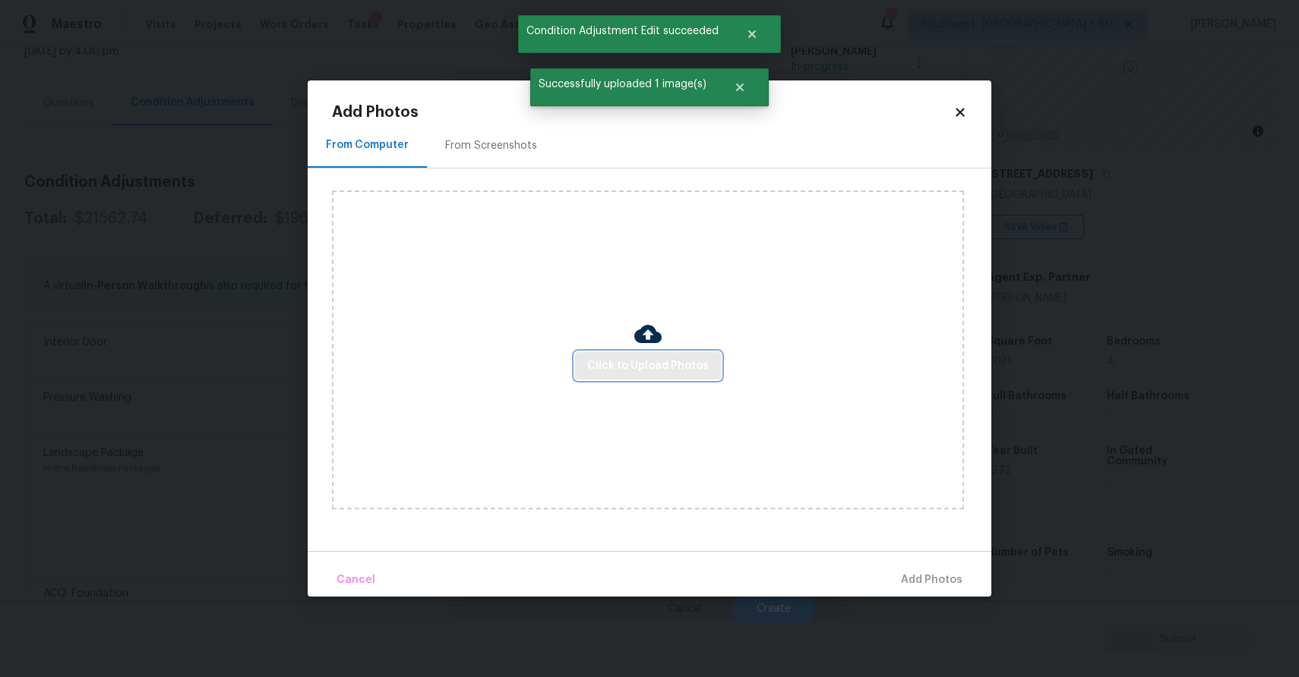
click at [664, 372] on span "Click to Upload Photos" at bounding box center [648, 366] width 122 height 19
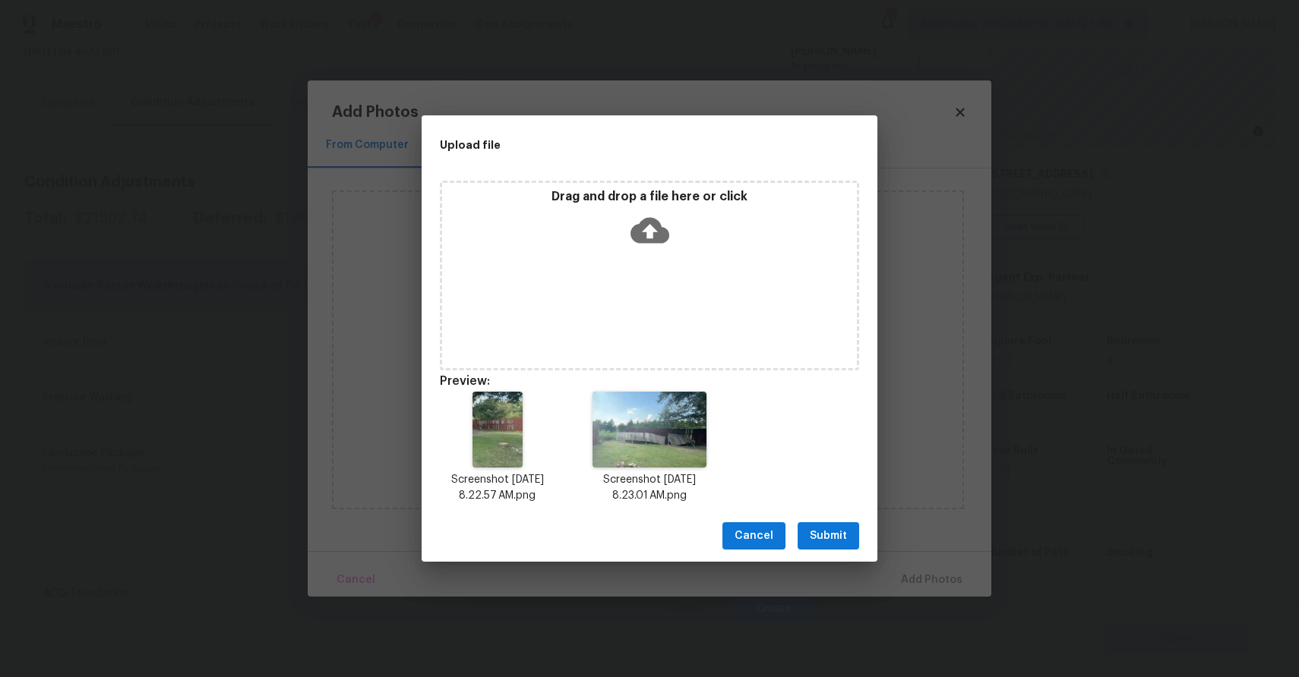
click at [842, 542] on span "Submit" at bounding box center [828, 536] width 37 height 19
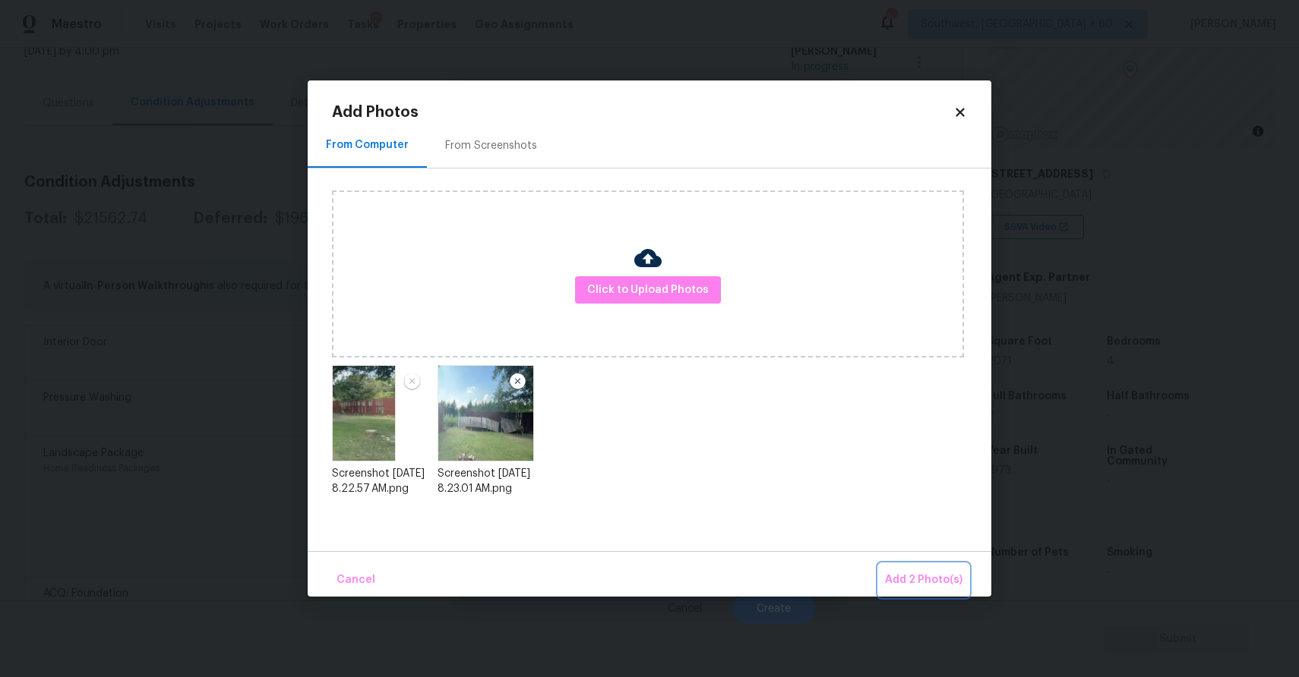
click at [929, 578] on span "Add 2 Photo(s)" at bounding box center [923, 580] width 77 height 19
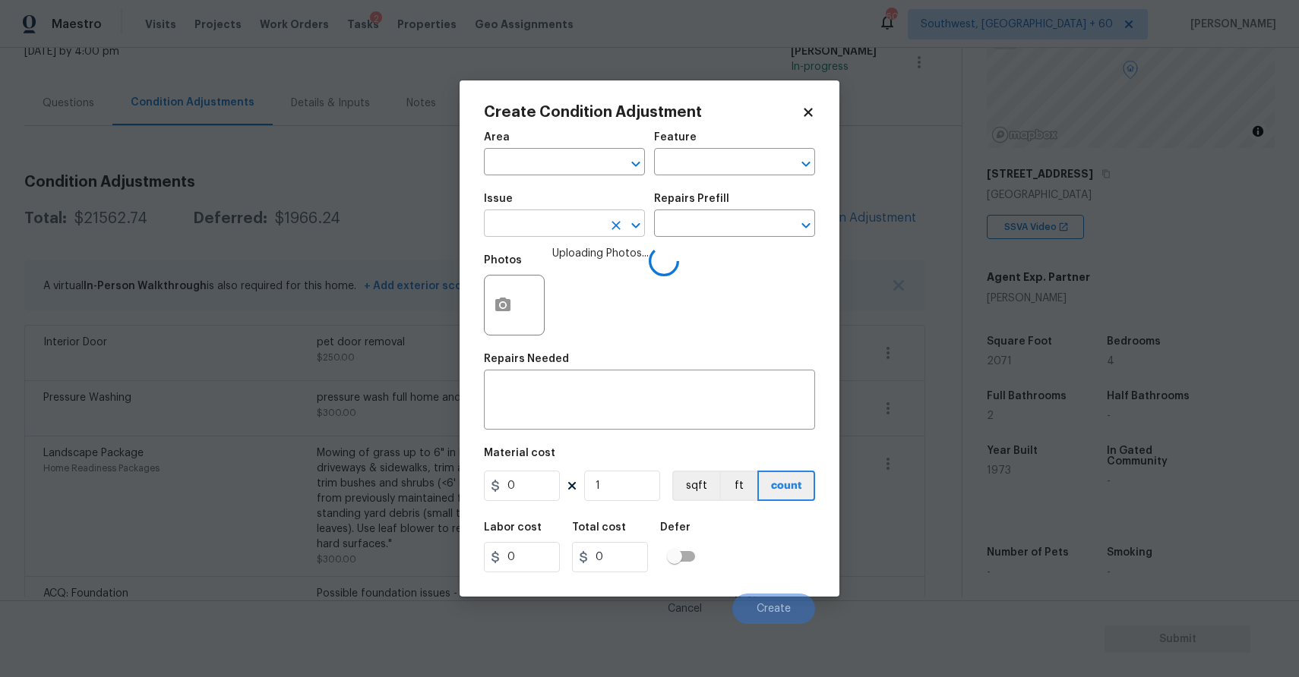
click at [573, 229] on input "text" at bounding box center [543, 225] width 118 height 24
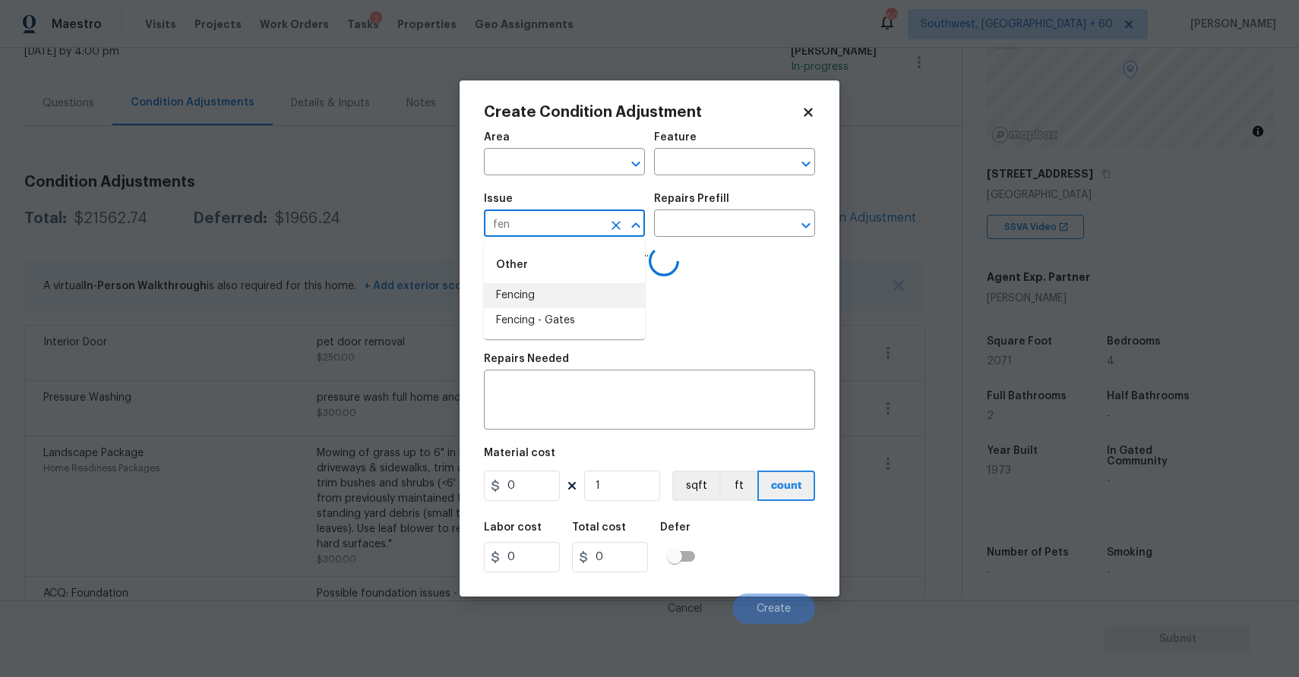
click at [577, 305] on li "Fencing" at bounding box center [564, 295] width 161 height 25
type input "Fencing"
click at [563, 406] on textarea at bounding box center [649, 402] width 313 height 32
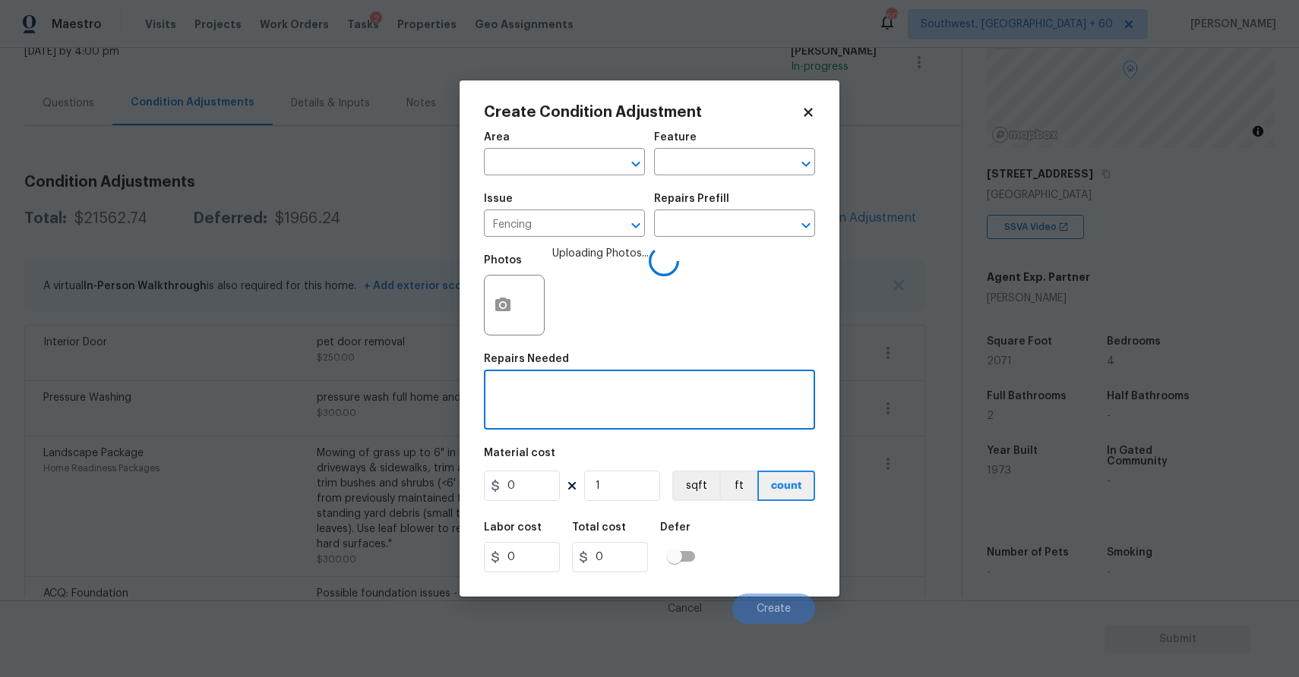
click at [595, 444] on div "Area ​ Feature ​ Issue Fencing ​ Repairs Prefill ​ Photos Uploading Photos... R…" at bounding box center [649, 373] width 331 height 501
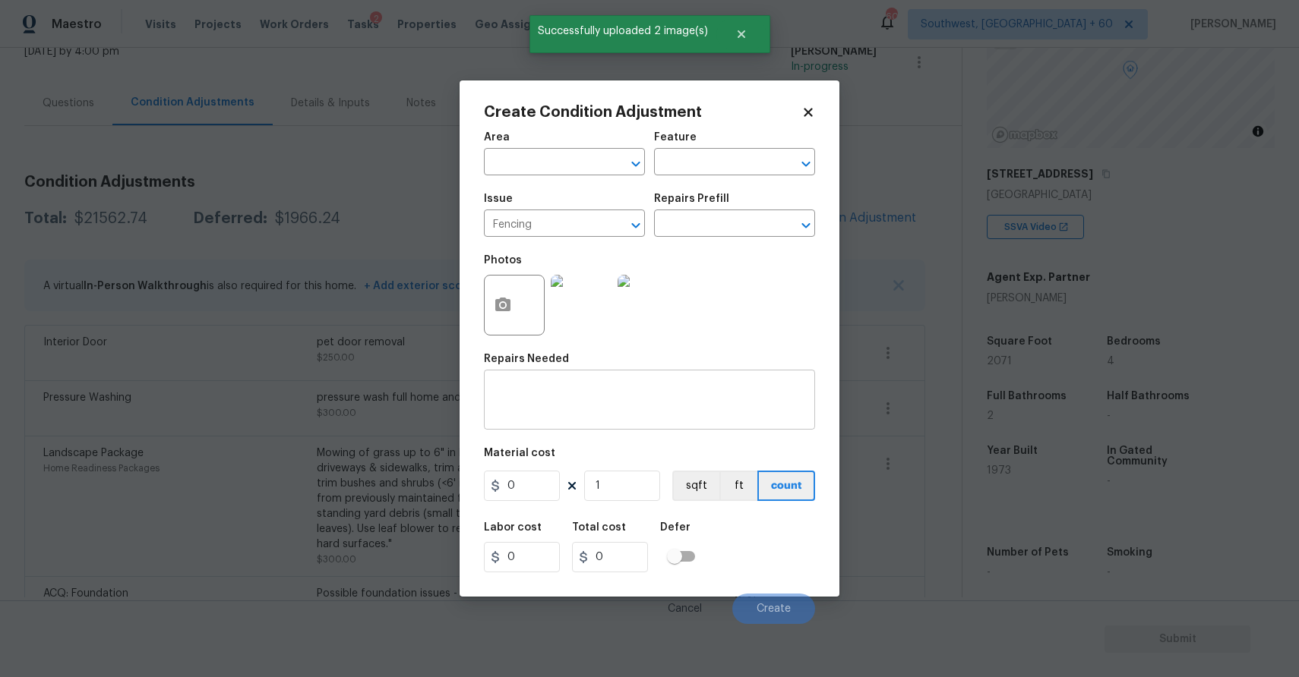
click at [594, 394] on textarea at bounding box center [649, 402] width 313 height 32
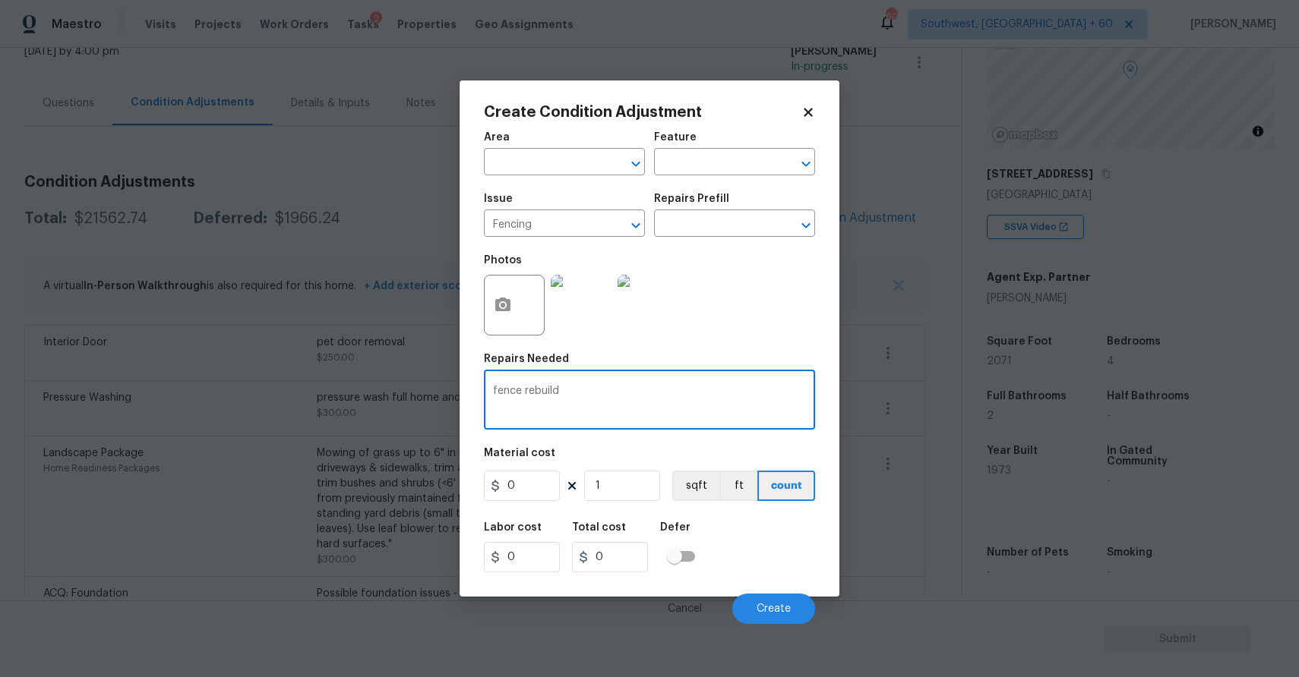
type textarea "fence rebuild"
click at [535, 491] on input "0" at bounding box center [522, 486] width 76 height 30
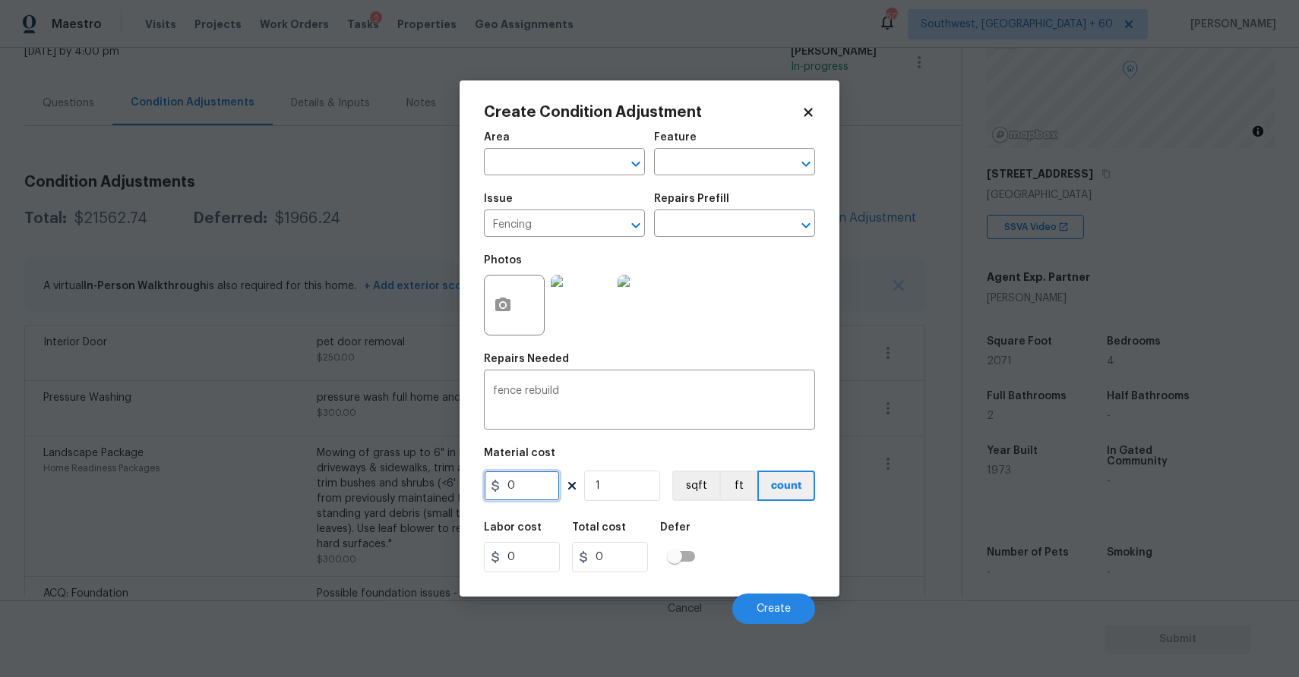
click at [535, 491] on input "0" at bounding box center [522, 486] width 76 height 30
type input "2000"
click at [787, 600] on button "Create" at bounding box center [773, 609] width 83 height 30
type input "2000"
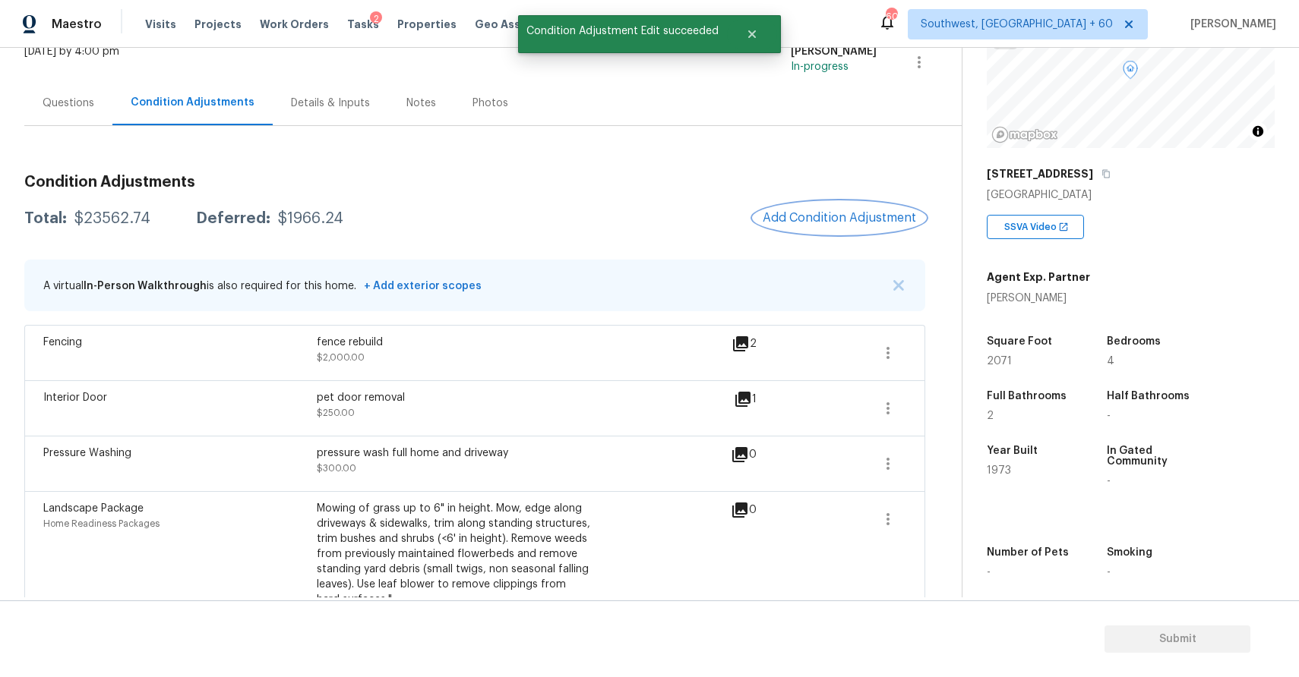
click at [836, 204] on button "Add Condition Adjustment" at bounding box center [839, 218] width 172 height 32
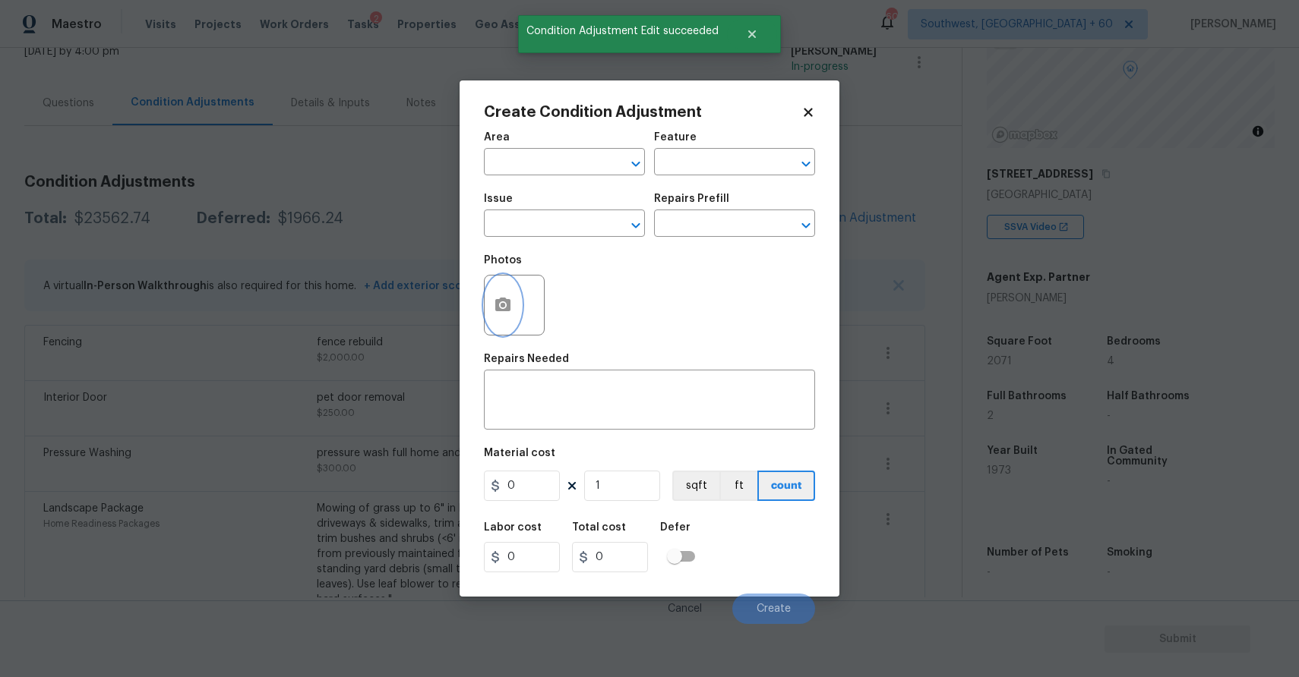
click at [503, 308] on circle "button" at bounding box center [502, 305] width 5 height 5
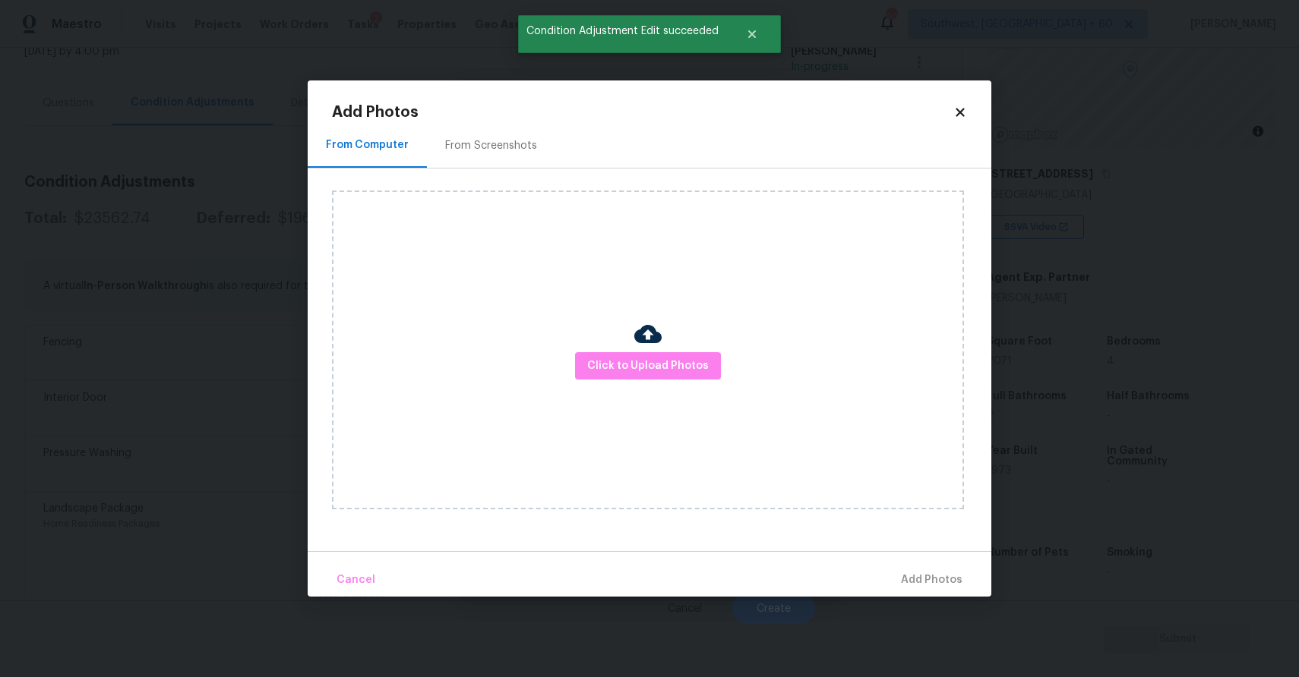
click at [673, 383] on div "Click to Upload Photos" at bounding box center [648, 350] width 632 height 319
click at [679, 373] on span "Click to Upload Photos" at bounding box center [648, 366] width 122 height 19
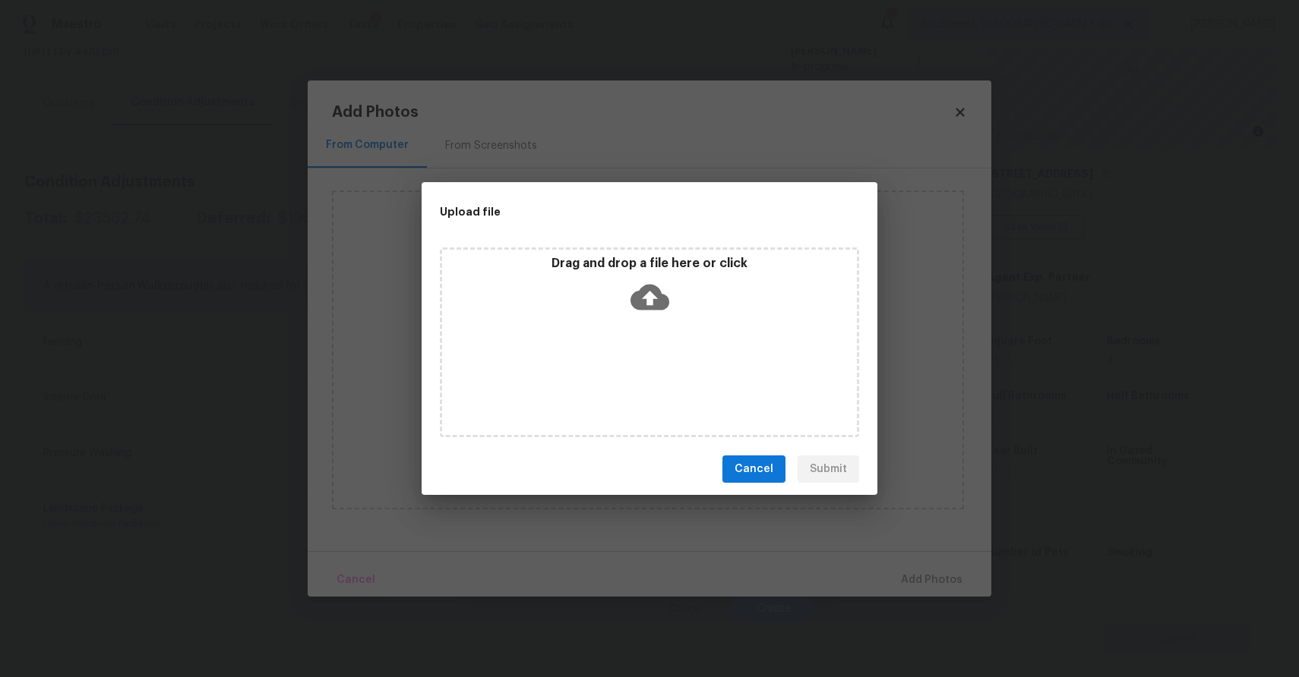
click at [679, 373] on div "Drag and drop a file here or click" at bounding box center [649, 343] width 419 height 190
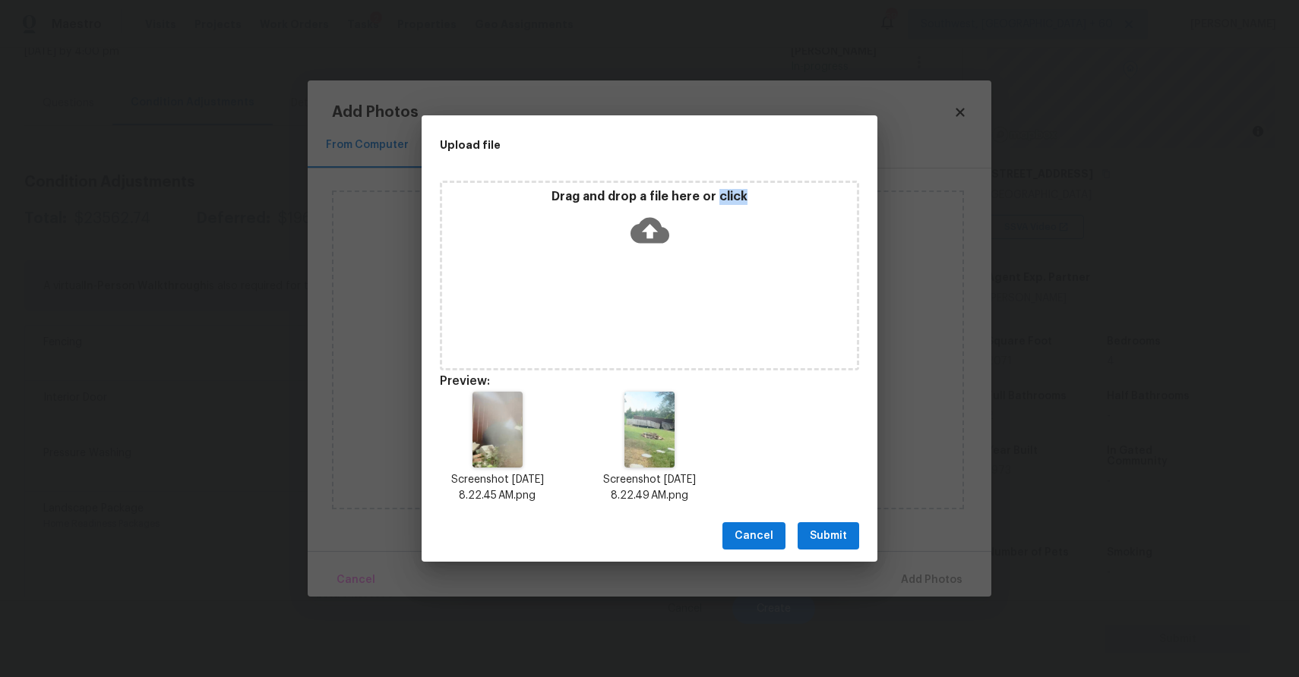
click at [852, 548] on button "Submit" at bounding box center [828, 536] width 62 height 28
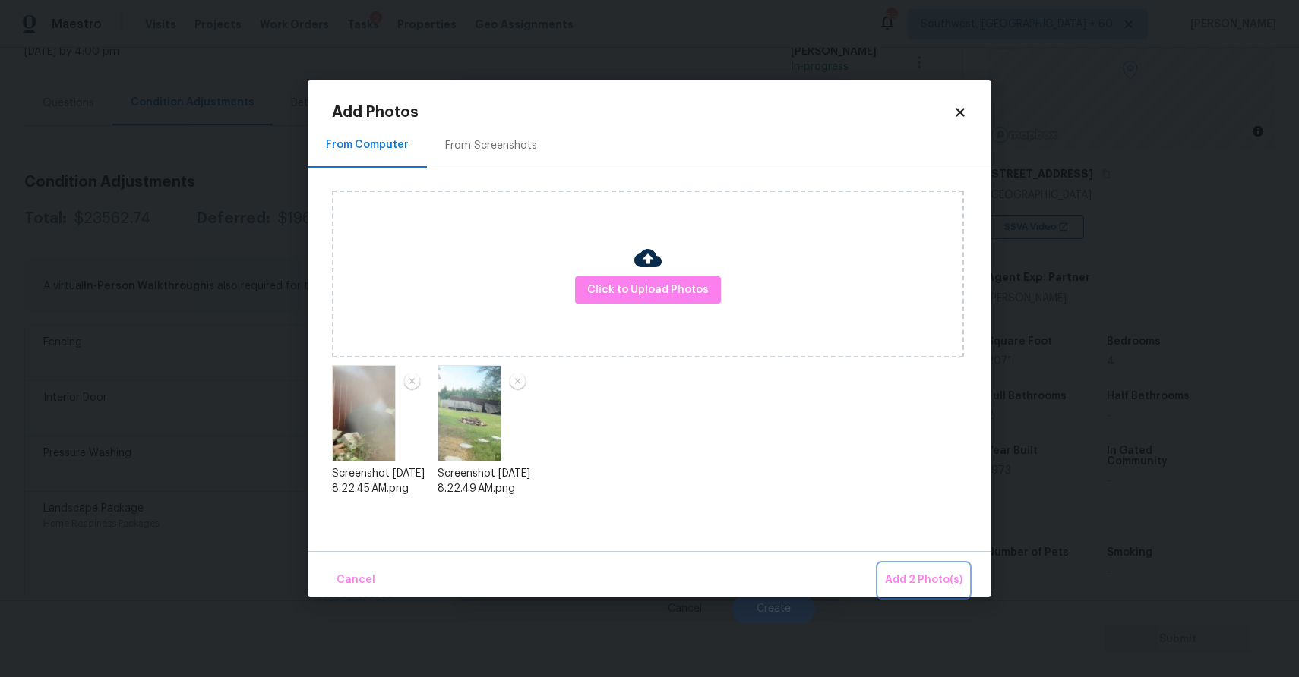
click at [912, 566] on button "Add 2 Photo(s)" at bounding box center [924, 580] width 90 height 33
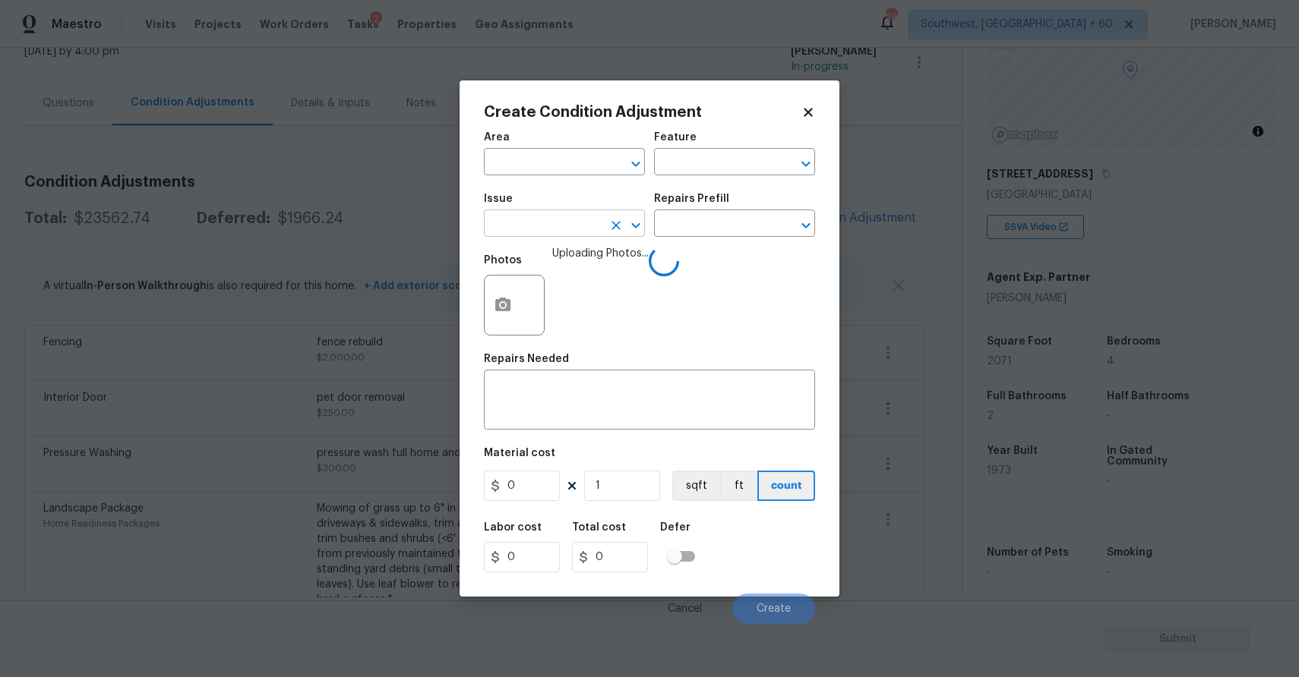
click at [538, 226] on input "text" at bounding box center [543, 225] width 118 height 24
click at [602, 307] on li "Debris/garbage on site" at bounding box center [564, 295] width 161 height 25
type input "Debris/garbage on site"
click at [727, 206] on div "Repairs Prefill" at bounding box center [734, 204] width 161 height 20
click at [757, 227] on input "text" at bounding box center [713, 225] width 118 height 24
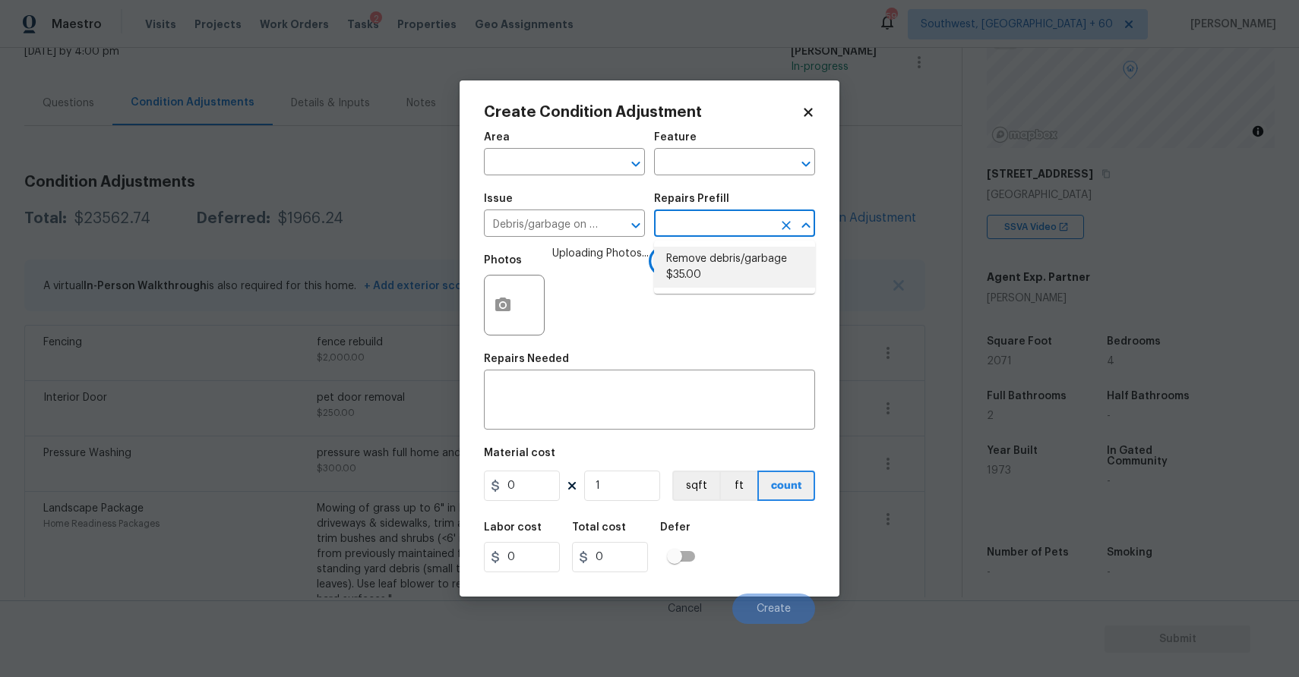
click at [720, 264] on li "Remove debris/garbage $35.00" at bounding box center [734, 267] width 161 height 41
type textarea "Remove, haul off, and properly dispose of any debris left by seller to offsite …"
type input "35"
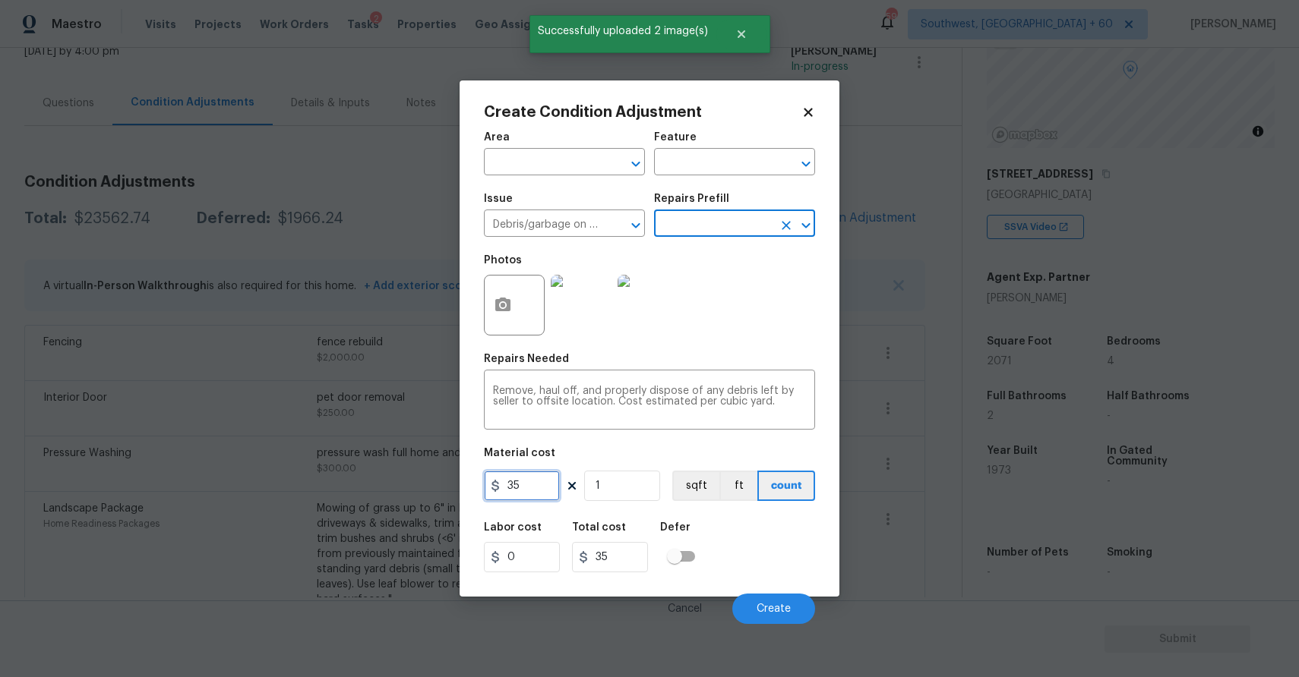
click at [524, 481] on input "35" at bounding box center [522, 486] width 76 height 30
type input "300"
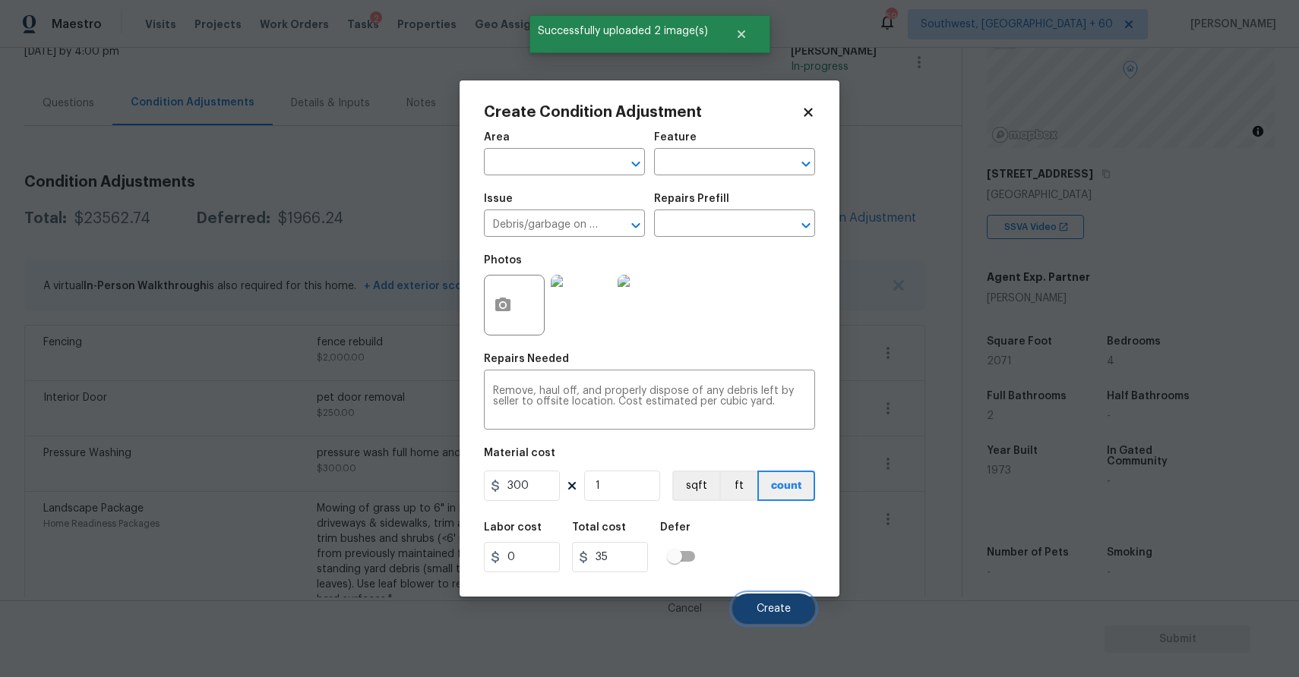
type input "300"
click at [779, 609] on span "Create" at bounding box center [773, 609] width 34 height 11
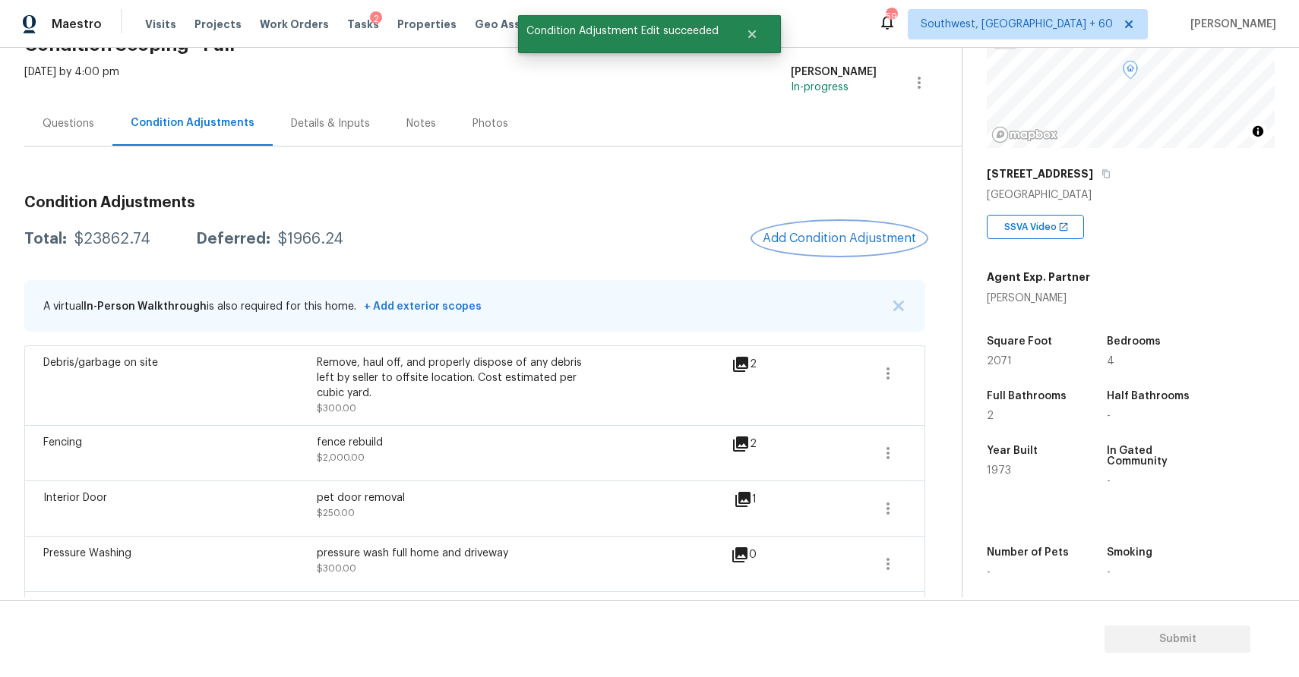
scroll to position [23, 0]
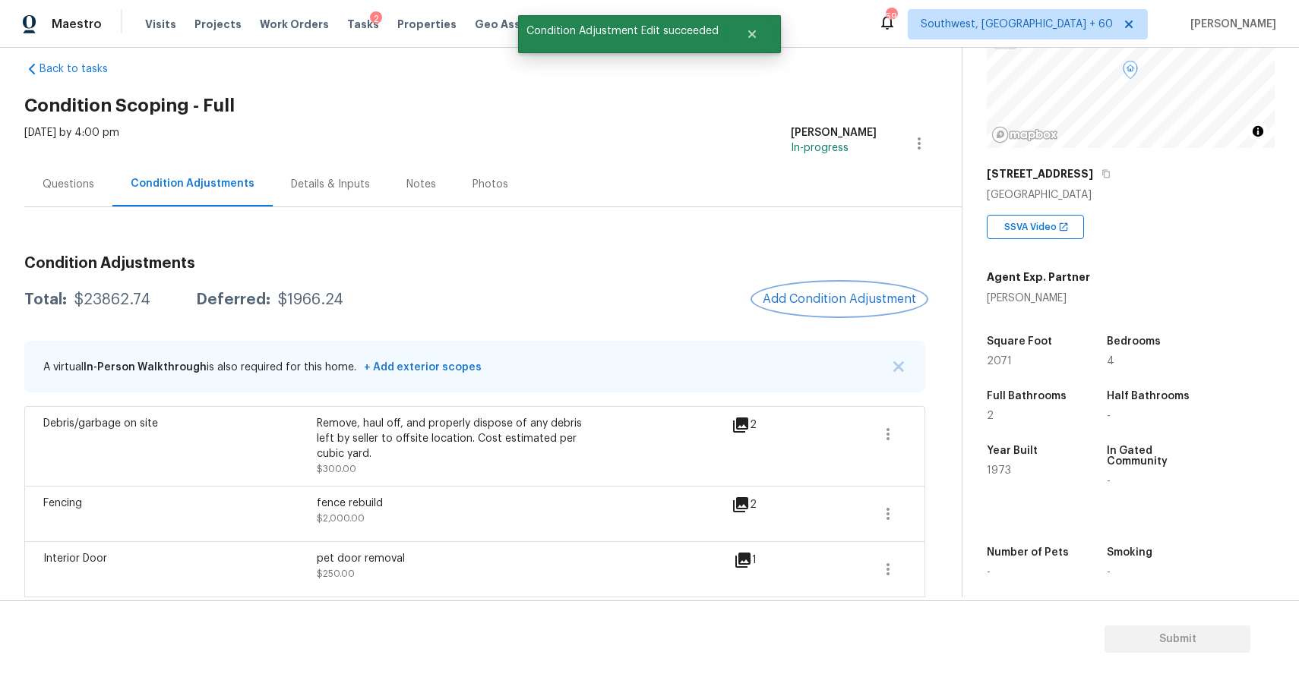
click at [851, 308] on button "Add Condition Adjustment" at bounding box center [839, 299] width 172 height 32
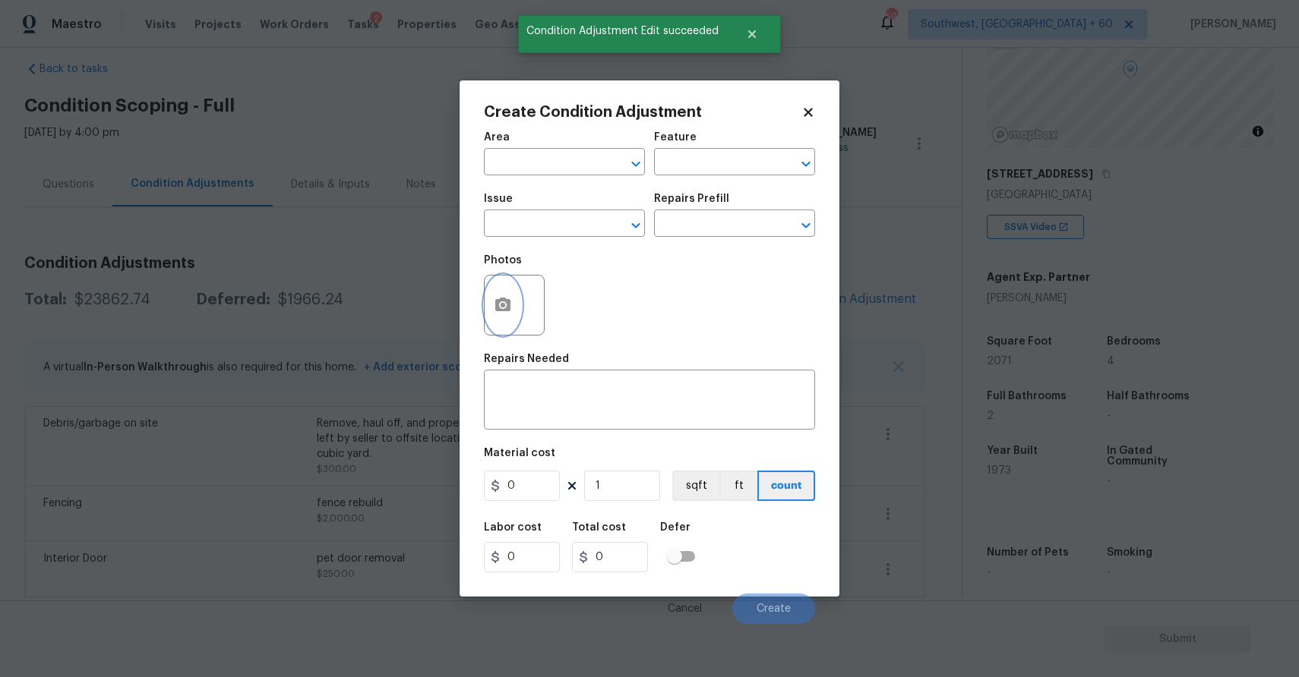
click at [511, 315] on button "button" at bounding box center [502, 305] width 36 height 59
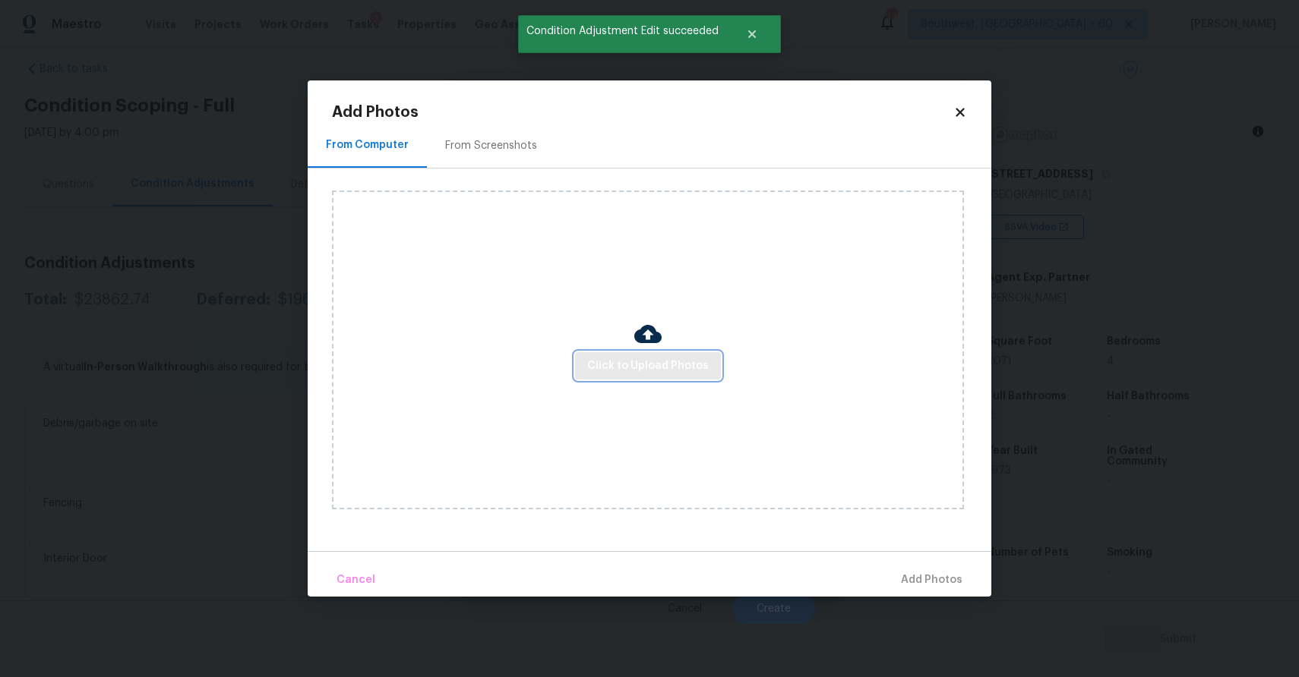
click at [634, 372] on span "Click to Upload Photos" at bounding box center [648, 366] width 122 height 19
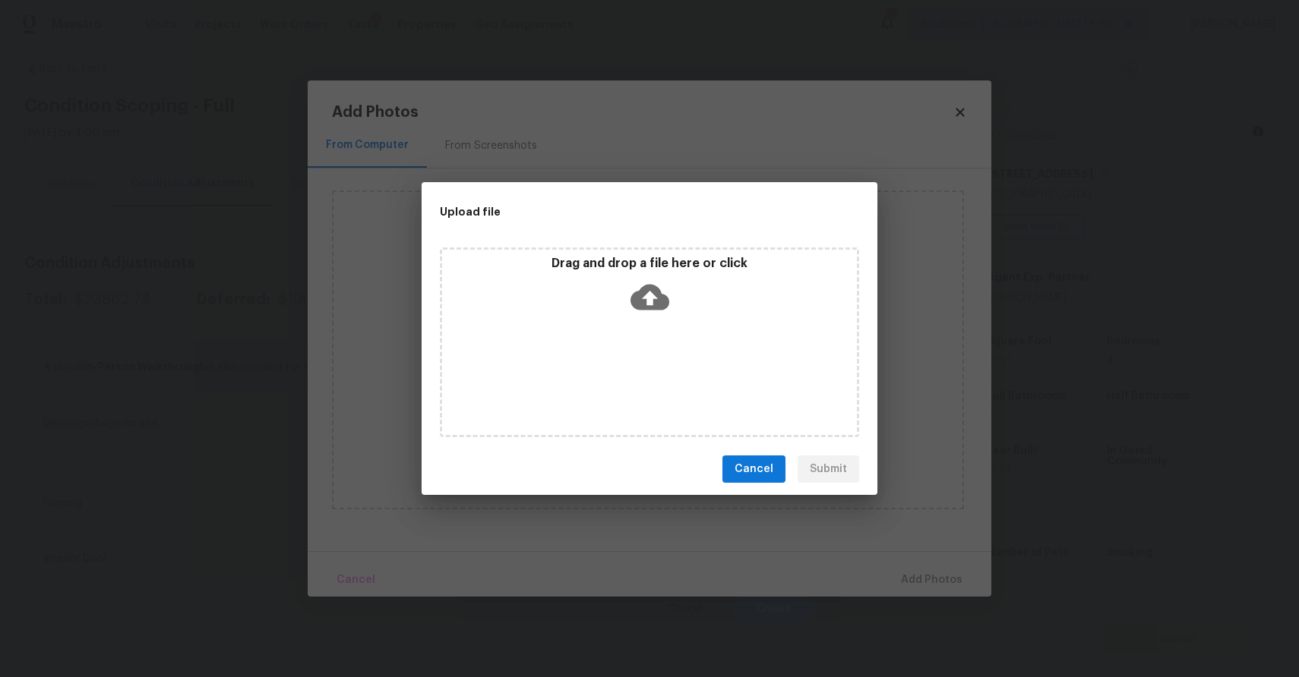
click at [1072, 612] on div "Upload file Drag and drop a file here or click Cancel Submit" at bounding box center [649, 338] width 1299 height 677
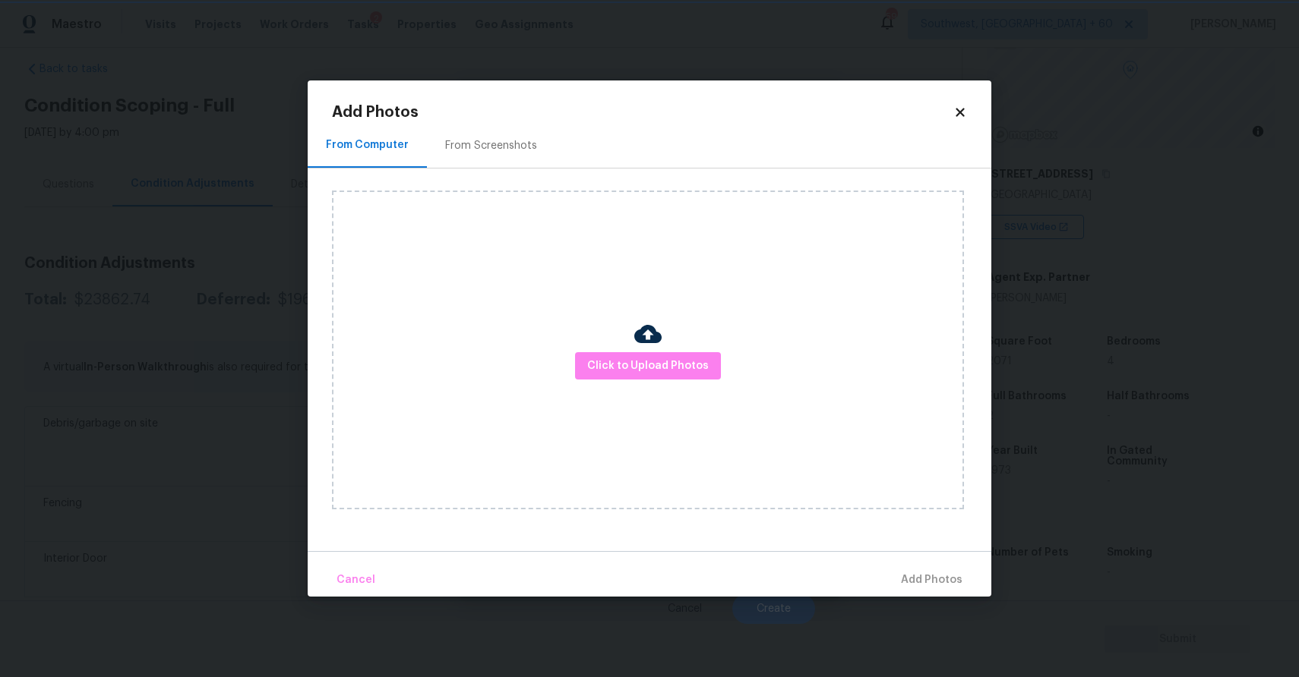
click at [1072, 612] on div "Upload file Drag and drop a file here or click Cancel Submit" at bounding box center [649, 338] width 1299 height 677
click at [1106, 570] on body "Maestro Visits Projects Work Orders Tasks 2 Properties Geo Assignments 599 Sout…" at bounding box center [649, 338] width 1299 height 677
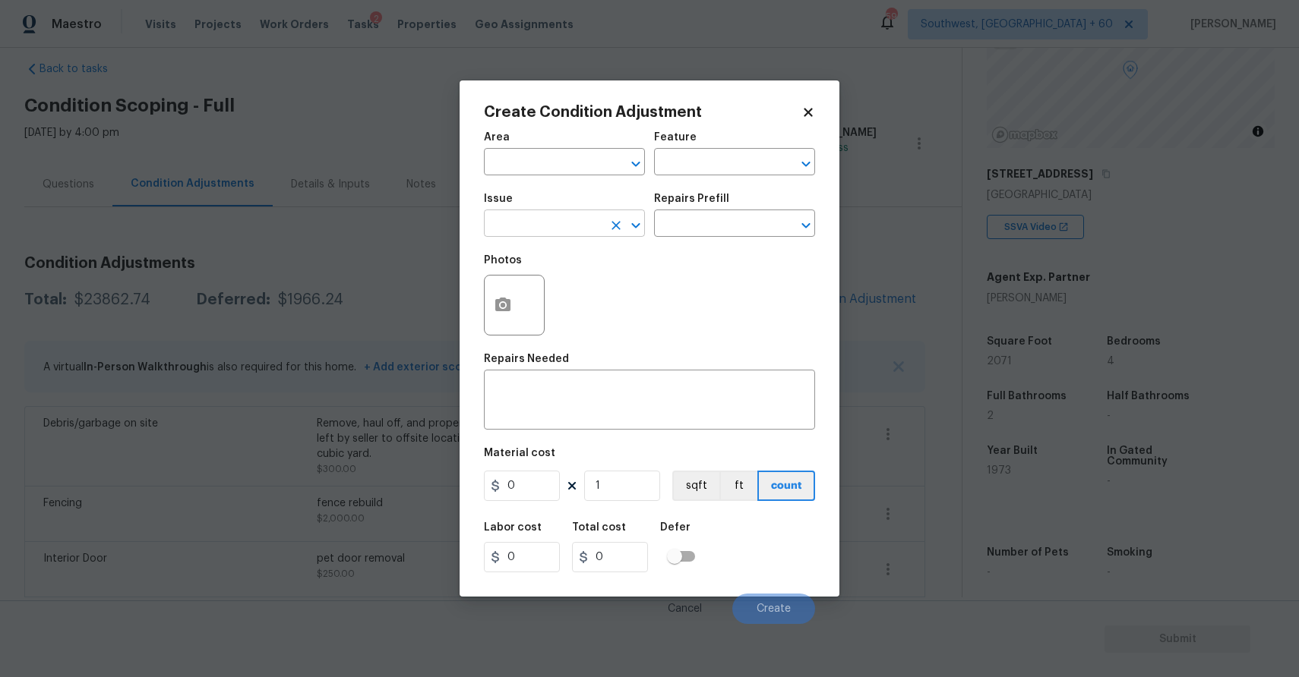
click at [537, 231] on input "text" at bounding box center [543, 225] width 118 height 24
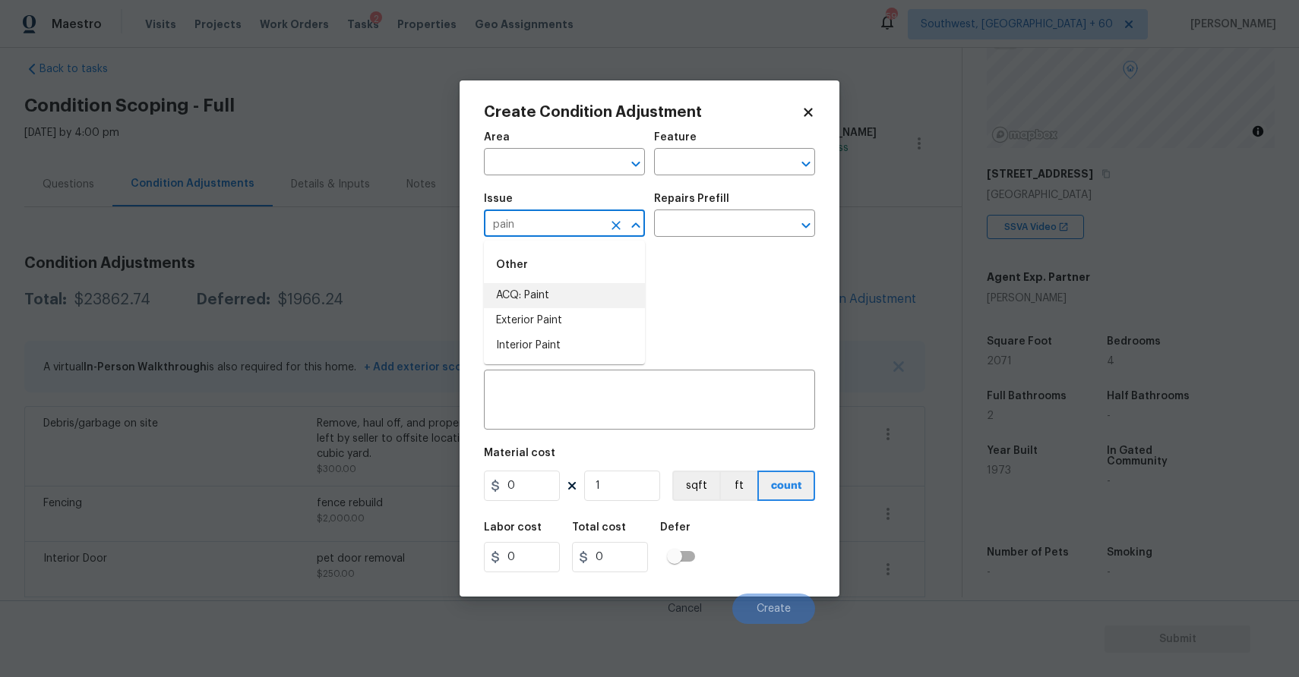
click at [620, 301] on li "ACQ: Paint" at bounding box center [564, 295] width 161 height 25
type input "ACQ: Paint"
click at [697, 229] on input "text" at bounding box center [713, 225] width 118 height 24
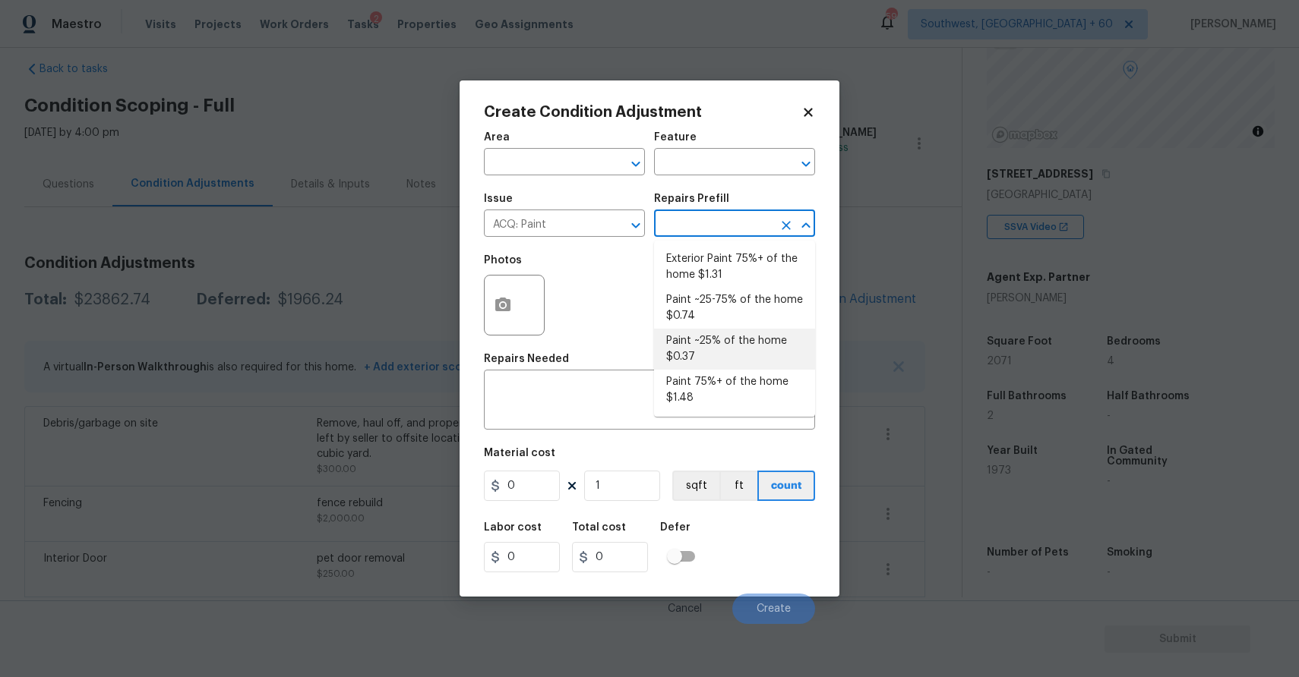
click at [716, 365] on li "Paint ~25% of the home $0.37" at bounding box center [734, 349] width 161 height 41
type input "Acquisition"
type textarea "Acquisition Scope: ~25% of the home needs interior paint"
type input "0.37"
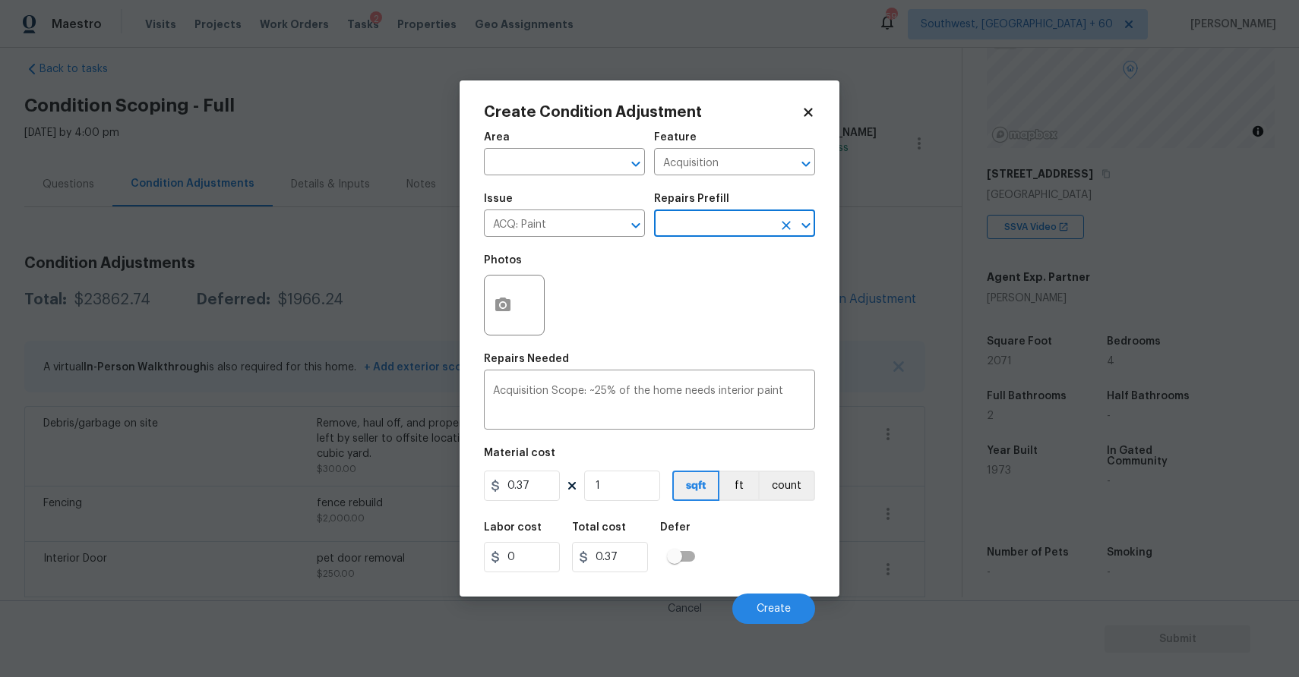
click at [731, 240] on div "Issue ACQ: Paint ​ Repairs Prefill ​" at bounding box center [649, 216] width 331 height 62
click at [724, 231] on input "text" at bounding box center [713, 225] width 118 height 24
type input "a"
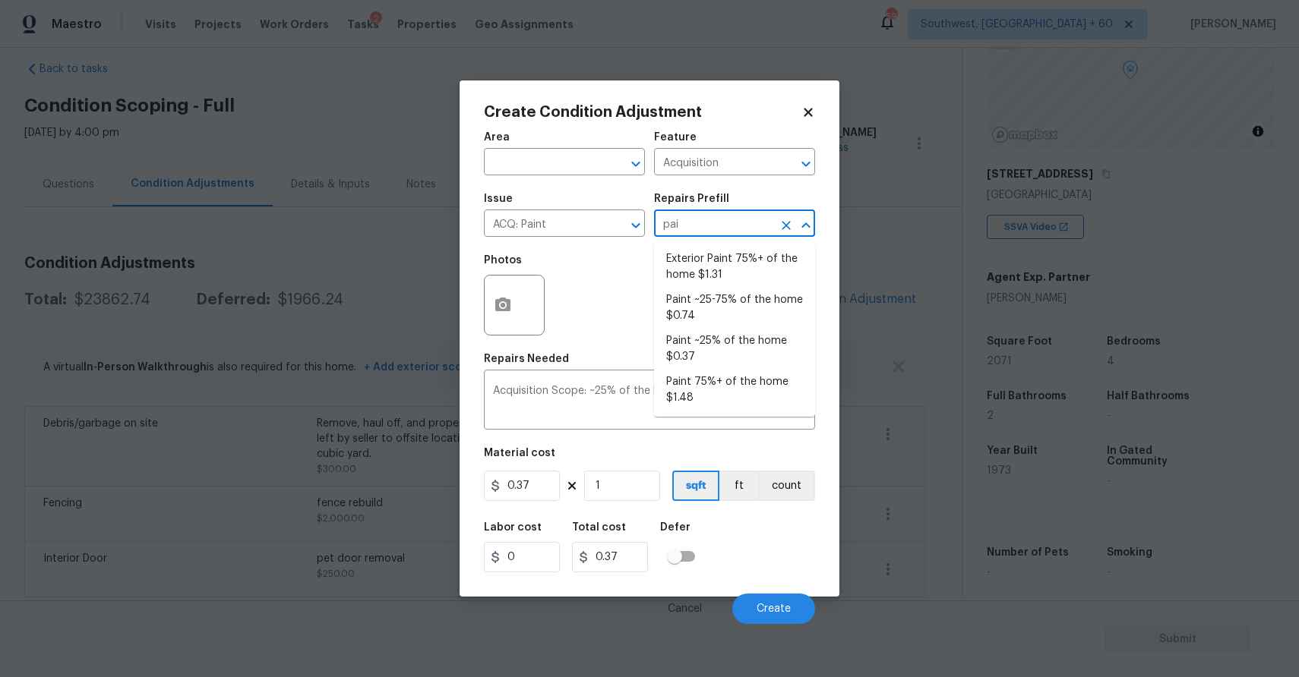
type input "pain"
click at [753, 380] on li "Paint 75%+ of the home $1.48" at bounding box center [734, 390] width 161 height 41
type textarea "Acquisition Scope: 75%+ of the home will likely require interior paint"
type input "1.48"
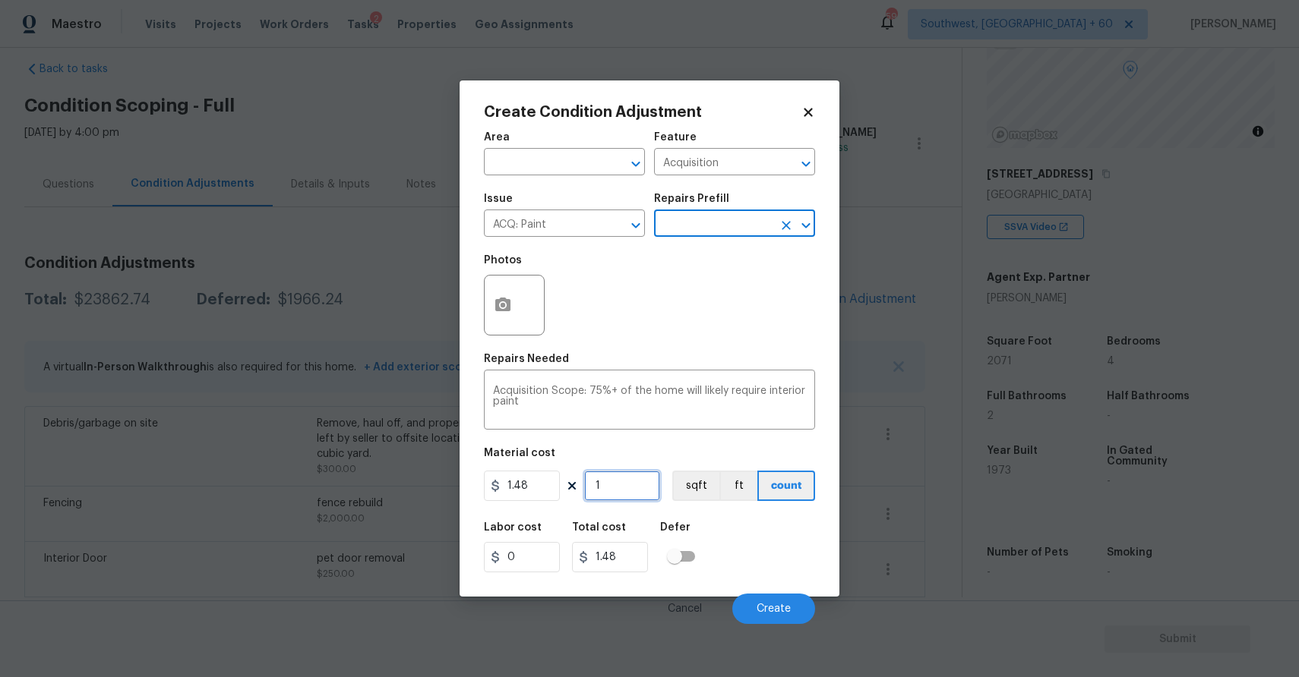
click at [617, 486] on input "1" at bounding box center [622, 486] width 76 height 30
type input "0"
type input "1"
type input "1.48"
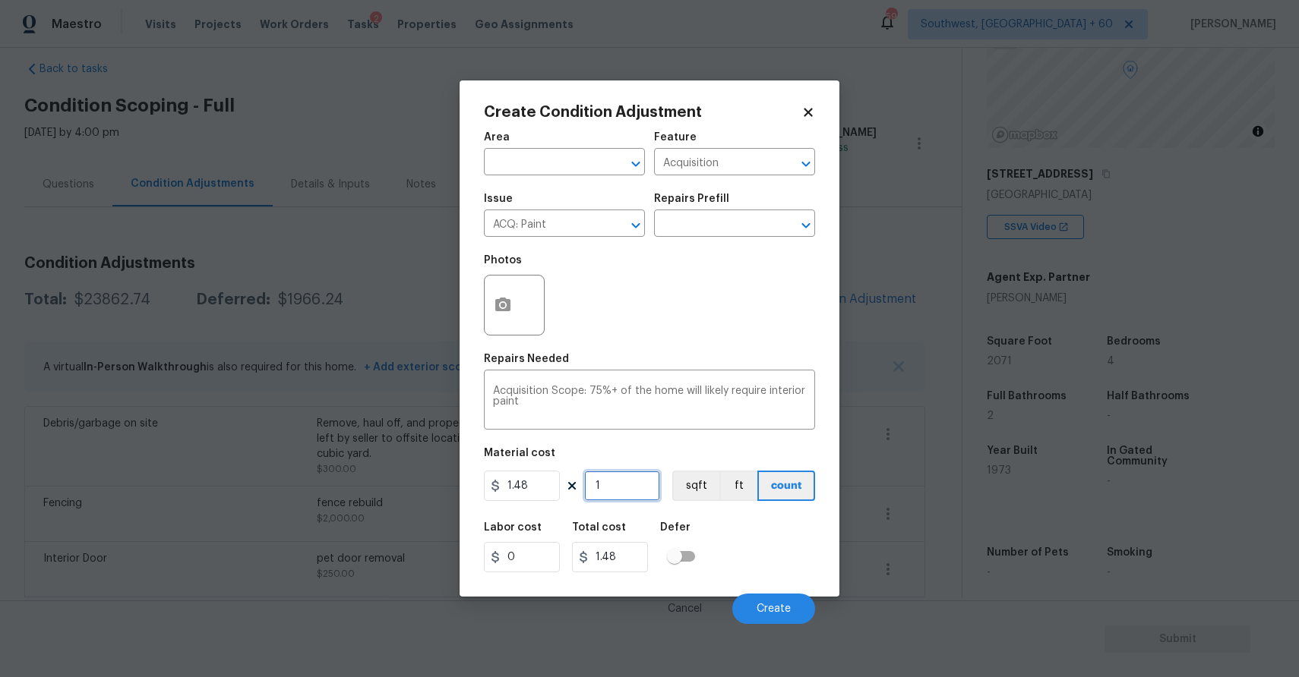
type input "0"
type input "2"
type input "2.96"
type input "20"
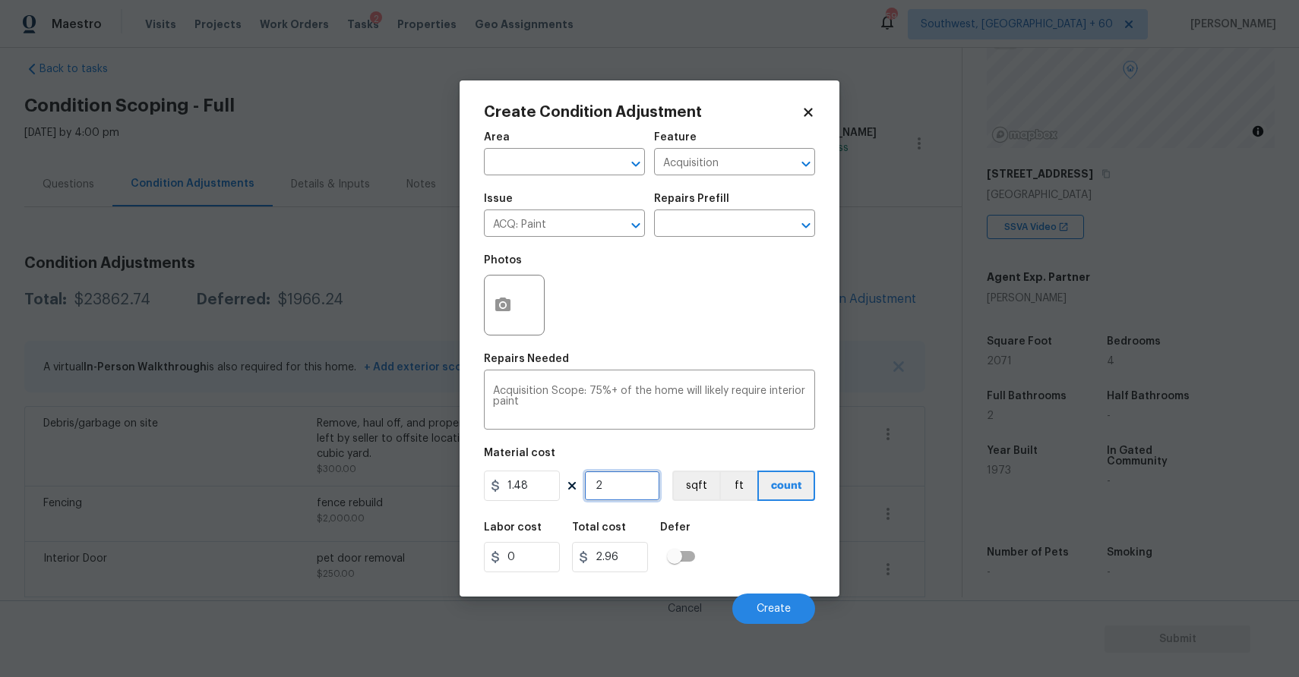
type input "29.6"
type input "207"
type input "306.36"
type input "2071"
type input "3065.08"
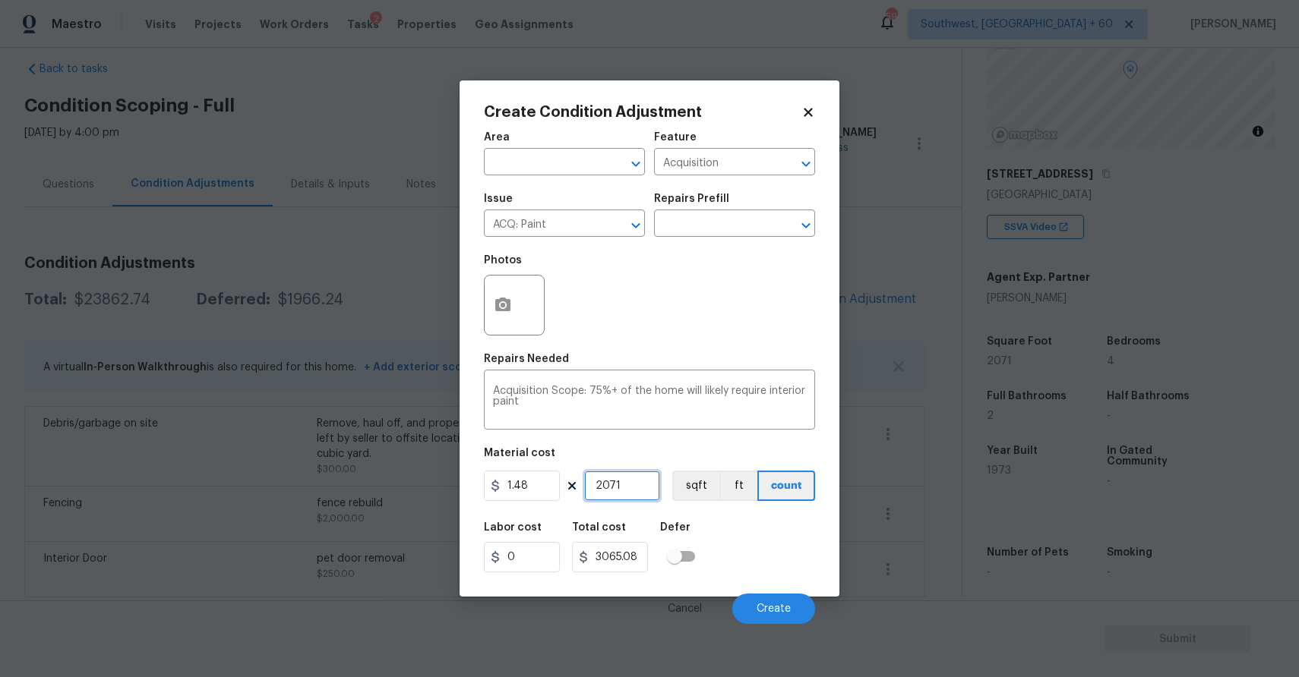
type input "2071"
click at [509, 319] on button "button" at bounding box center [502, 305] width 36 height 59
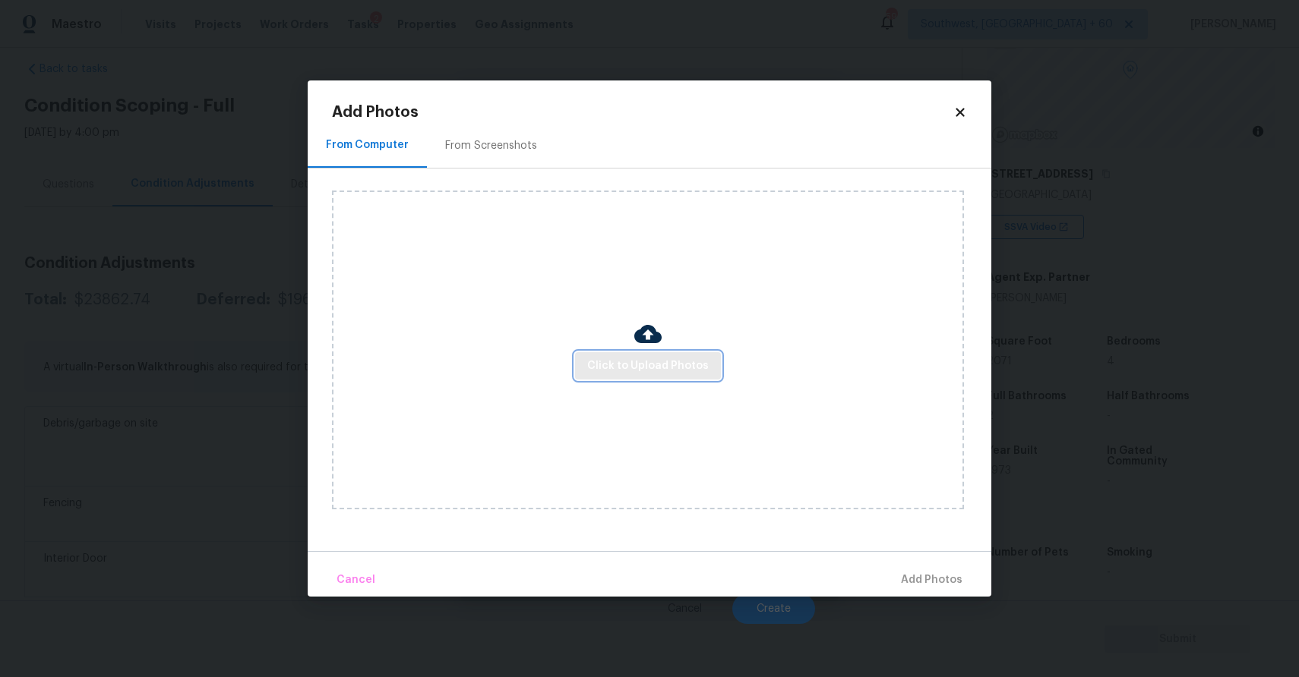
click at [623, 359] on span "Click to Upload Photos" at bounding box center [648, 366] width 122 height 19
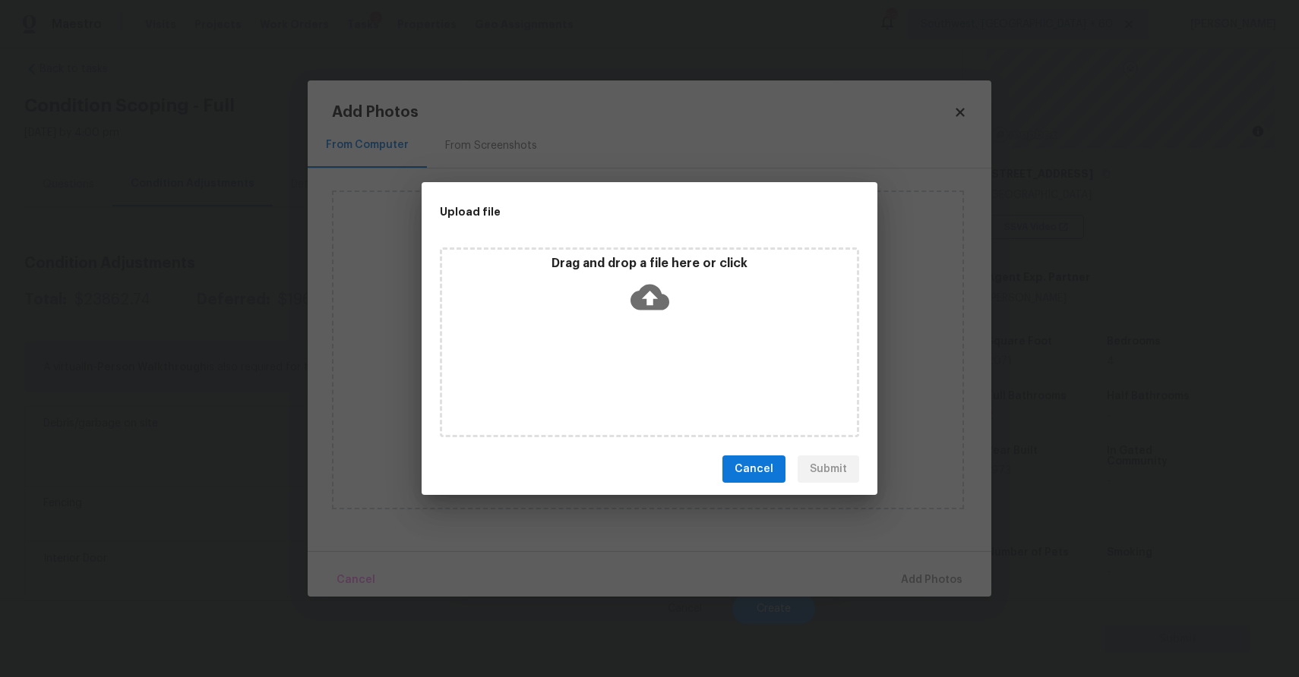
click at [623, 359] on div "Drag and drop a file here or click" at bounding box center [649, 343] width 419 height 190
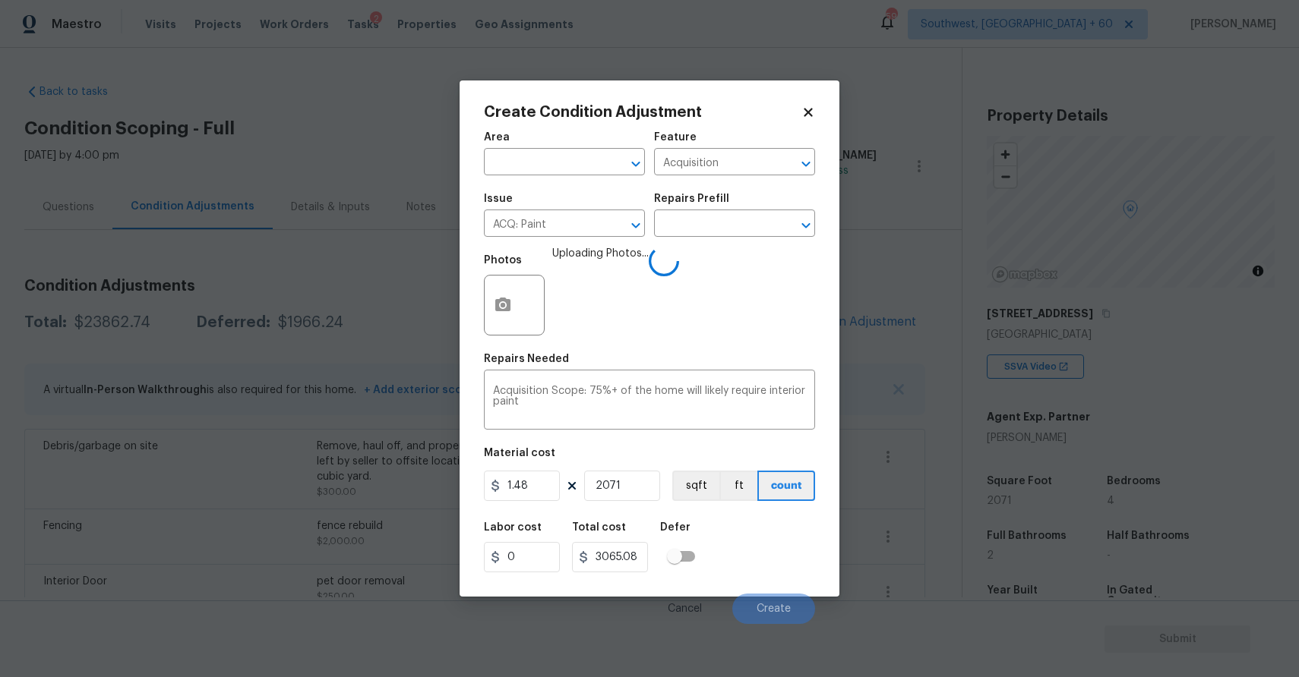
scroll to position [140, 0]
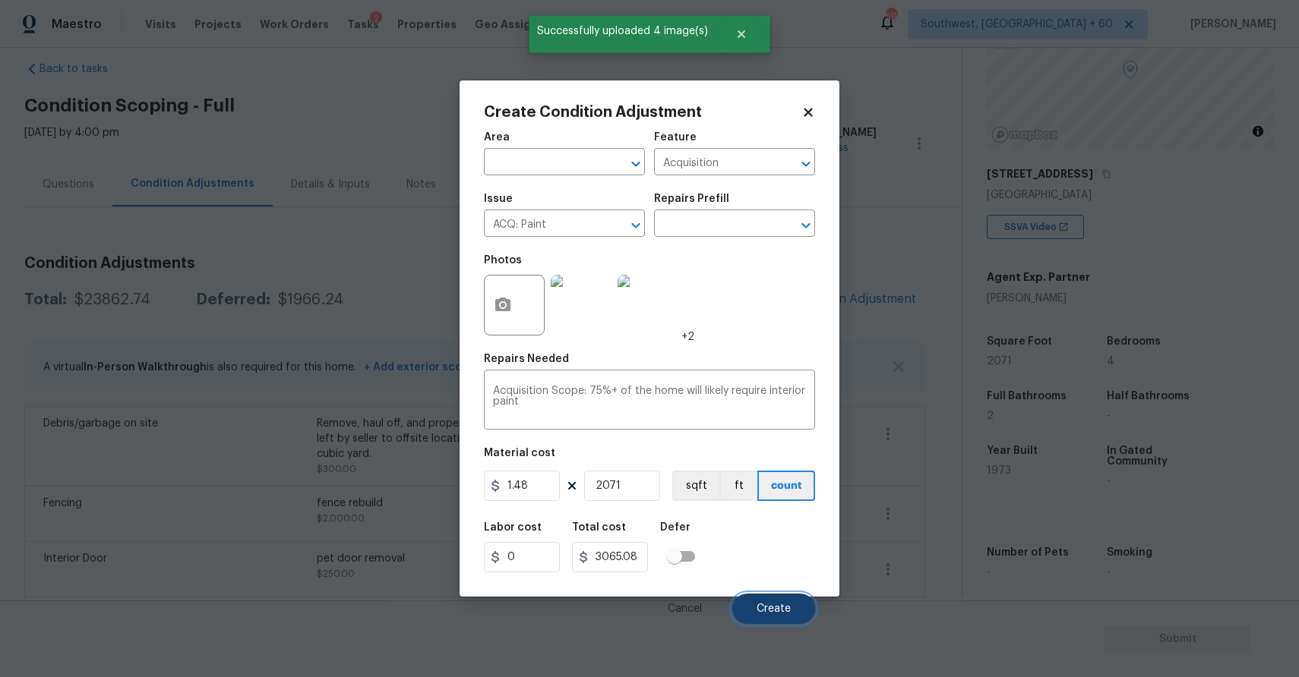
click at [773, 616] on button "Create" at bounding box center [773, 609] width 83 height 30
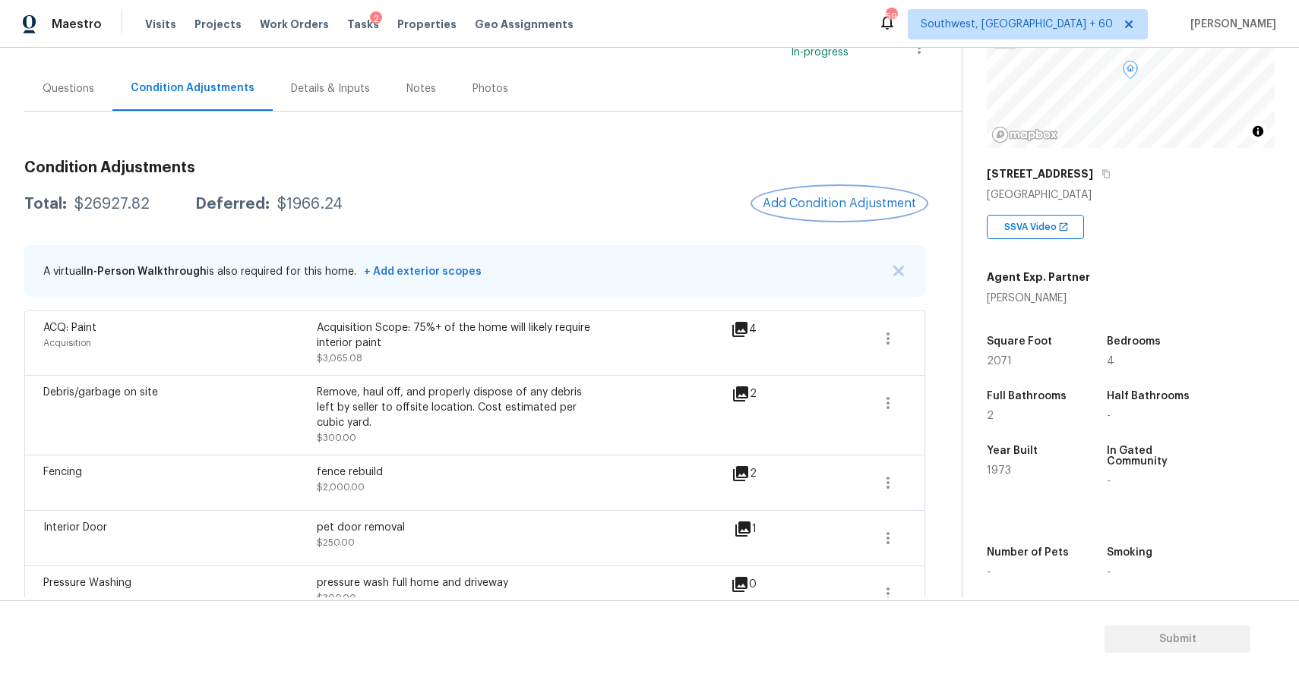
scroll to position [134, 0]
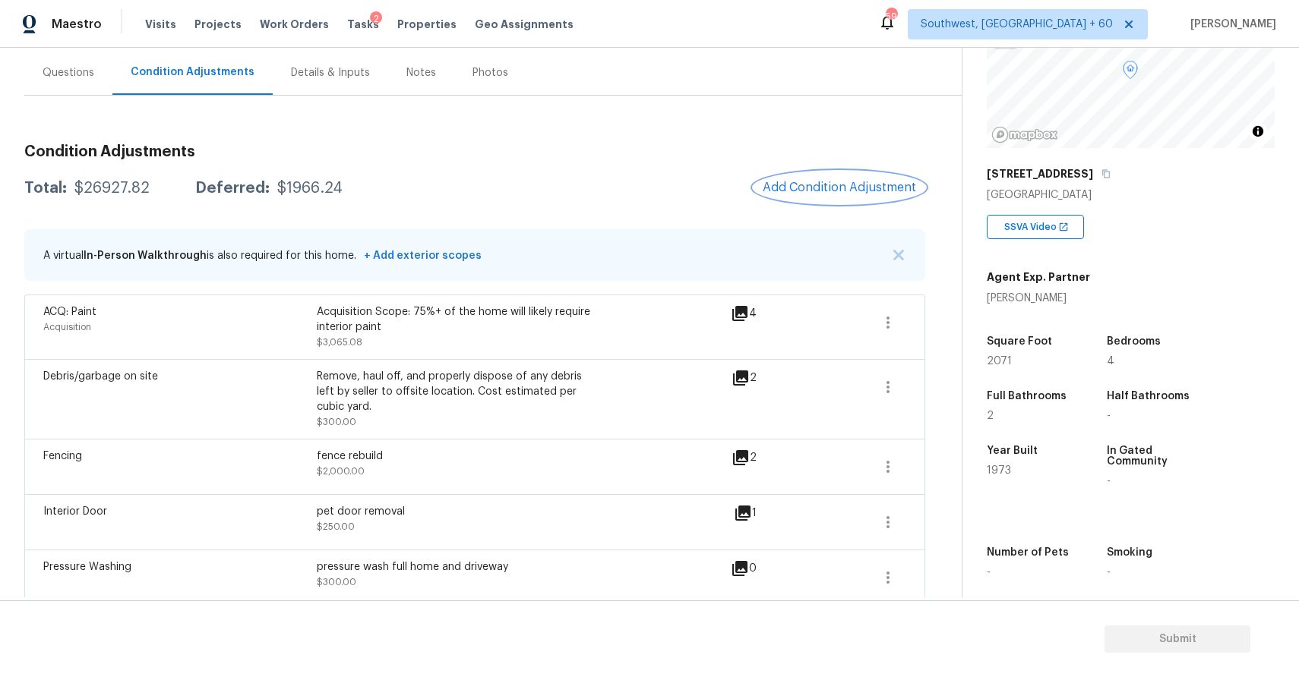
click at [845, 182] on span "Add Condition Adjustment" at bounding box center [838, 188] width 153 height 14
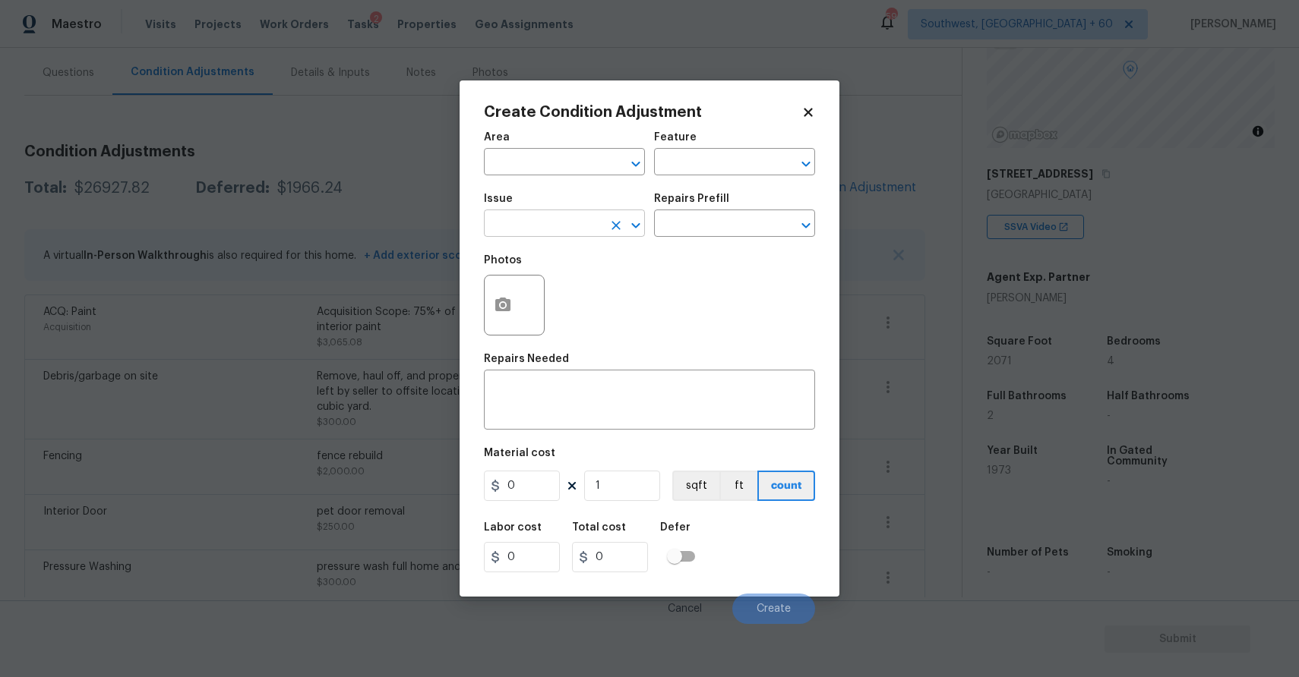
click at [552, 220] on input "text" at bounding box center [543, 225] width 118 height 24
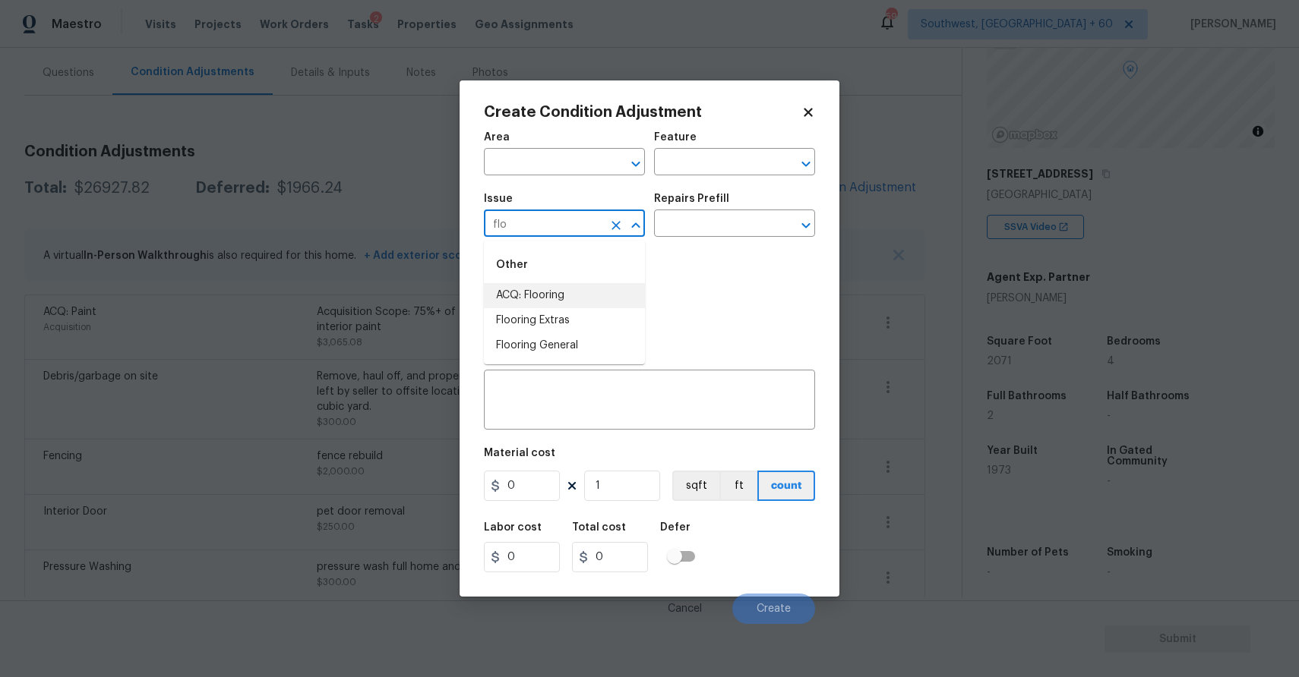
type input "flo"
click at [706, 207] on div "Repairs Prefill" at bounding box center [734, 204] width 161 height 20
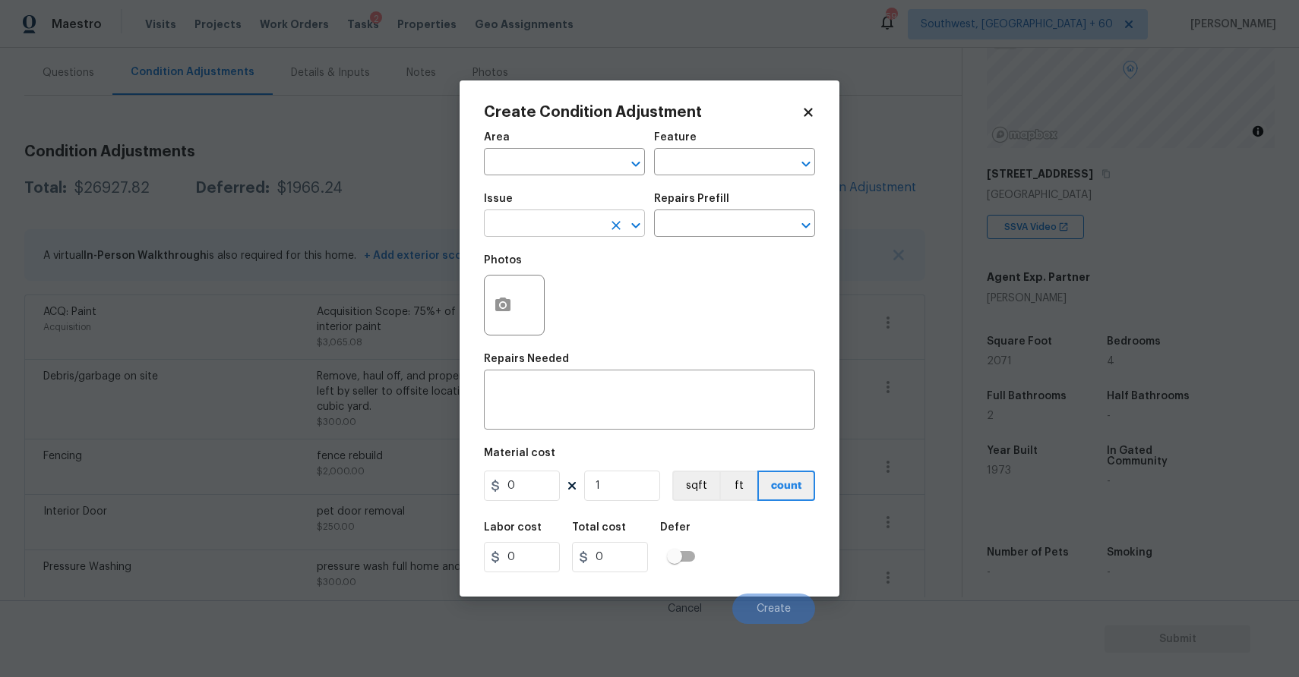
click at [595, 218] on input "text" at bounding box center [543, 225] width 118 height 24
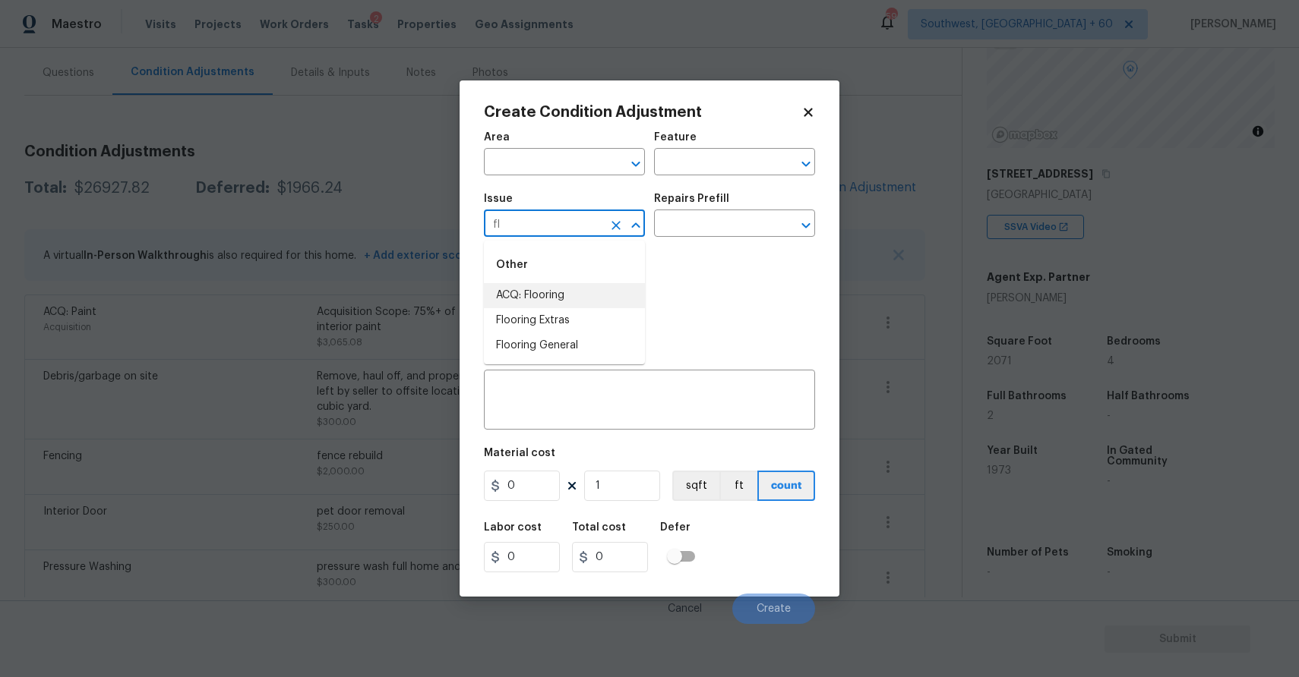
click at [568, 294] on li "ACQ: Flooring" at bounding box center [564, 295] width 161 height 25
type input "ACQ: Flooring"
click at [721, 230] on input "text" at bounding box center [713, 225] width 118 height 24
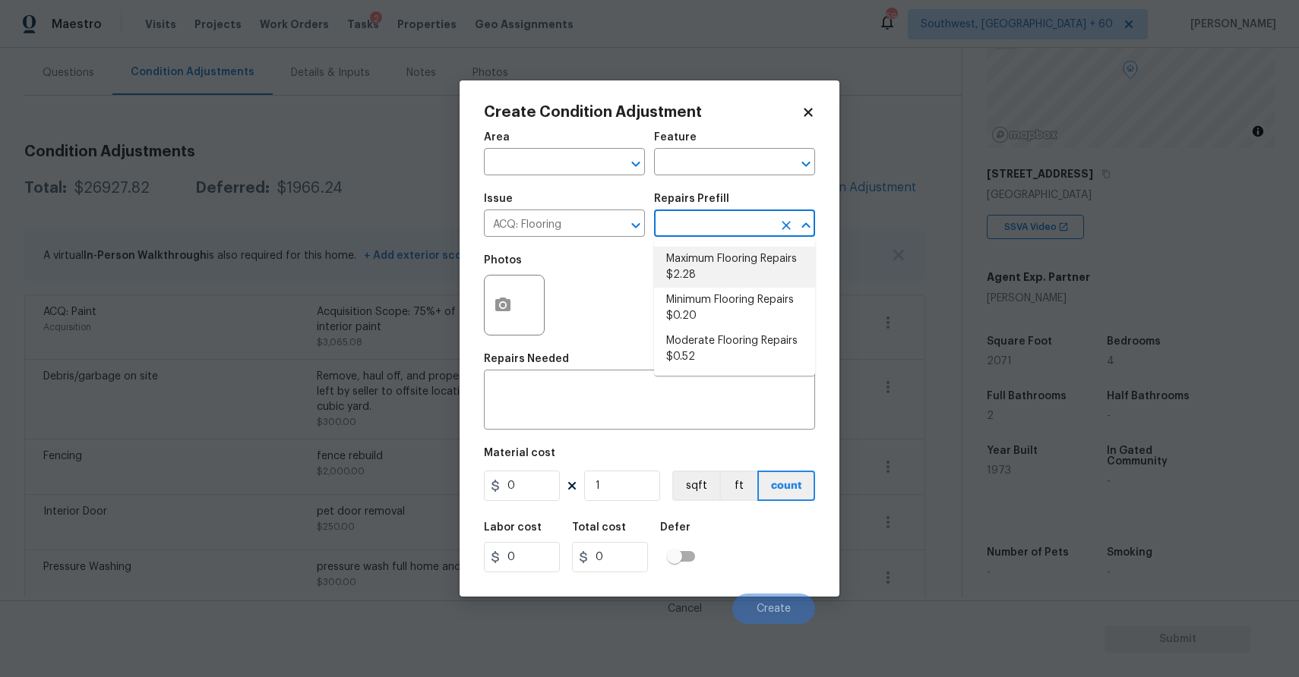
click at [756, 268] on li "Maximum Flooring Repairs $2.28" at bounding box center [734, 267] width 161 height 41
type input "Acquisition"
type textarea "Acquisition Scope: Maximum flooring repairs"
type input "2.28"
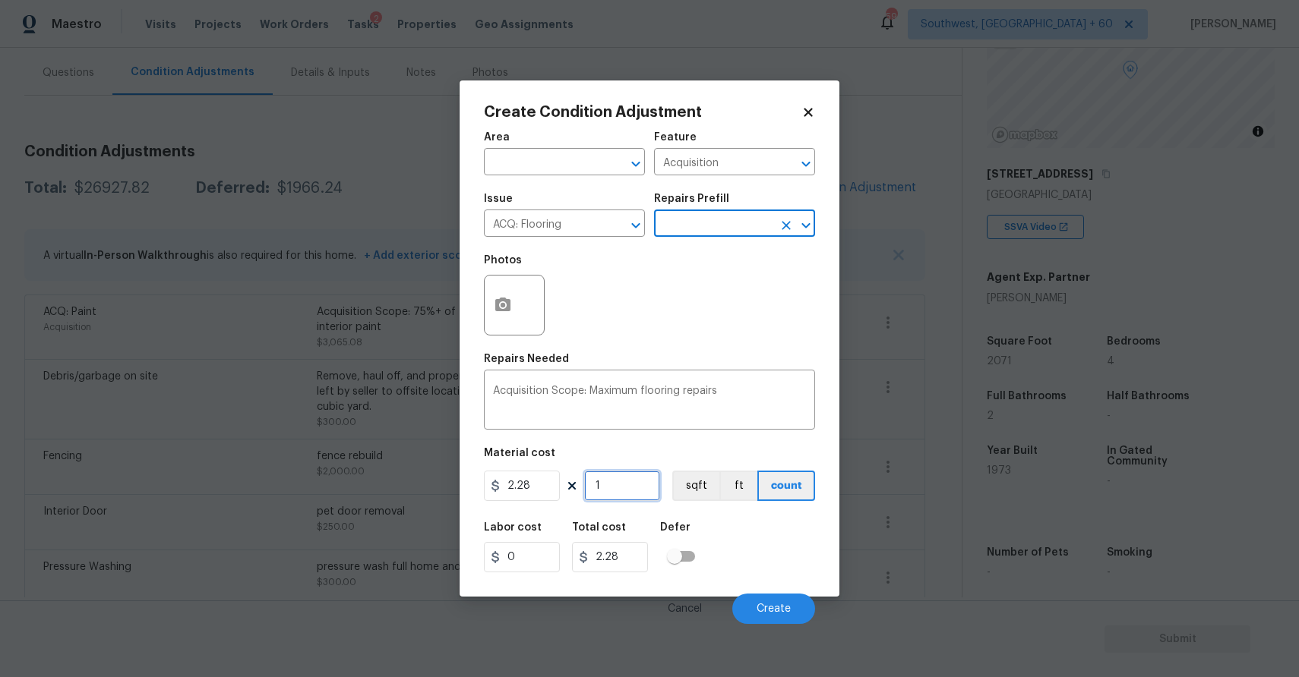
click at [617, 490] on input "1" at bounding box center [622, 486] width 76 height 30
type input "0"
type input "2"
type input "4.56"
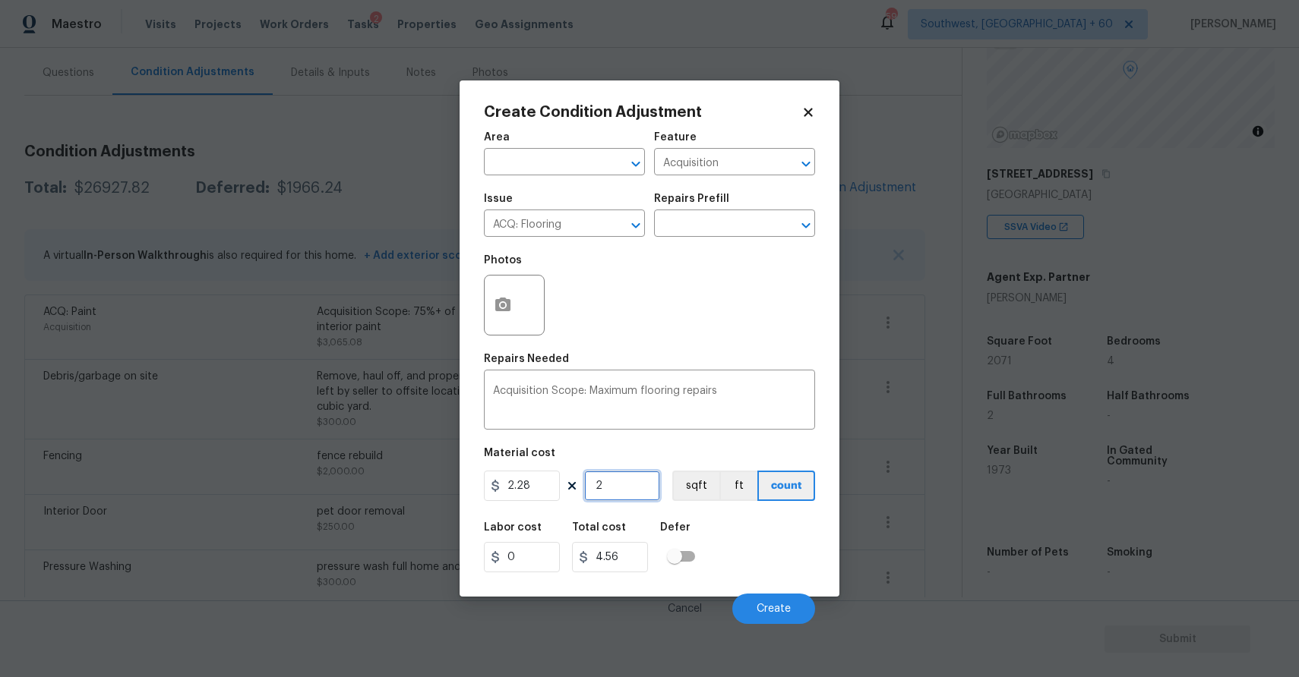
type input "20"
type input "45.6"
type input "207"
type input "471.96"
type input "2071"
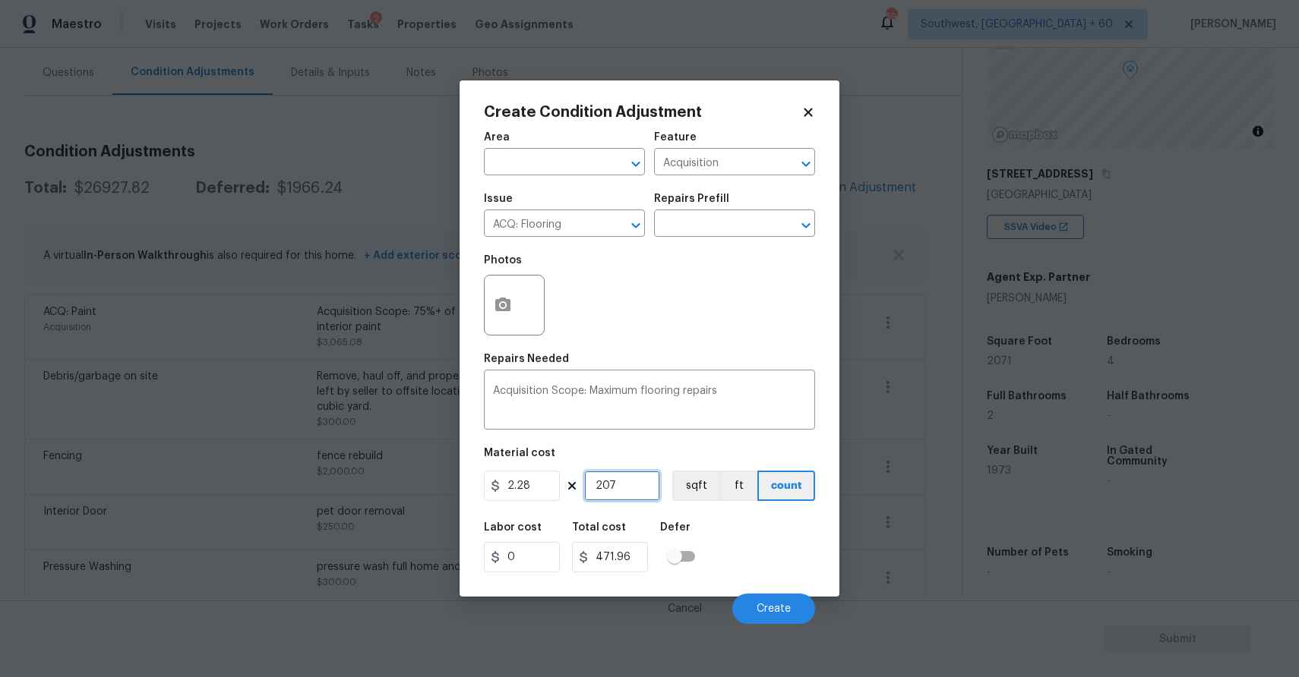
type input "4721.88"
type input "2071"
click at [502, 308] on circle "button" at bounding box center [502, 305] width 5 height 5
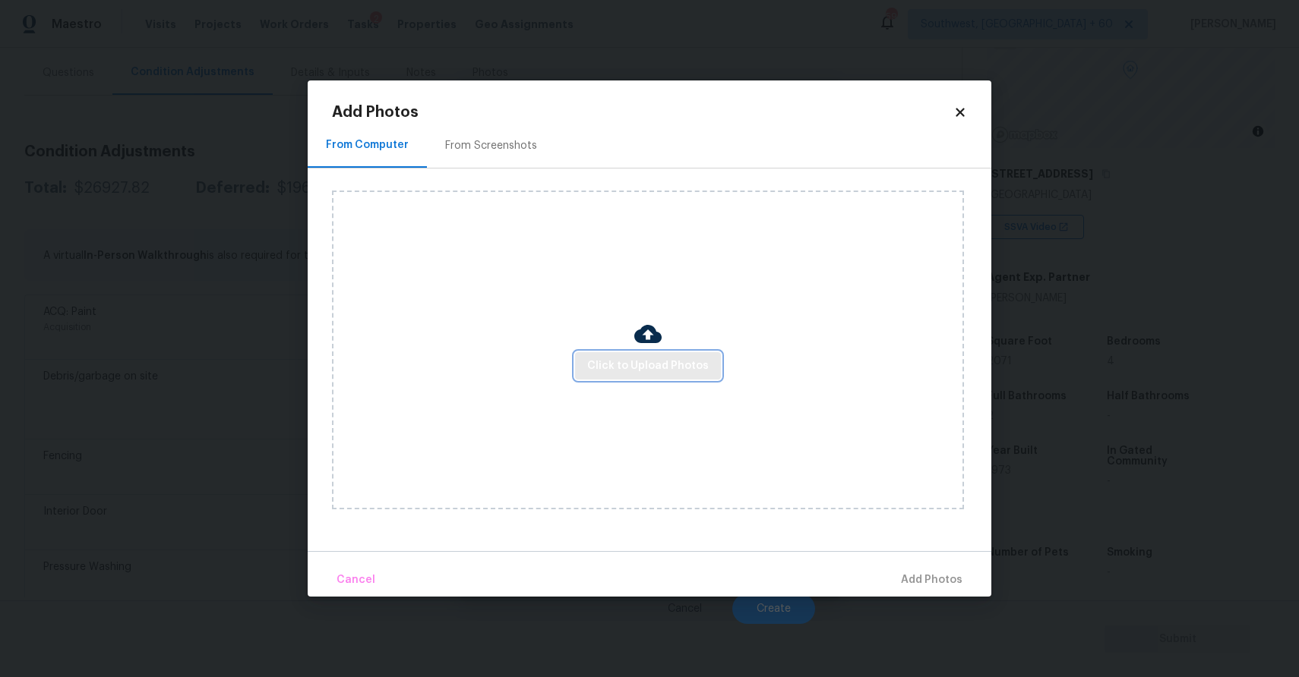
click at [612, 371] on span "Click to Upload Photos" at bounding box center [648, 366] width 122 height 19
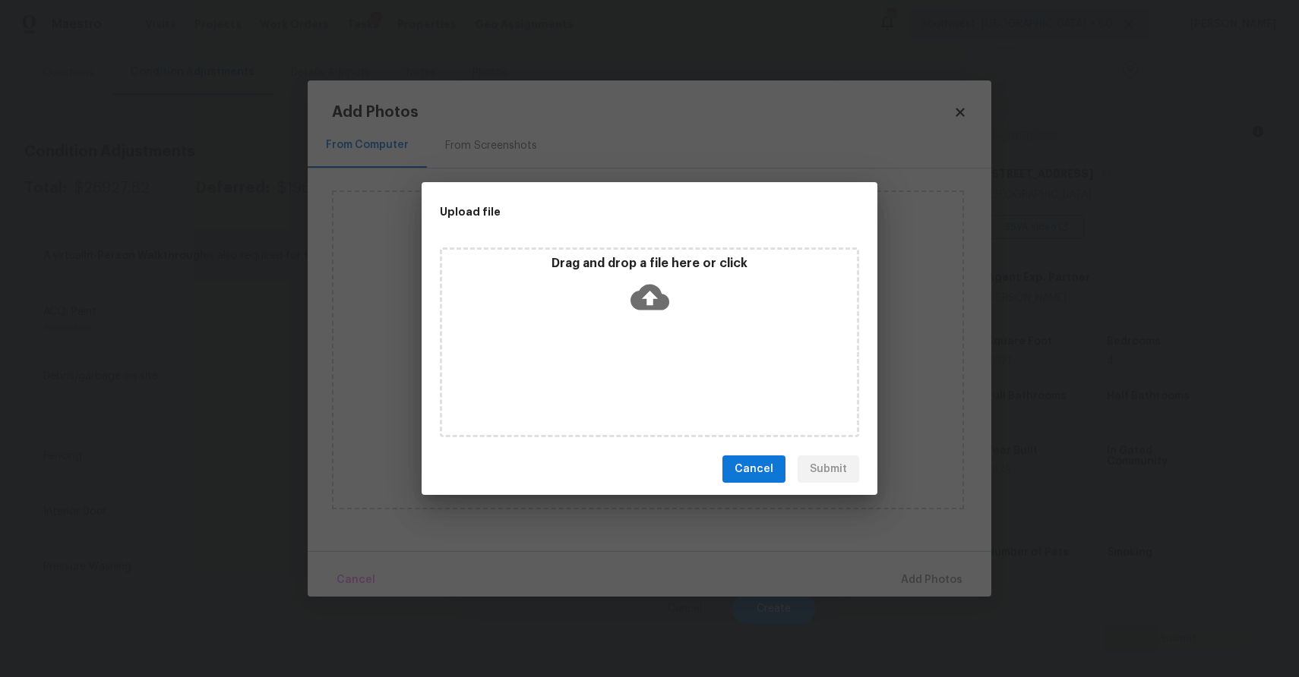
click at [612, 371] on div "Drag and drop a file here or click" at bounding box center [649, 343] width 419 height 190
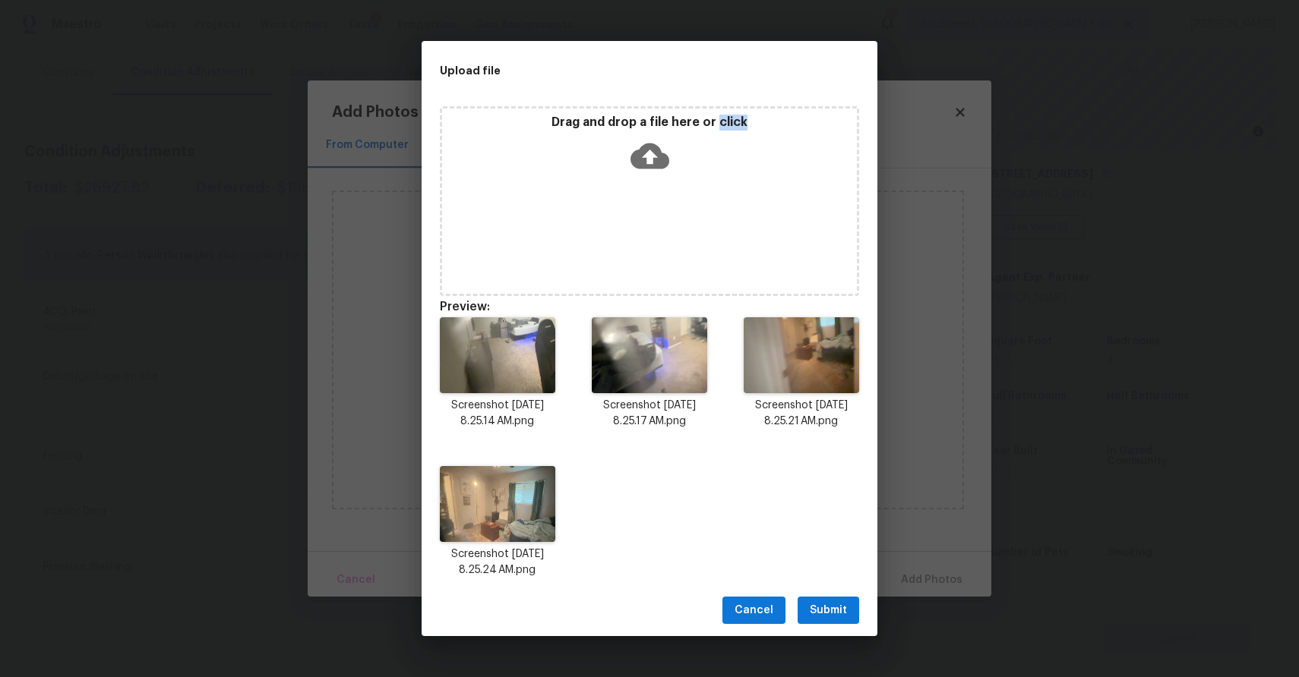
click at [830, 595] on div "Cancel Submit" at bounding box center [649, 611] width 456 height 52
click at [836, 616] on span "Submit" at bounding box center [828, 610] width 37 height 19
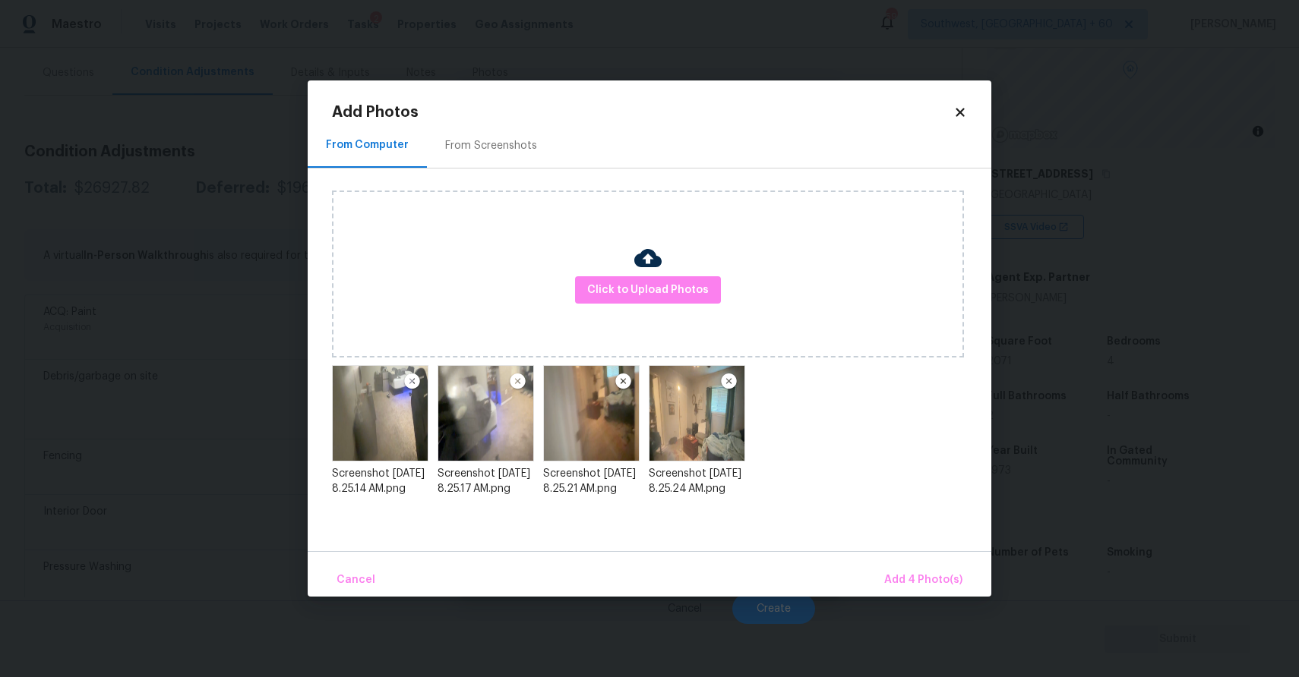
click at [940, 558] on div "Cancel Add 4 Photo(s)" at bounding box center [649, 574] width 683 height 46
click at [936, 570] on button "Add 4 Photo(s)" at bounding box center [923, 580] width 90 height 33
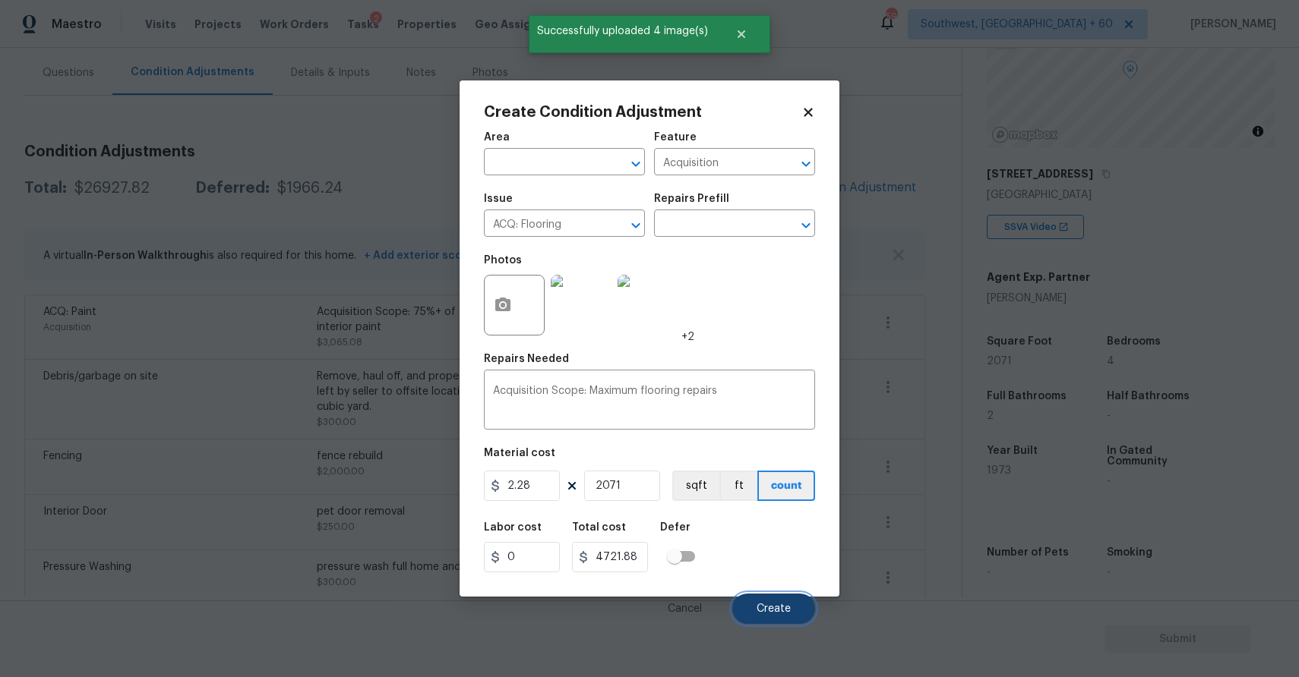
click at [766, 599] on button "Create" at bounding box center [773, 609] width 83 height 30
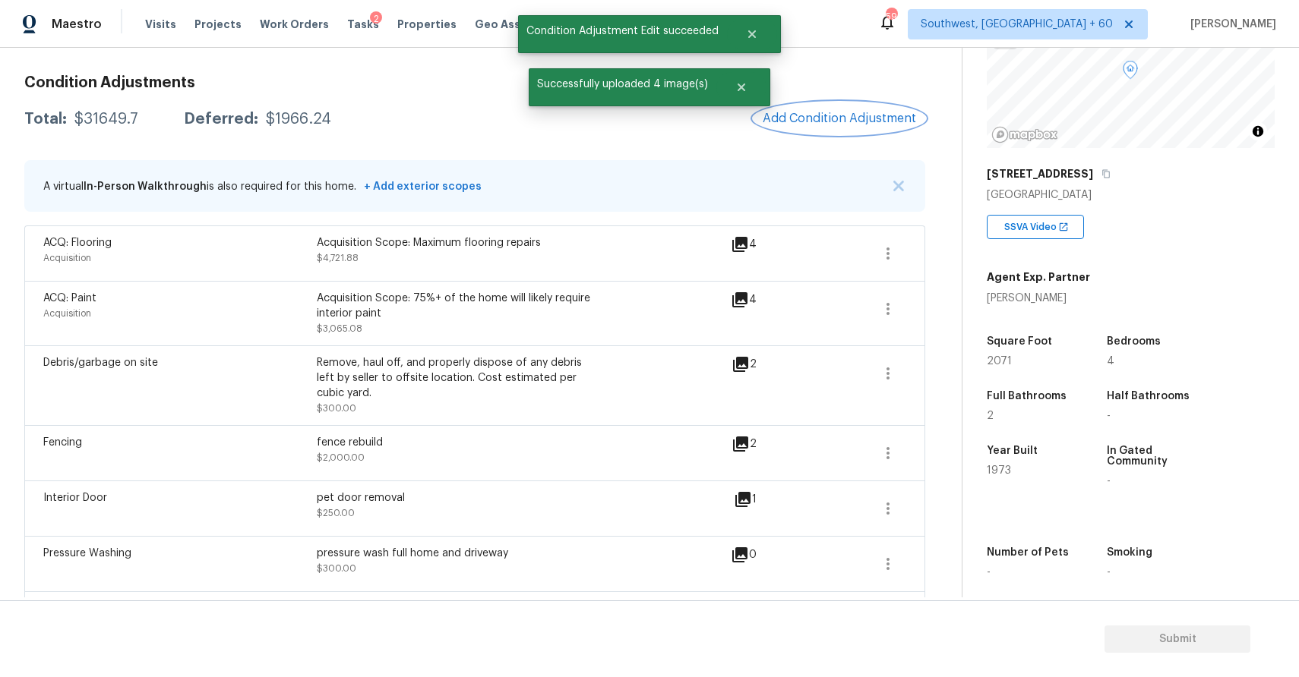
scroll to position [231, 0]
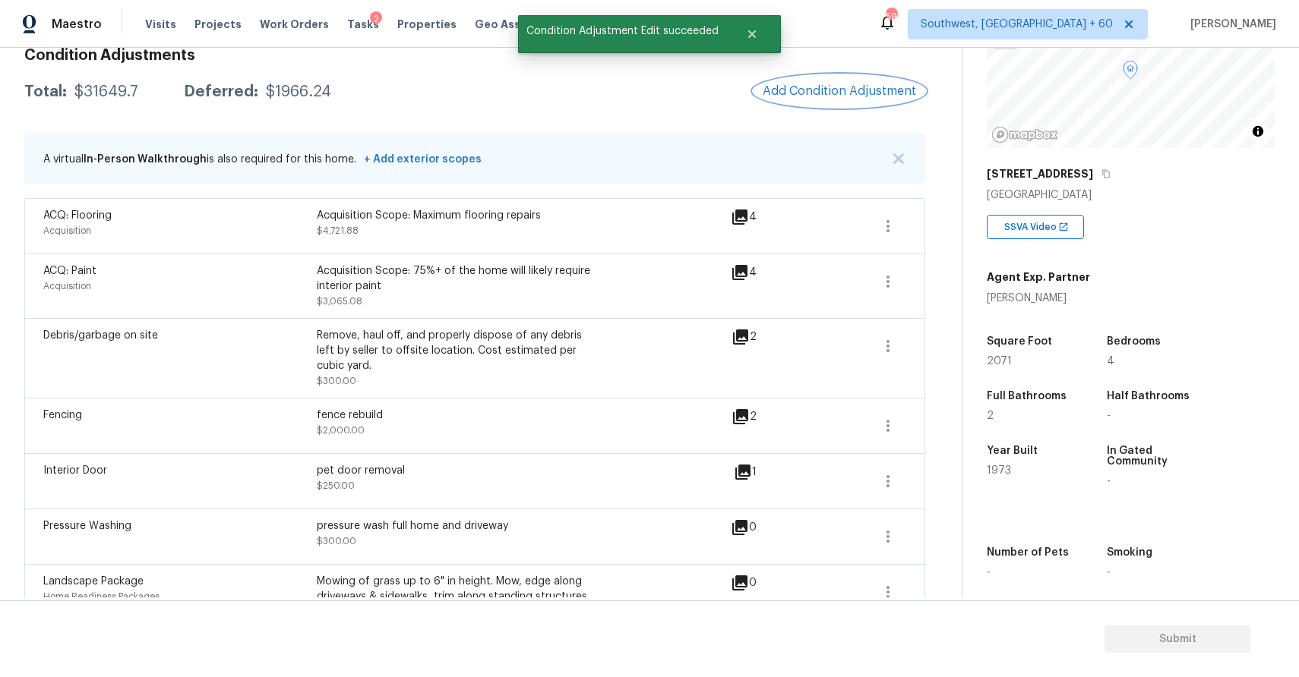
click at [869, 91] on span "Add Condition Adjustment" at bounding box center [838, 91] width 153 height 14
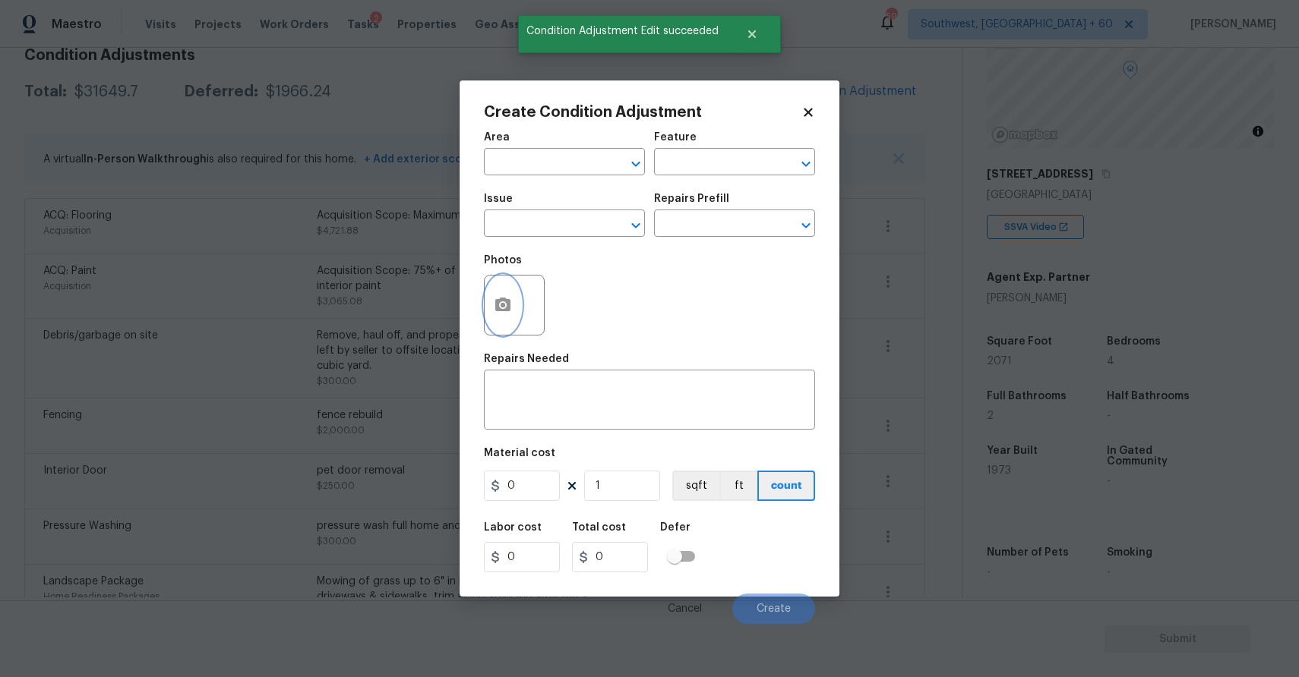
click at [513, 303] on button "button" at bounding box center [502, 305] width 36 height 59
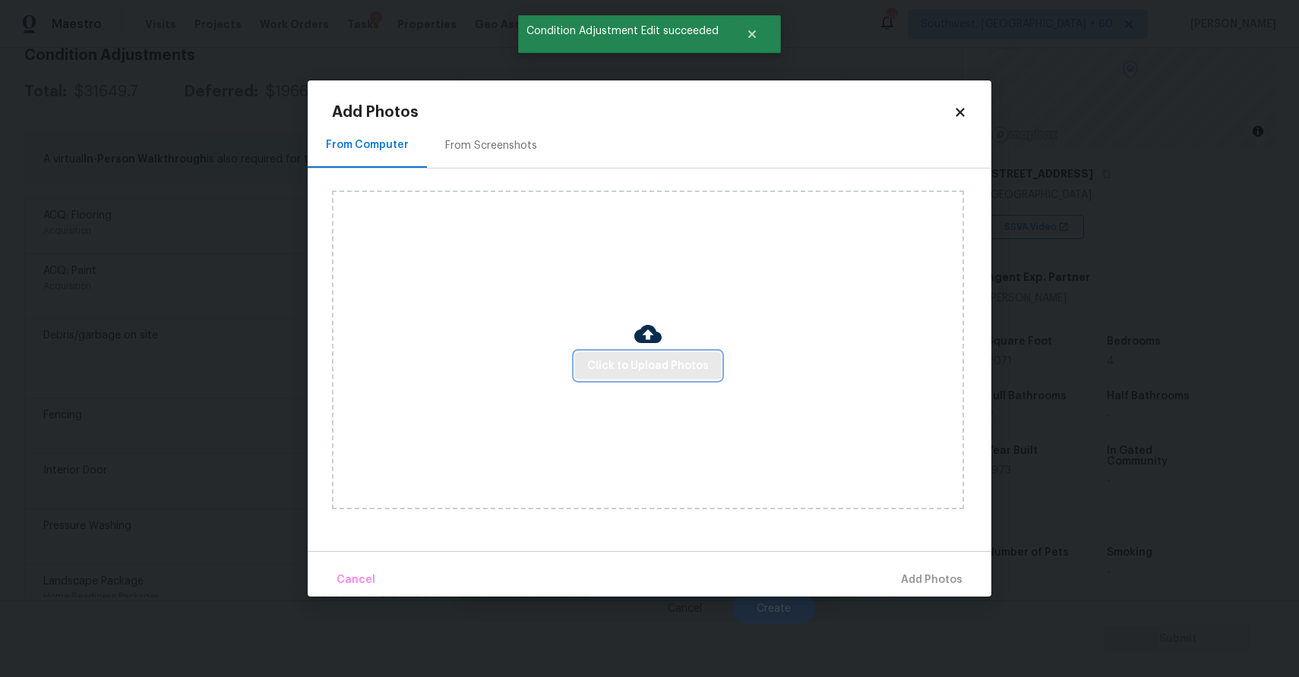
click at [615, 377] on button "Click to Upload Photos" at bounding box center [648, 366] width 146 height 28
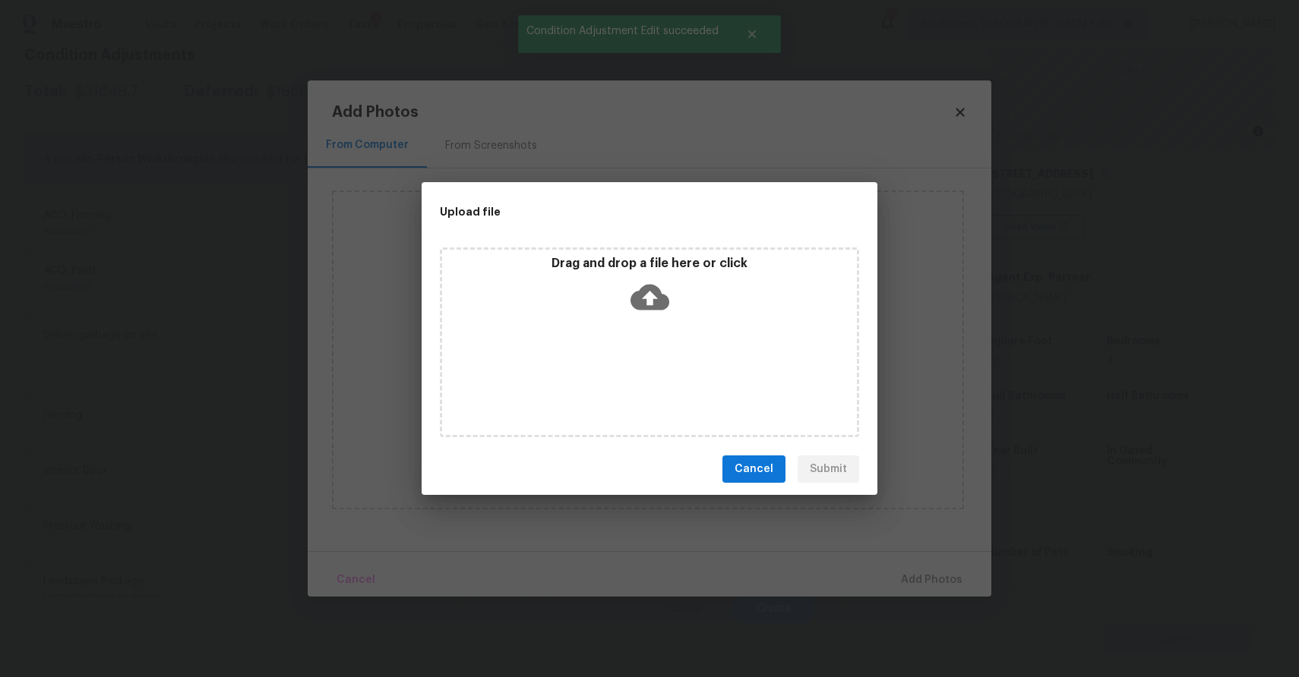
click at [615, 377] on div "Drag and drop a file here or click" at bounding box center [649, 343] width 419 height 190
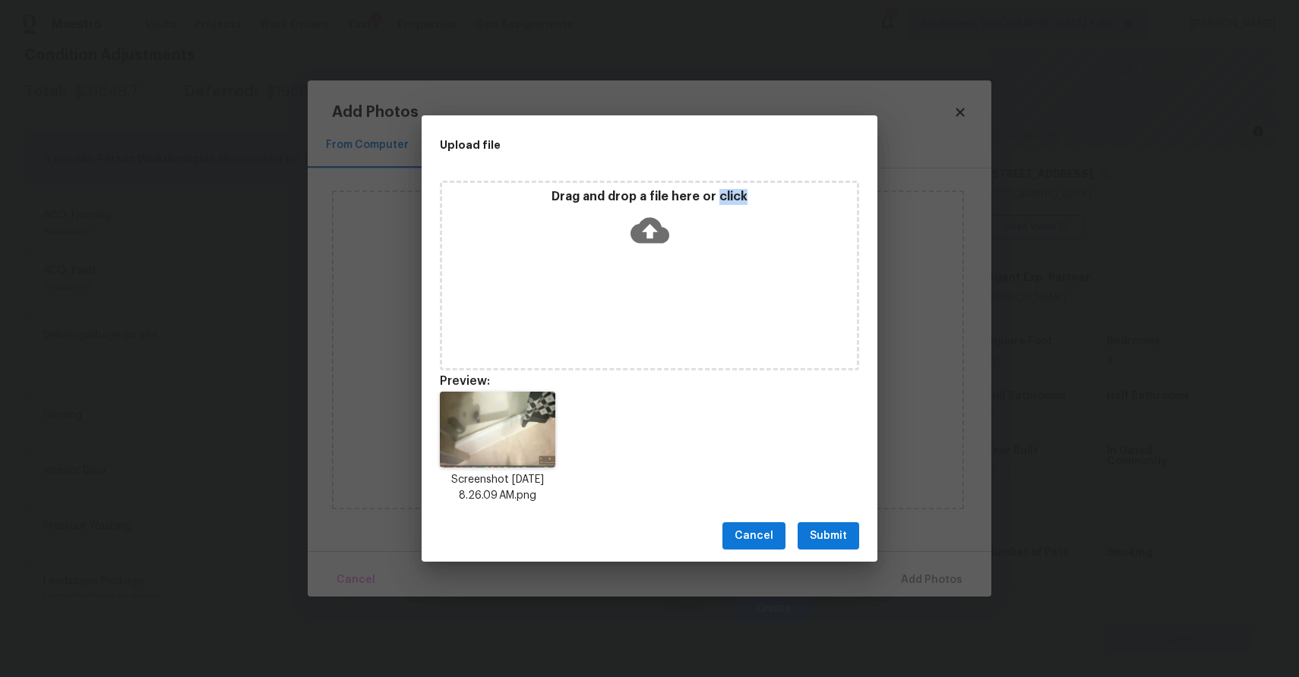
click at [831, 535] on span "Submit" at bounding box center [828, 536] width 37 height 19
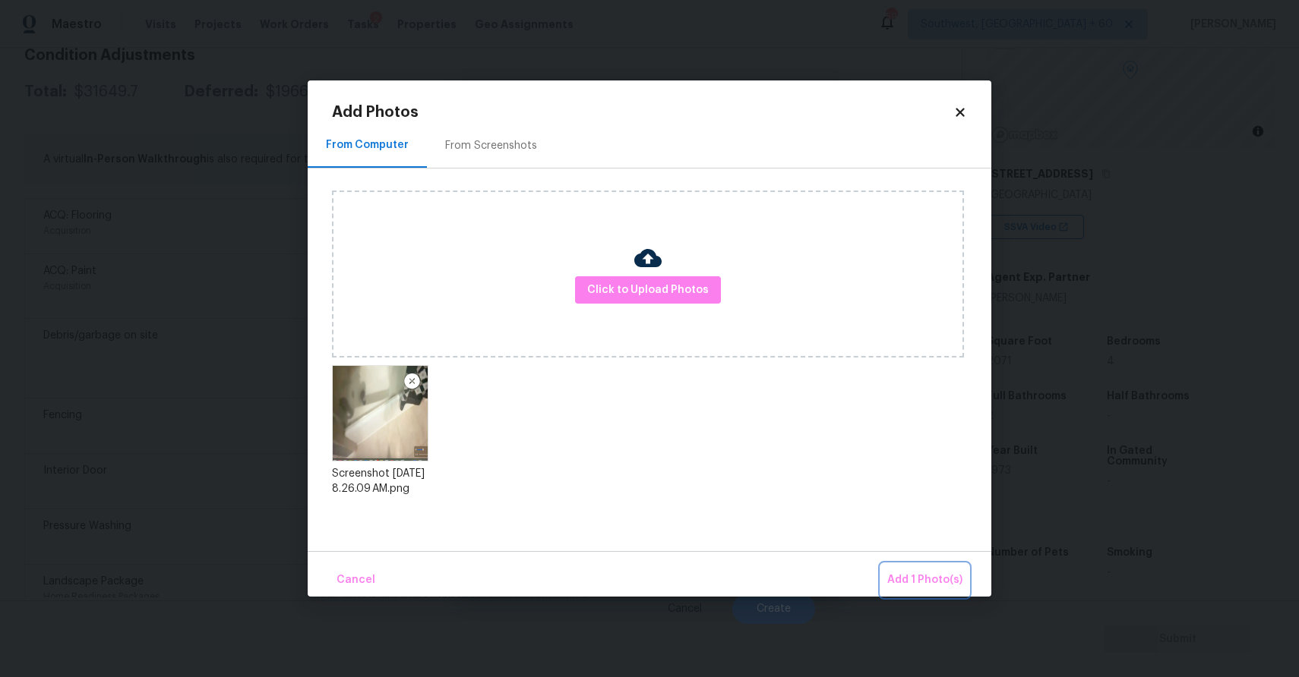
click at [911, 574] on span "Add 1 Photo(s)" at bounding box center [924, 580] width 75 height 19
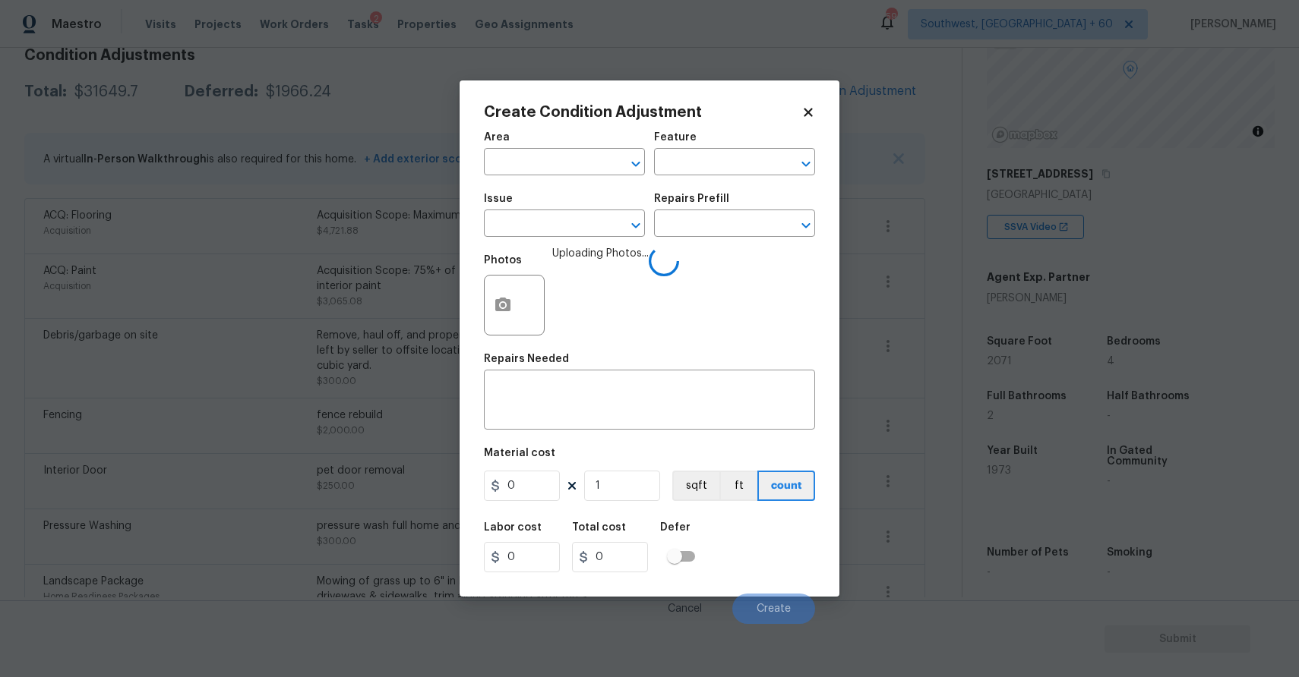
click at [544, 203] on div "Issue" at bounding box center [564, 204] width 161 height 20
click at [549, 218] on input "text" at bounding box center [543, 225] width 118 height 24
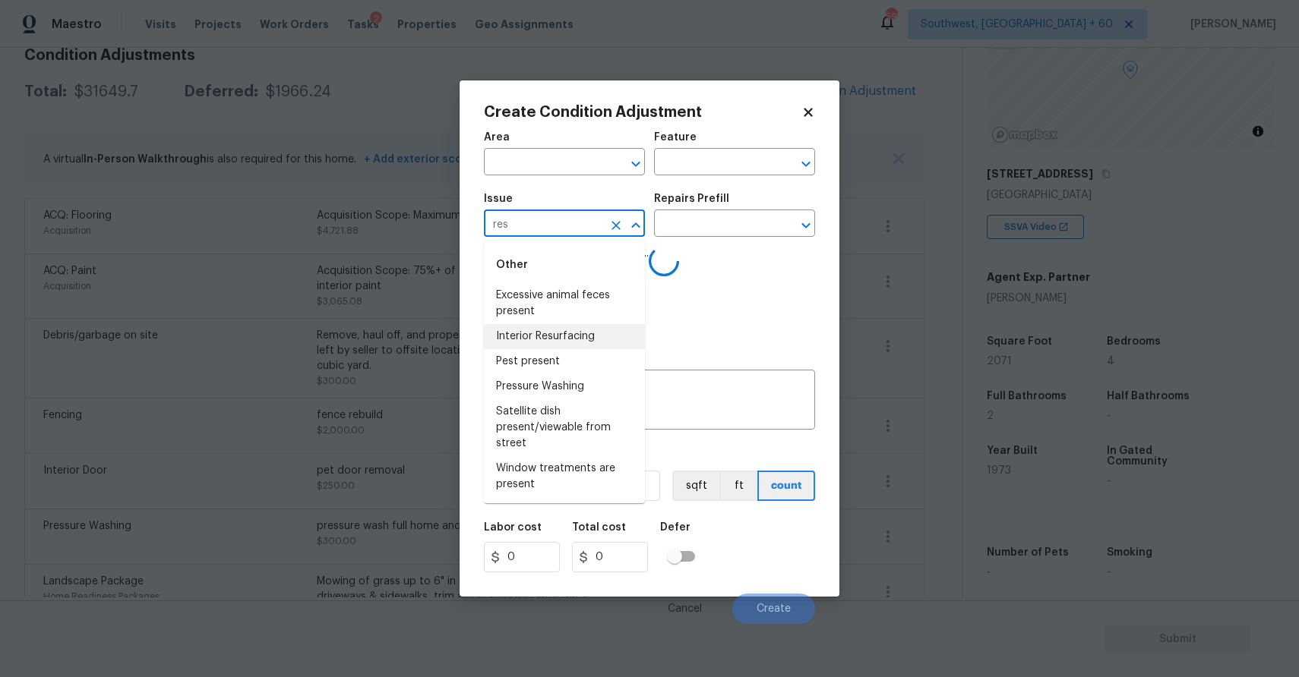
click at [552, 339] on li "Interior Resurfacing" at bounding box center [564, 336] width 161 height 25
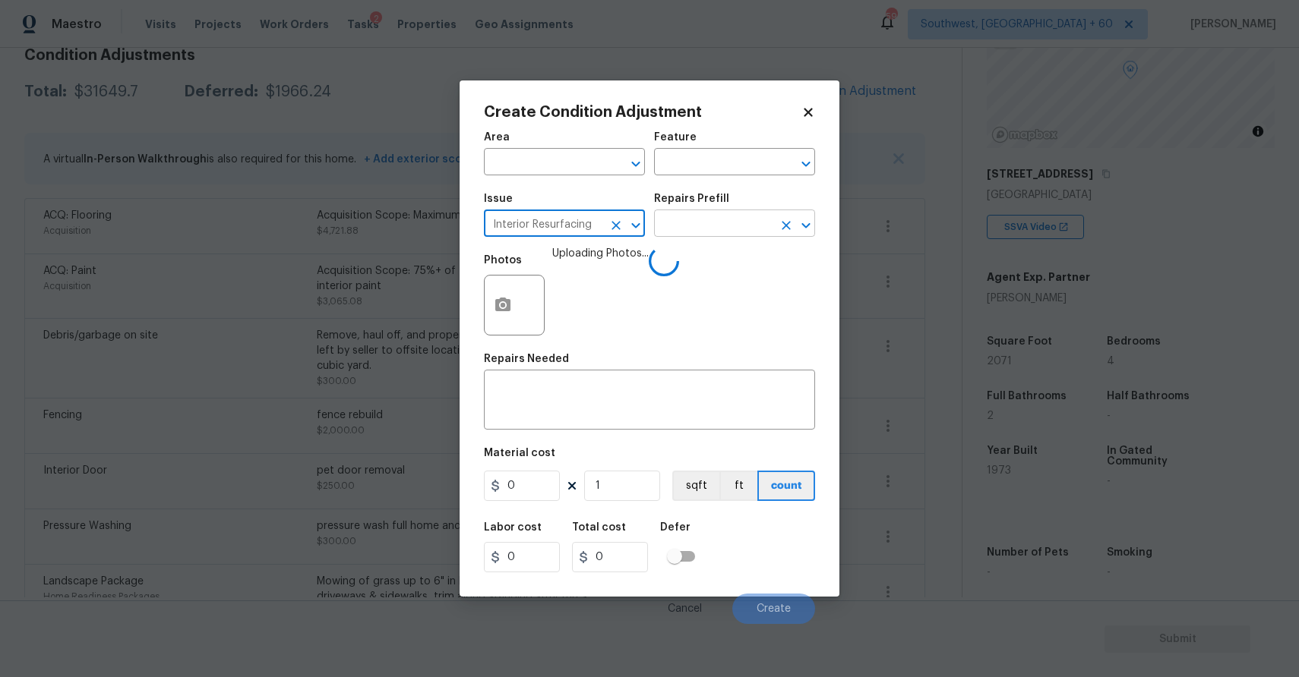
type input "Interior Resurfacing"
click at [708, 219] on input "text" at bounding box center [713, 225] width 118 height 24
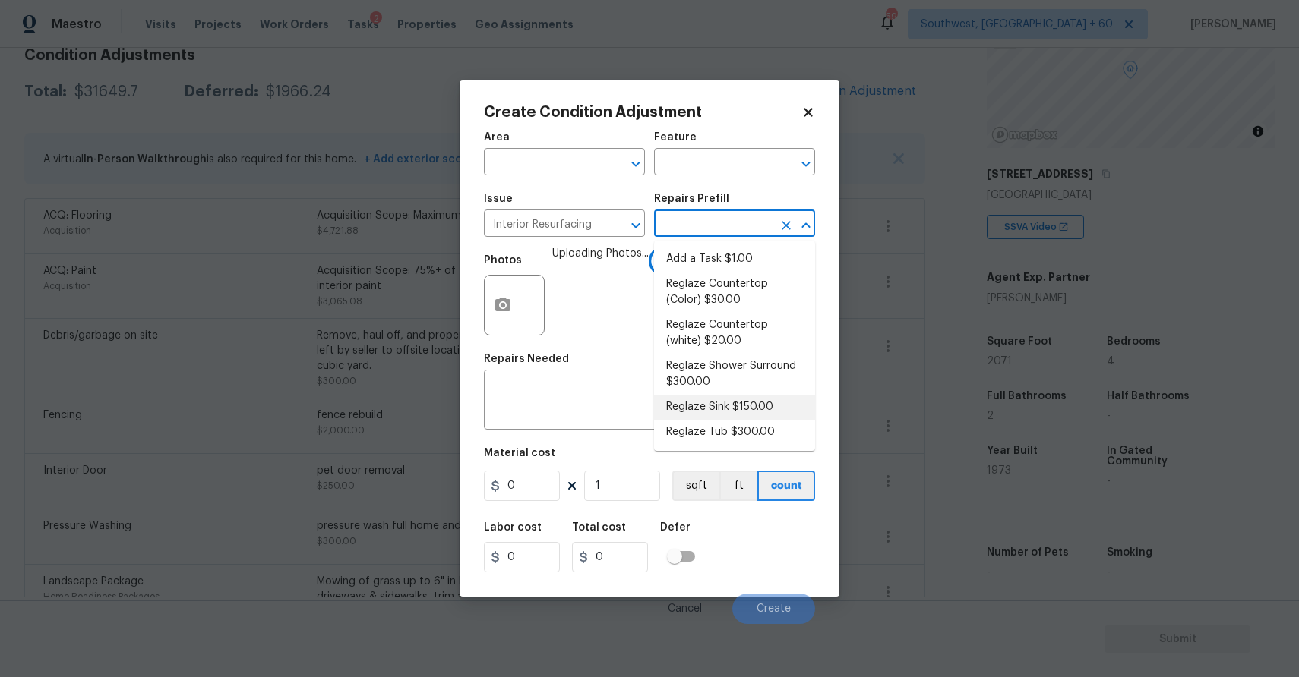
click at [734, 431] on li "Reglaze Tub $300.00" at bounding box center [734, 432] width 161 height 25
type textarea "Prep, mask, clean and reglaze the tub (white) both on the in and outer sides. H…"
type input "300"
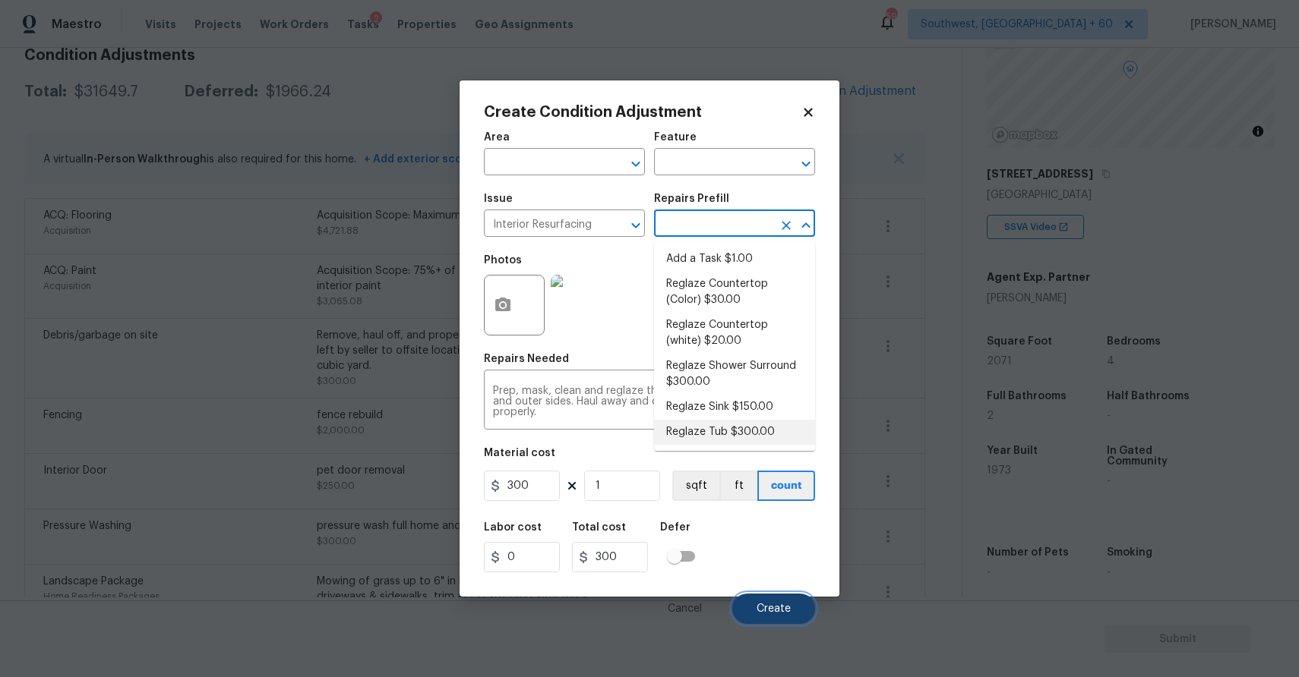
click at [781, 604] on span "Create" at bounding box center [773, 609] width 34 height 11
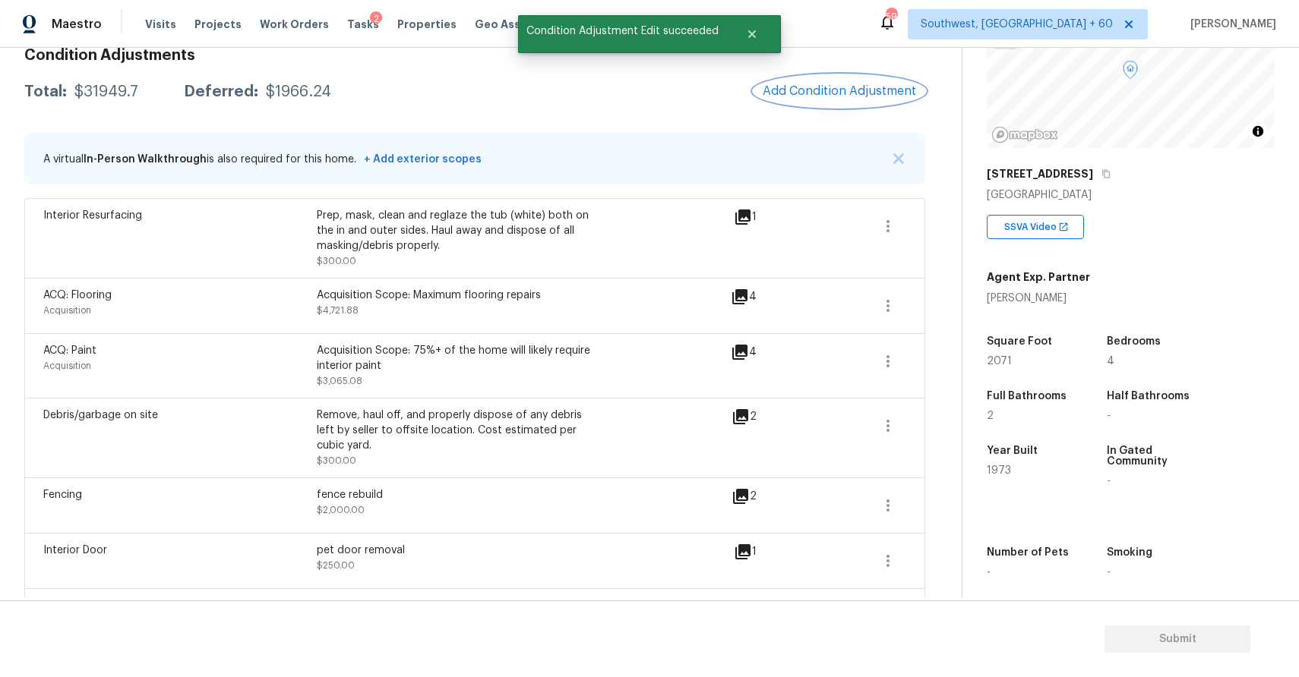
click at [827, 81] on button "Add Condition Adjustment" at bounding box center [839, 91] width 172 height 32
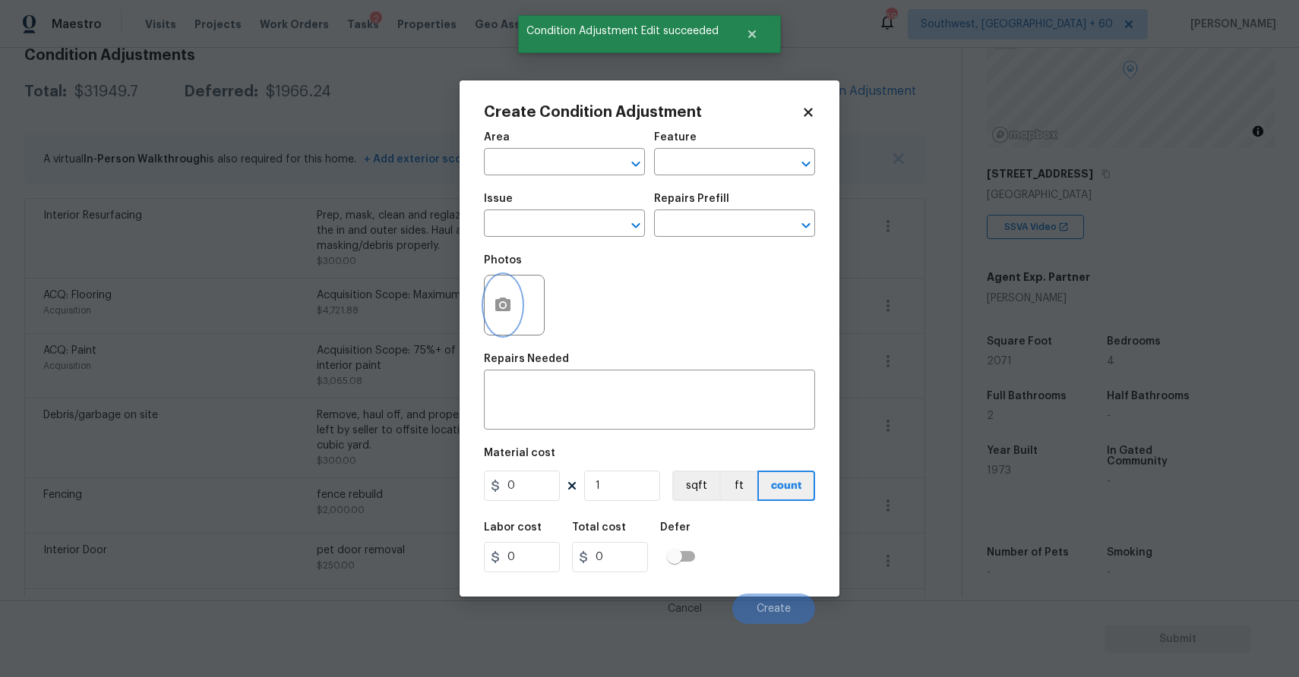
click at [494, 305] on icon "button" at bounding box center [503, 305] width 18 height 18
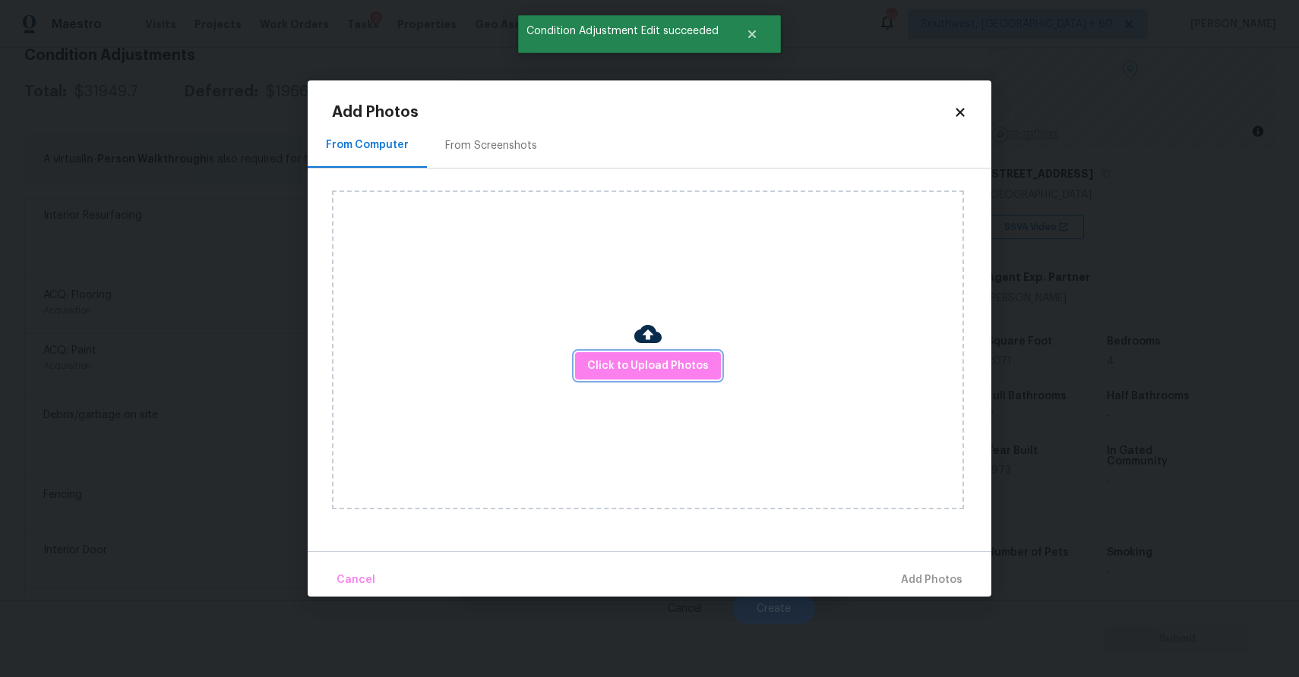
click at [636, 369] on span "Click to Upload Photos" at bounding box center [648, 366] width 122 height 19
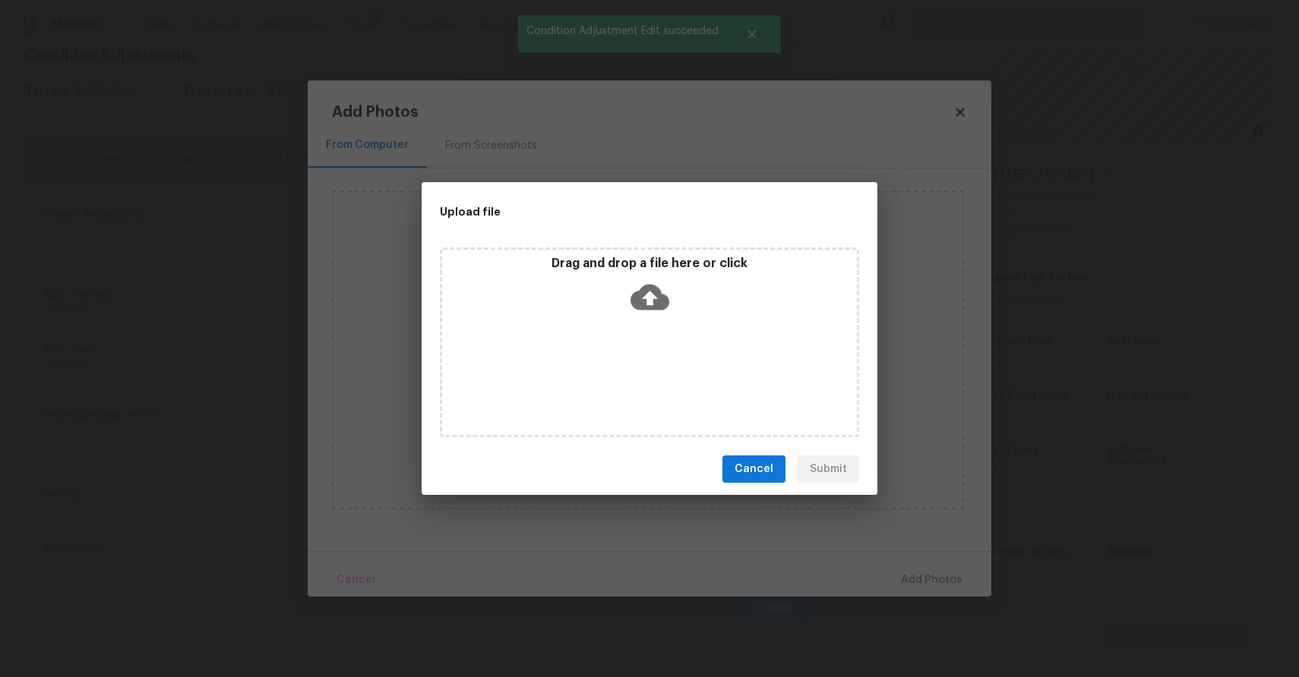
click at [636, 369] on div "Drag and drop a file here or click" at bounding box center [649, 343] width 419 height 190
click at [1012, 570] on div "Upload file Drag and drop a file here or click Cancel Submit" at bounding box center [649, 338] width 1299 height 677
click at [1012, 570] on body "Maestro Visits Projects Work Orders Tasks 2 Properties Geo Assignments 594 Sout…" at bounding box center [649, 338] width 1299 height 677
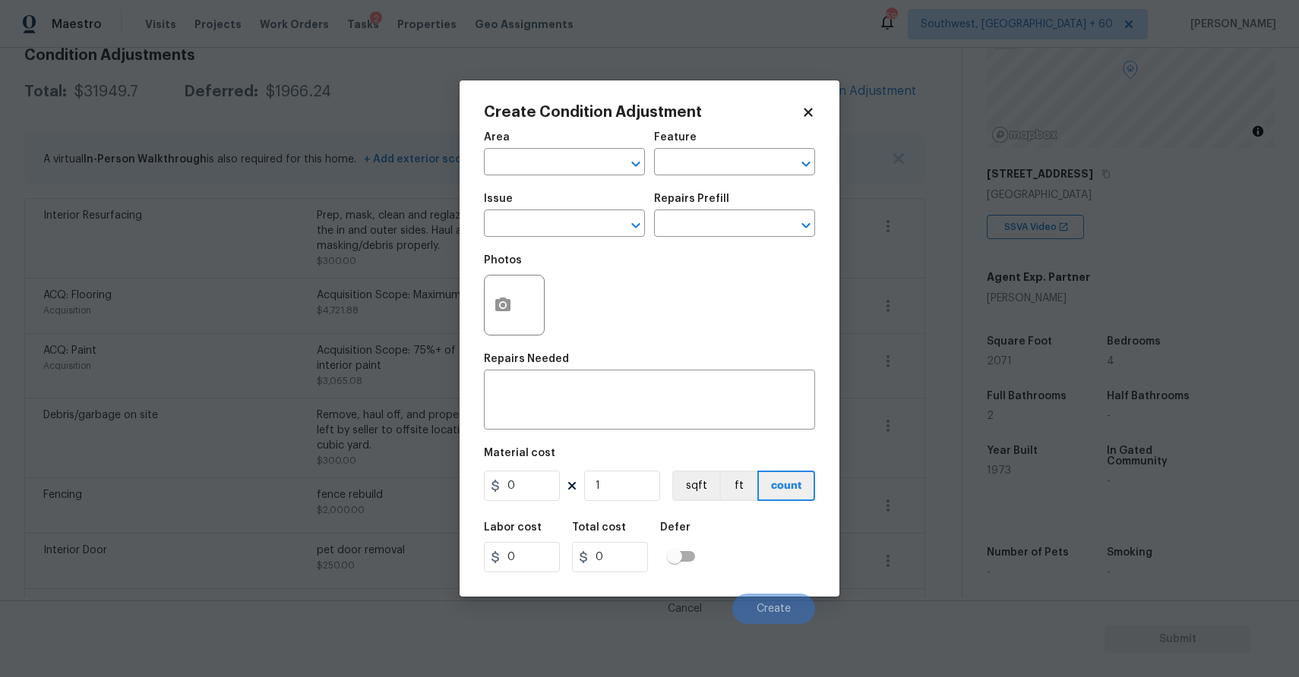
click at [1012, 570] on body "Maestro Visits Projects Work Orders Tasks 2 Properties Geo Assignments 594 Sout…" at bounding box center [649, 338] width 1299 height 677
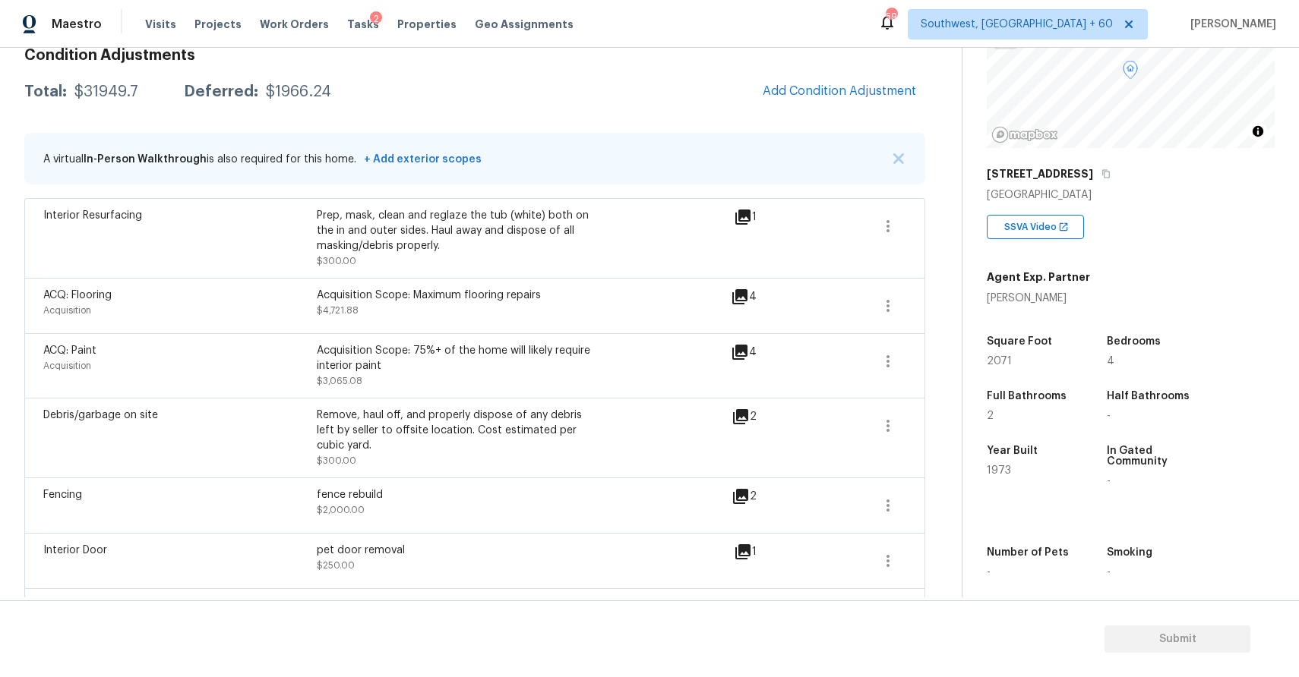
click at [1012, 570] on div "-" at bounding box center [1031, 572] width 90 height 11
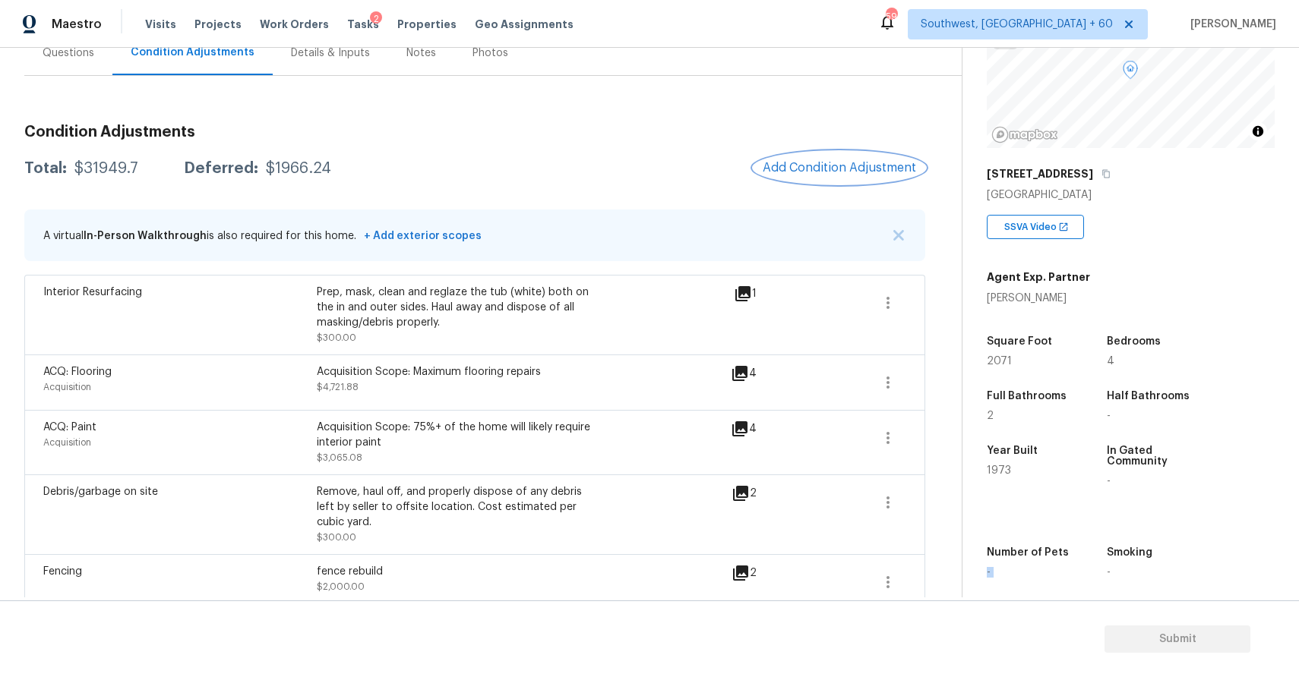
scroll to position [0, 0]
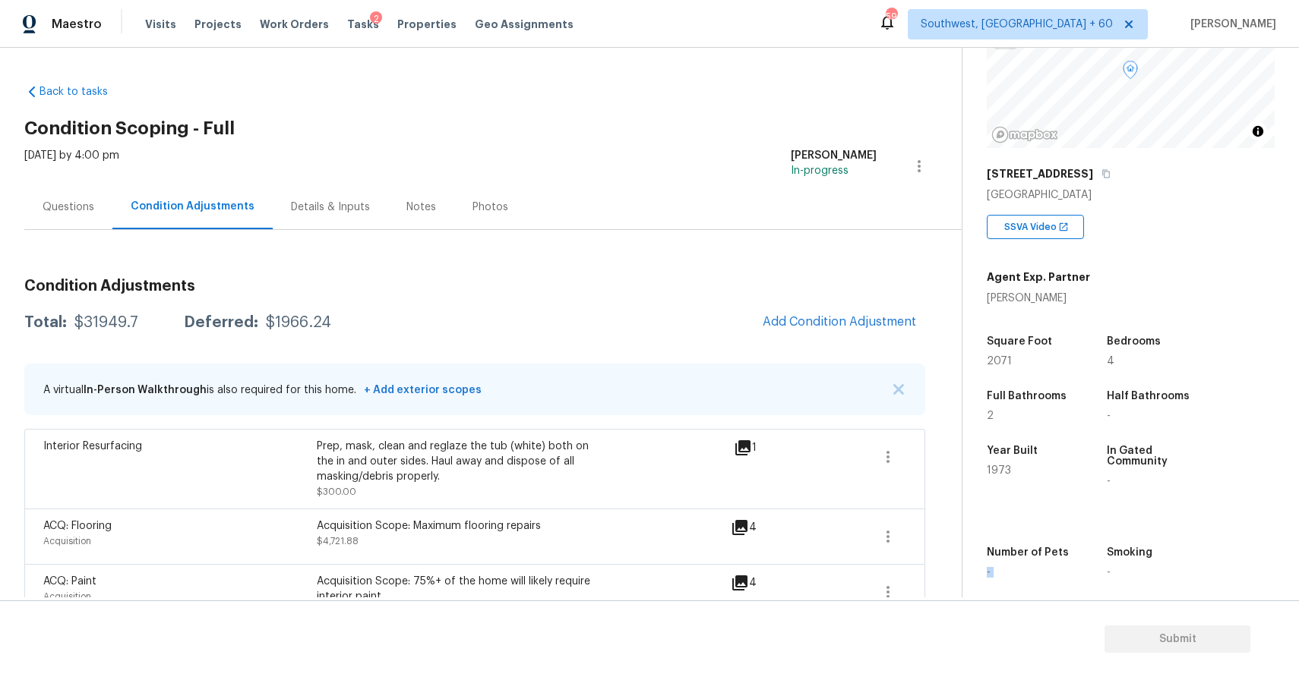
click at [81, 188] on div "Questions" at bounding box center [68, 207] width 88 height 45
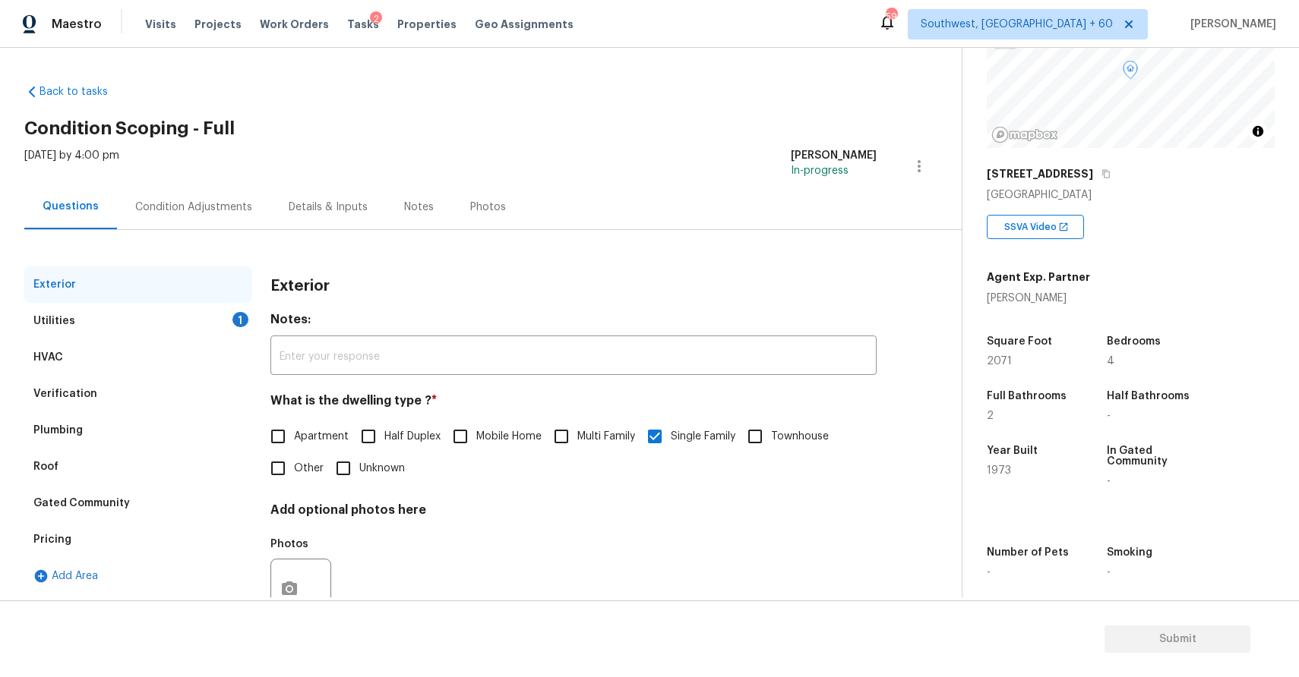
click at [215, 312] on div "Utilities 1" at bounding box center [138, 321] width 228 height 36
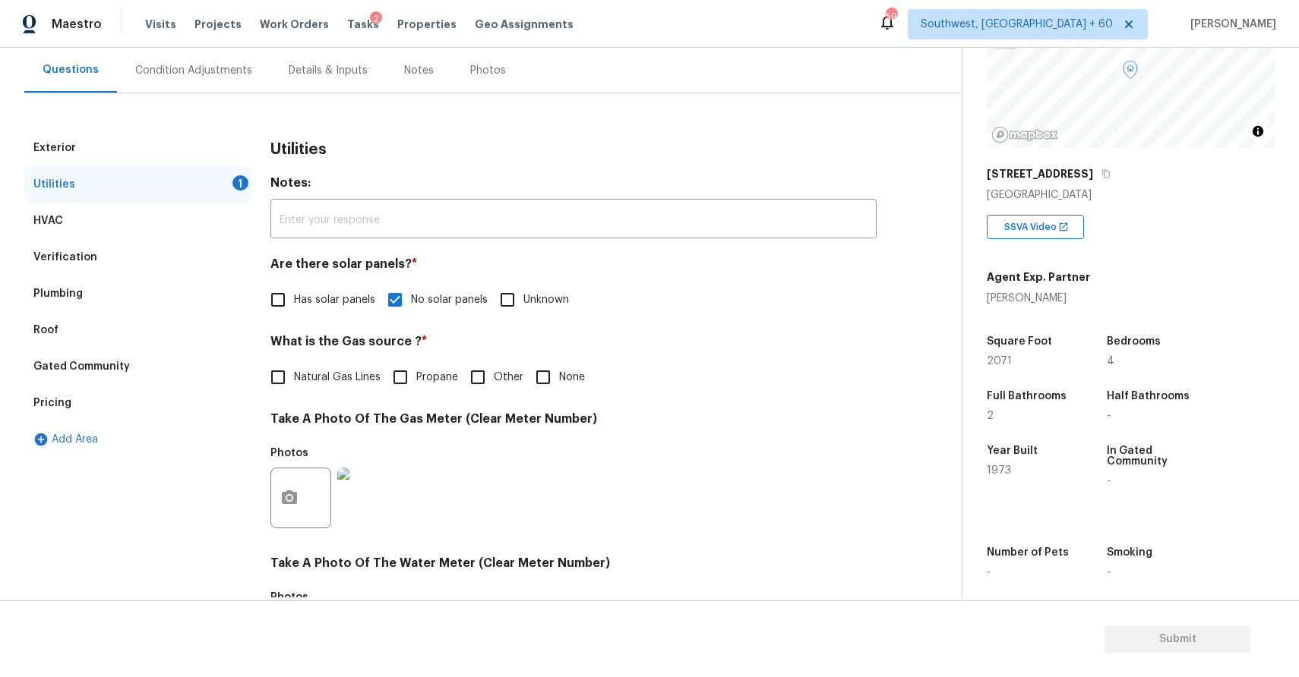
scroll to position [181, 0]
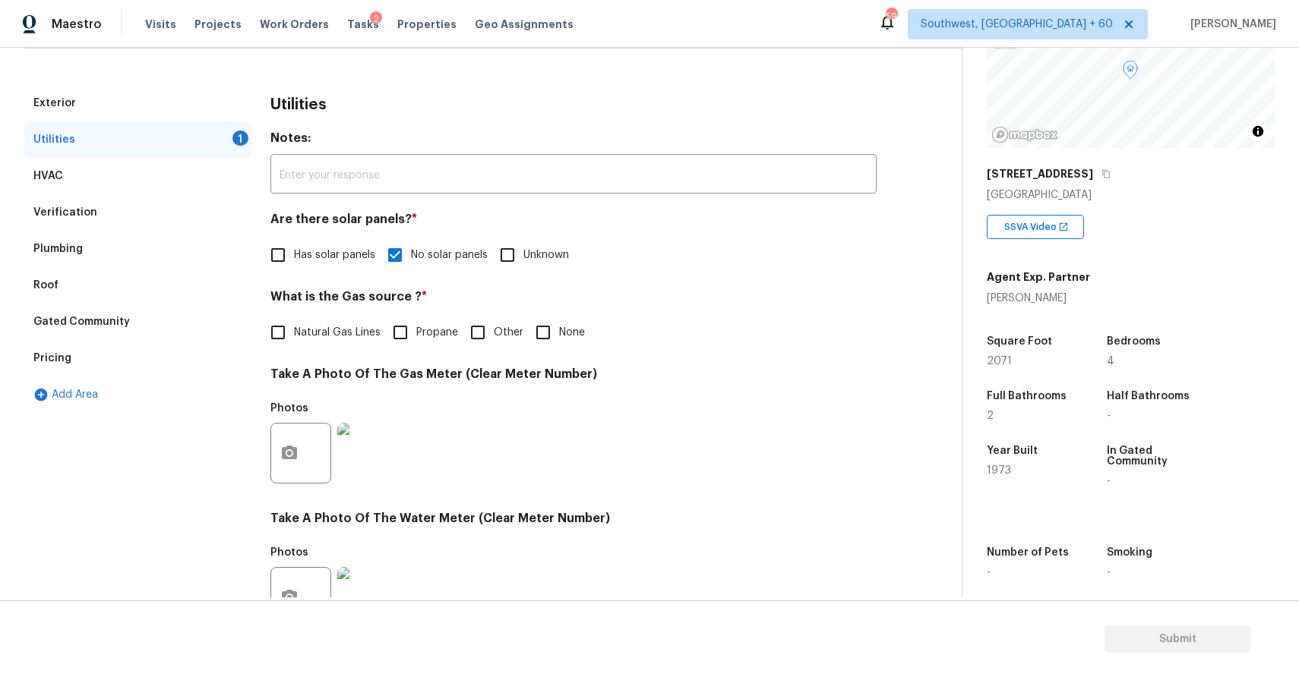
click at [531, 330] on input "None" at bounding box center [543, 333] width 32 height 32
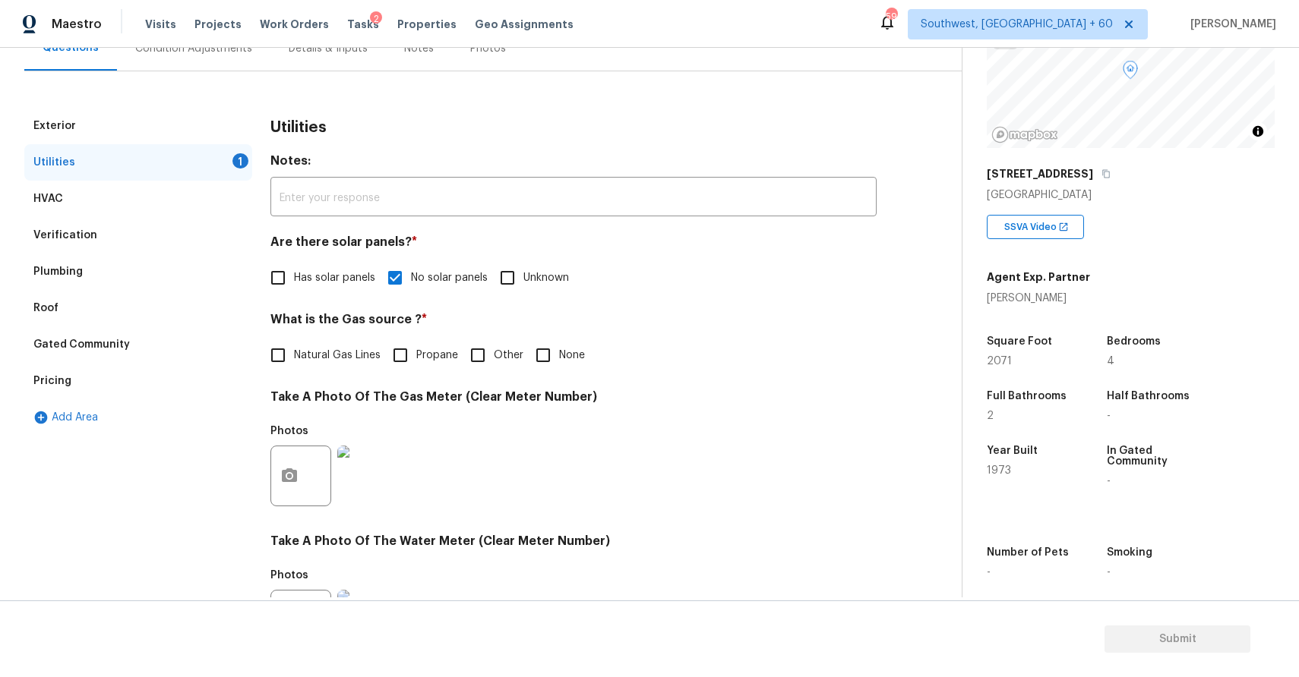
scroll to position [229, 0]
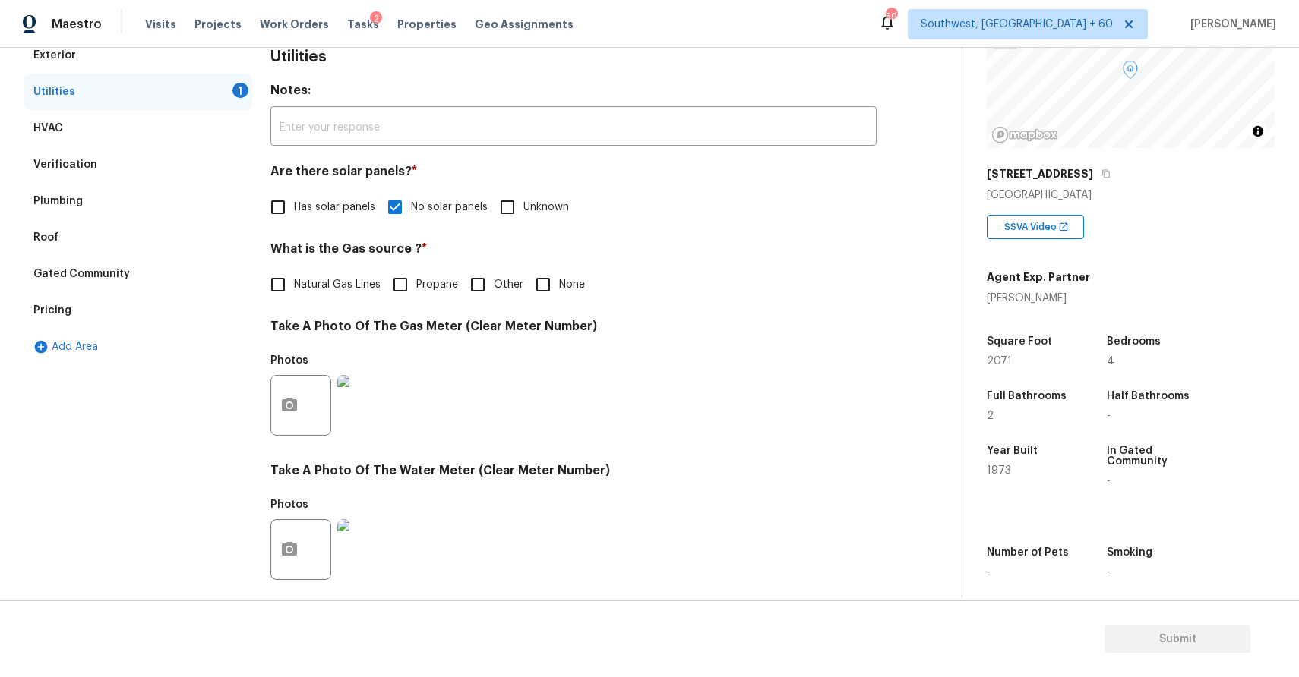
click at [556, 277] on input "None" at bounding box center [543, 285] width 32 height 32
checkbox input "true"
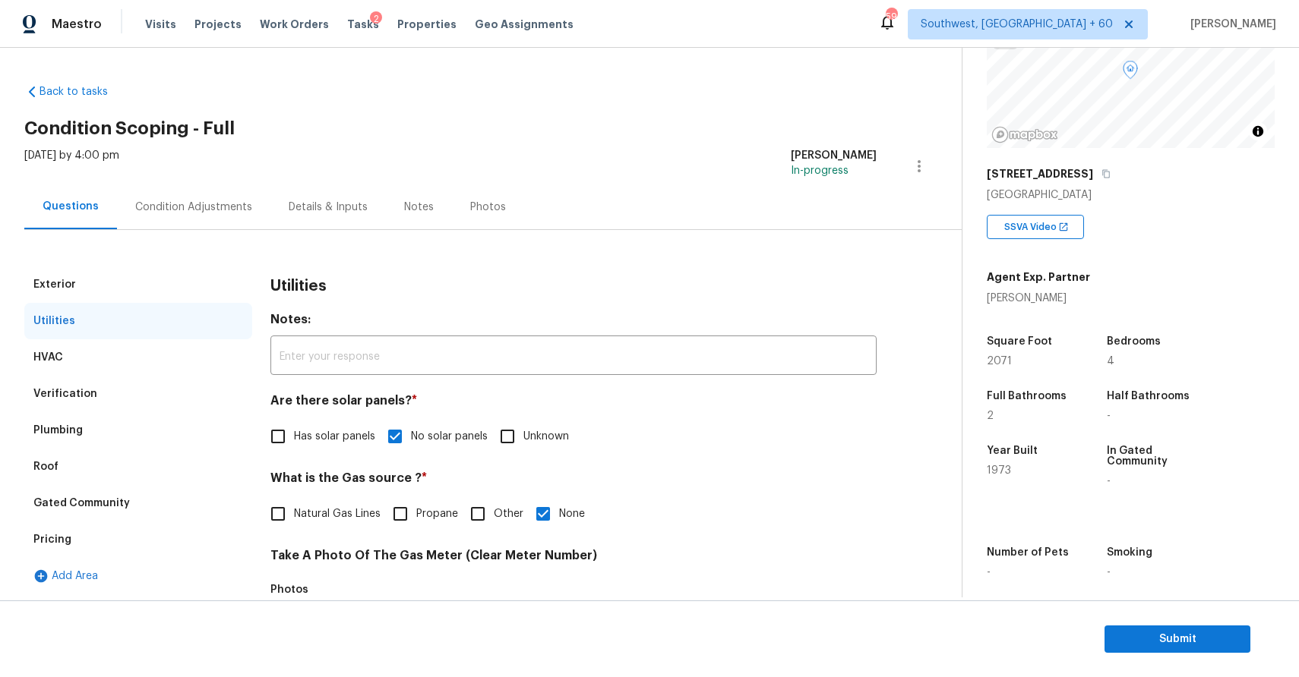
click at [199, 174] on div "Fri, Sep 19 2025 by 4:00 pm Ranjith Kumar P In-progress" at bounding box center [492, 166] width 937 height 36
click at [218, 194] on div "Condition Adjustments" at bounding box center [193, 207] width 153 height 45
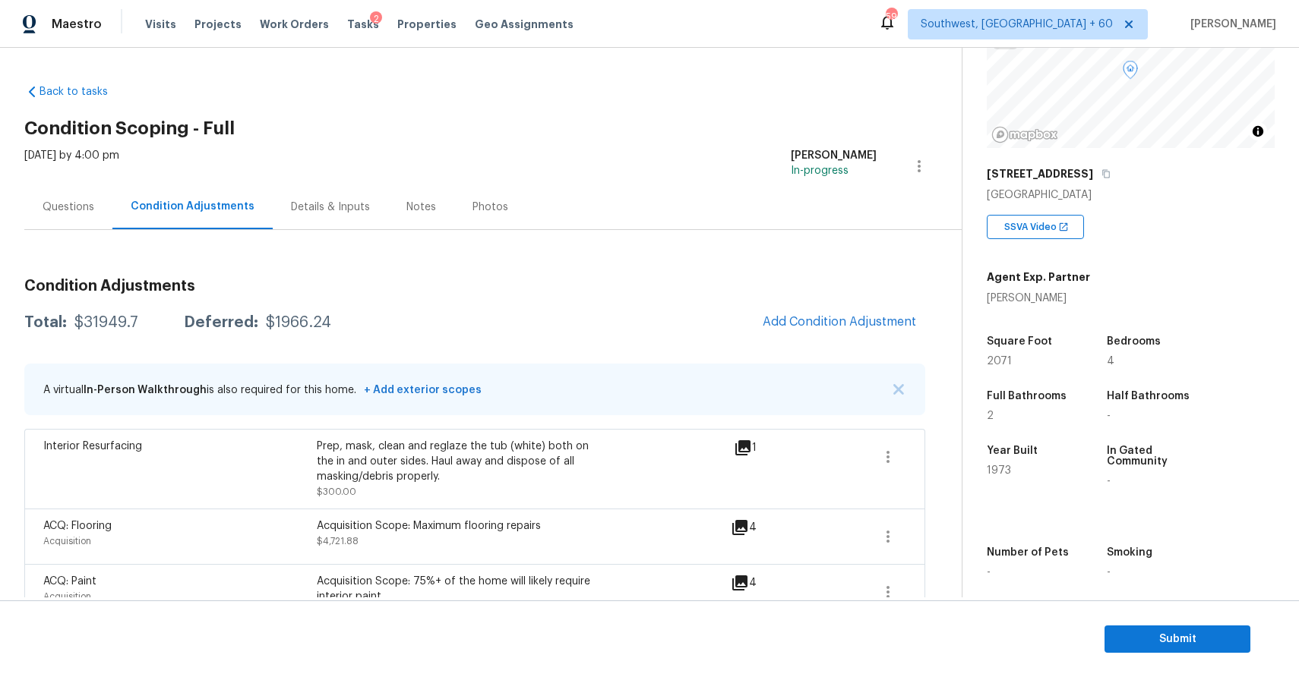
click at [71, 308] on div "Total: $31949.7 Deferred: $1966.24 Add Condition Adjustment" at bounding box center [474, 322] width 901 height 33
copy div "$31949.7"
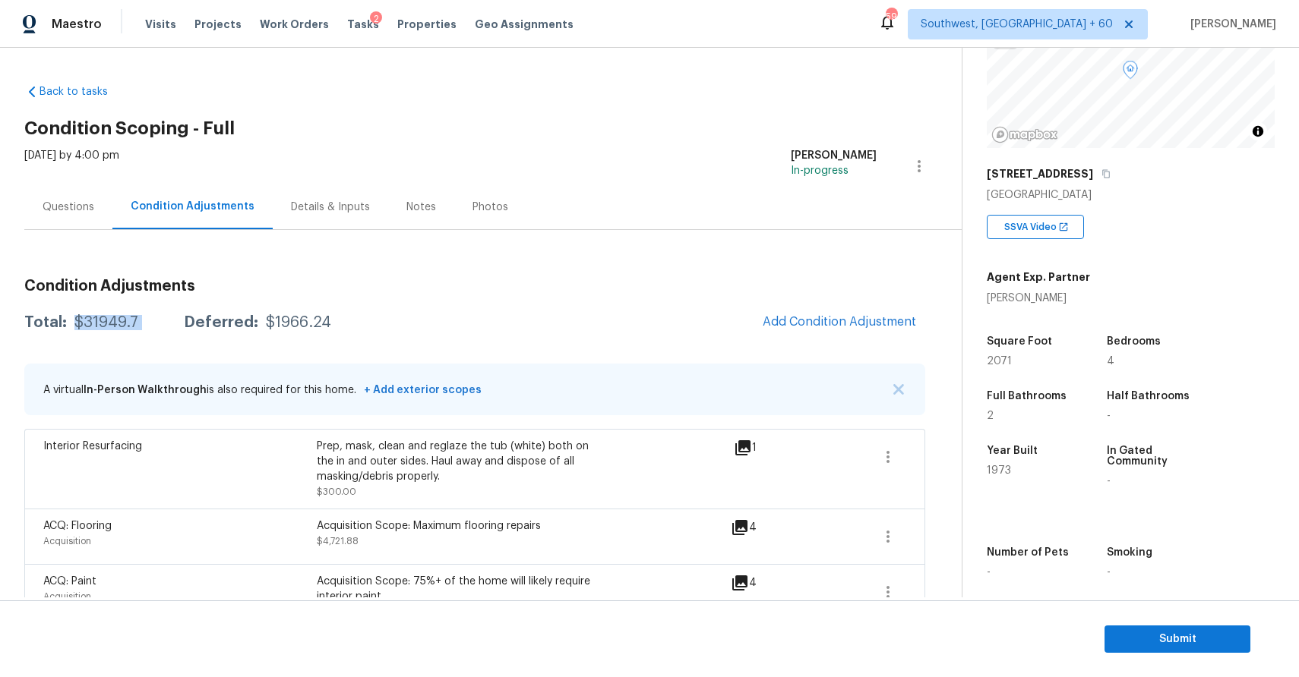
click at [80, 192] on div "Questions" at bounding box center [68, 207] width 88 height 45
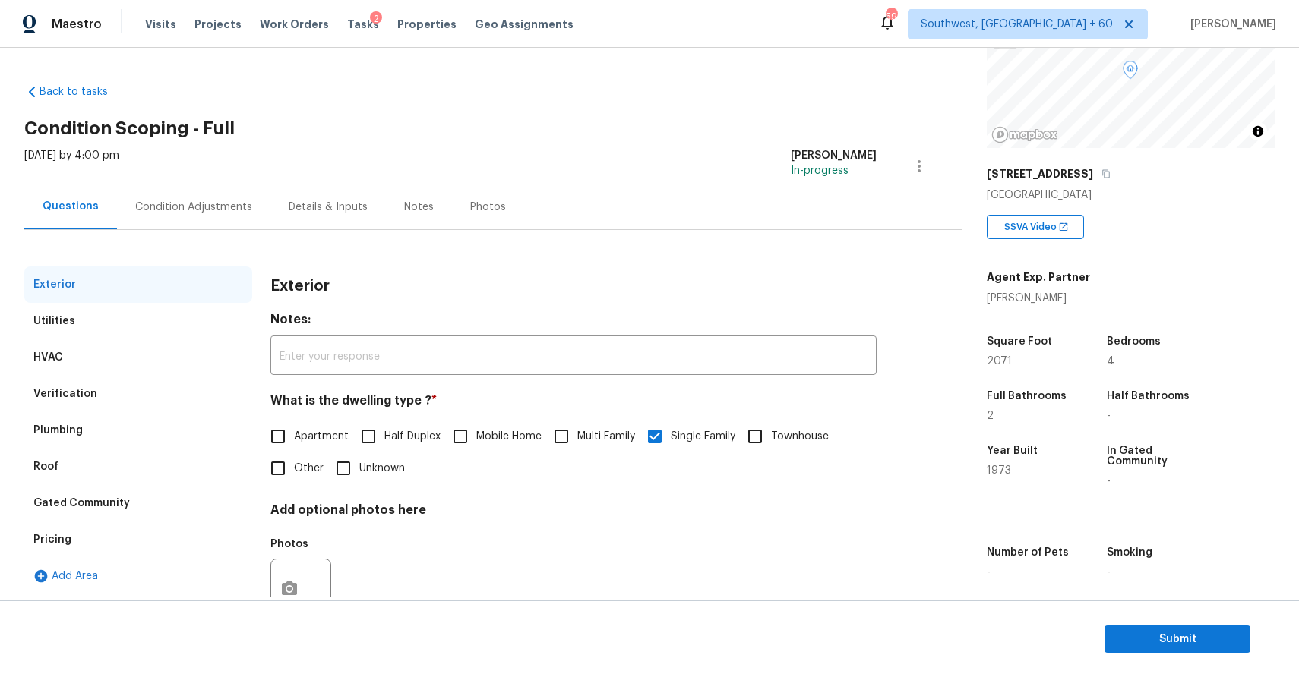
click at [148, 254] on div "Exterior Utilities HVAC Verification Plumbing Roof Gated Community Pricing Add …" at bounding box center [474, 556] width 901 height 653
click at [203, 224] on div "Condition Adjustments" at bounding box center [193, 207] width 153 height 45
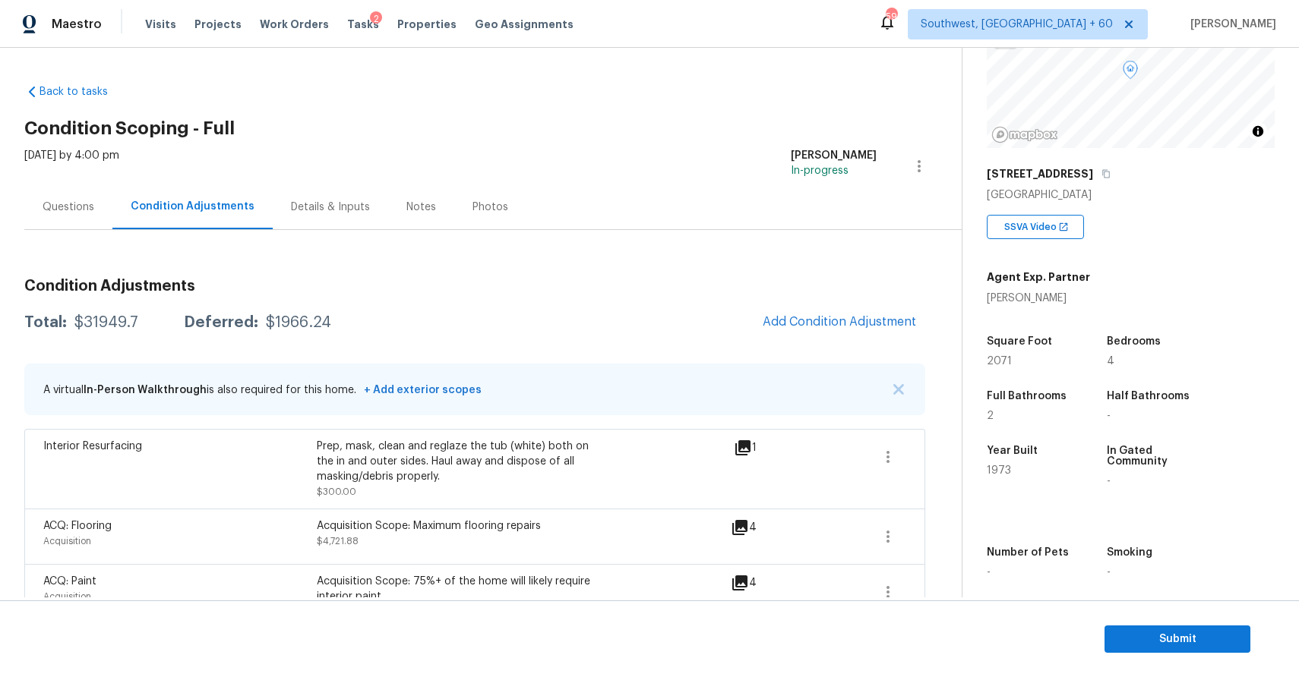
click at [92, 198] on div "Questions" at bounding box center [68, 207] width 88 height 45
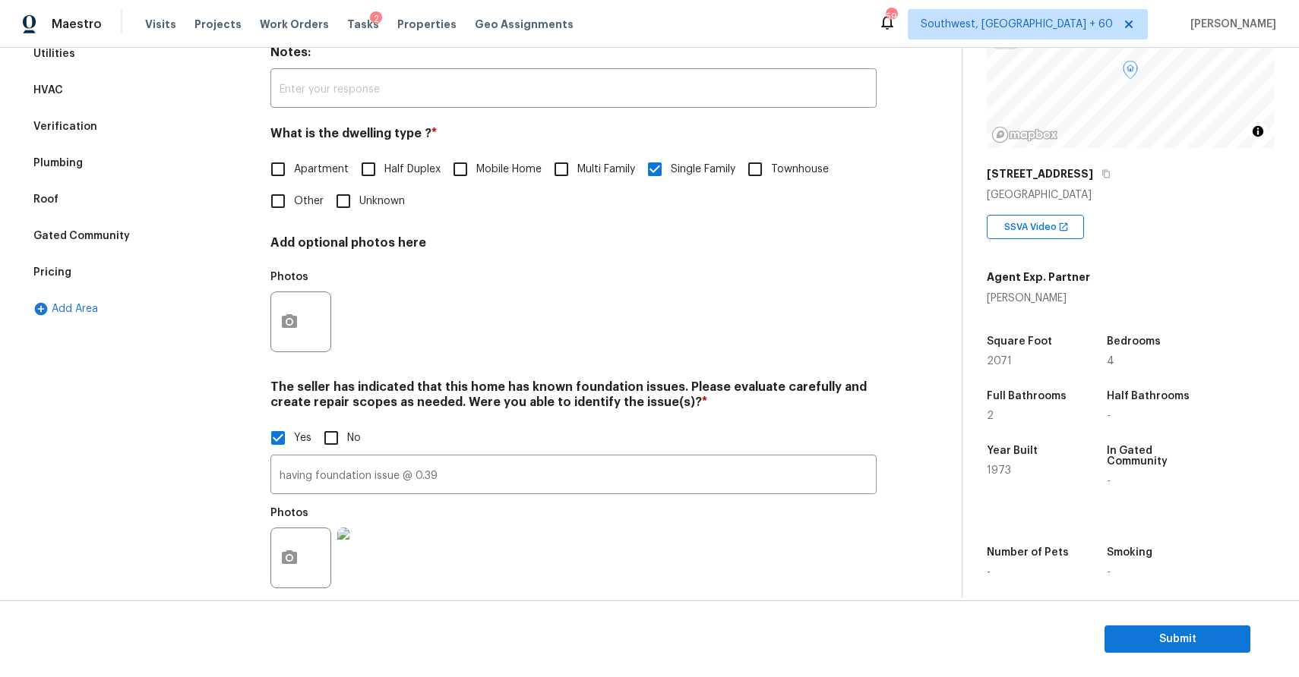
click at [171, 233] on div "Gated Community" at bounding box center [138, 236] width 228 height 36
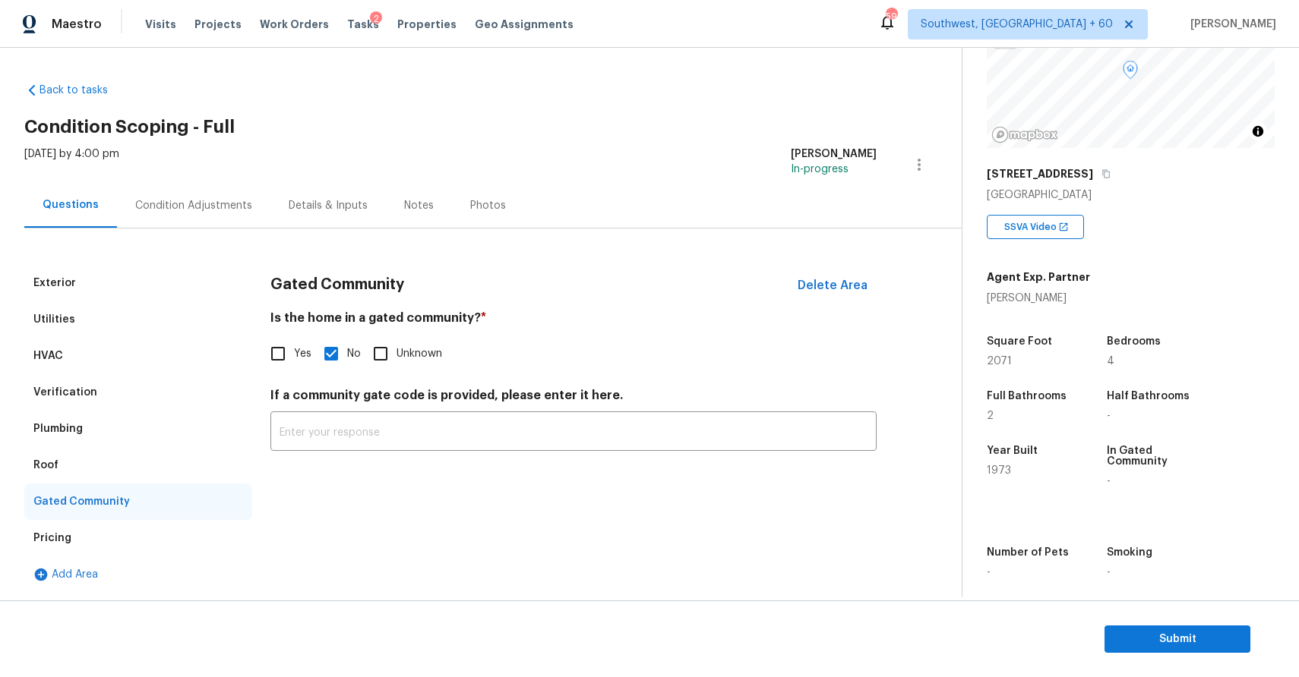
click at [169, 378] on div "Verification" at bounding box center [138, 392] width 228 height 36
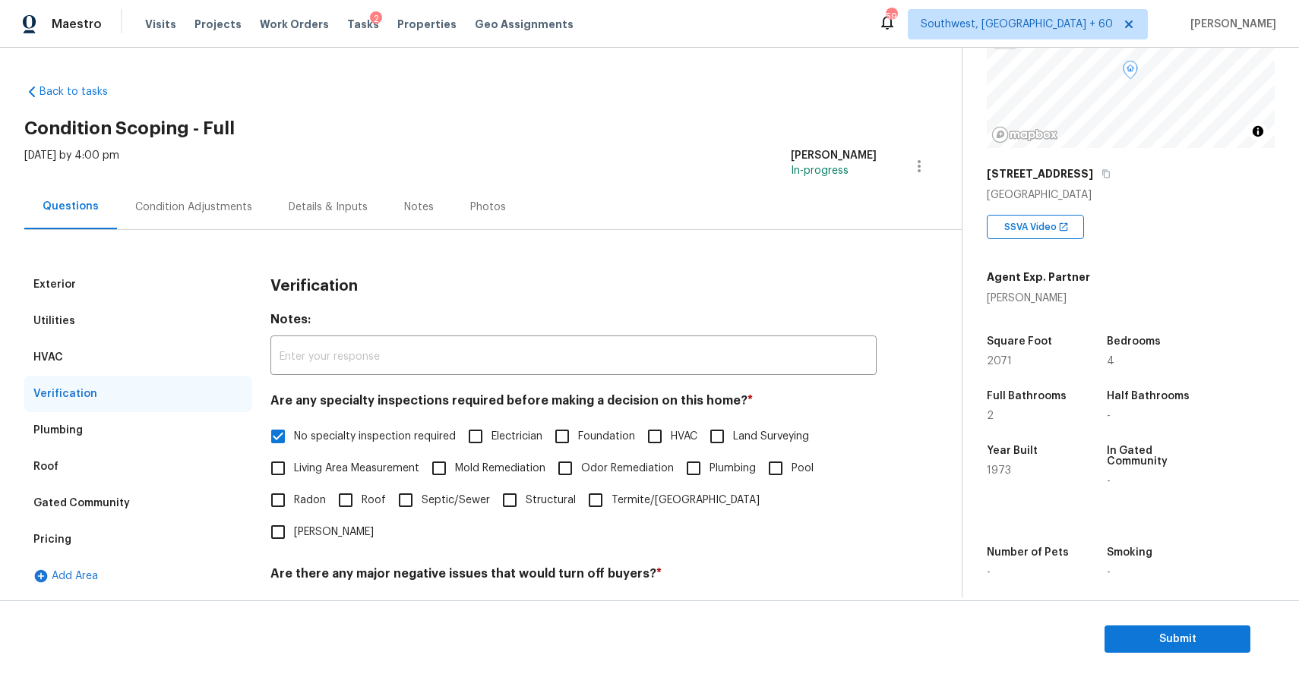
scroll to position [189, 0]
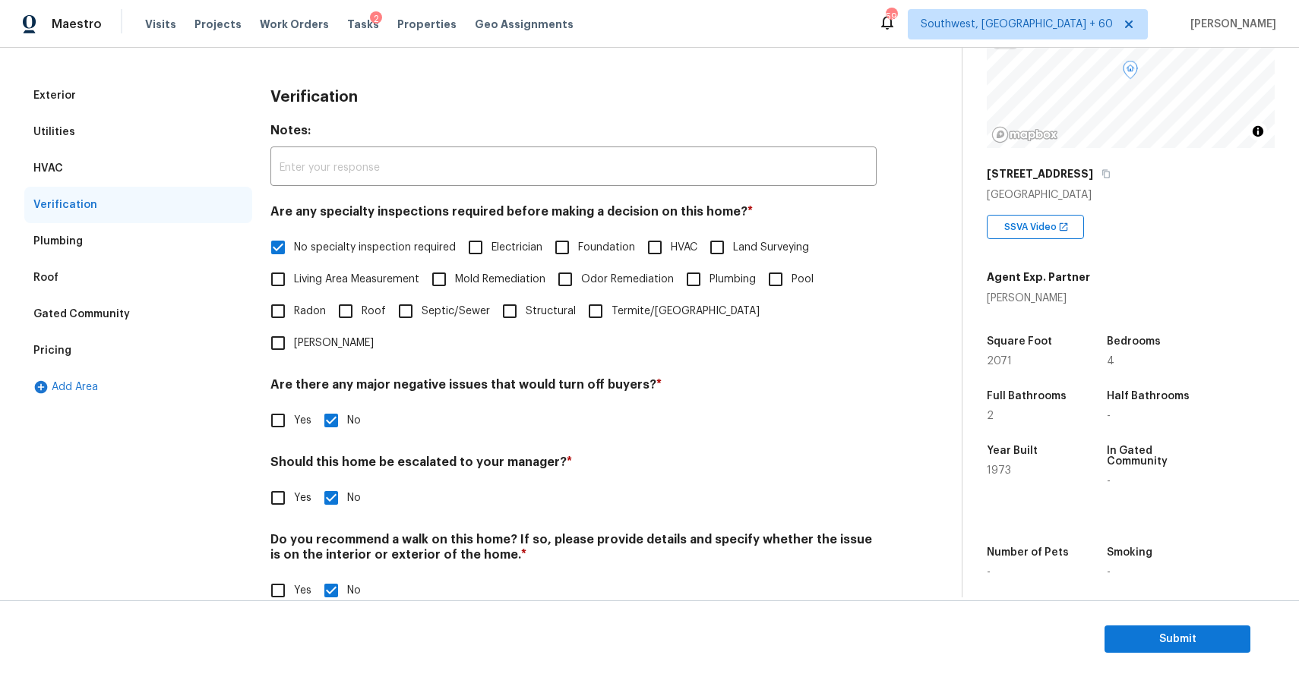
click at [286, 482] on input "Yes" at bounding box center [278, 498] width 32 height 32
checkbox input "true"
checkbox input "false"
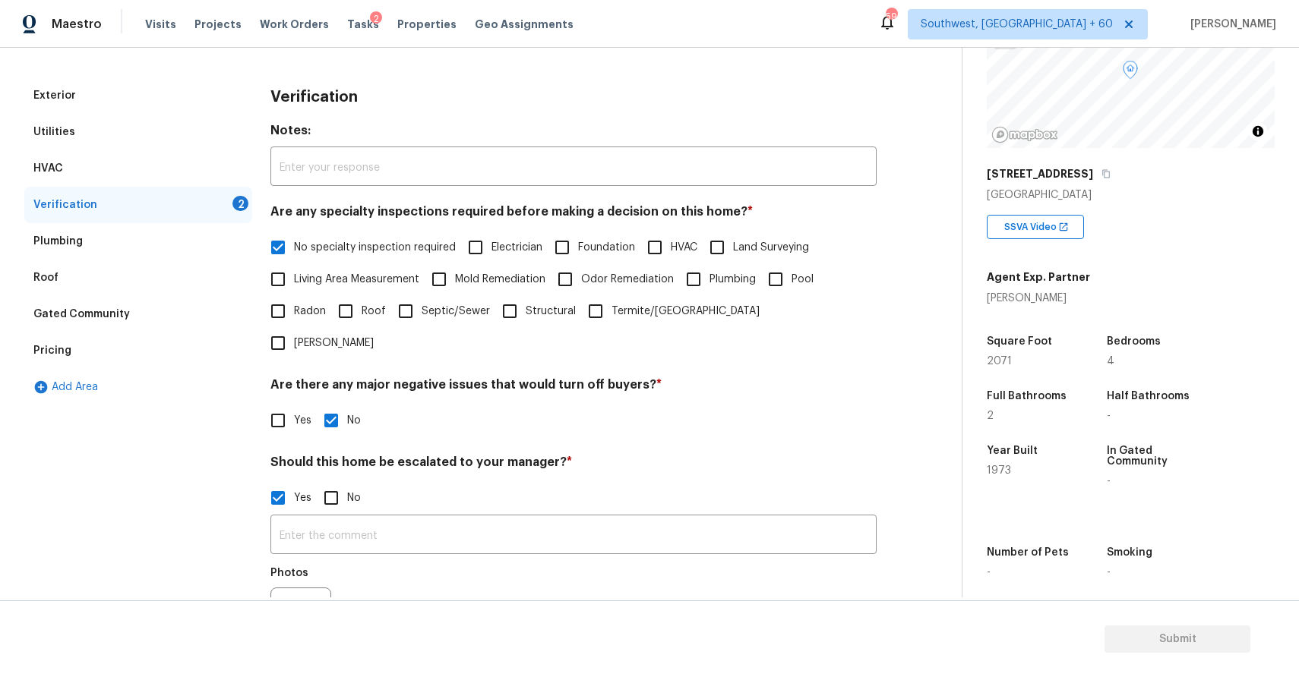
click at [358, 559] on div "Photos" at bounding box center [573, 608] width 606 height 99
click at [377, 519] on input "text" at bounding box center [573, 537] width 606 height 36
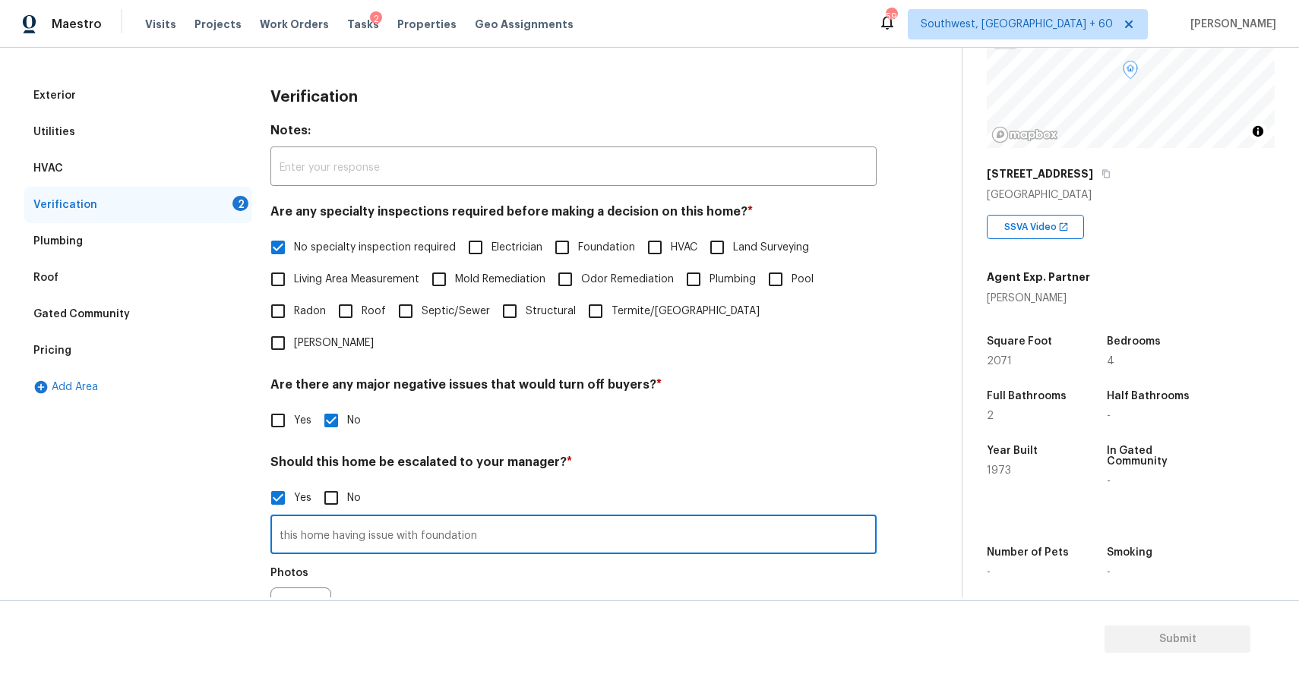
type input "this home having issue with foundation."
click at [144, 94] on div "Exterior" at bounding box center [138, 95] width 228 height 36
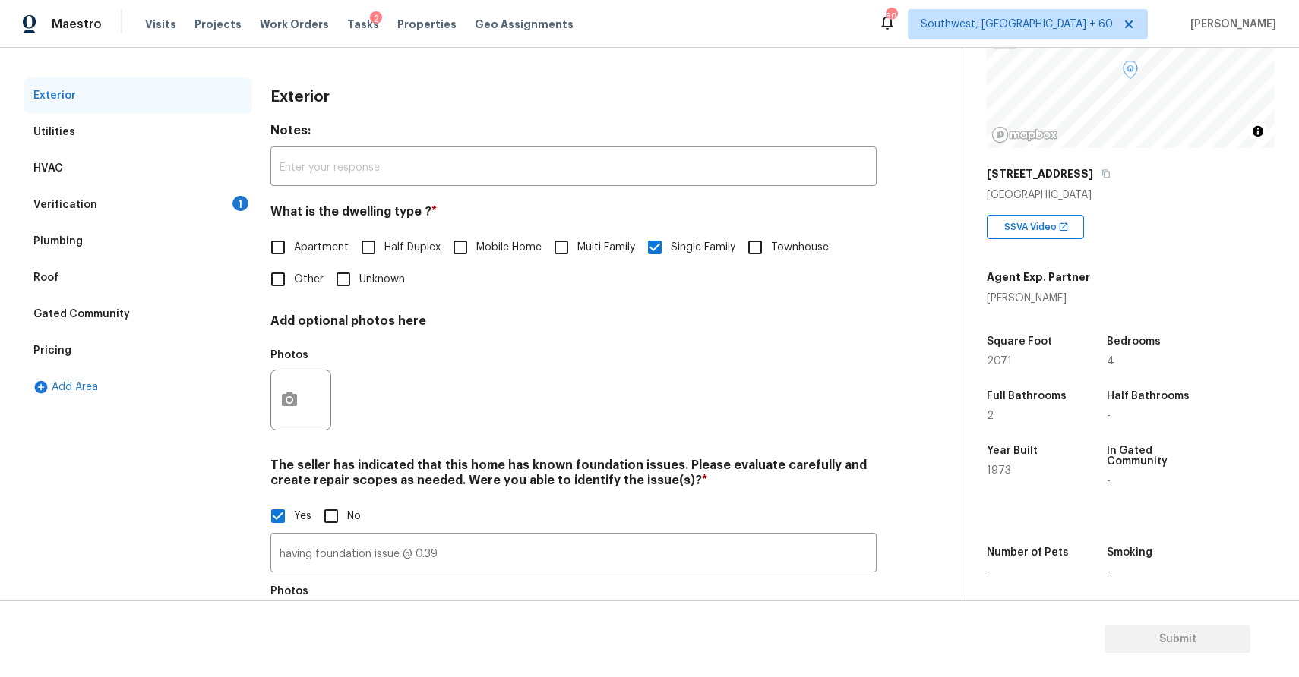
scroll to position [291, 0]
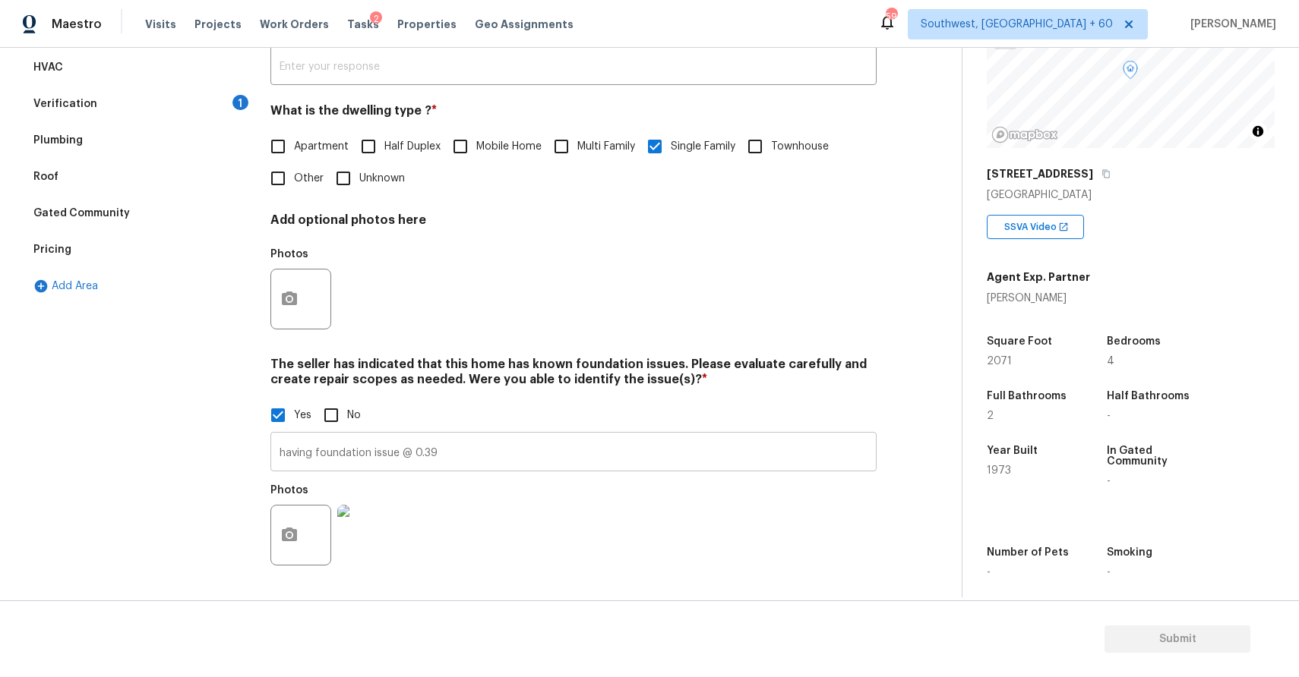
click at [456, 447] on input "having foundation issue @ 0.39" at bounding box center [573, 454] width 606 height 36
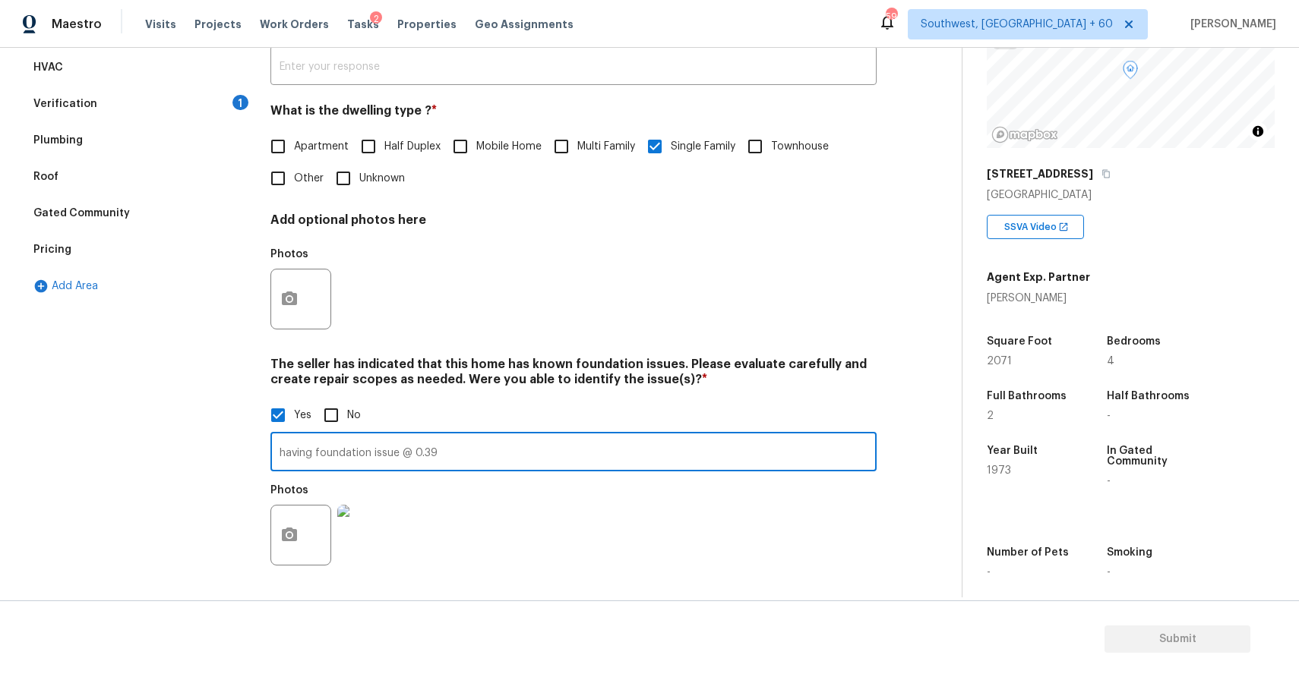
click at [456, 447] on input "having foundation issue @ 0.39" at bounding box center [573, 454] width 606 height 36
click at [200, 110] on div "Verification 1" at bounding box center [138, 104] width 228 height 36
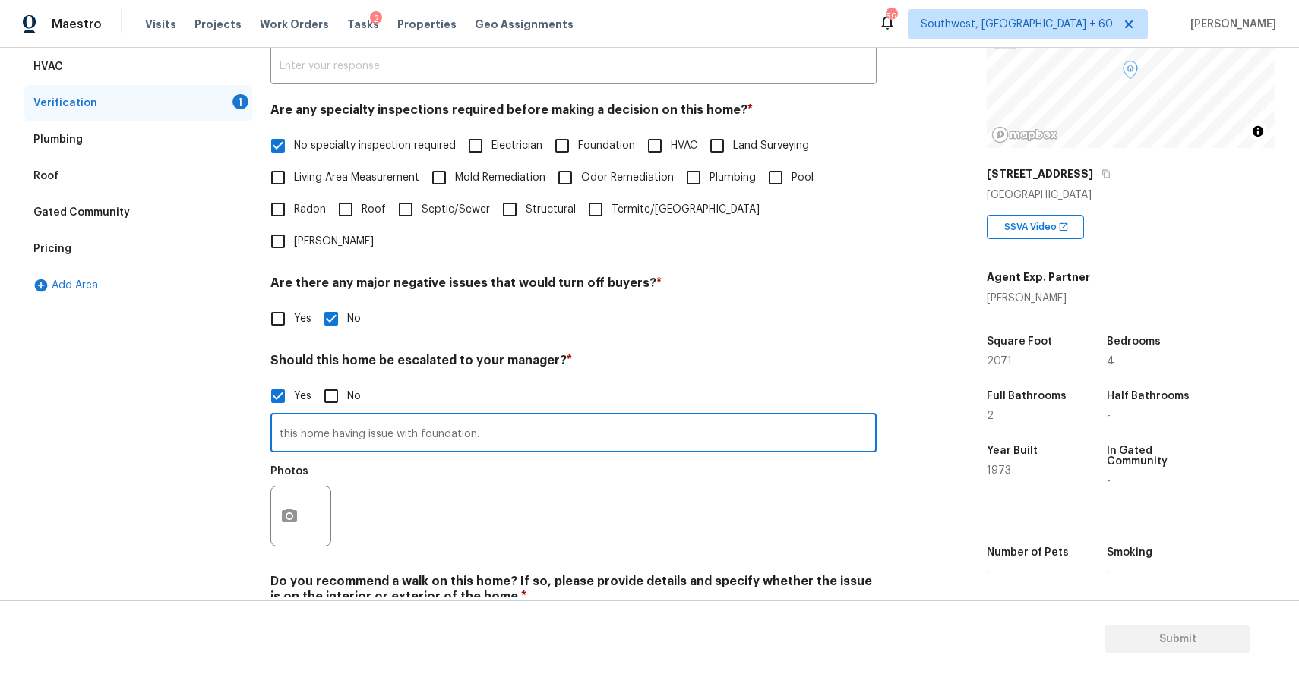
drag, startPoint x: 331, startPoint y: 402, endPoint x: 687, endPoint y: 463, distance: 361.3
click at [688, 462] on div "this home having issue with foundation. ​ Photos" at bounding box center [573, 484] width 606 height 144
paste input "foundation issue @ 0.39"
type input "this home having foundation issue @ 0.39 hence escalated"
click at [293, 507] on icon "button" at bounding box center [289, 516] width 18 height 18
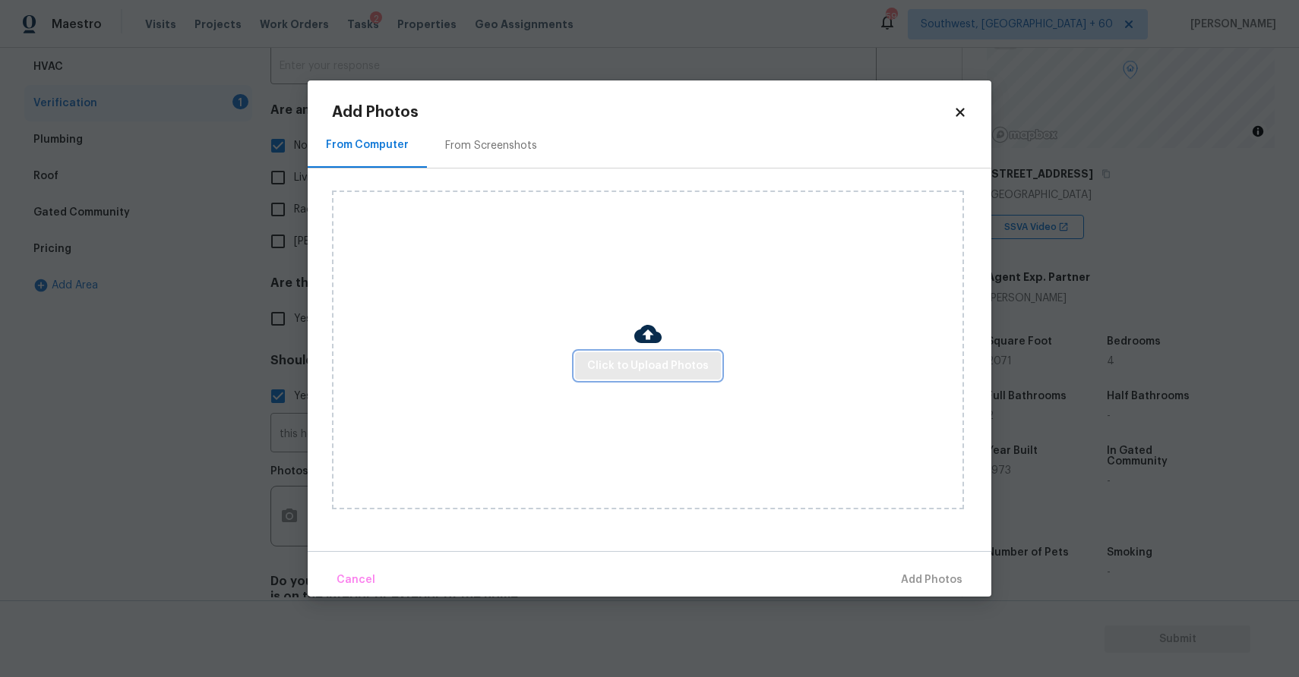
click at [629, 358] on span "Click to Upload Photos" at bounding box center [648, 366] width 122 height 19
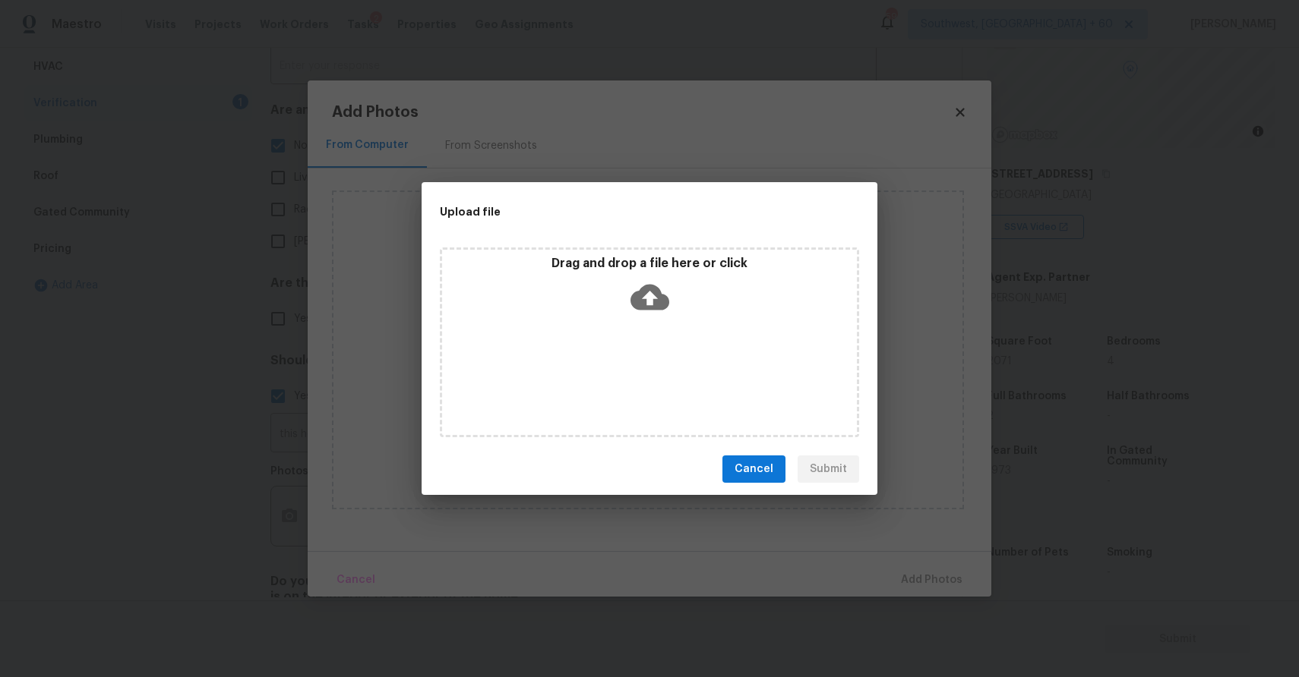
click at [629, 358] on div "Drag and drop a file here or click" at bounding box center [649, 343] width 419 height 190
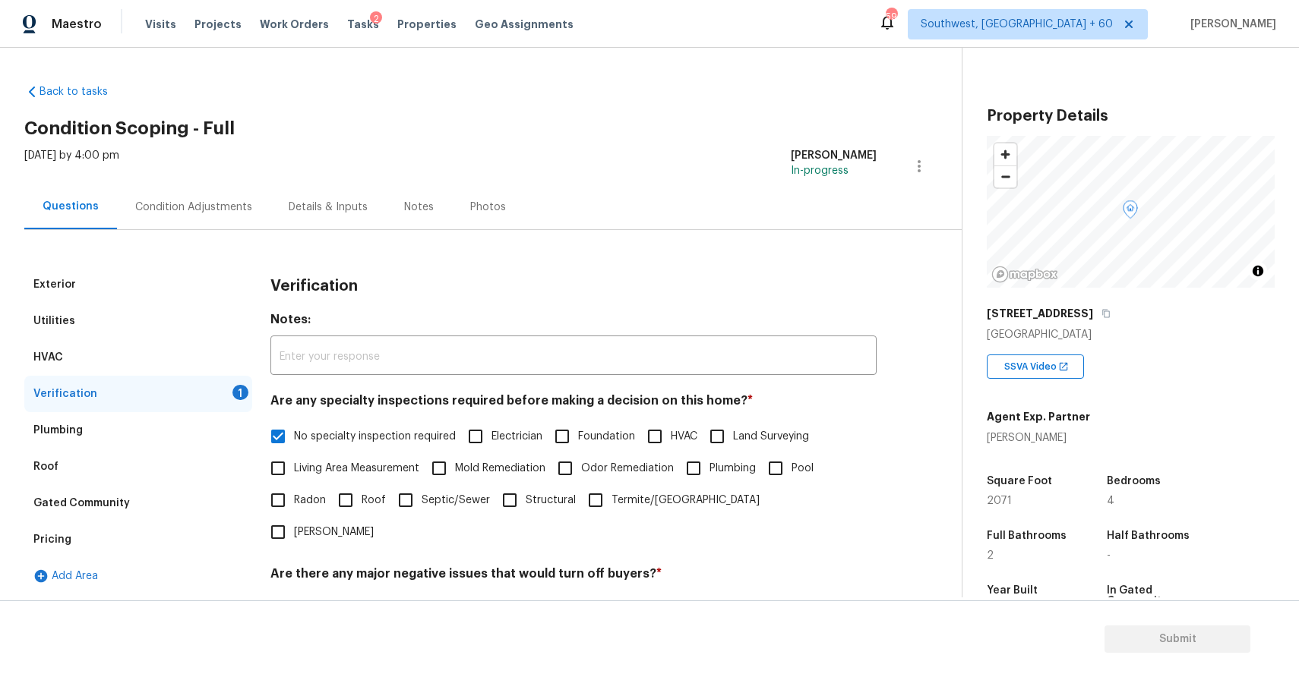
scroll to position [140, 0]
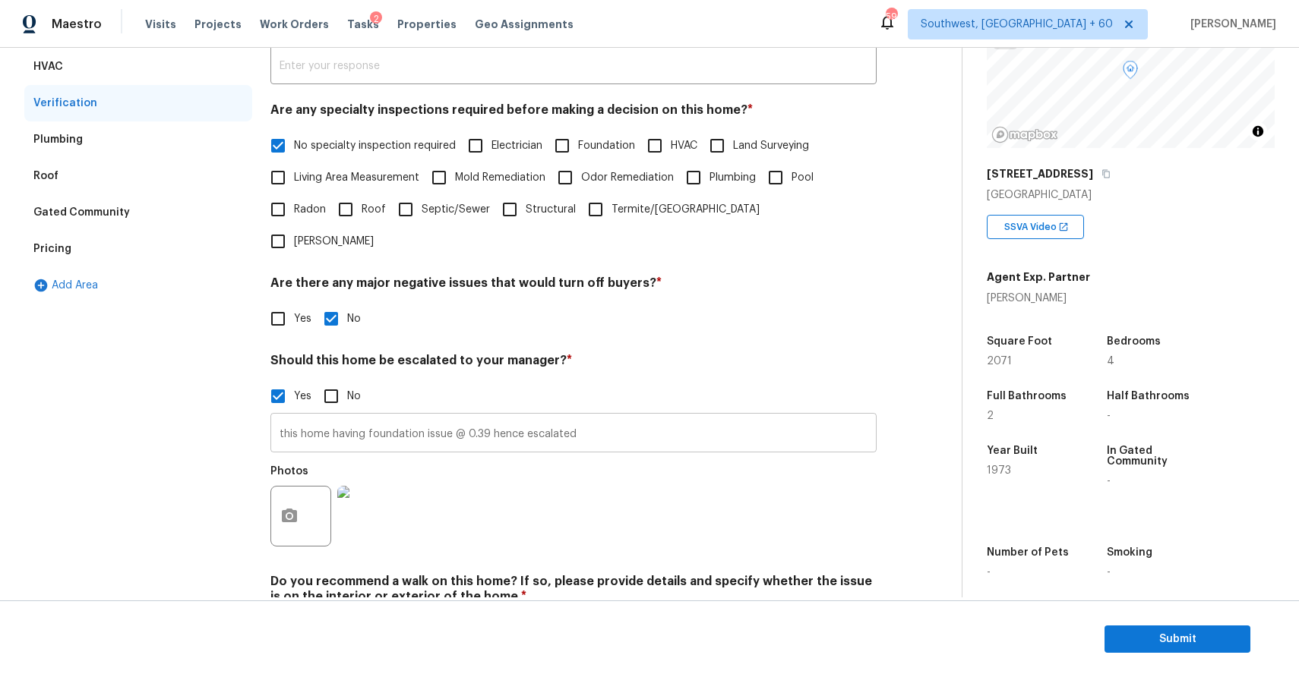
click at [529, 417] on input "this home having foundation issue @ 0.39 hence escalated" at bounding box center [573, 435] width 606 height 36
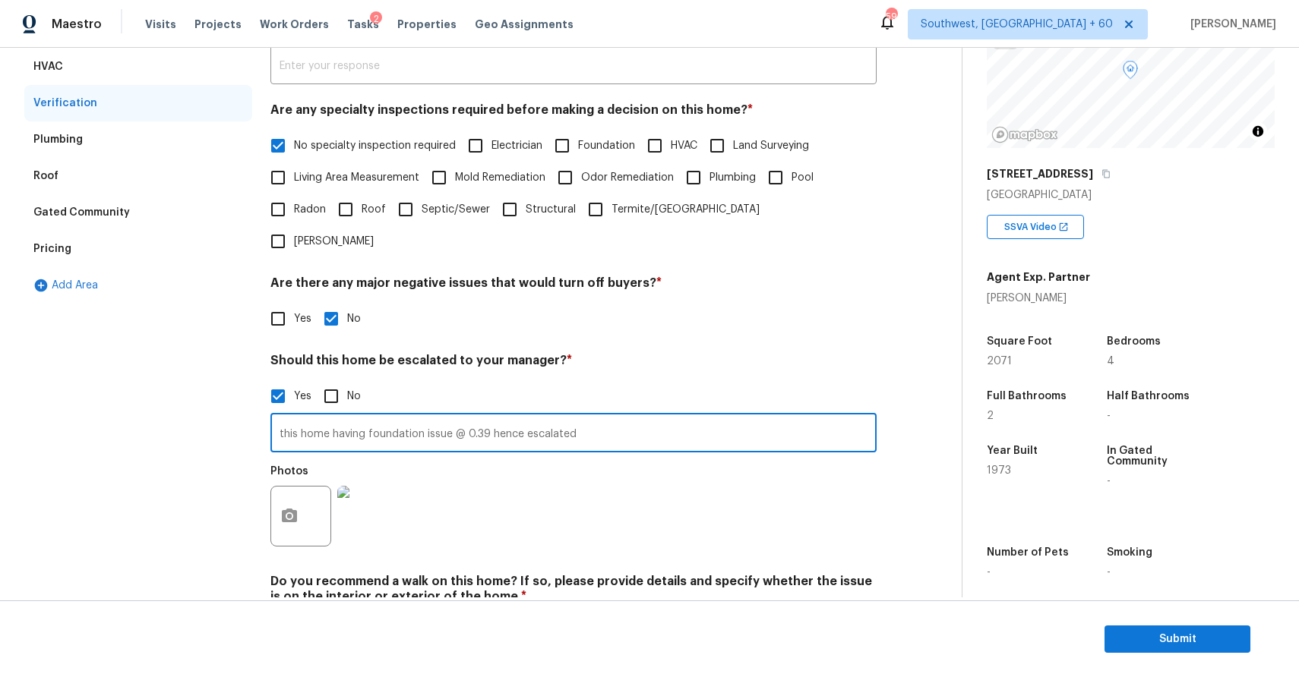
click at [529, 417] on input "this home having foundation issue @ 0.39 hence escalated" at bounding box center [573, 435] width 606 height 36
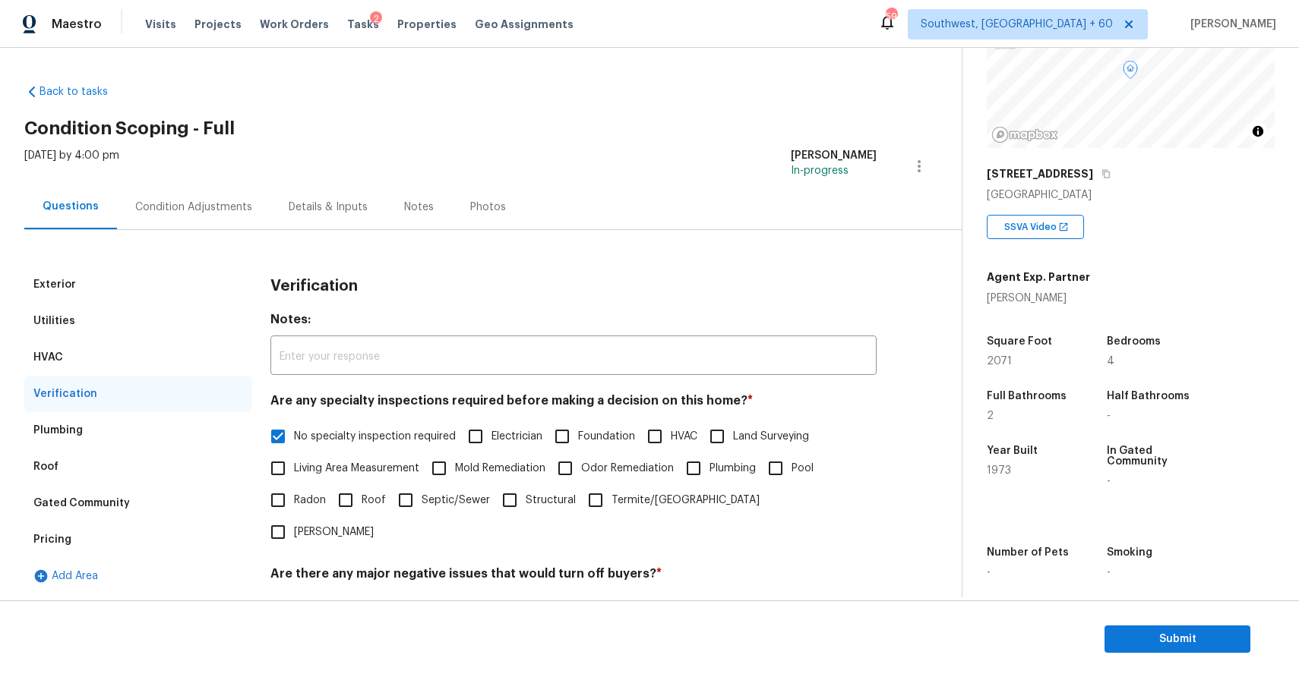
click at [229, 208] on div "Condition Adjustments" at bounding box center [193, 207] width 117 height 15
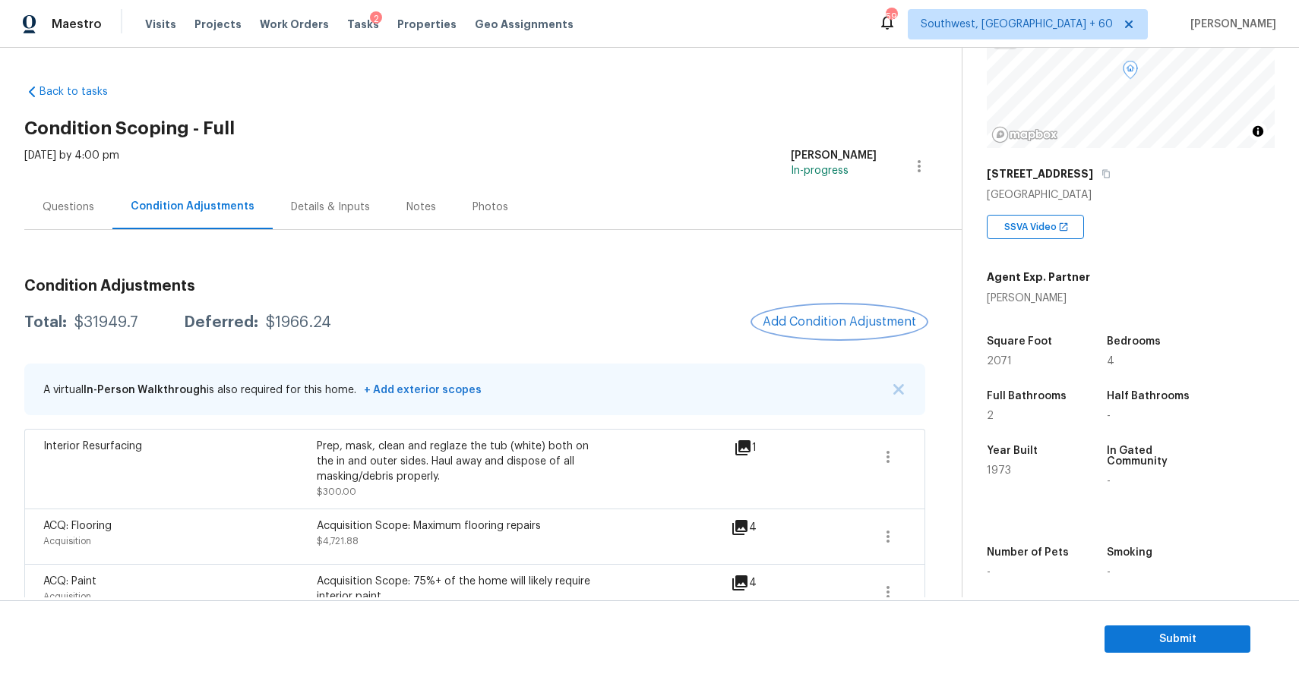
click at [873, 308] on button "Add Condition Adjustment" at bounding box center [839, 322] width 172 height 32
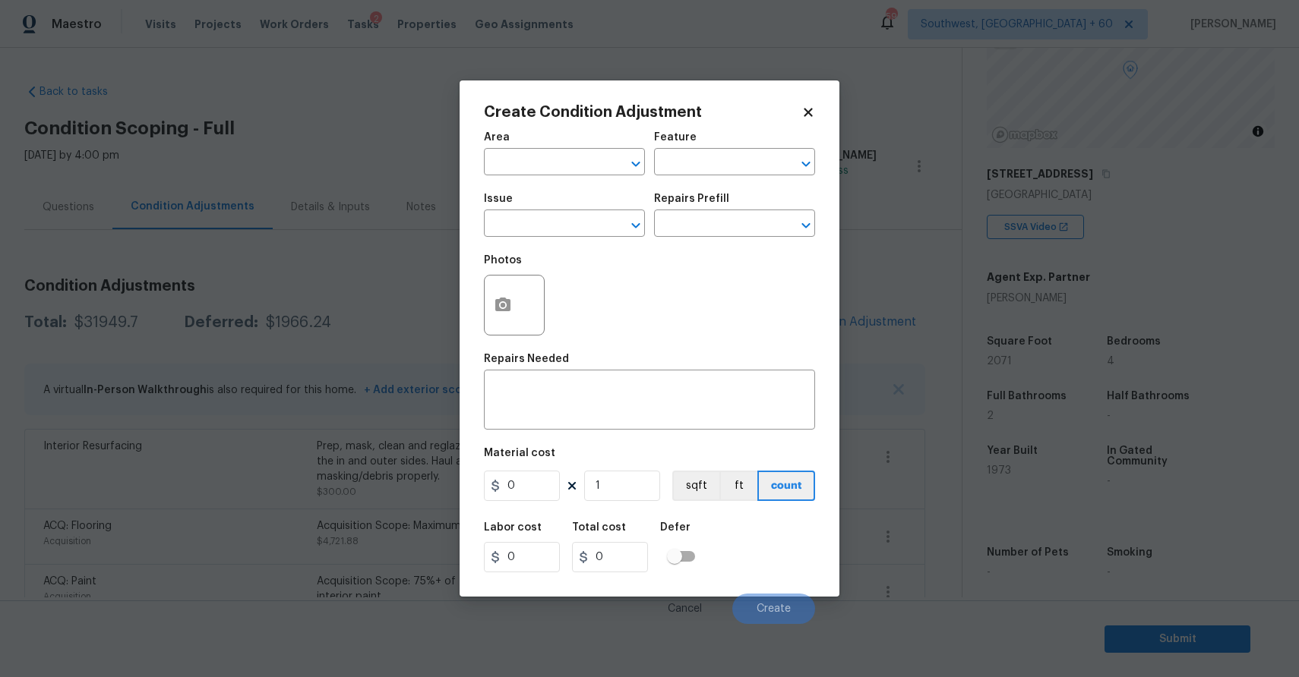
click at [582, 213] on div "Issue" at bounding box center [564, 204] width 161 height 20
click at [576, 228] on input "text" at bounding box center [543, 225] width 118 height 24
click at [606, 270] on div "Other" at bounding box center [564, 265] width 161 height 36
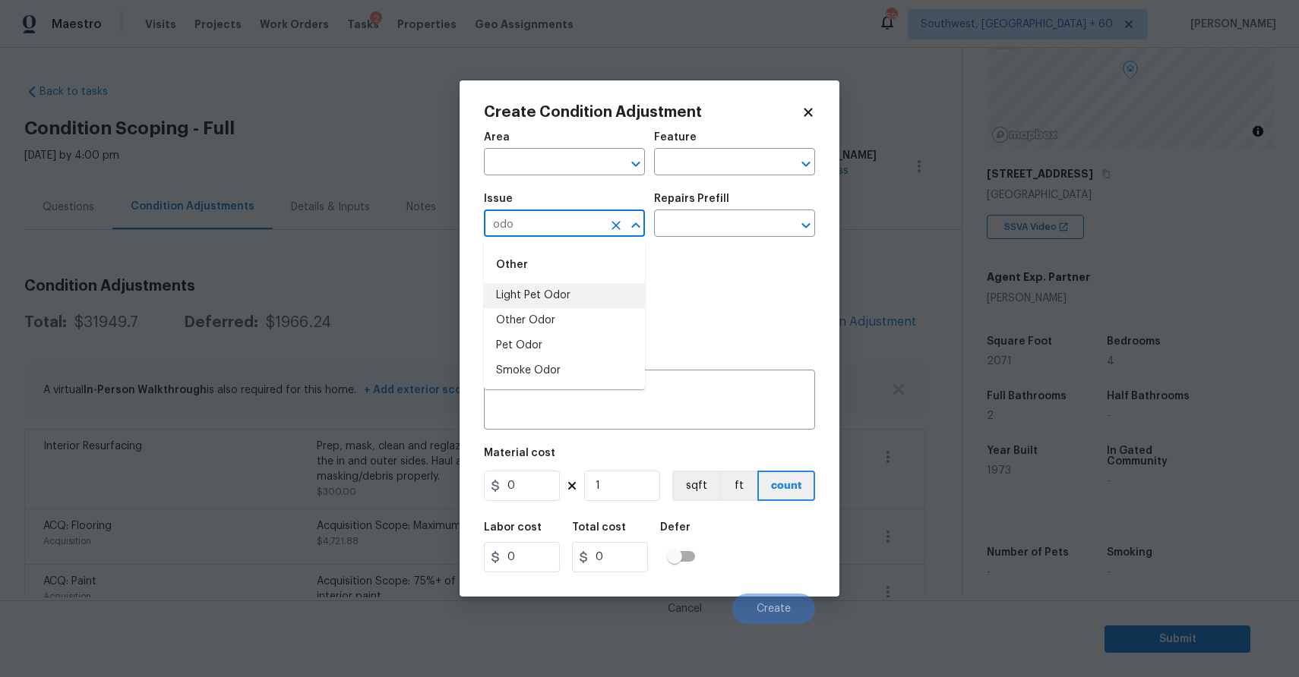
click at [605, 285] on li "Light Pet Odor" at bounding box center [564, 295] width 161 height 25
type input "Light Pet Odor"
click at [709, 193] on div "Issue Light Pet Odor ​ Repairs Prefill ​" at bounding box center [649, 216] width 331 height 62
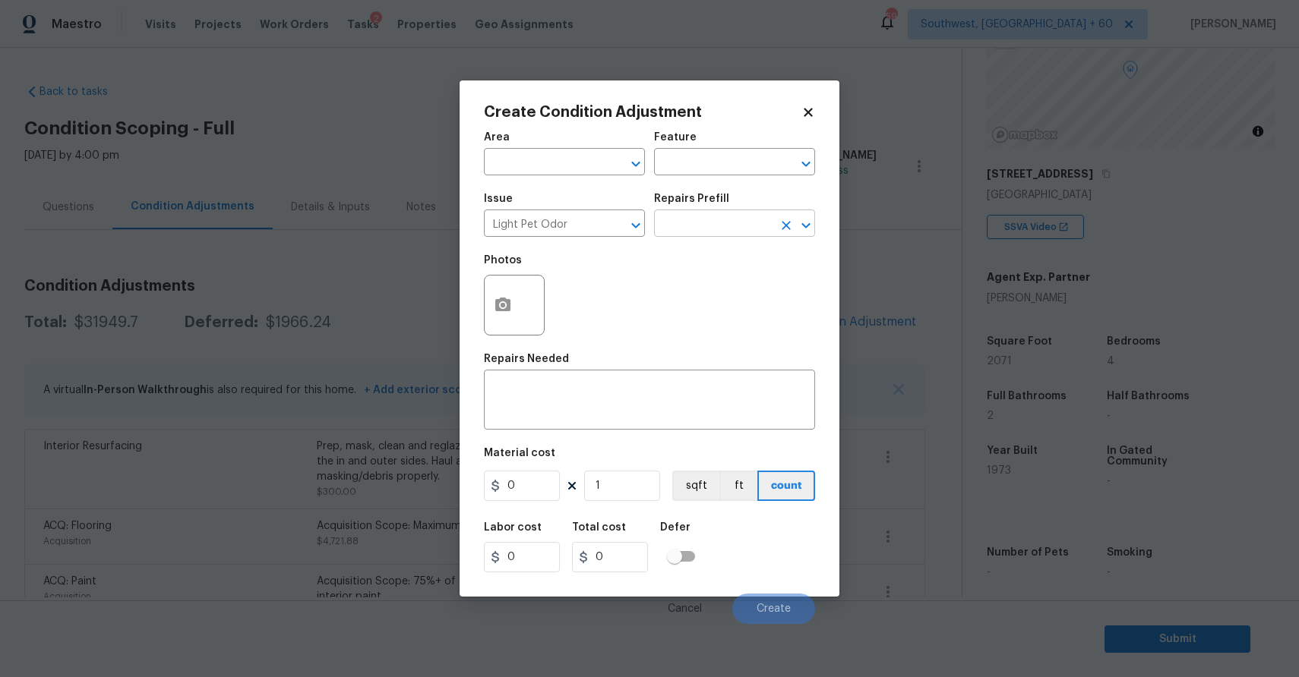
click at [712, 226] on input "text" at bounding box center [713, 225] width 118 height 24
click at [664, 291] on ul "Acquisition Scope: 1-2 pets present $575.00" at bounding box center [734, 267] width 161 height 53
click at [765, 265] on li "Acquisition Scope: 1-2 pets present $575.00" at bounding box center [734, 267] width 161 height 41
type textarea "Acquisition Scope: 1-2 pets present"
type input "575"
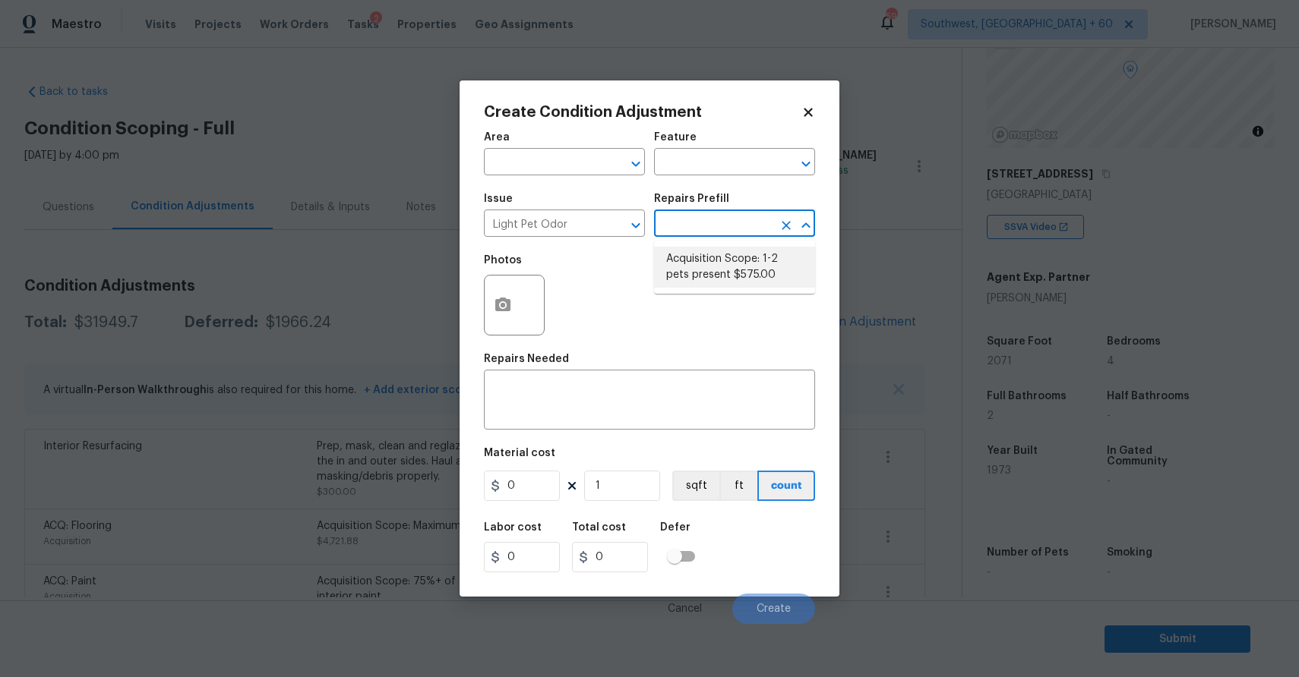
type input "575"
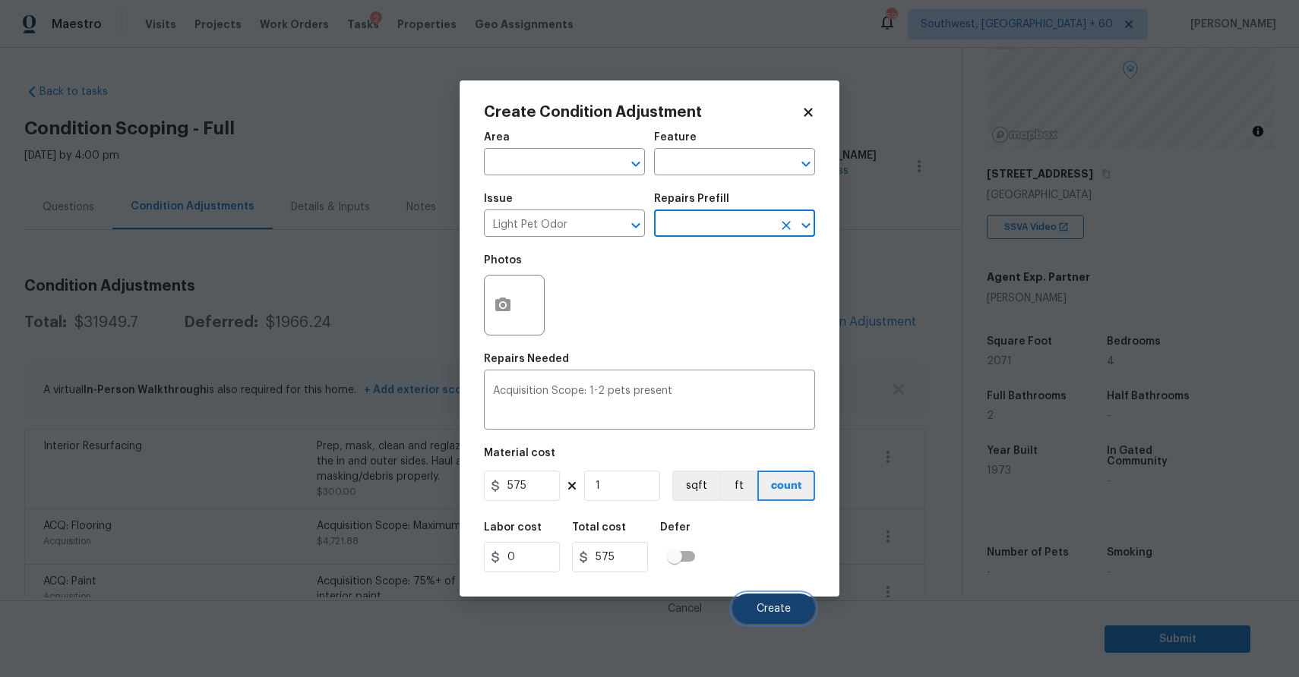
click at [794, 620] on button "Create" at bounding box center [773, 609] width 83 height 30
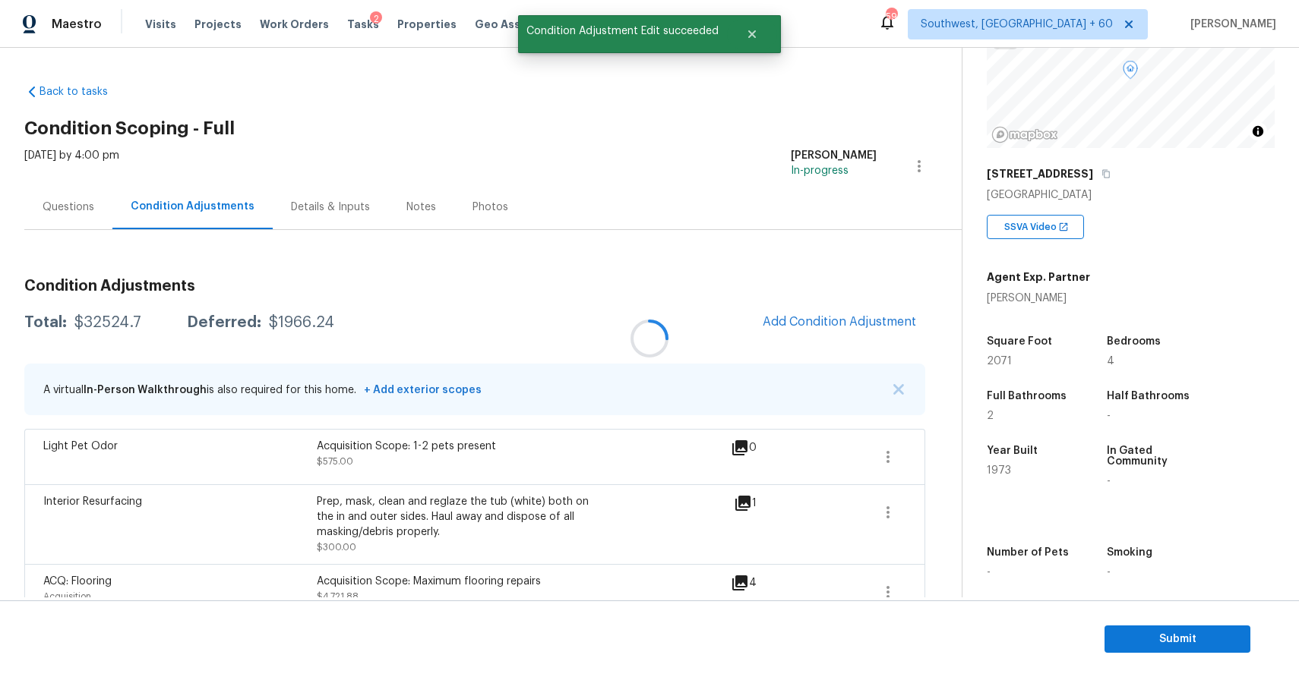
click at [106, 317] on div at bounding box center [649, 338] width 1299 height 677
click at [106, 317] on div "$32524.7" at bounding box center [107, 322] width 67 height 15
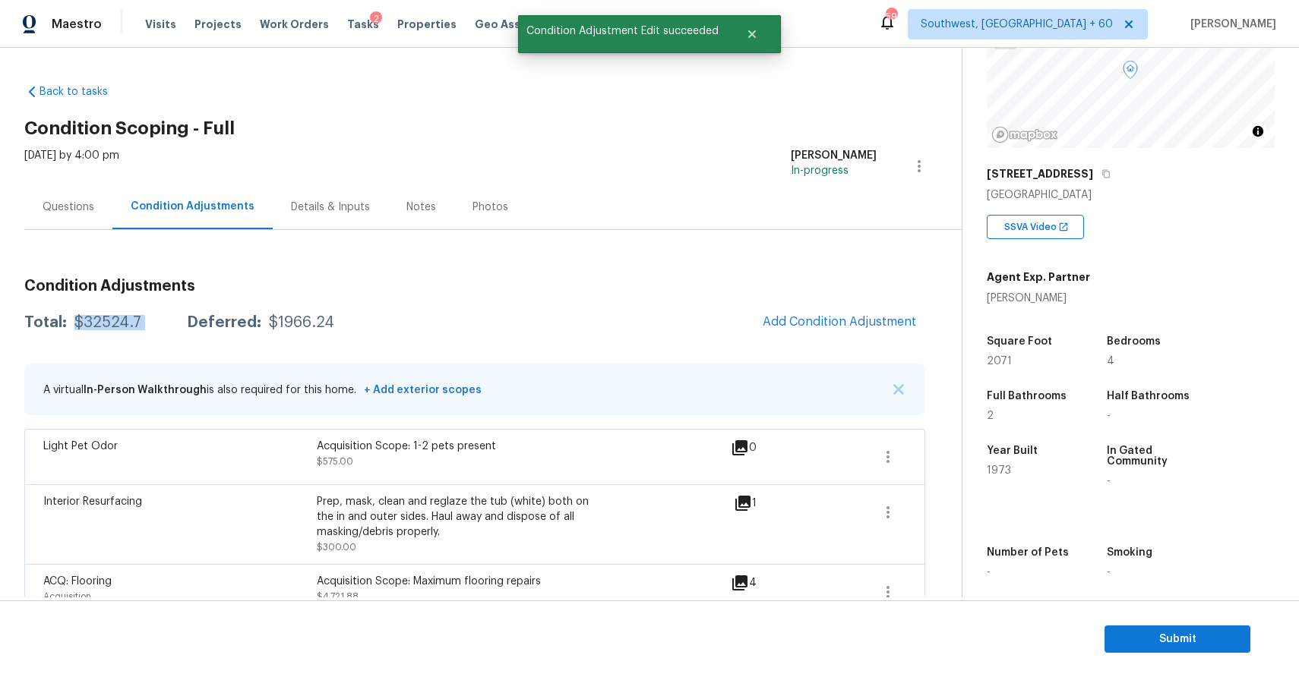
click at [106, 317] on div "$32524.7" at bounding box center [107, 322] width 67 height 15
copy div "$32524.7"
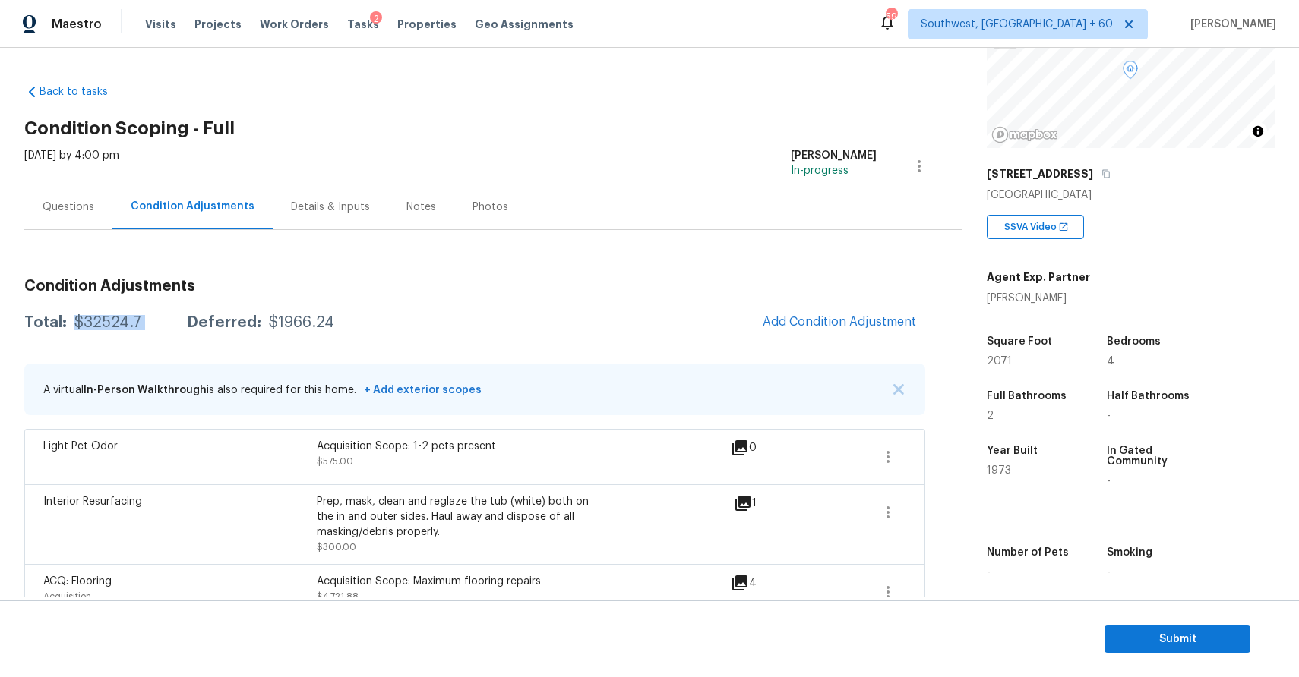
click at [83, 209] on div "Questions" at bounding box center [69, 207] width 52 height 15
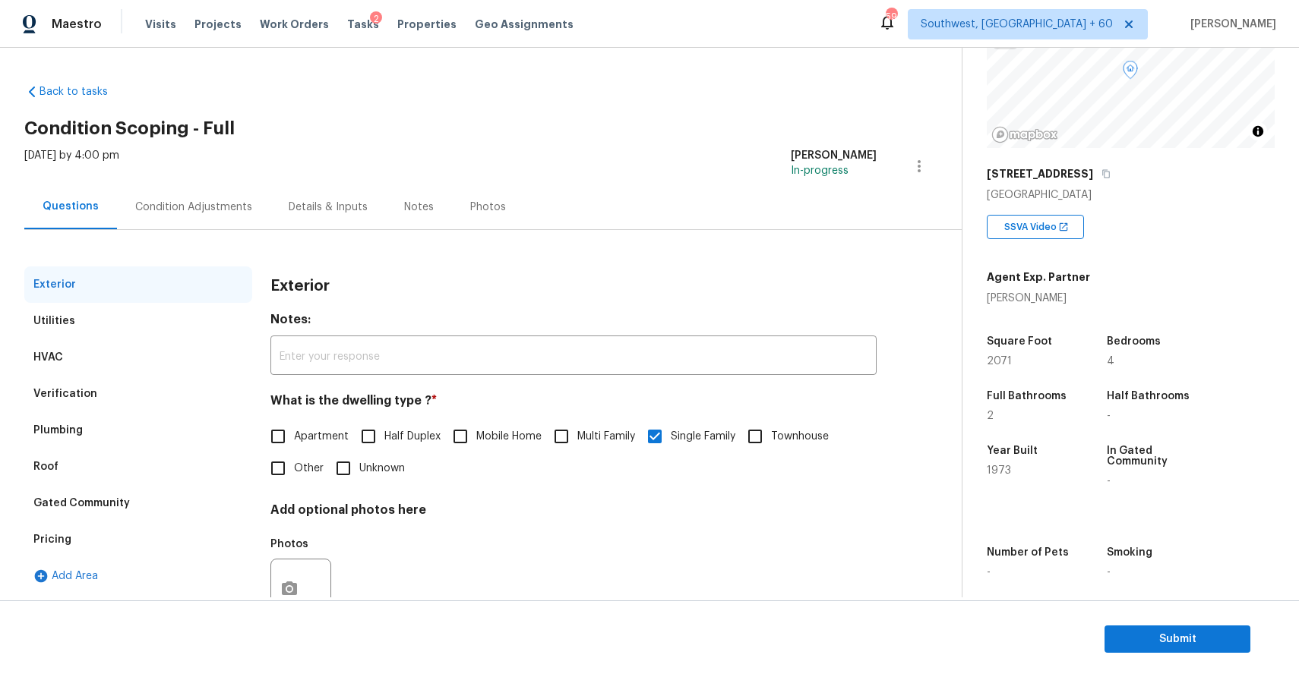
scroll to position [291, 0]
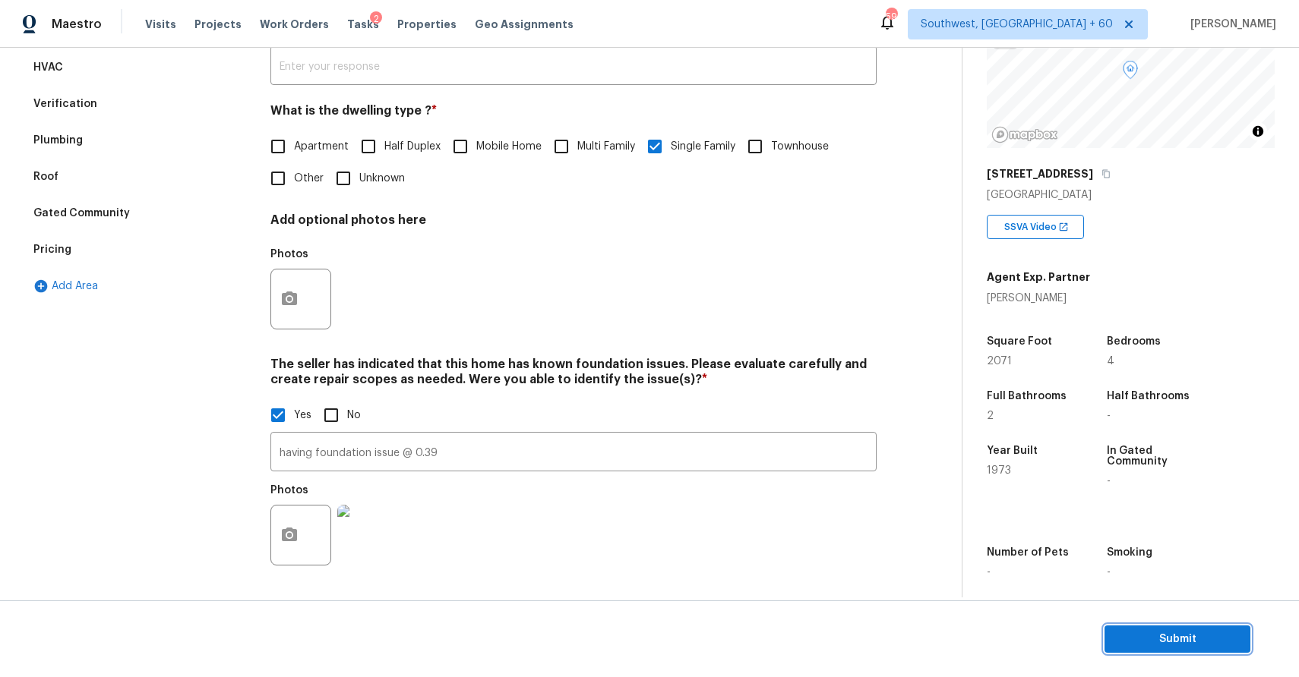
click at [1216, 651] on button "Submit" at bounding box center [1177, 640] width 146 height 28
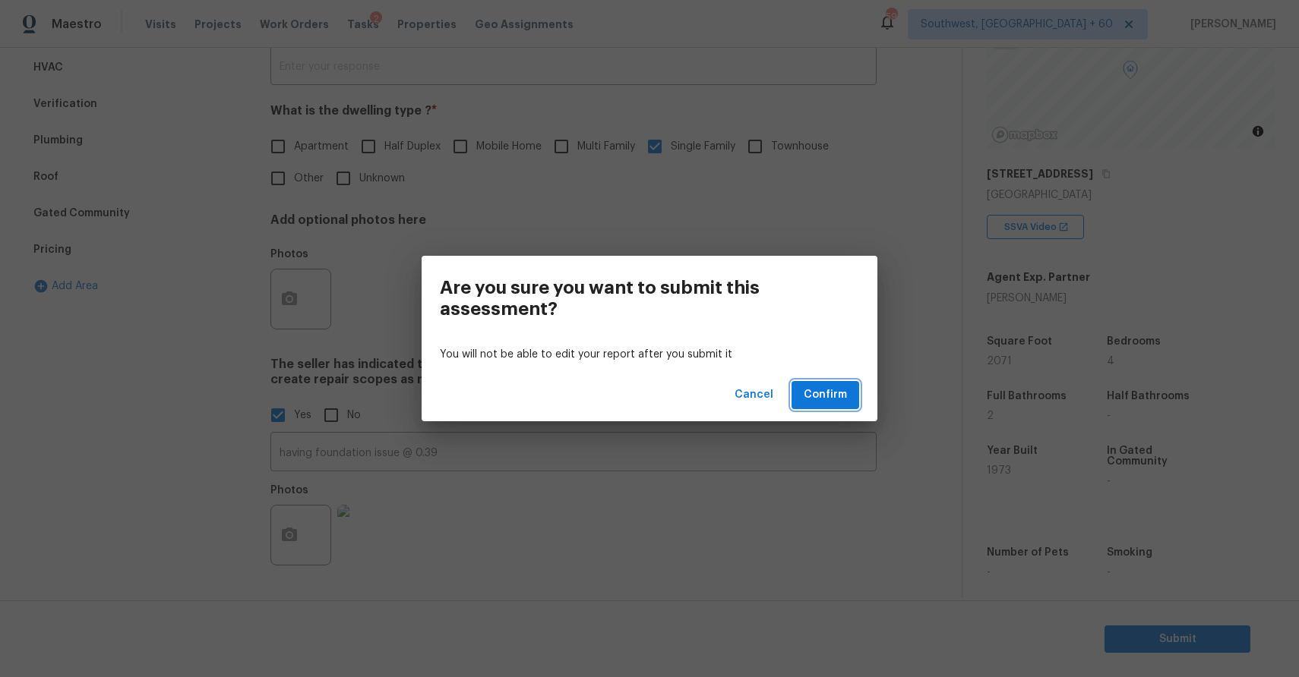
click at [844, 383] on button "Confirm" at bounding box center [825, 395] width 68 height 28
